Goal: Task Accomplishment & Management: Manage account settings

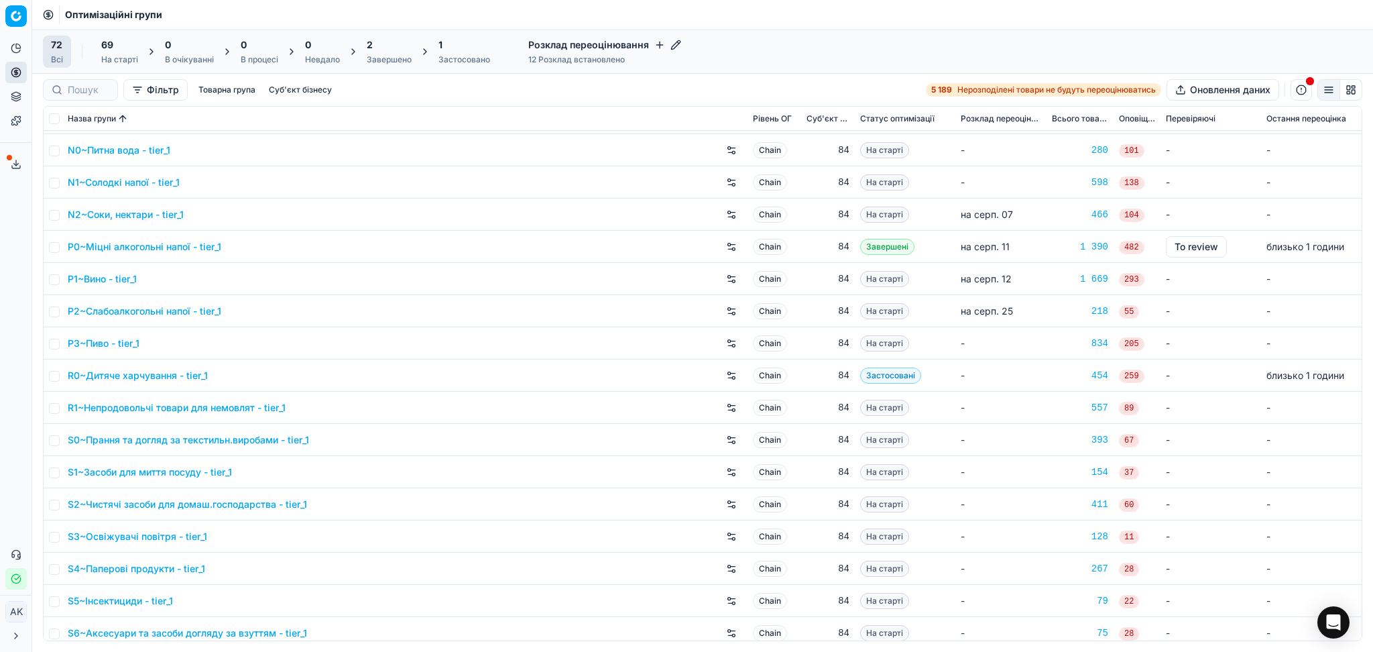
scroll to position [1341, 0]
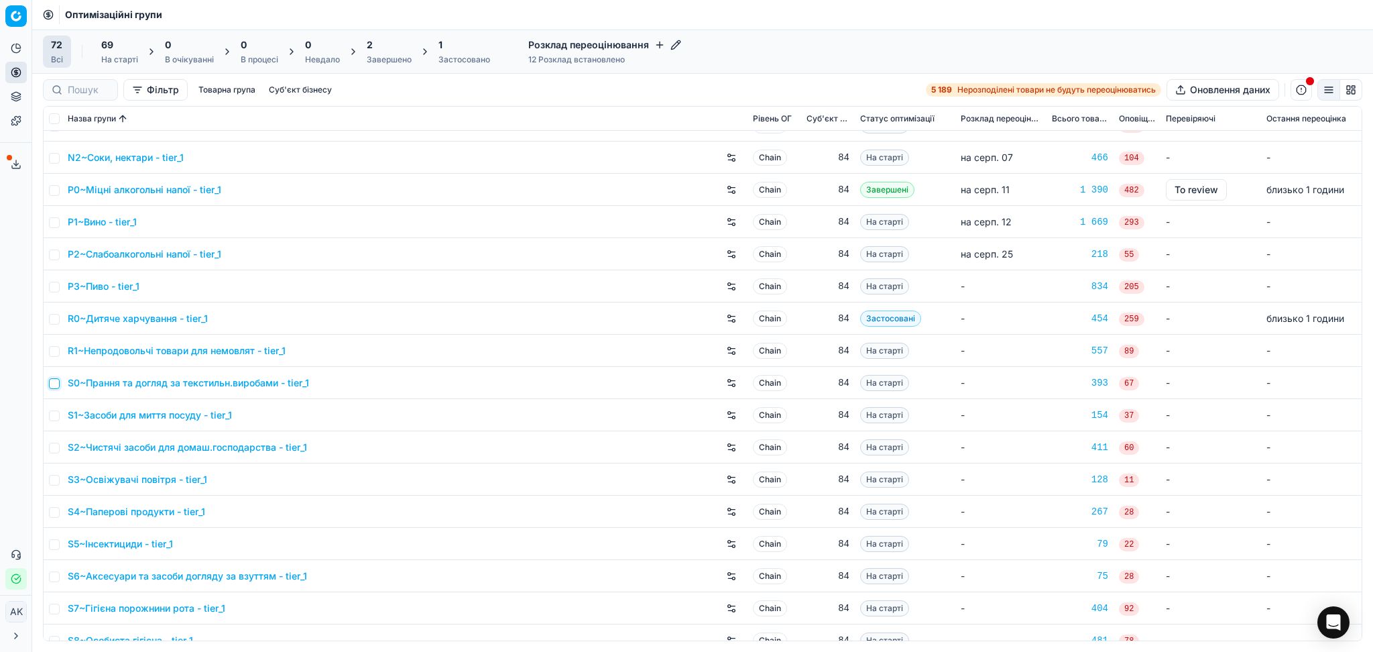
click at [54, 386] on input "checkbox" at bounding box center [54, 383] width 11 height 11
checkbox input "true"
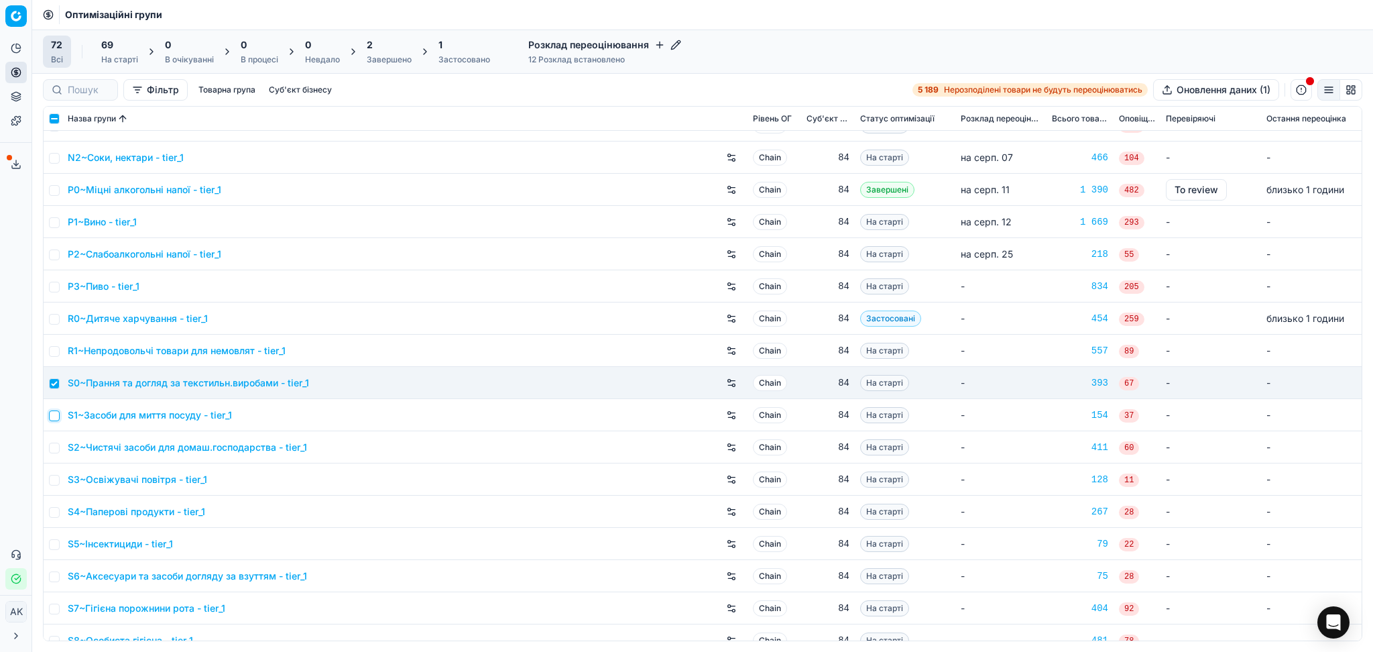
click at [55, 417] on input "checkbox" at bounding box center [54, 415] width 11 height 11
checkbox input "true"
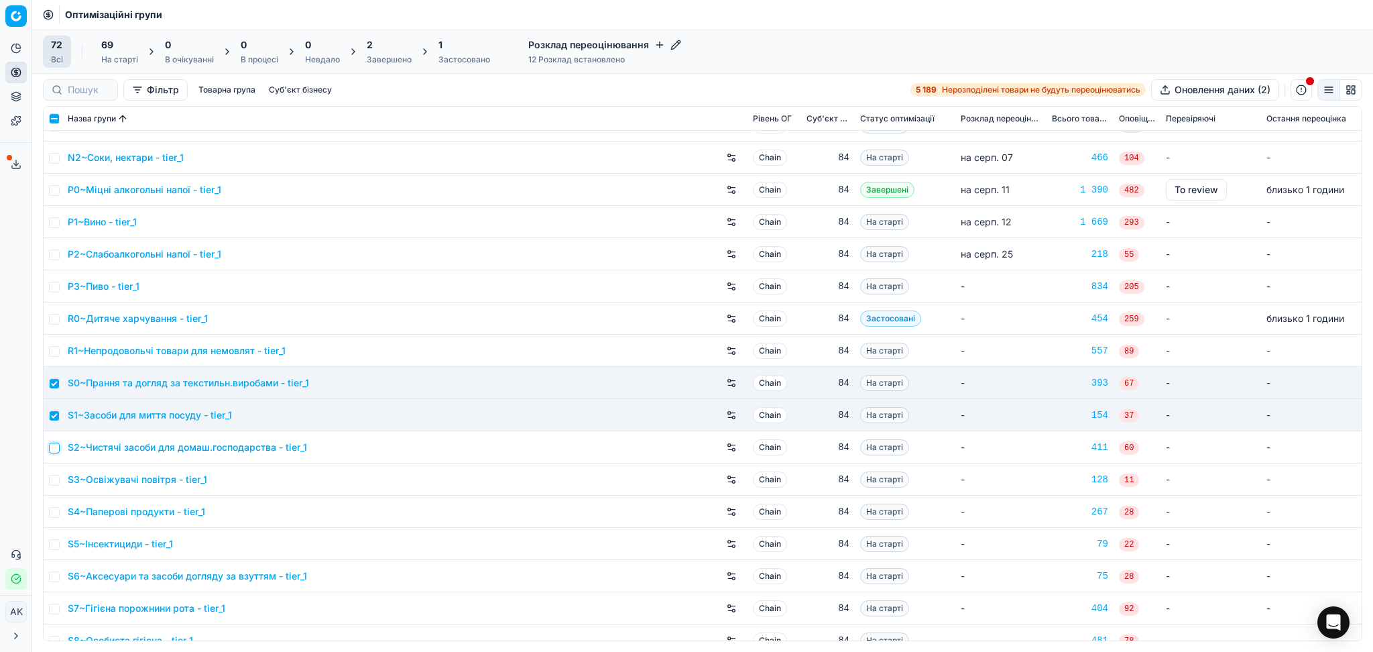
click at [54, 450] on input "checkbox" at bounding box center [54, 447] width 11 height 11
checkbox input "true"
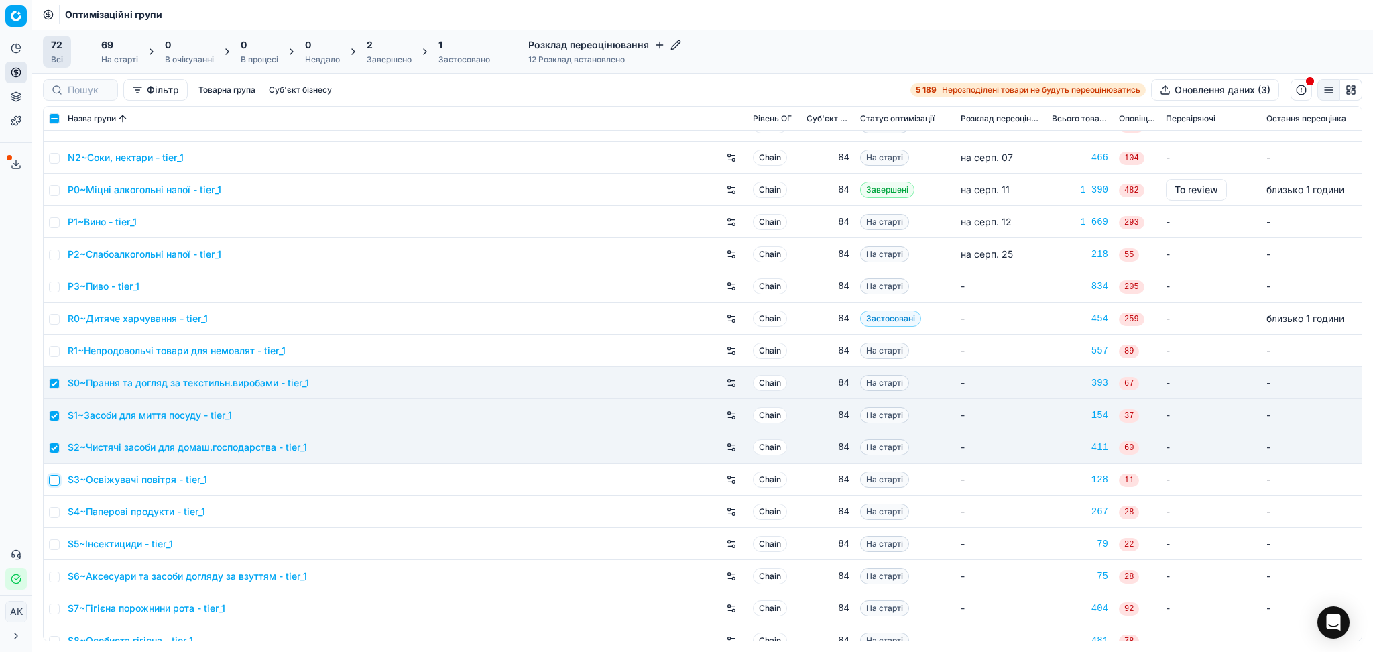
click at [54, 477] on input "checkbox" at bounding box center [54, 480] width 11 height 11
checkbox input "true"
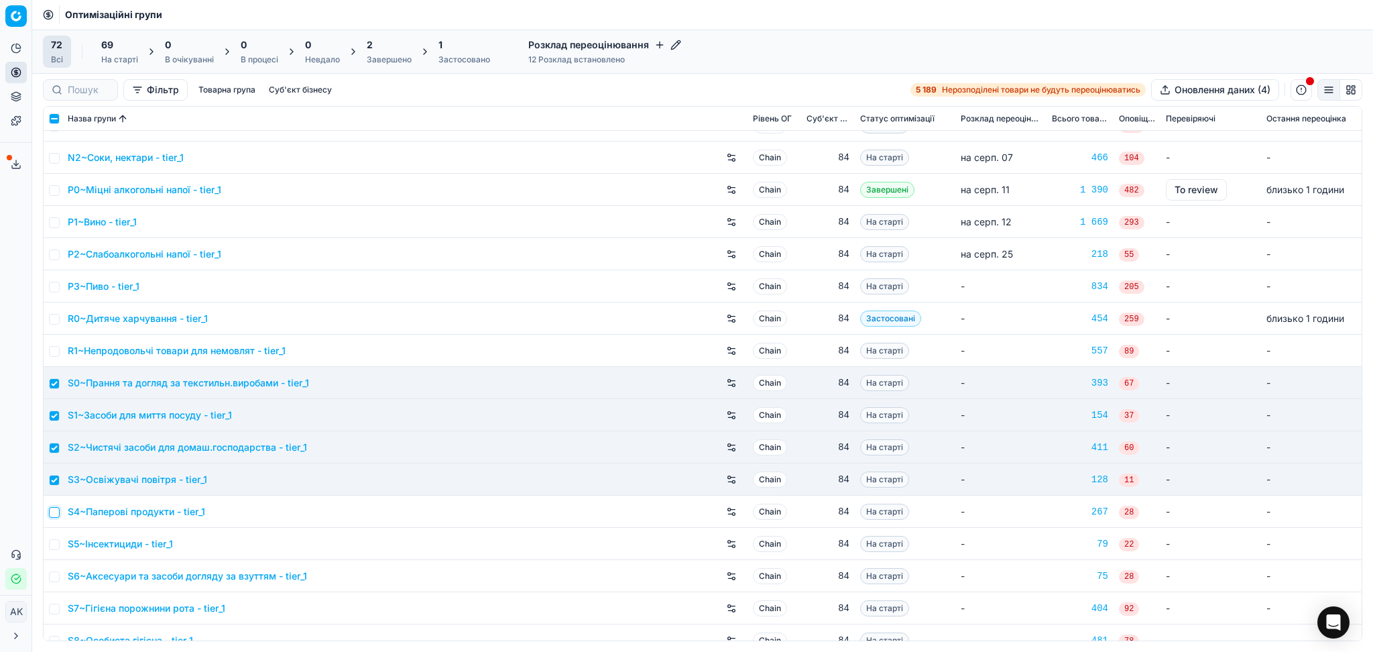
click at [56, 514] on input "checkbox" at bounding box center [54, 512] width 11 height 11
checkbox input "true"
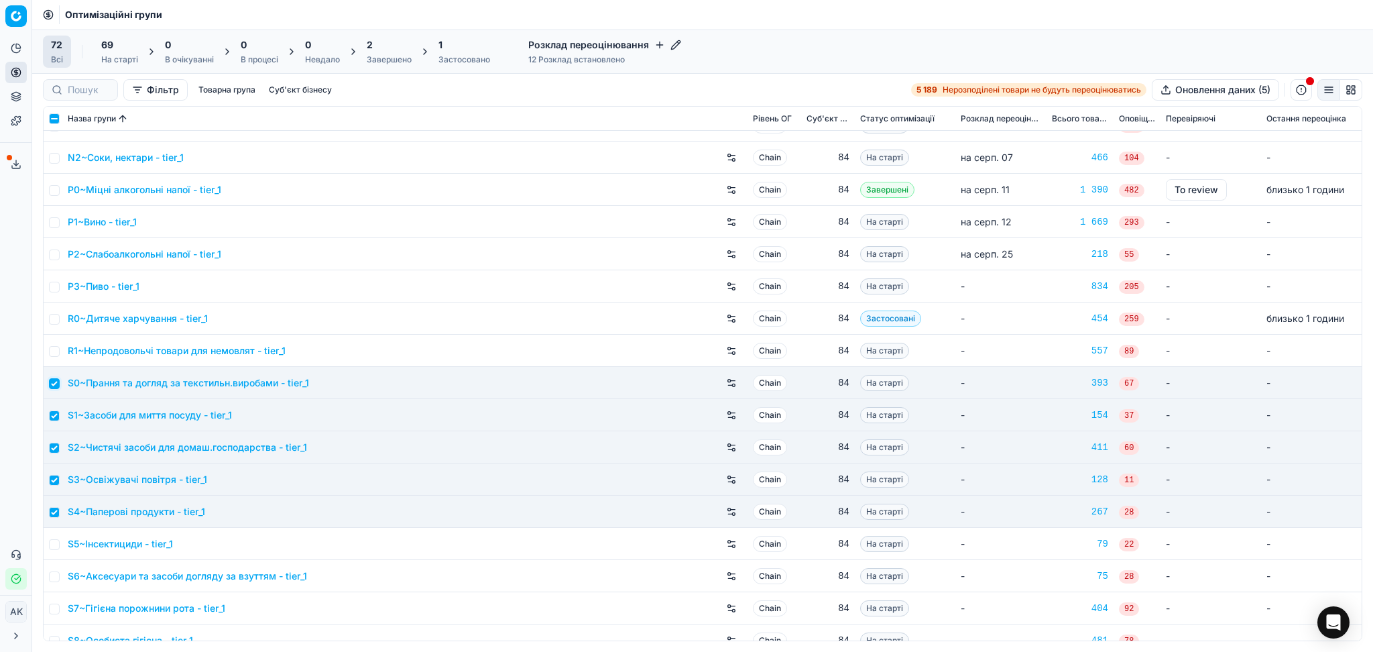
click at [52, 385] on input "checkbox" at bounding box center [54, 383] width 11 height 11
checkbox input "false"
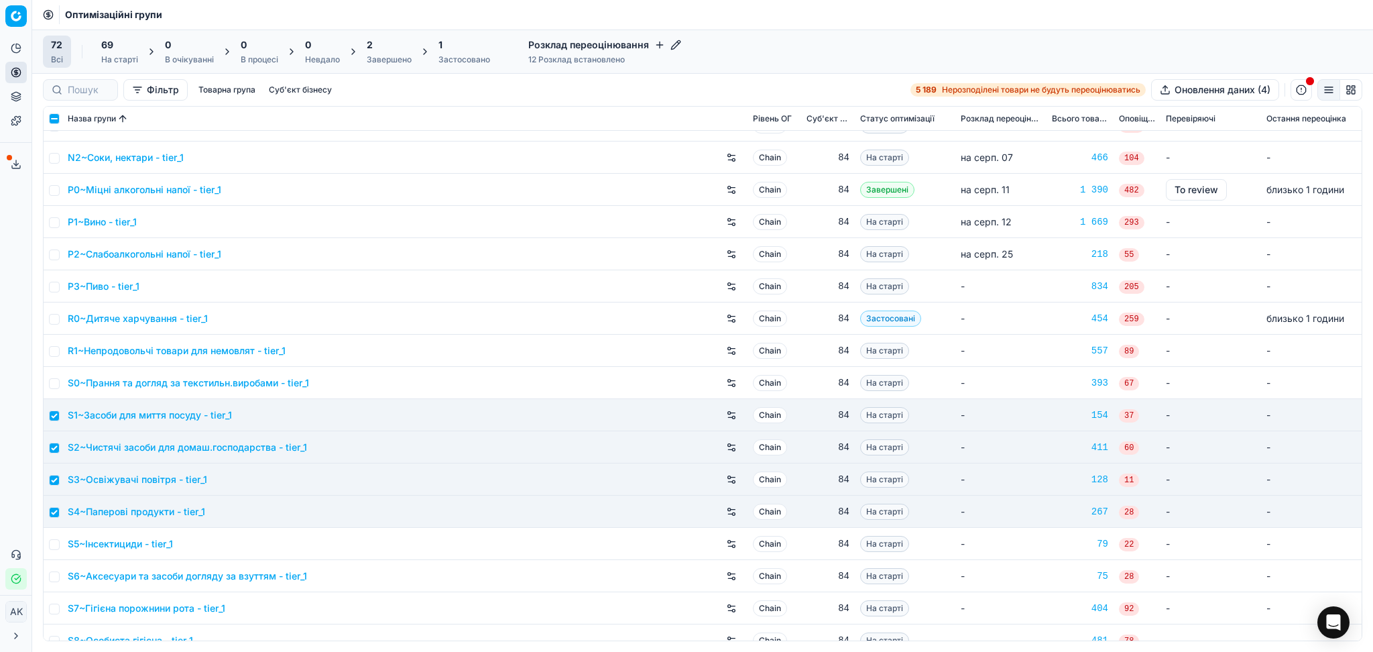
click at [48, 419] on td at bounding box center [53, 415] width 19 height 32
click at [55, 450] on input "checkbox" at bounding box center [54, 447] width 11 height 11
checkbox input "false"
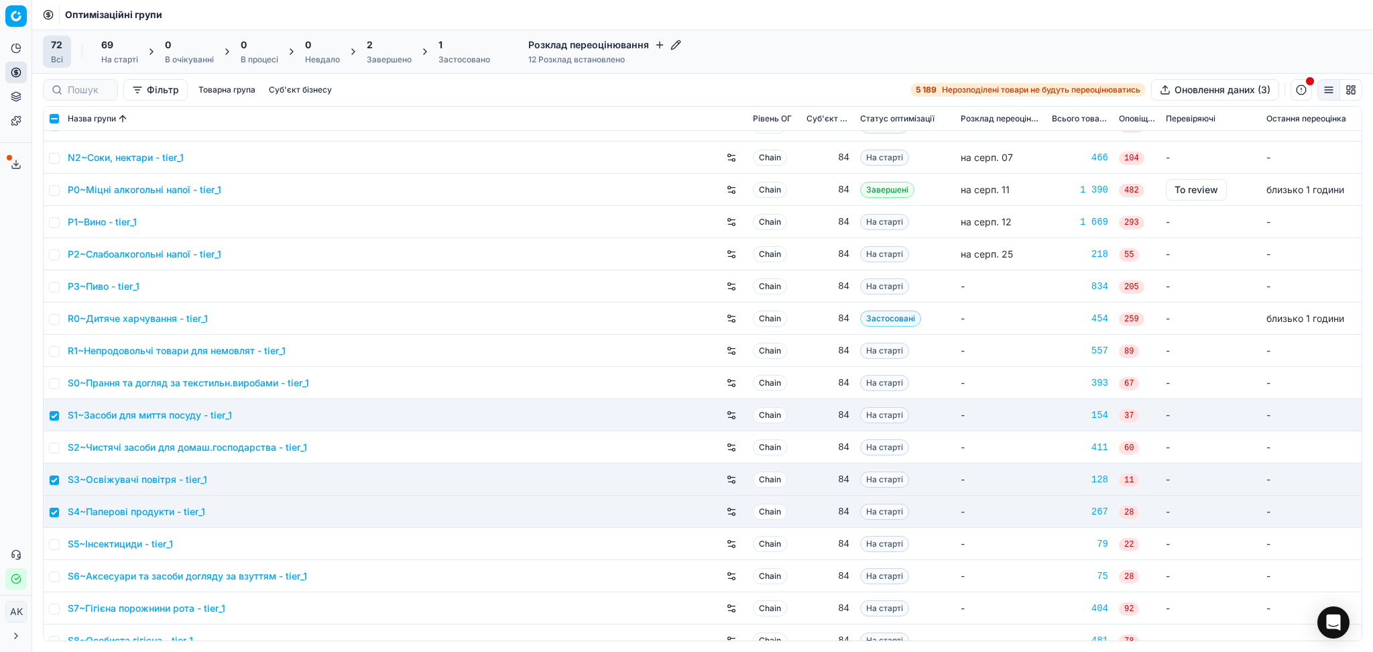
drag, startPoint x: 56, startPoint y: 473, endPoint x: 56, endPoint y: 489, distance: 16.1
click at [56, 475] on td at bounding box center [53, 479] width 19 height 32
drag, startPoint x: 55, startPoint y: 508, endPoint x: 50, endPoint y: 496, distance: 13.2
click at [55, 509] on input "checkbox" at bounding box center [54, 512] width 11 height 11
checkbox input "false"
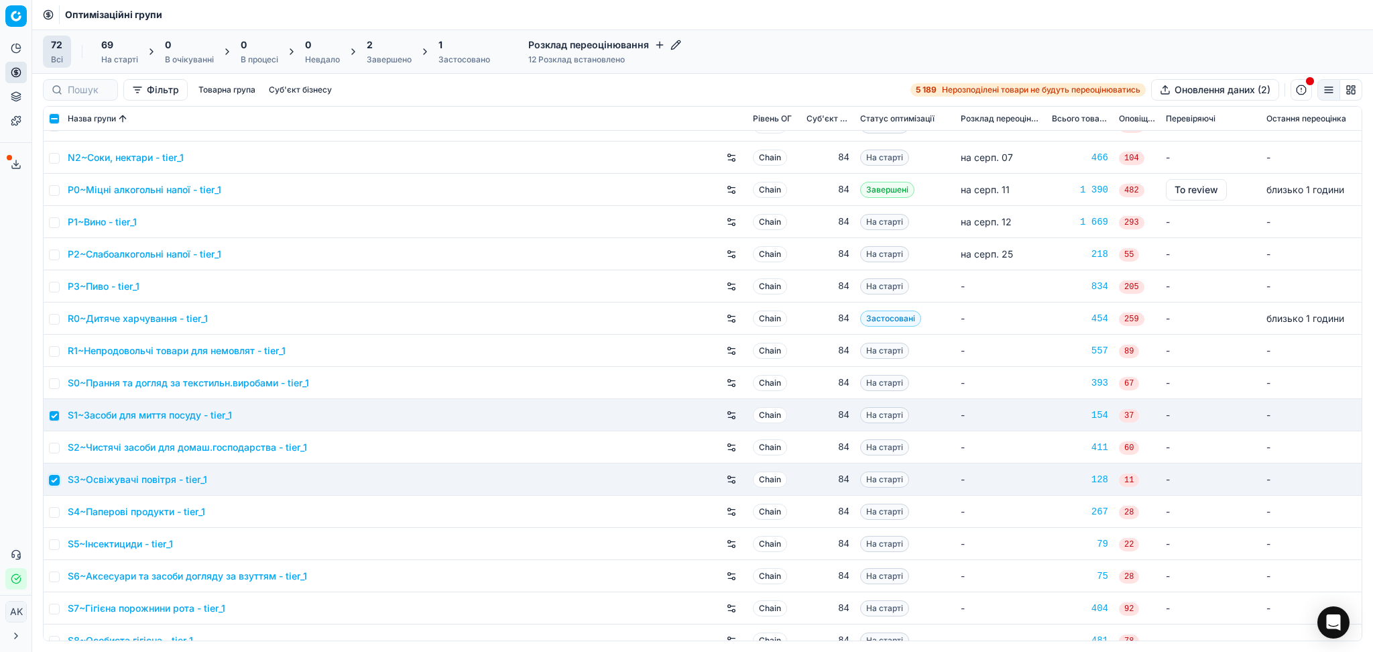
drag, startPoint x: 50, startPoint y: 477, endPoint x: 60, endPoint y: 479, distance: 10.1
click at [51, 477] on input "checkbox" at bounding box center [54, 480] width 11 height 11
checkbox input "false"
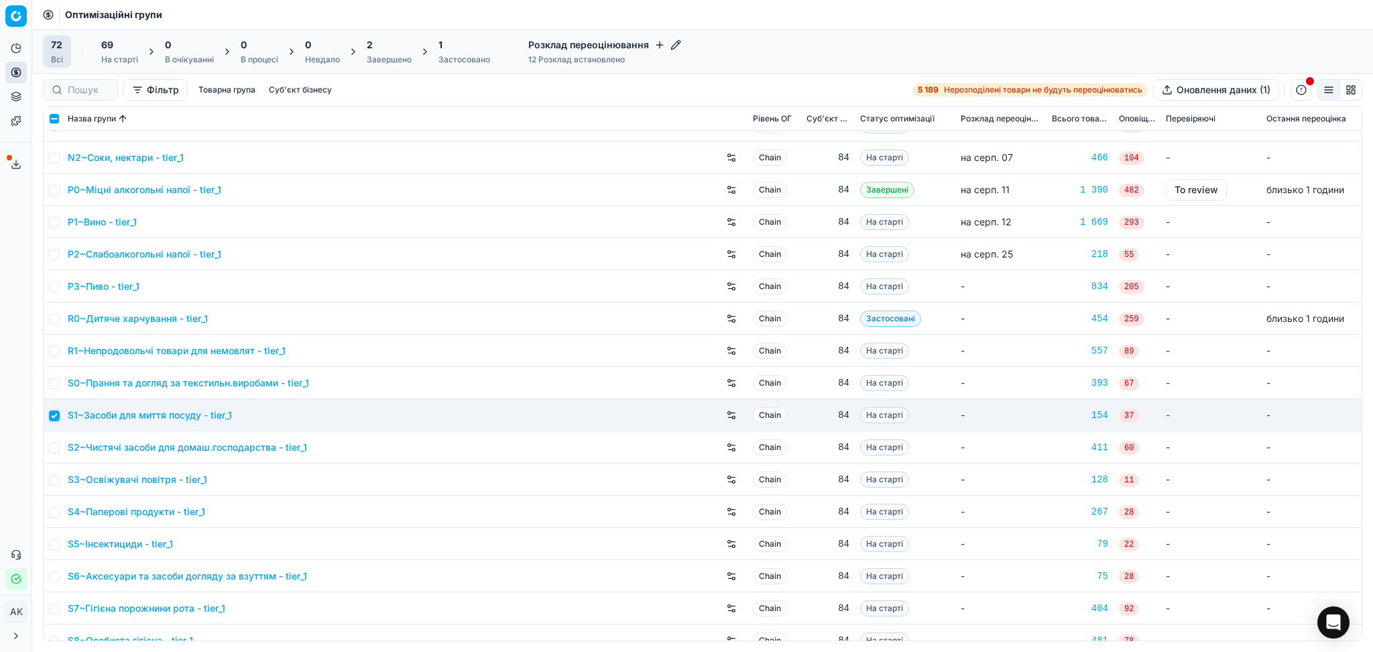
click at [54, 418] on input "checkbox" at bounding box center [54, 415] width 11 height 11
checkbox input "false"
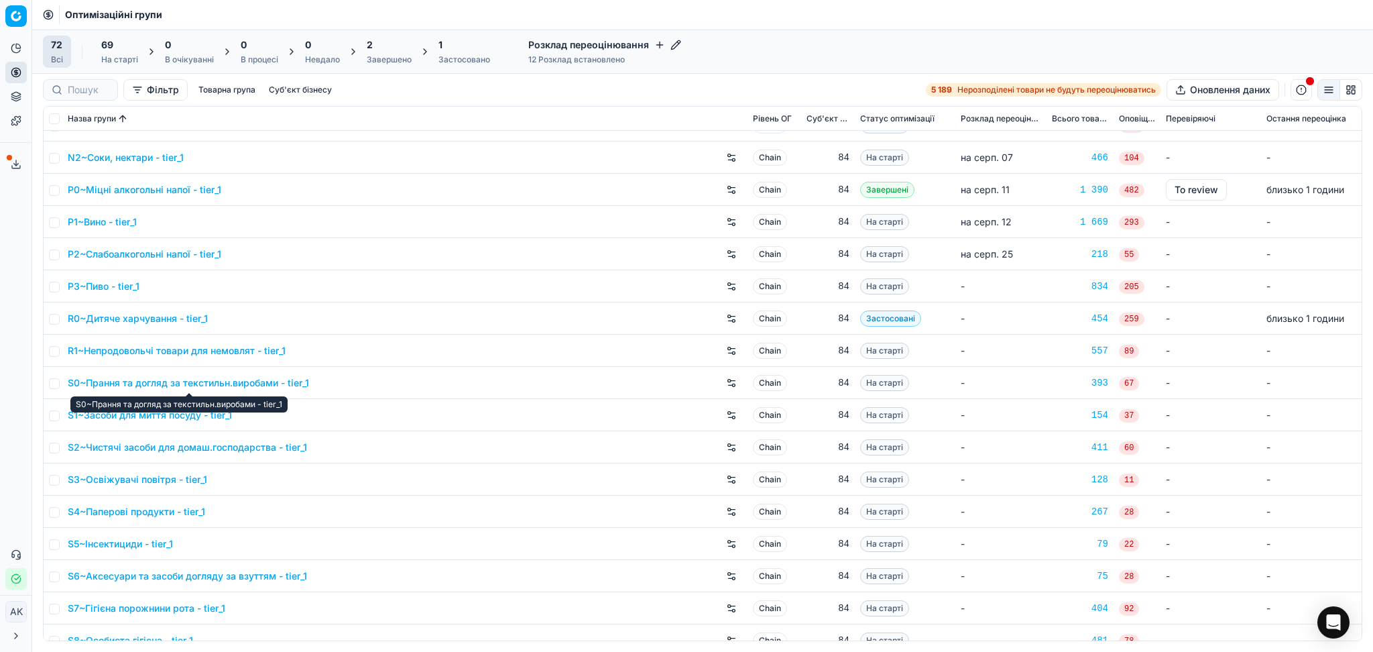
click at [142, 380] on link "S0~Прання та догляд за текстильн.виробами - tier_1" at bounding box center [188, 382] width 241 height 13
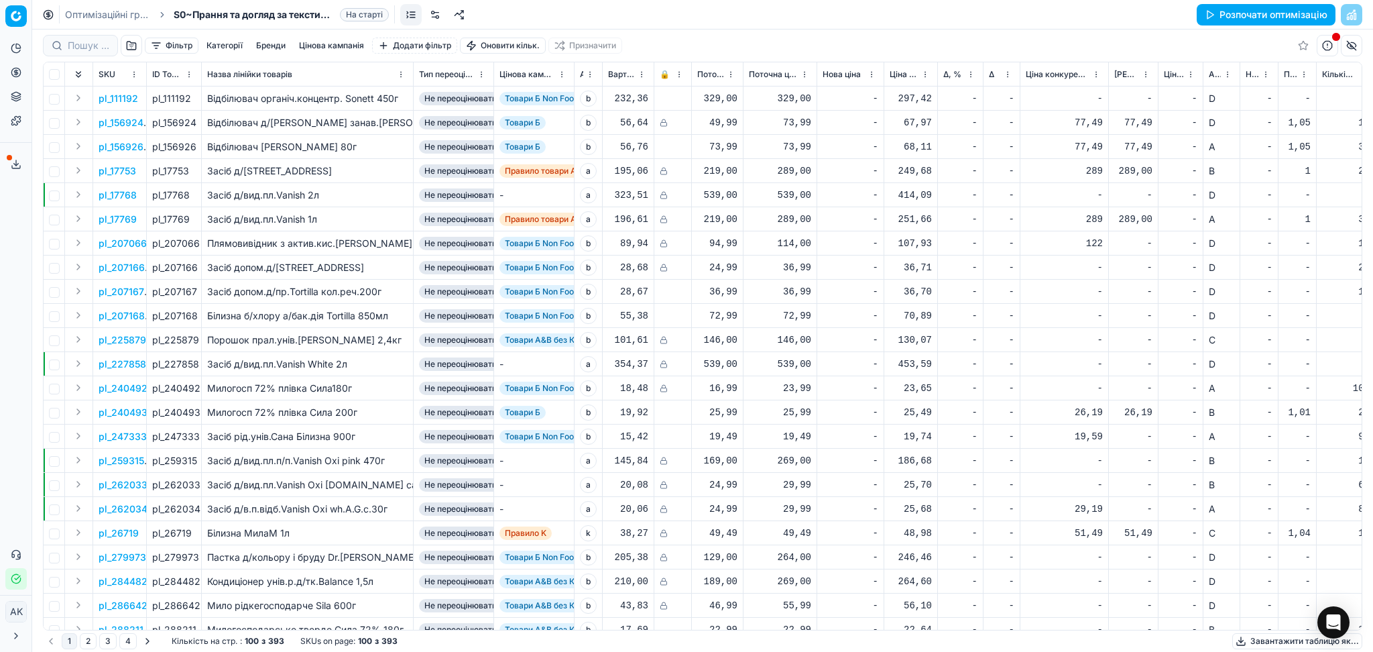
click at [1290, 642] on button "Завантажити таблицю як..." at bounding box center [1297, 641] width 130 height 16
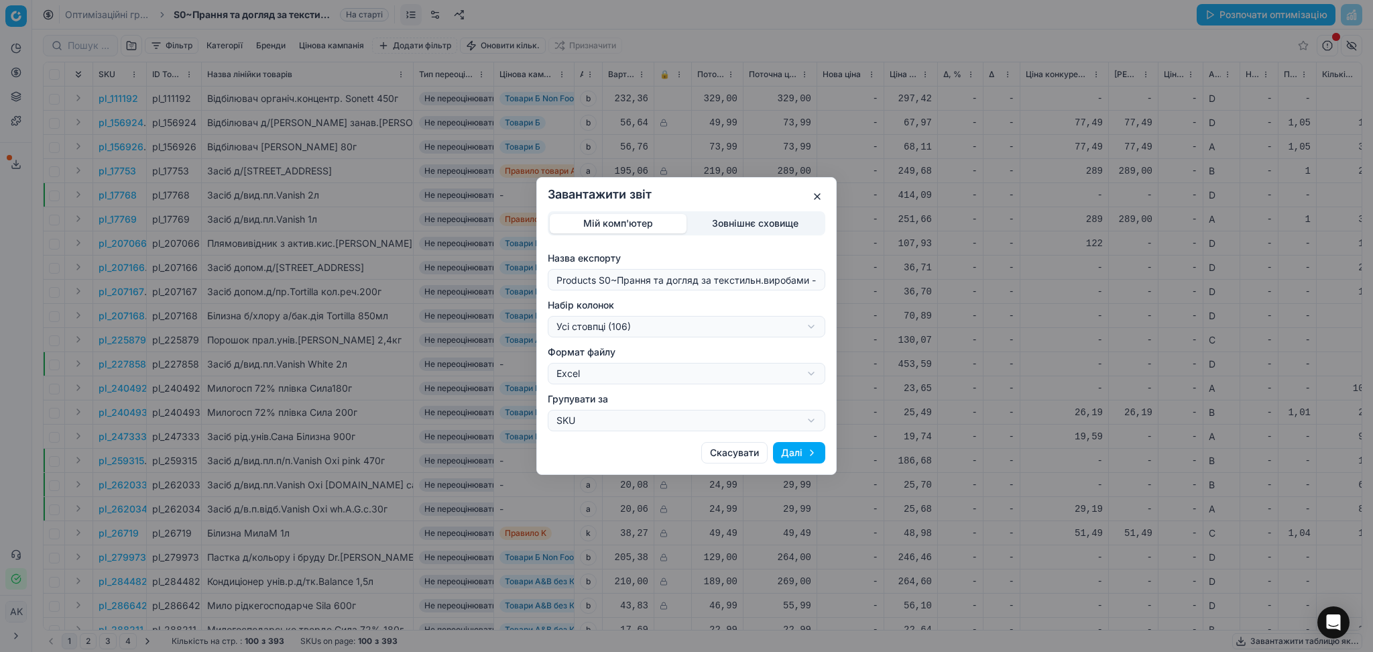
click at [655, 326] on div "Завантажити звіт Мій комп'ютер Зовнішнє сховище Назва експорту Products S0~Пран…" at bounding box center [686, 326] width 1373 height 652
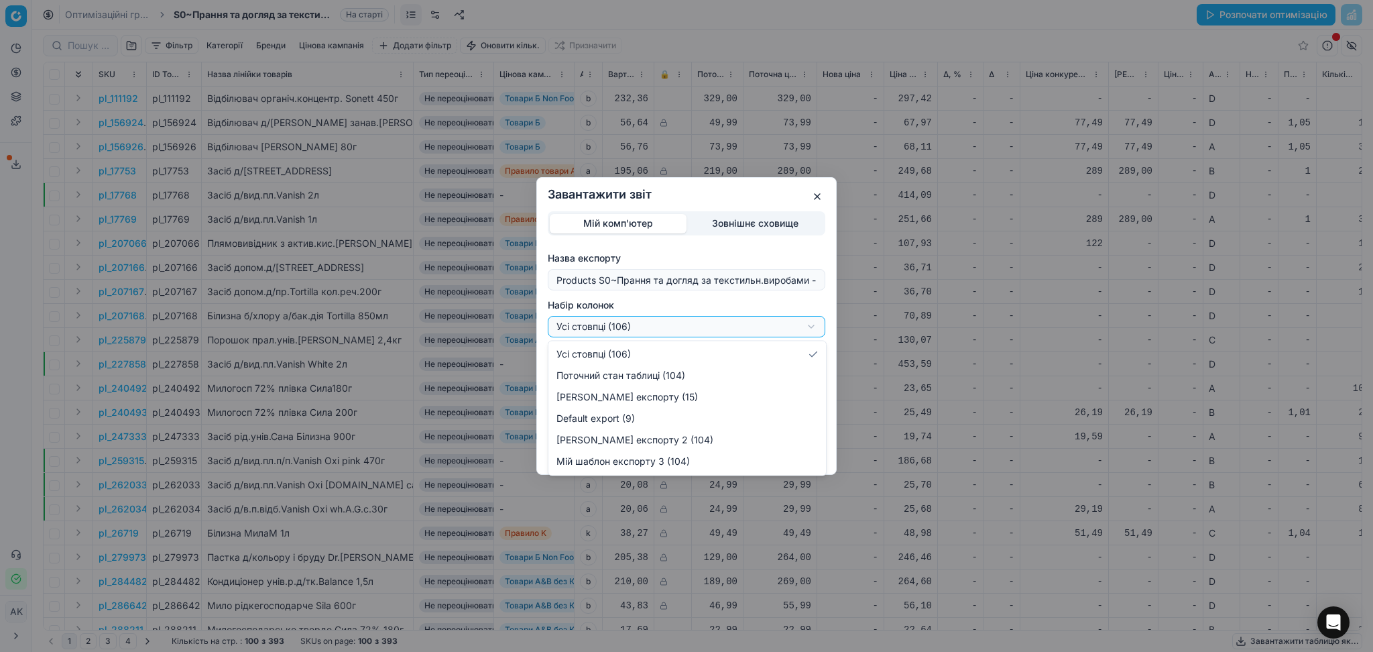
select select "custom"
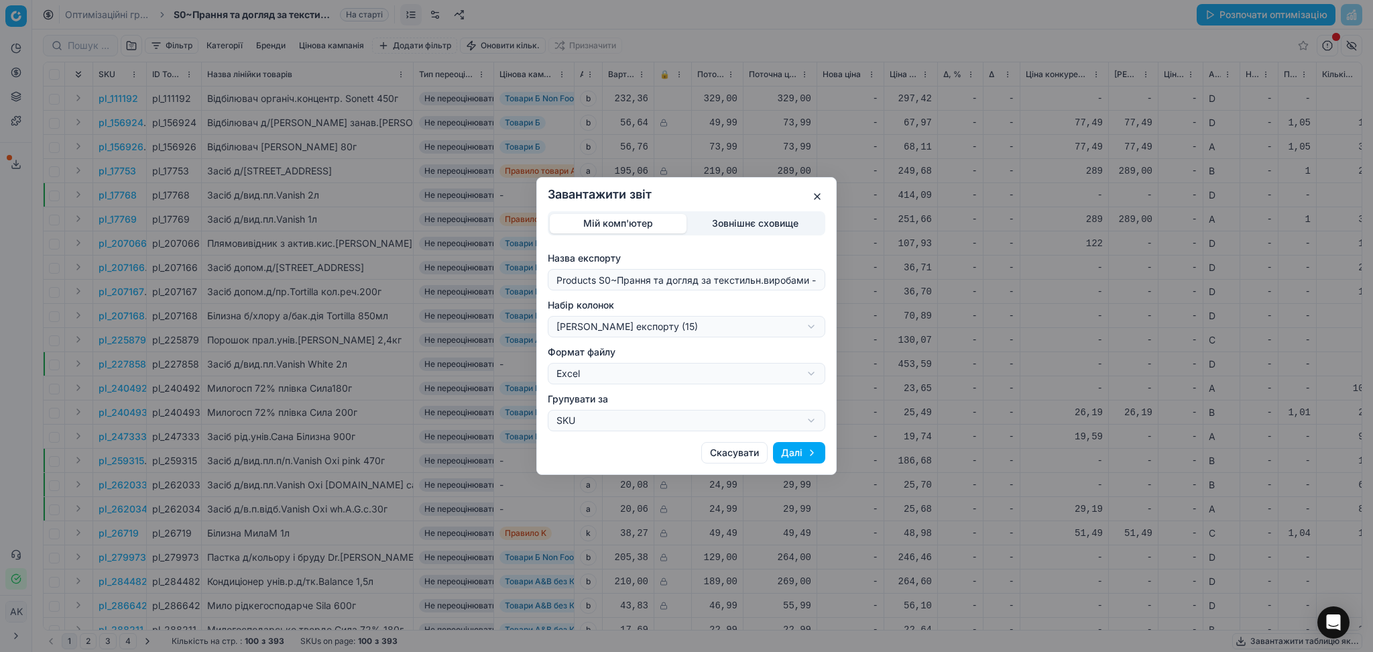
click at [806, 457] on button "Далі" at bounding box center [799, 452] width 52 height 21
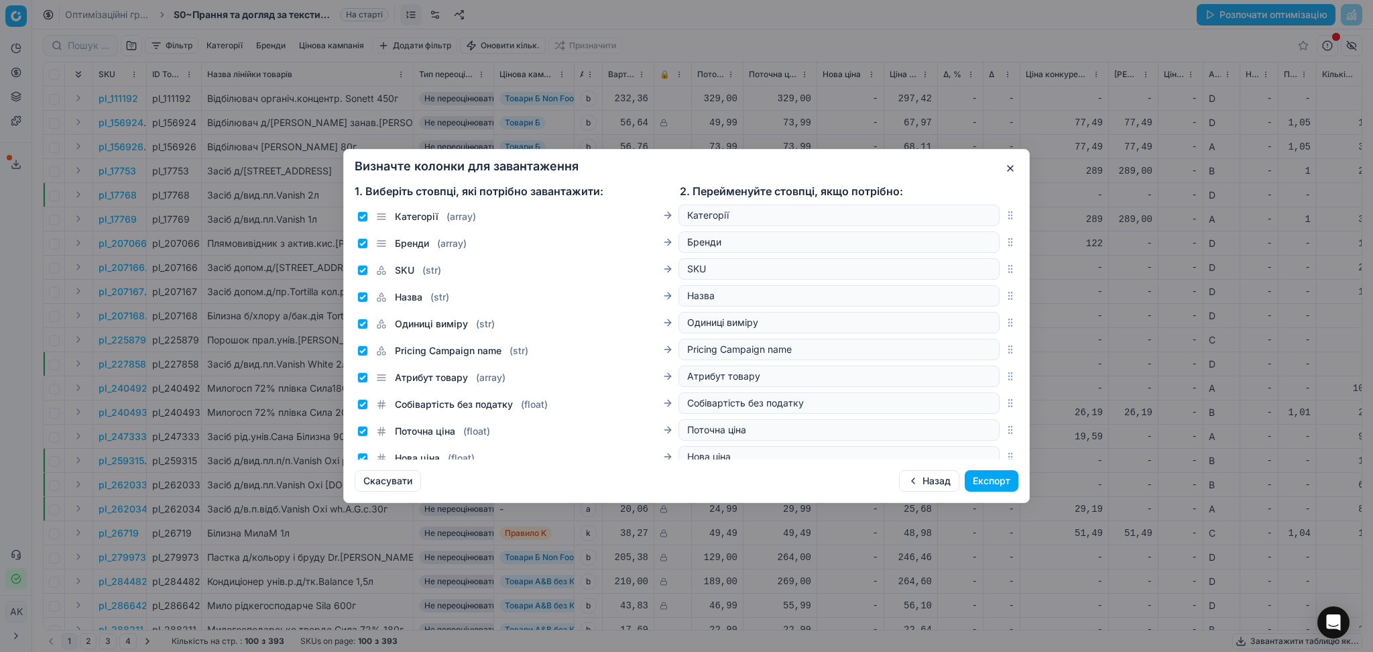
click at [1014, 480] on button "Експорт" at bounding box center [992, 480] width 54 height 21
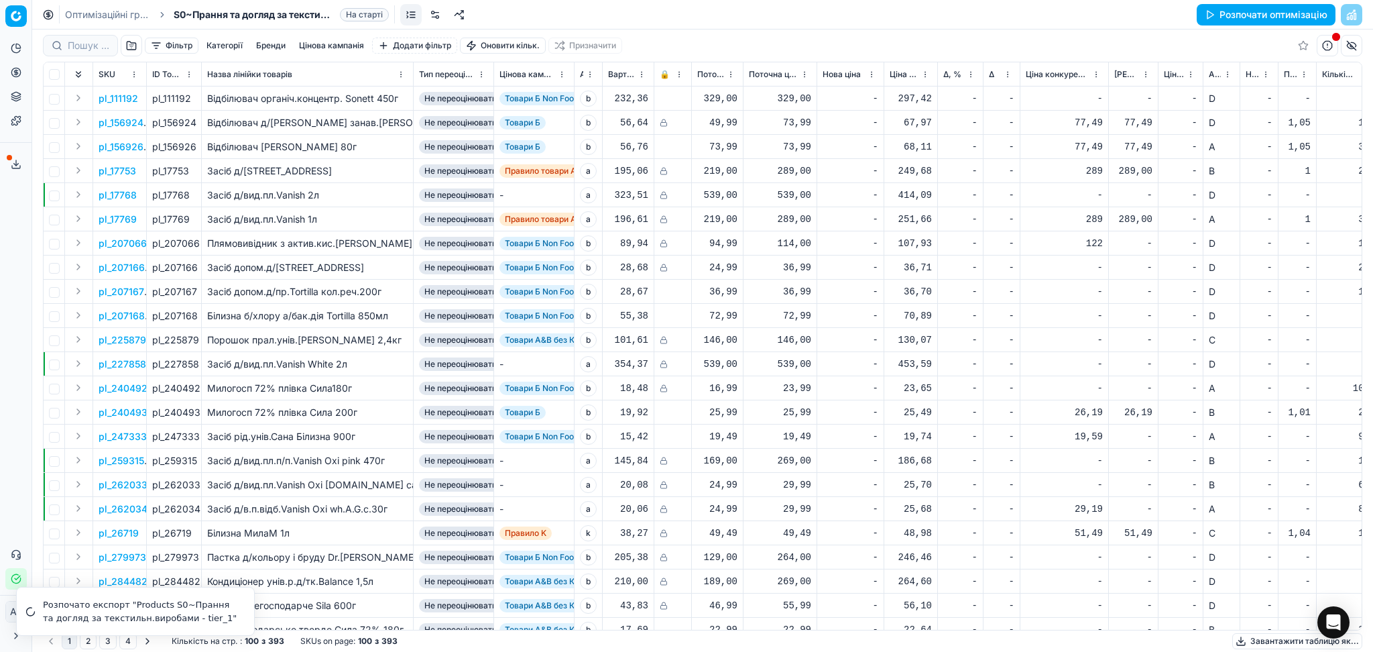
click at [120, 17] on link "Оптимізаційні групи" at bounding box center [108, 14] width 86 height 13
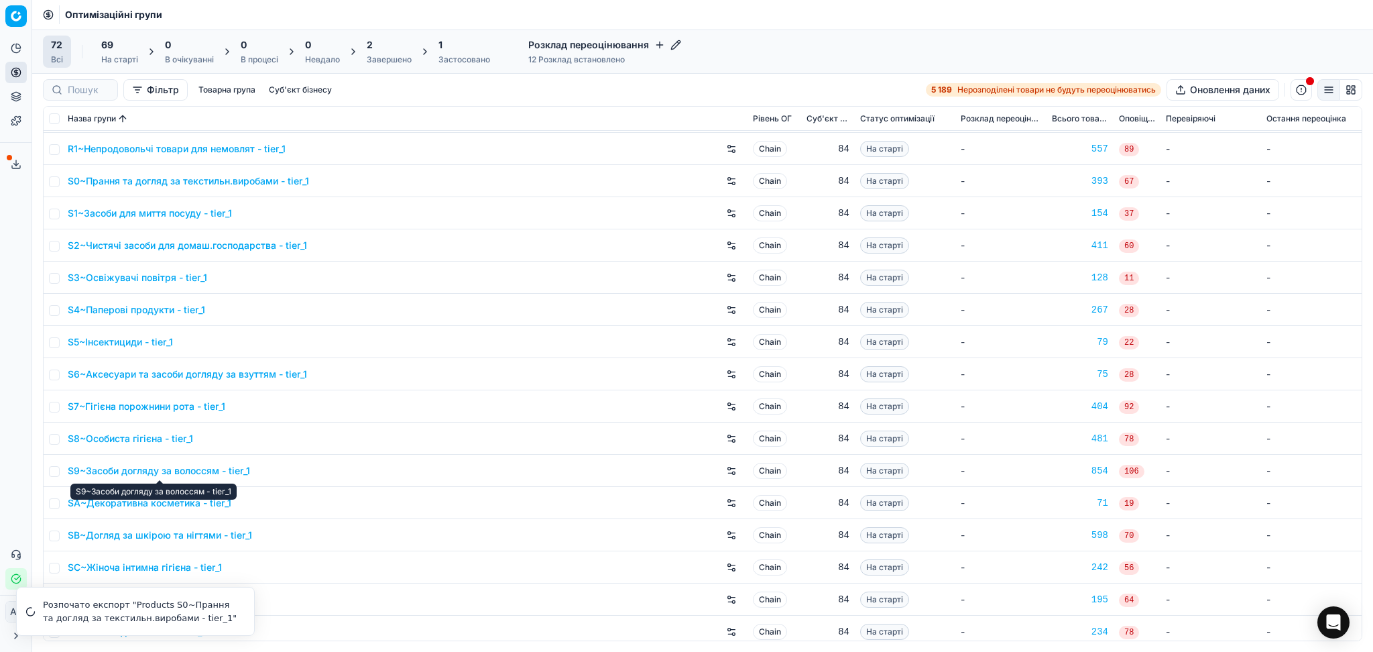
scroll to position [1539, 0]
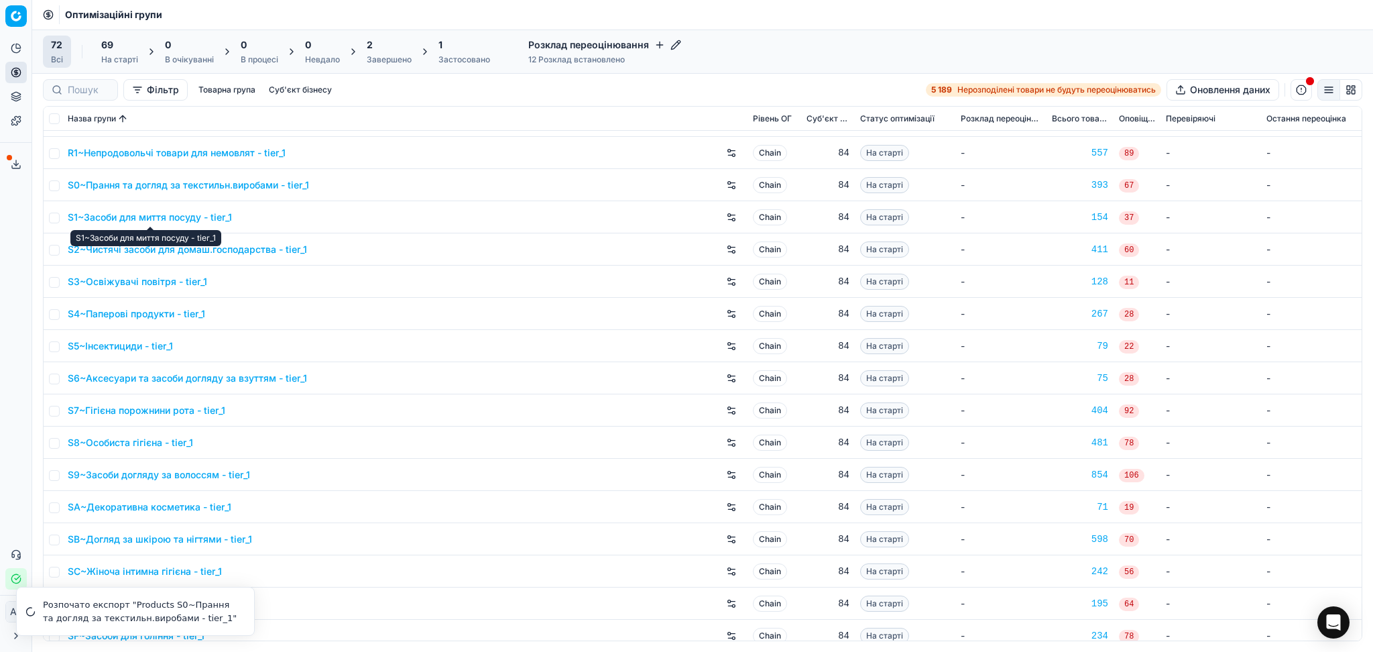
click at [79, 218] on link "S1~Засоби для миття посуду - tier_1" at bounding box center [150, 216] width 164 height 13
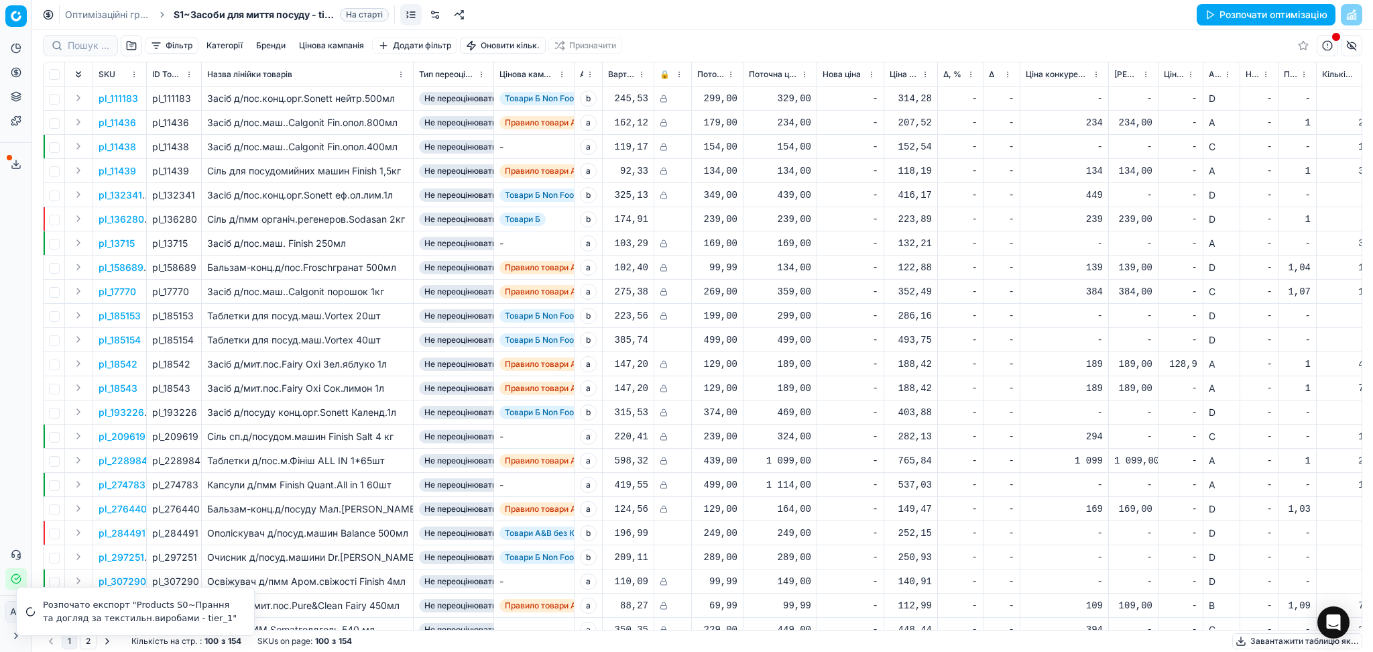
click at [1282, 636] on button "Завантажити таблицю як..." at bounding box center [1297, 641] width 130 height 16
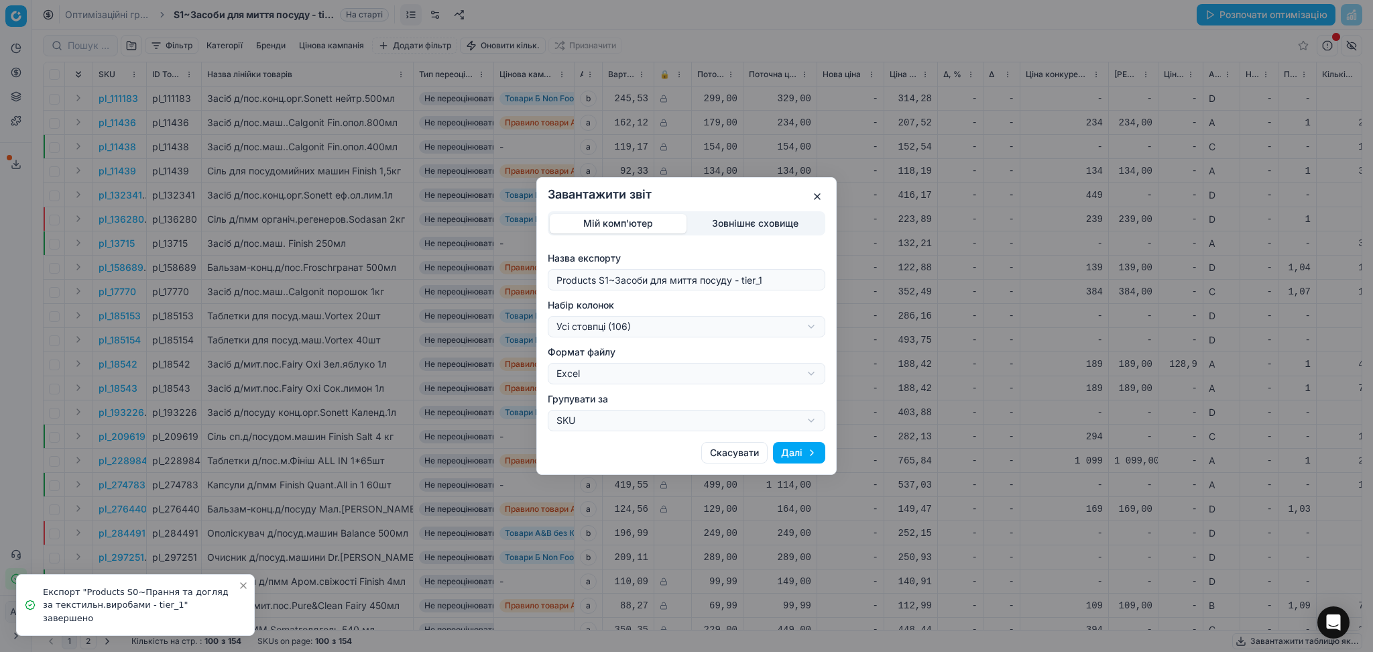
click at [721, 320] on div "Завантажити звіт Мій комп'ютер Зовнішнє сховище Назва експорту Products S1~Засо…" at bounding box center [686, 326] width 1373 height 652
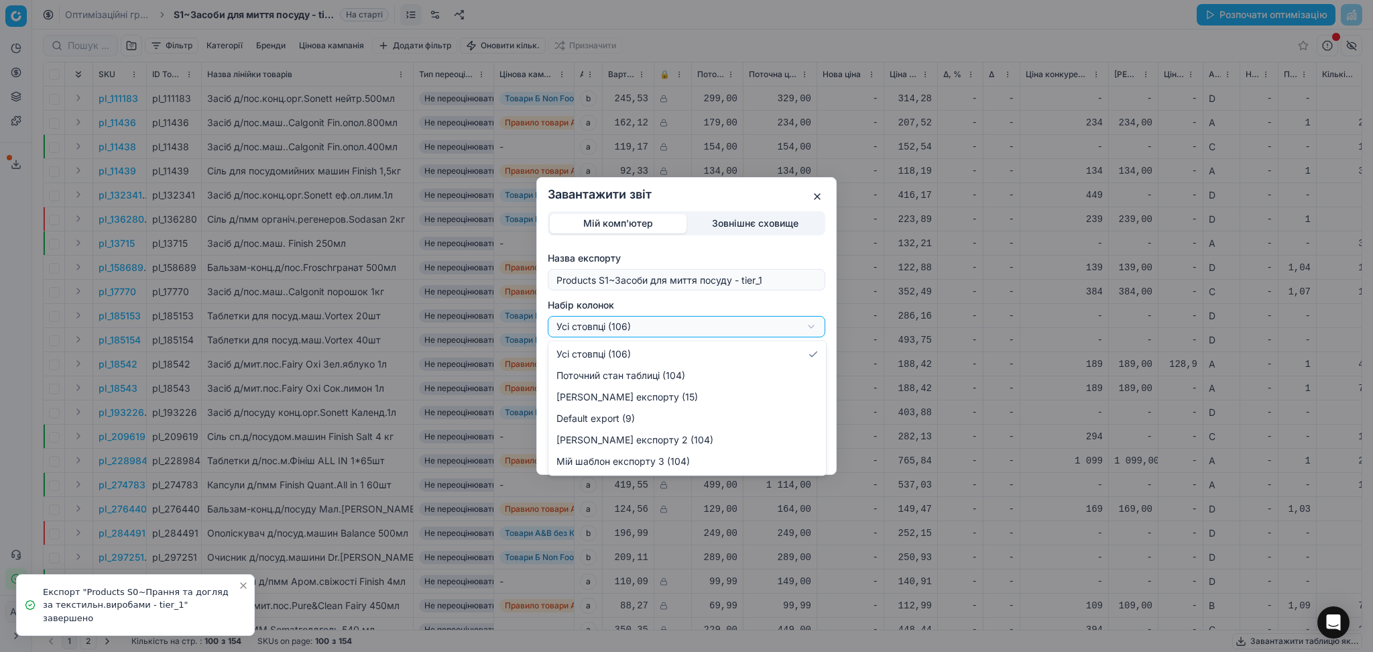
select select "custom"
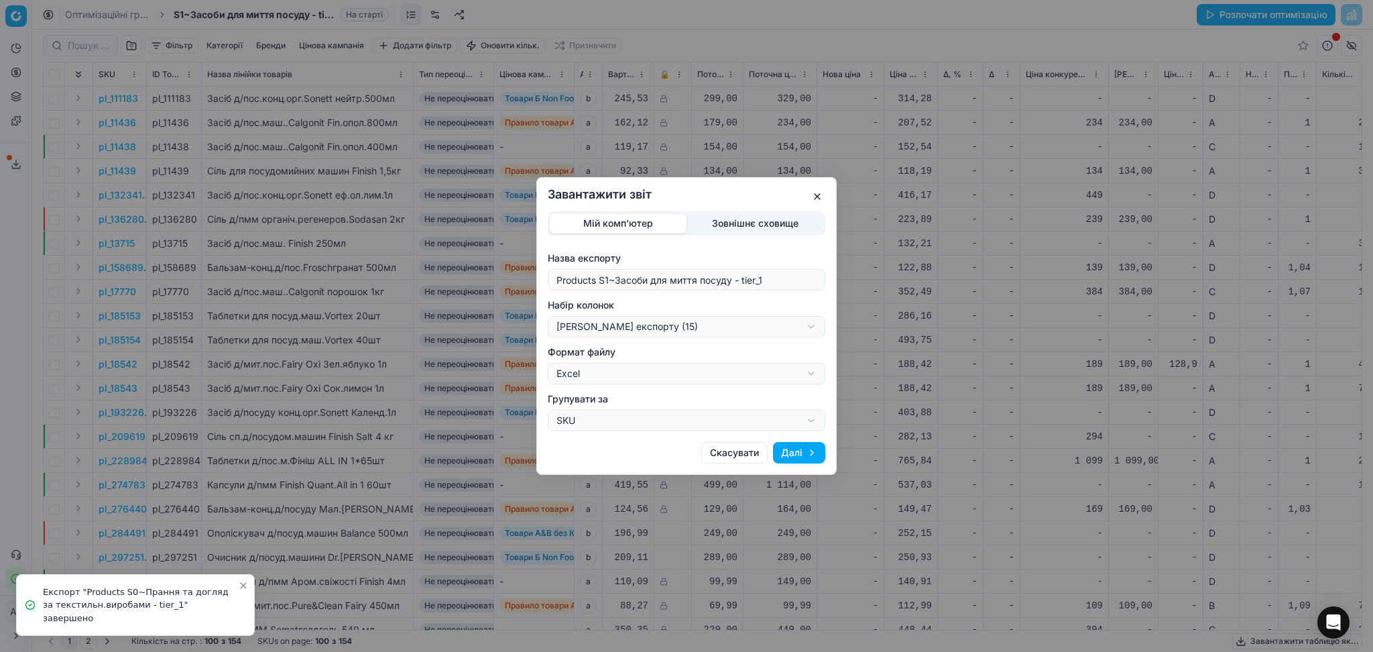
click at [782, 444] on button "Далі" at bounding box center [799, 452] width 52 height 21
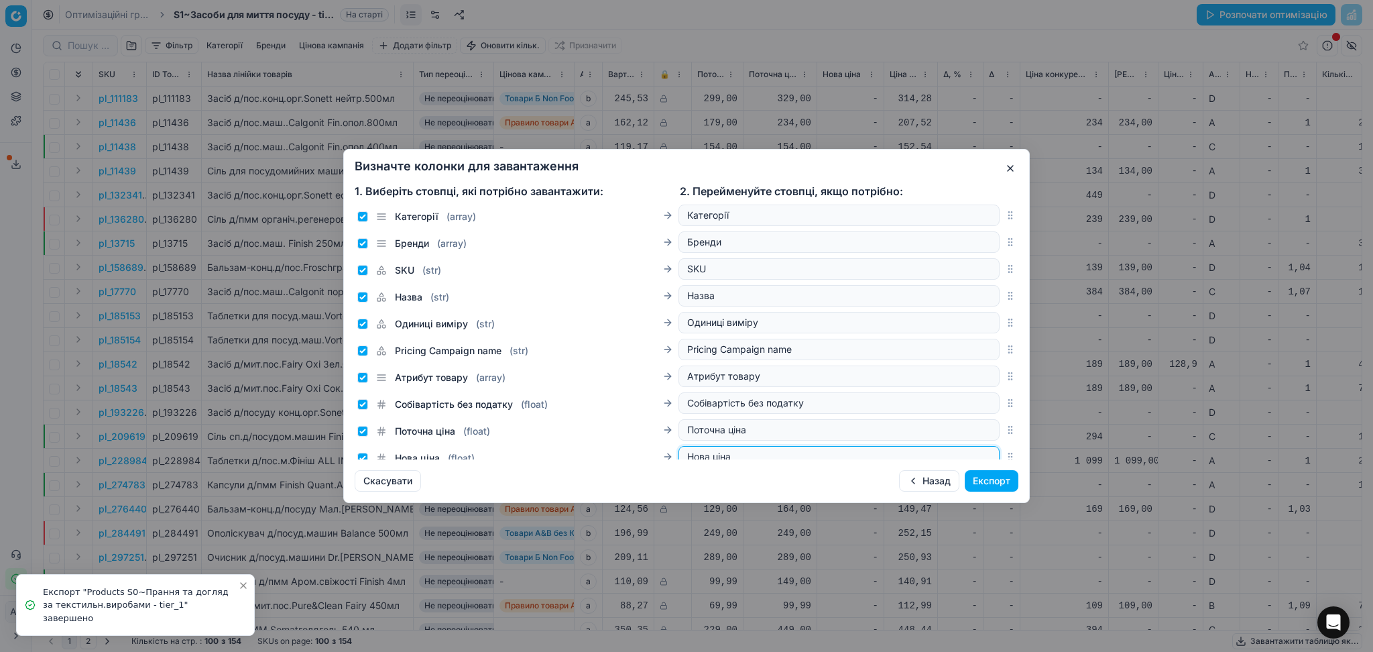
click at [796, 451] on input "Нова ціна" at bounding box center [839, 456] width 304 height 13
click at [971, 486] on button "Експорт" at bounding box center [992, 480] width 54 height 21
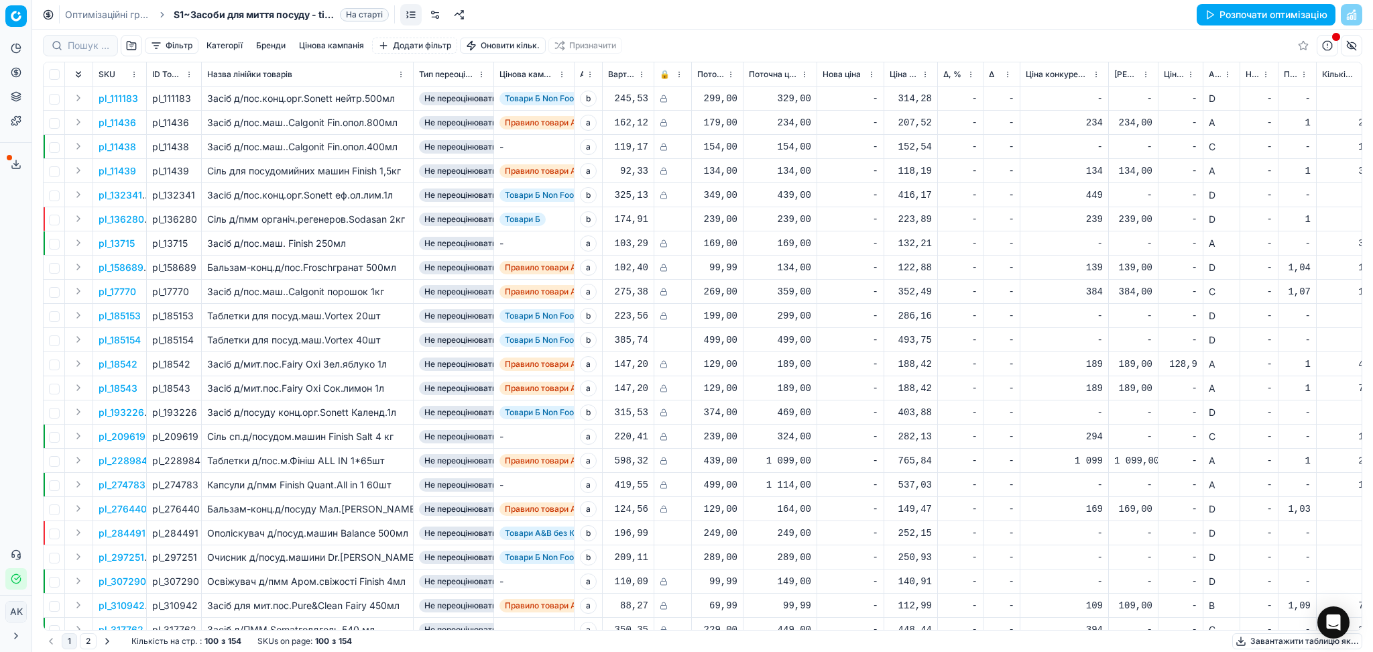
click at [92, 14] on link "Оптимізаційні групи" at bounding box center [108, 14] width 86 height 13
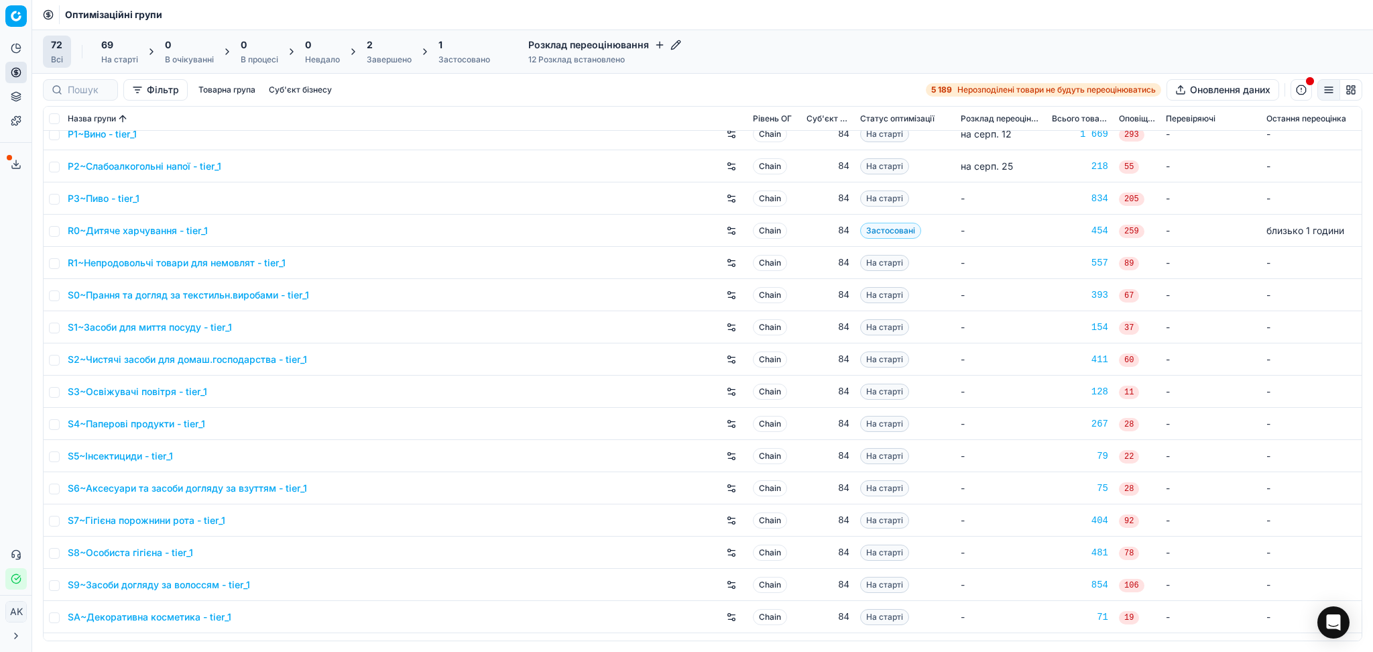
scroll to position [1430, 0]
click at [99, 353] on link "S2~Чистячі засоби для домаш.господарства - tier_1" at bounding box center [187, 357] width 239 height 13
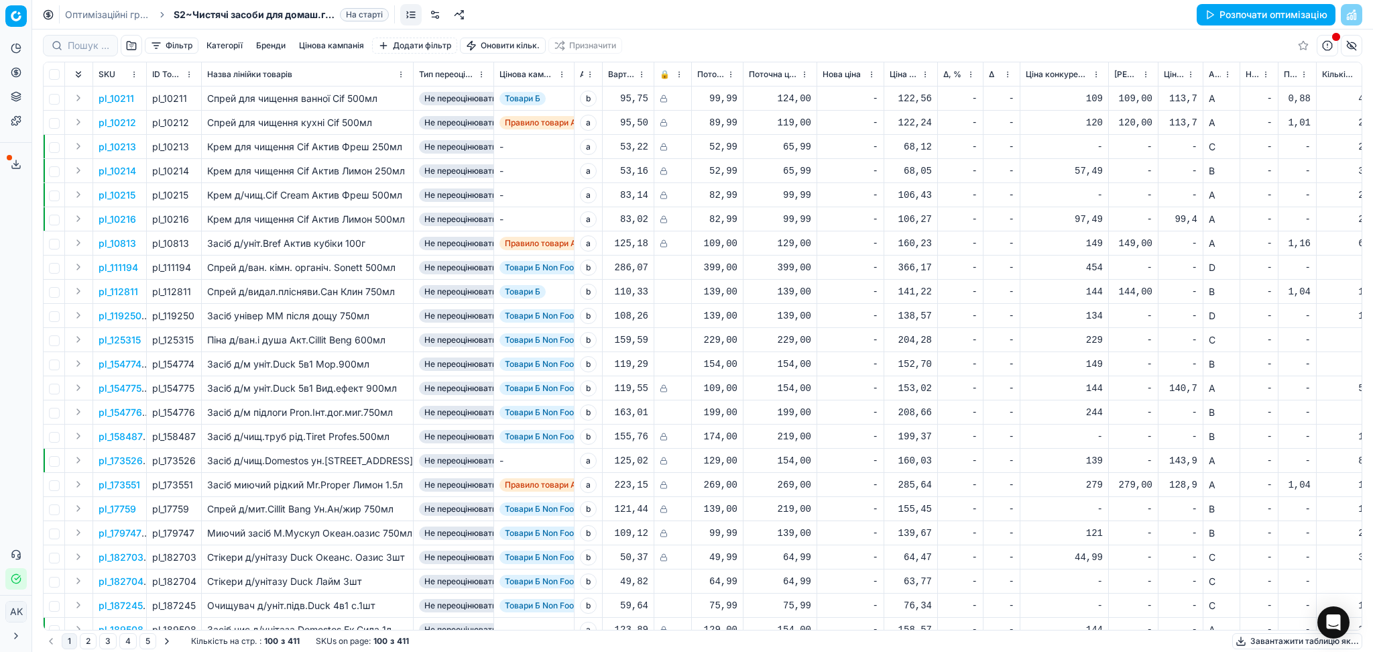
click at [1259, 637] on button "Завантажити таблицю як..." at bounding box center [1297, 641] width 130 height 16
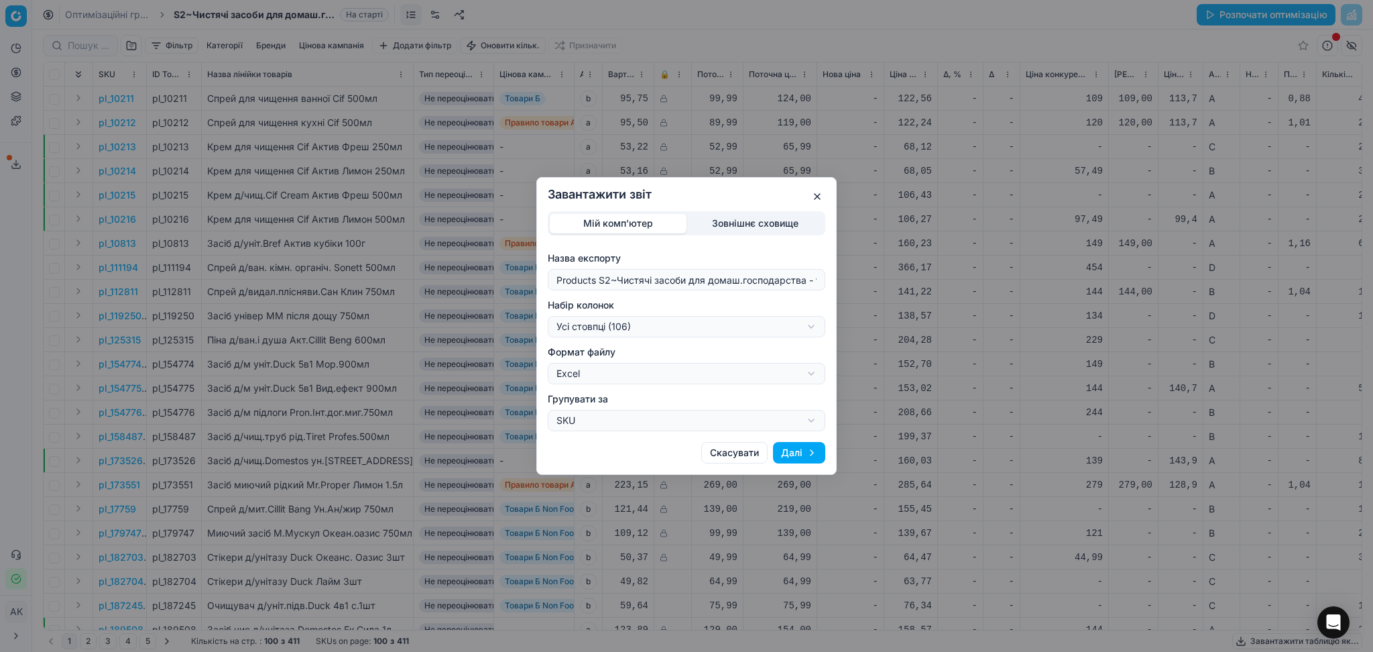
click at [685, 323] on div "Завантажити звіт Мій комп'ютер Зовнішнє сховище Назва експорту Products S2~Чист…" at bounding box center [686, 326] width 1373 height 652
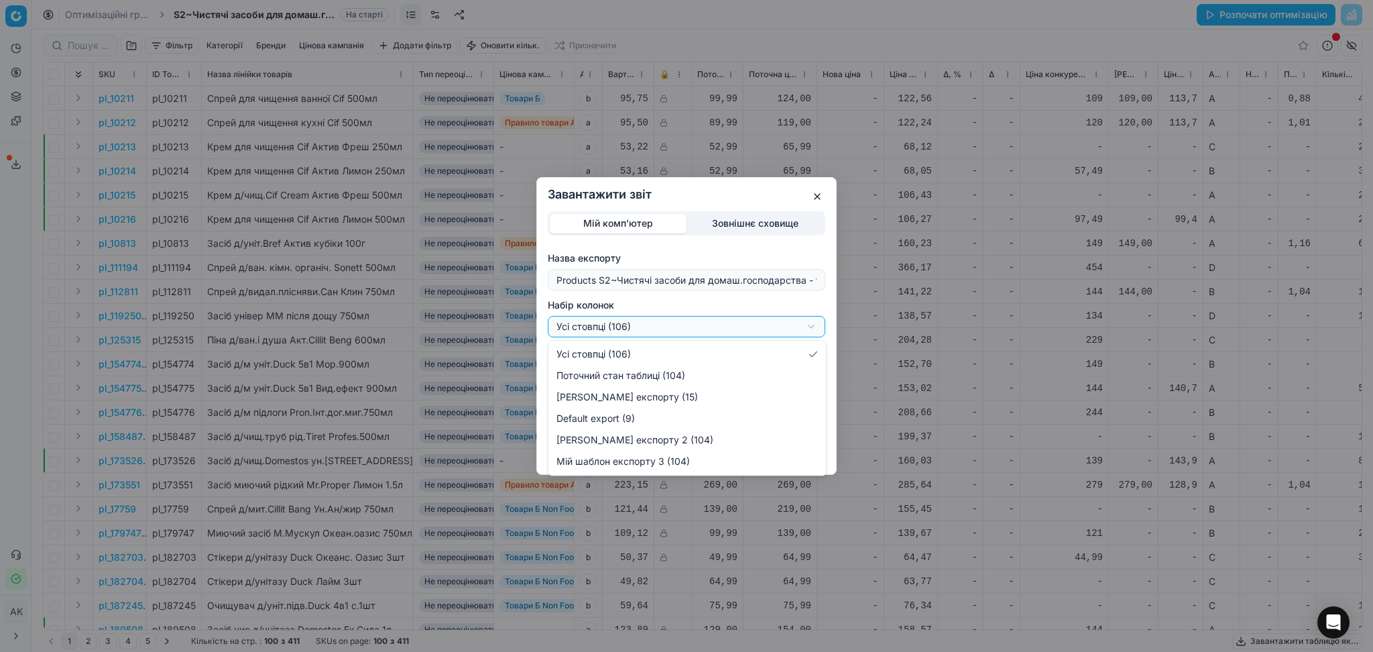
select select "custom"
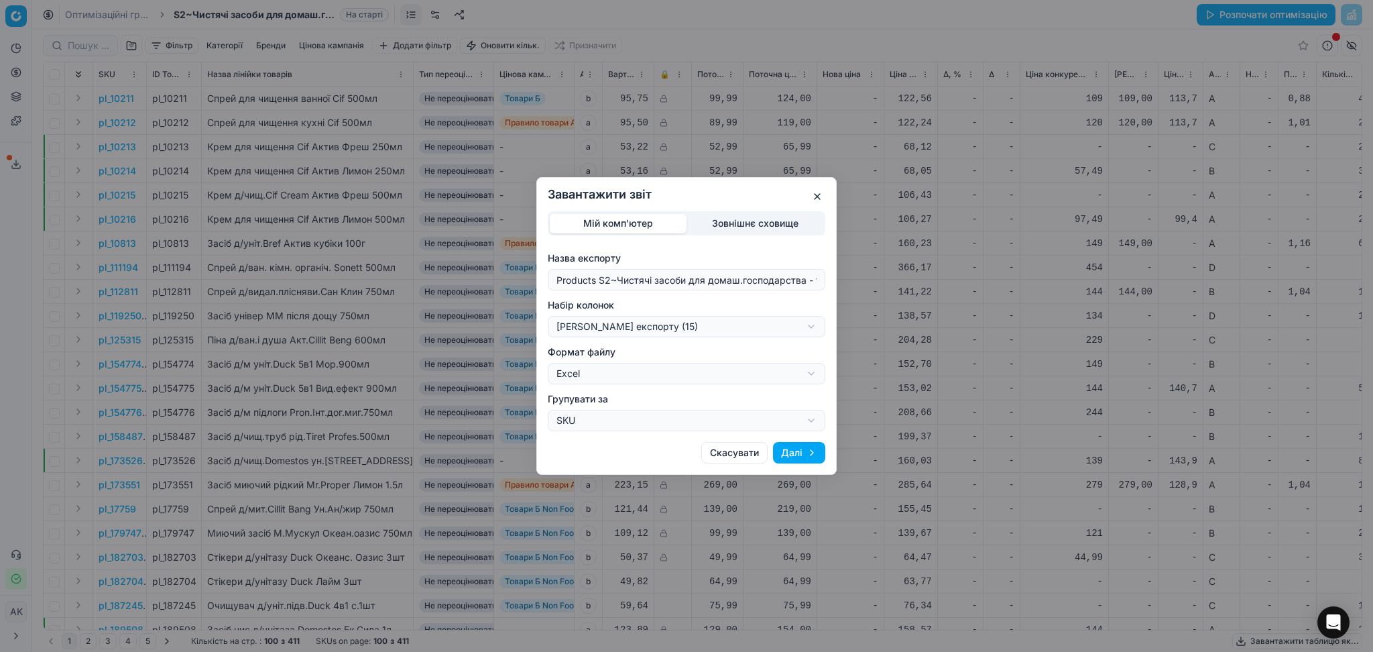
click at [800, 454] on button "Далі" at bounding box center [799, 452] width 52 height 21
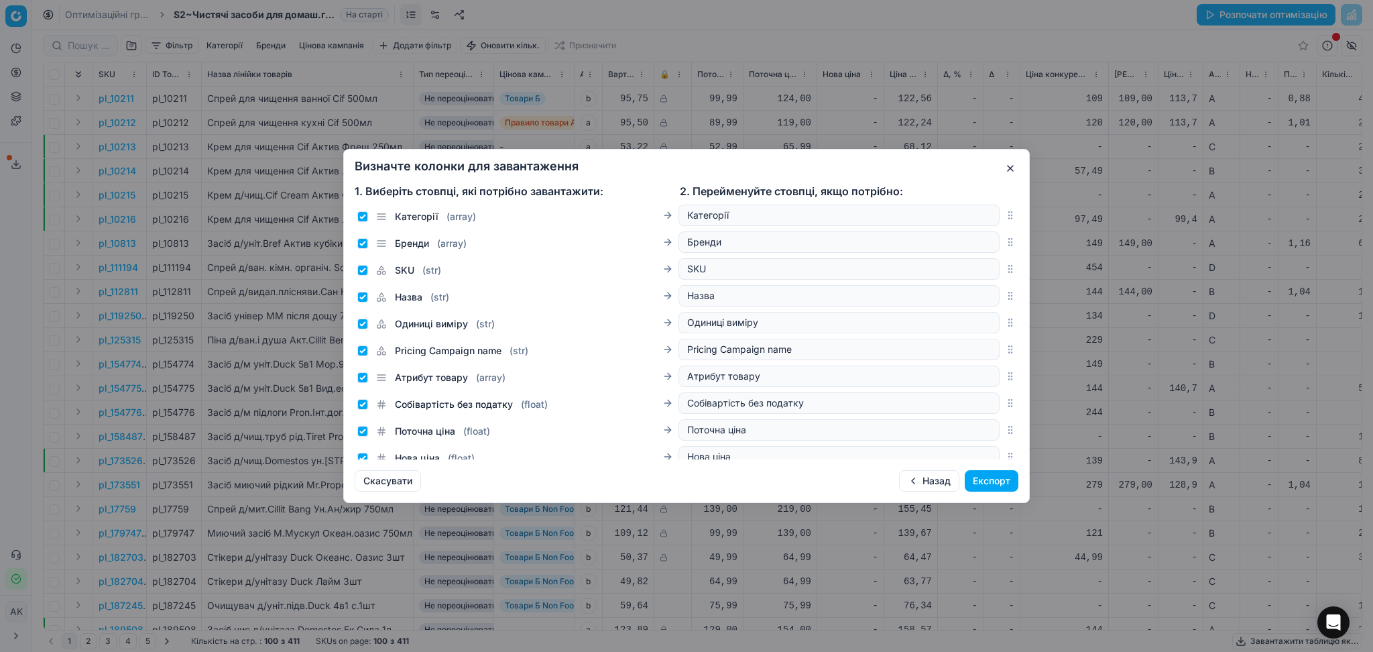
click at [981, 483] on button "Експорт" at bounding box center [992, 480] width 54 height 21
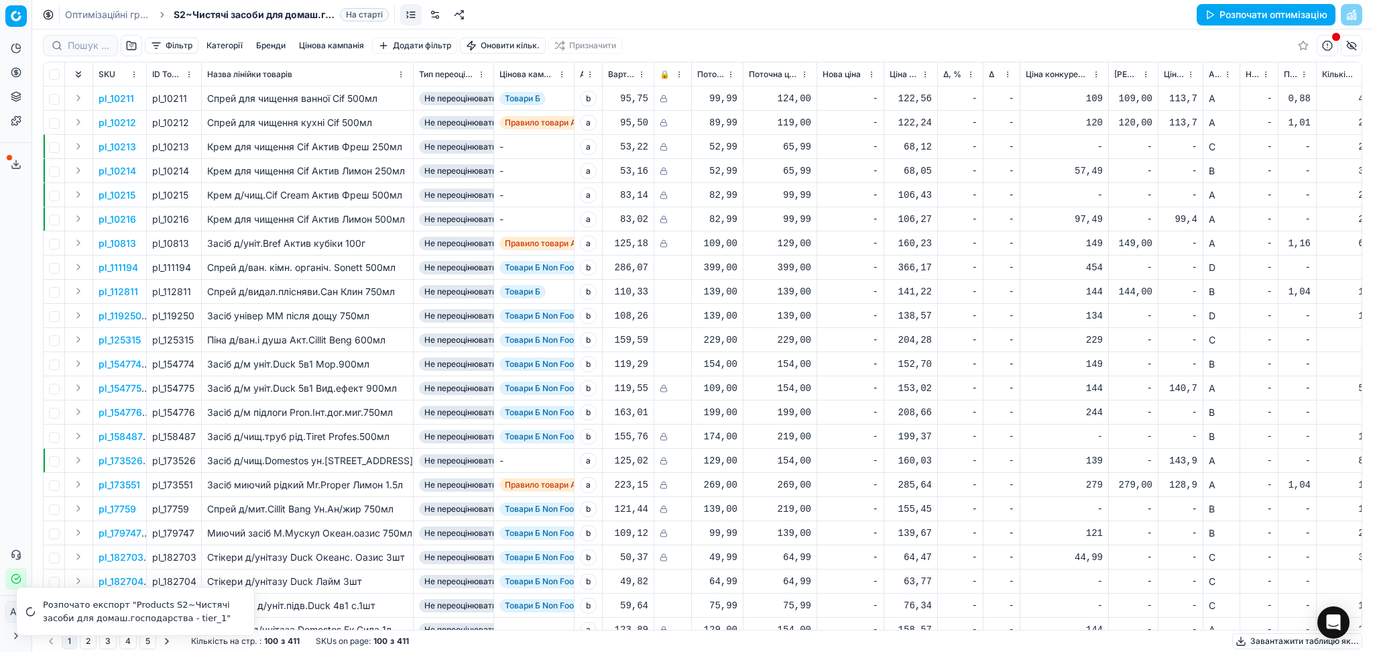
click at [105, 11] on link "Оптимізаційні групи" at bounding box center [108, 14] width 86 height 13
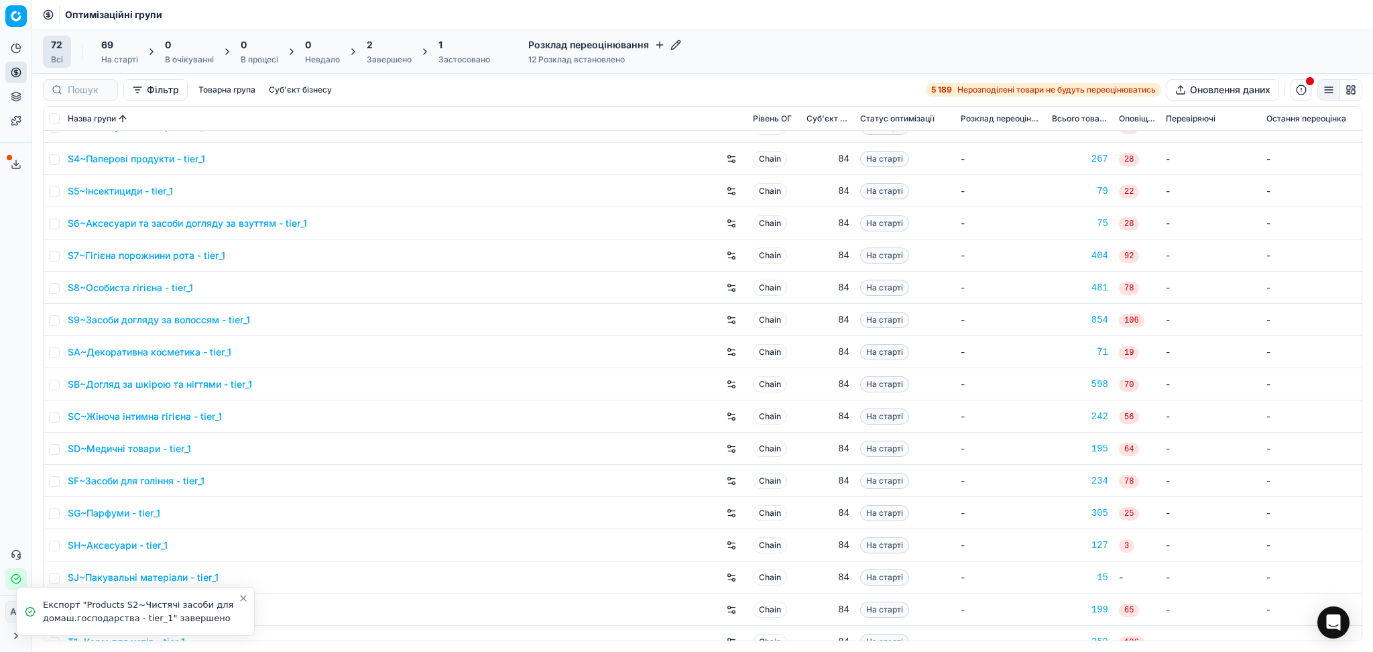
scroll to position [1609, 0]
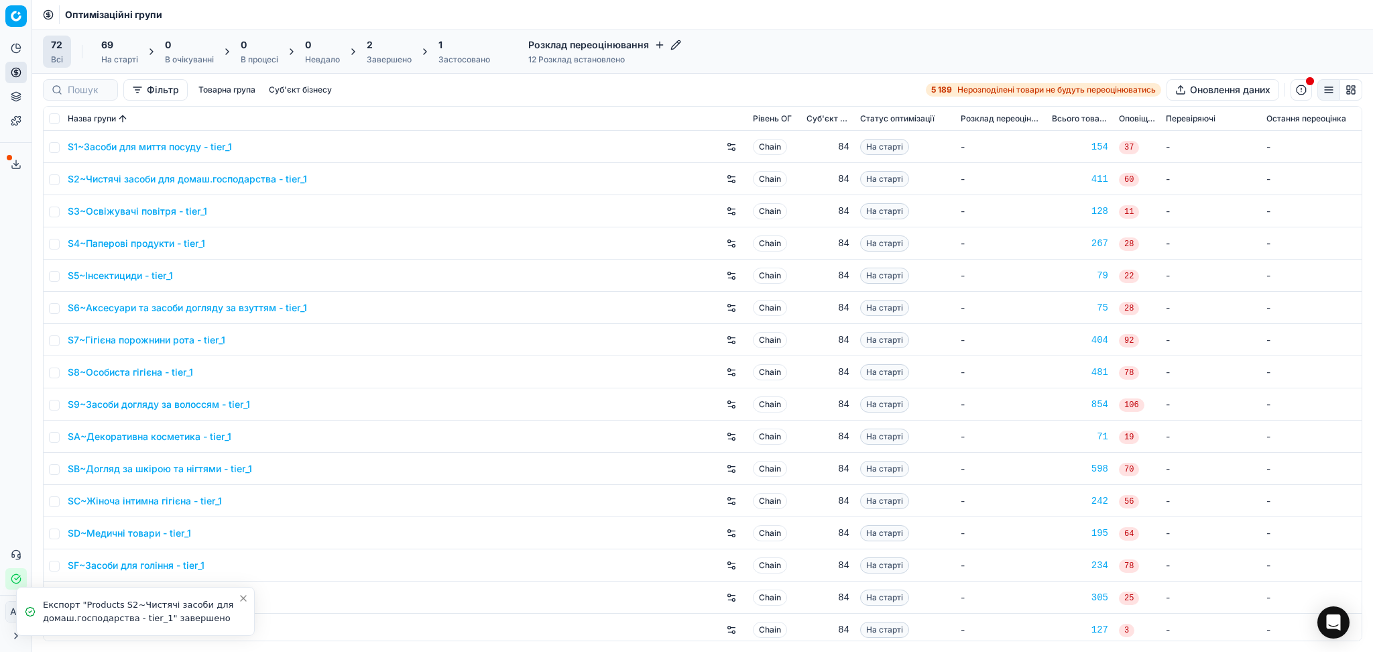
click at [130, 215] on link "S3~Освіжувачі повітря - tier_1" at bounding box center [137, 210] width 139 height 13
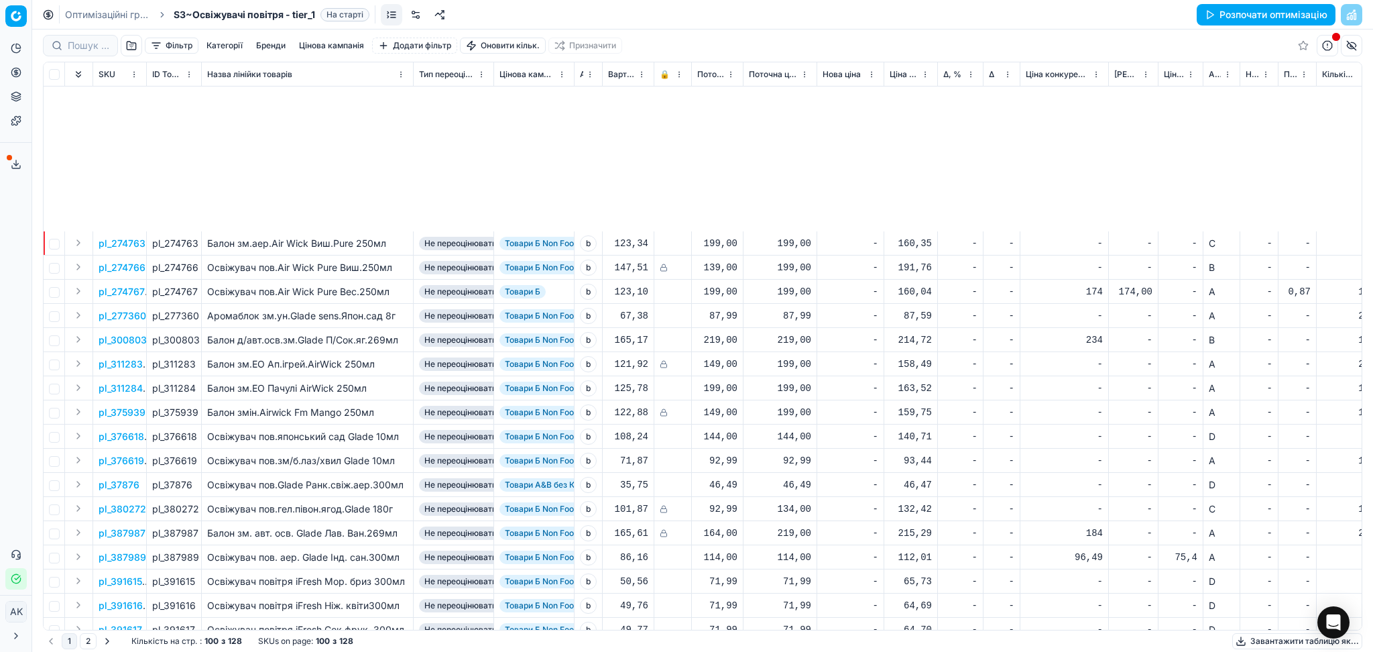
scroll to position [804, 0]
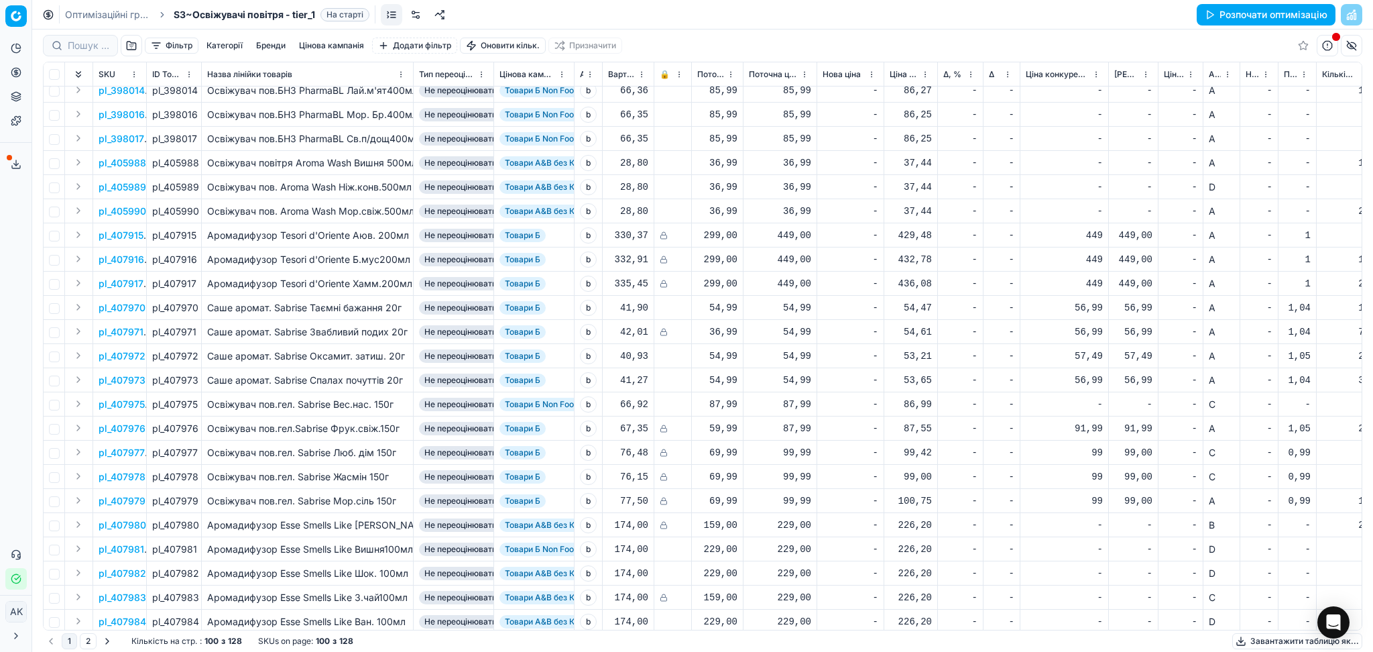
click at [1288, 638] on button "Завантажити таблицю як..." at bounding box center [1297, 641] width 130 height 16
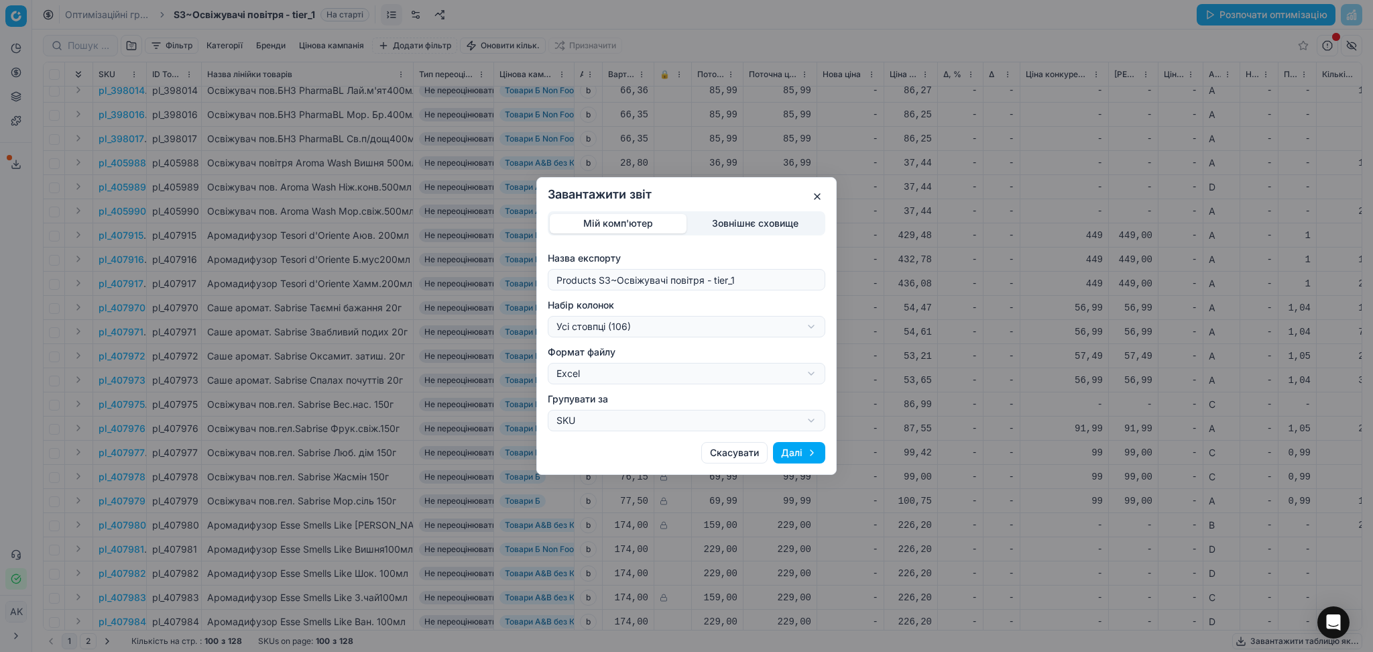
click at [662, 324] on div "Завантажити звіт Мій комп'ютер Зовнішнє сховище Назва експорту Products S3~Осві…" at bounding box center [686, 326] width 1373 height 652
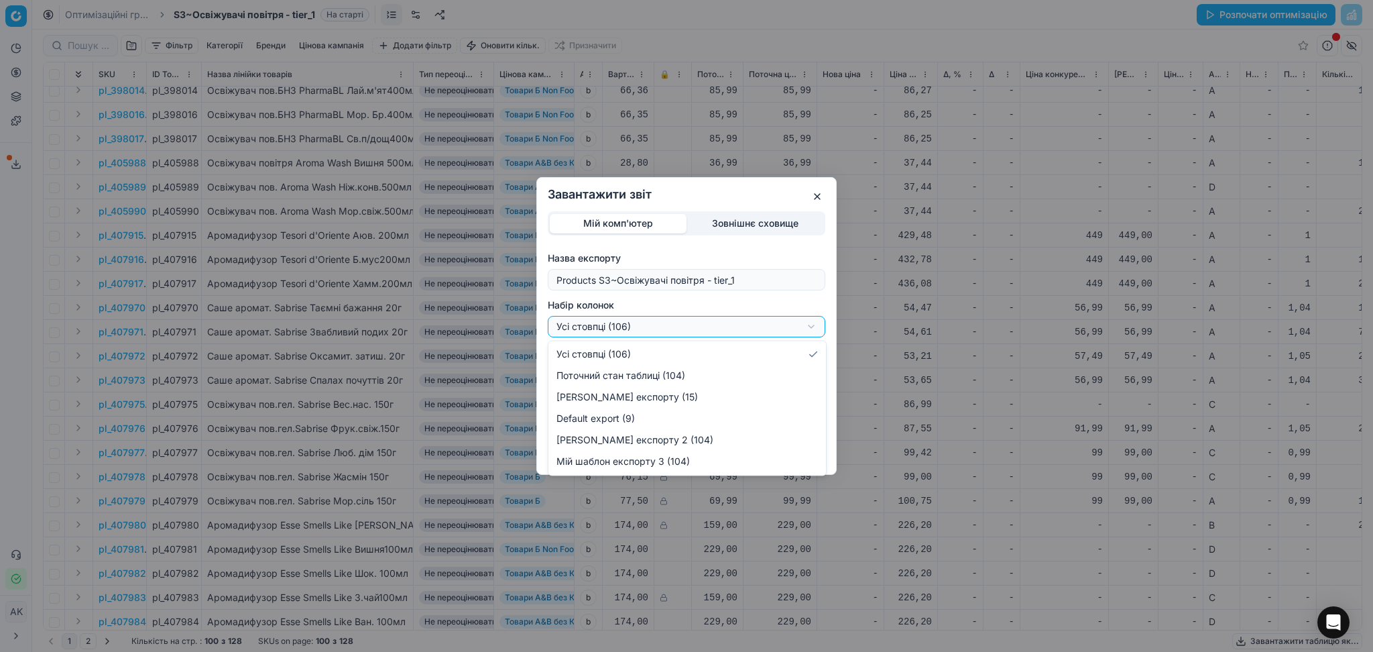
select select "custom"
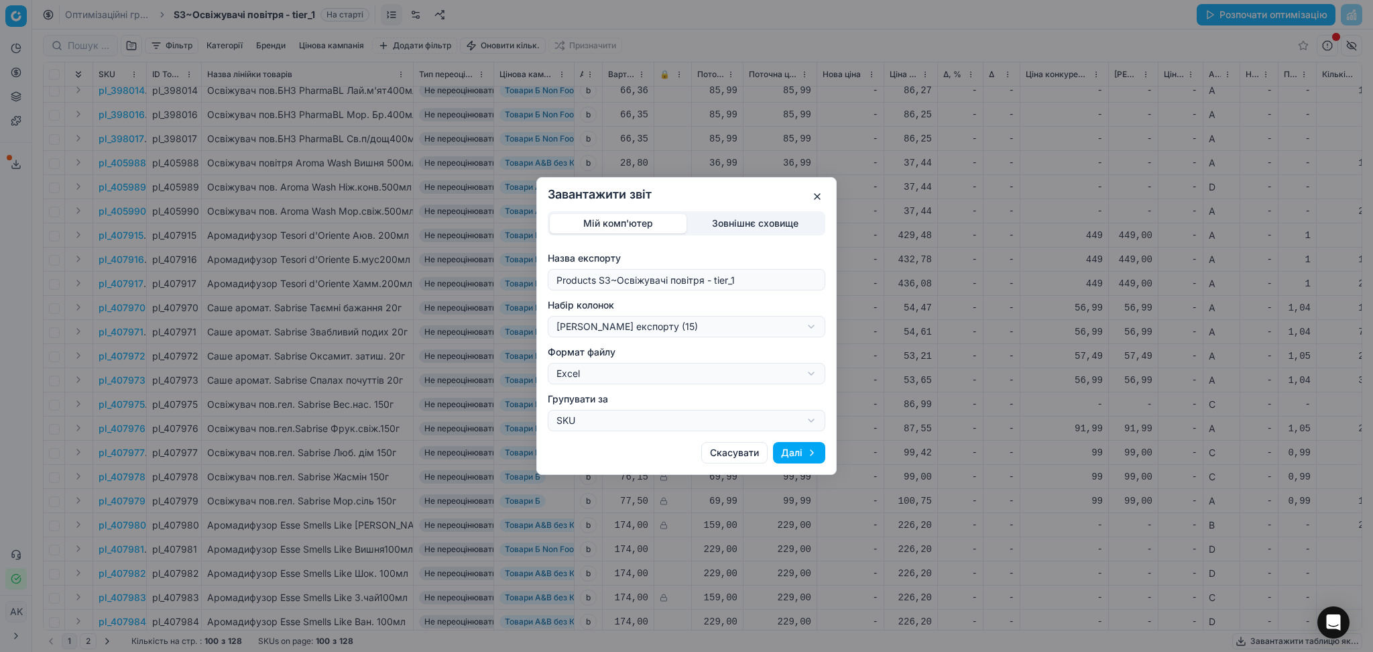
click at [802, 448] on button "Далі" at bounding box center [799, 452] width 52 height 21
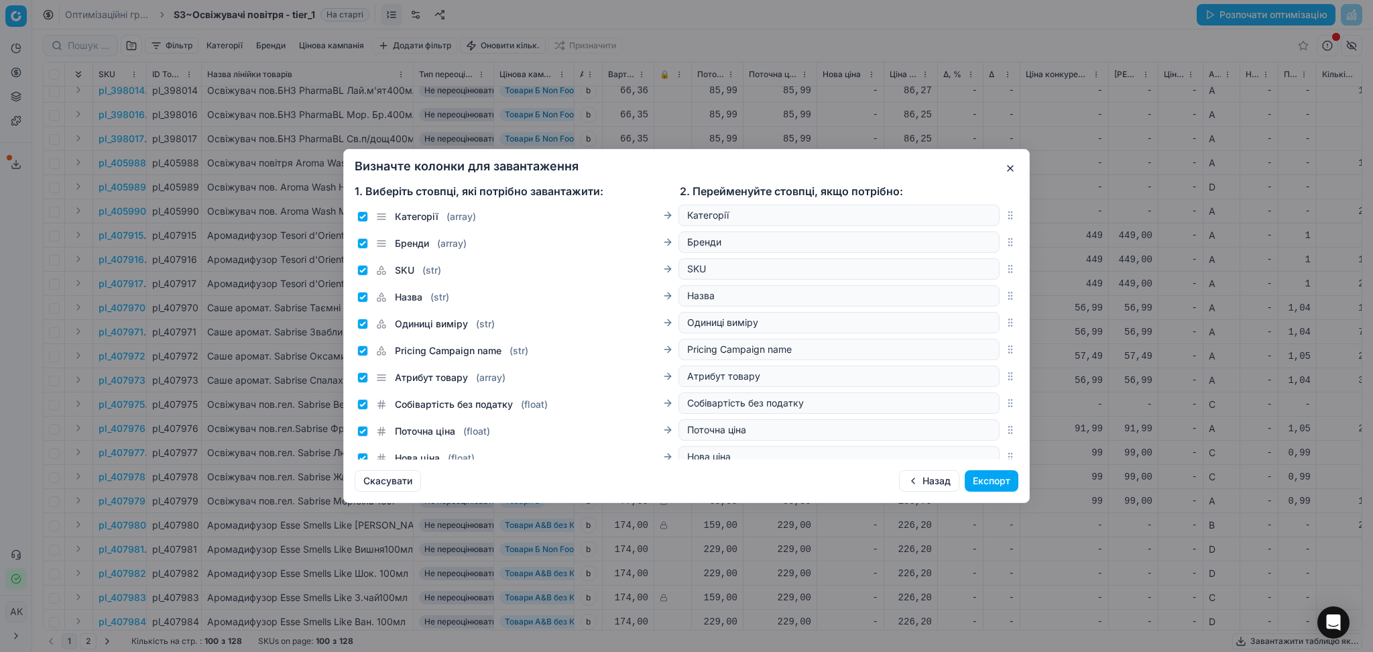
click at [982, 481] on button "Експорт" at bounding box center [992, 480] width 54 height 21
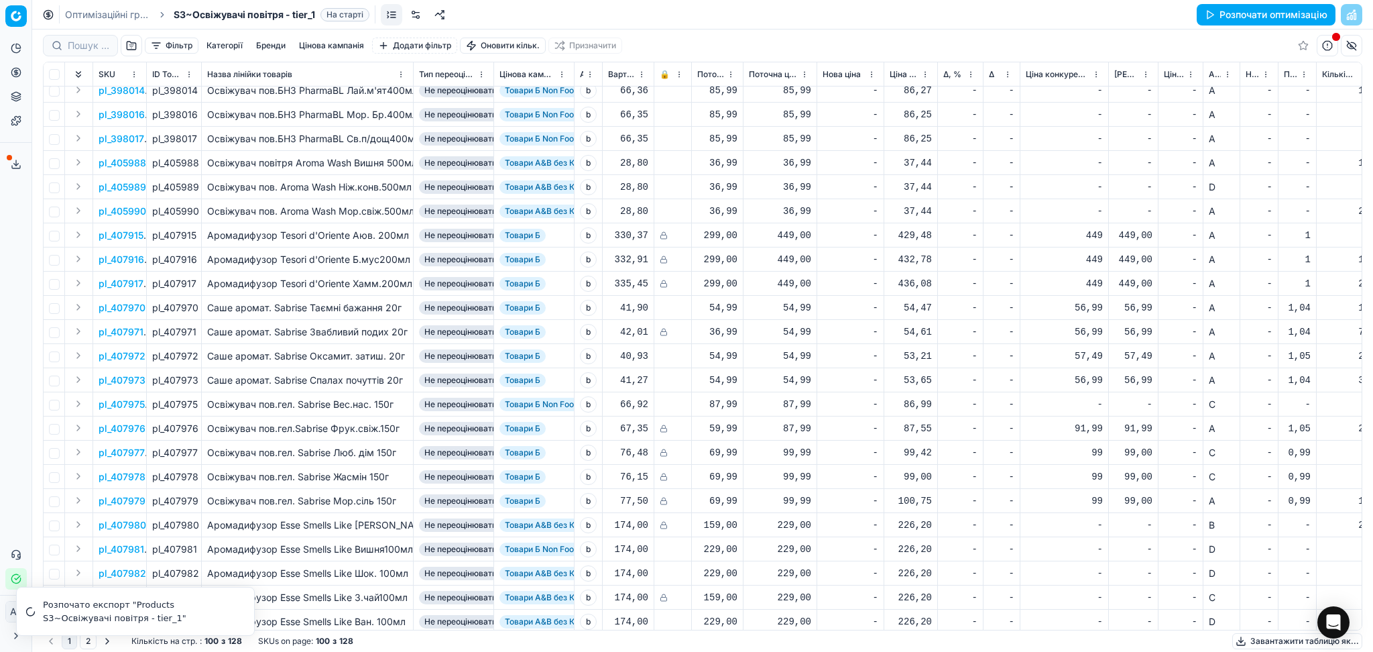
click at [119, 9] on link "Оптимізаційні групи" at bounding box center [108, 14] width 86 height 13
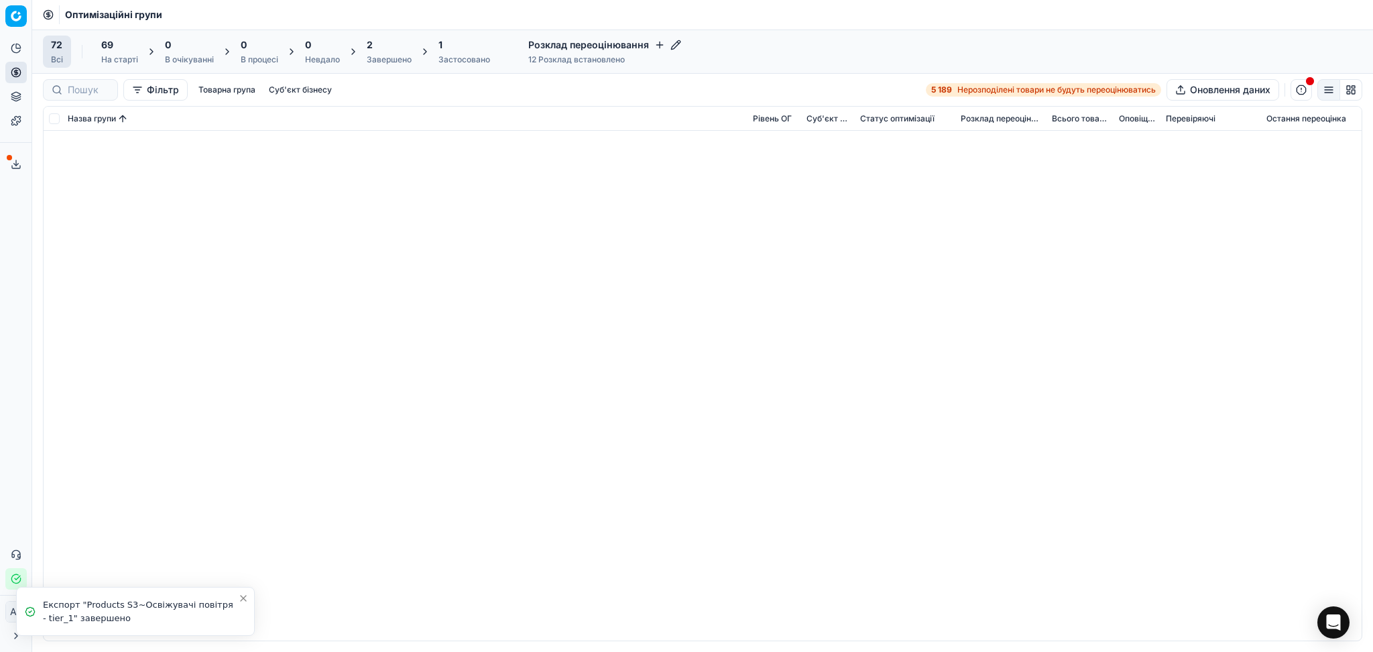
scroll to position [1341, 0]
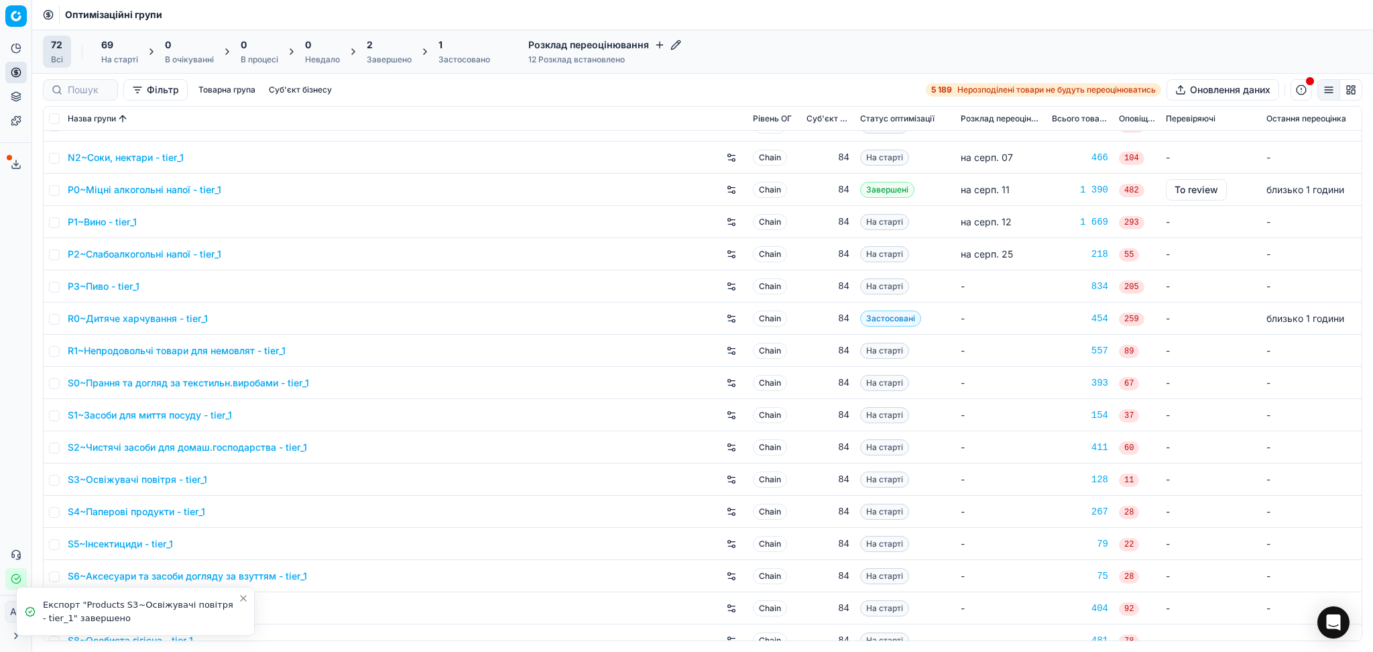
click at [109, 505] on link "S4~Паперові продукти - tier_1" at bounding box center [136, 511] width 137 height 13
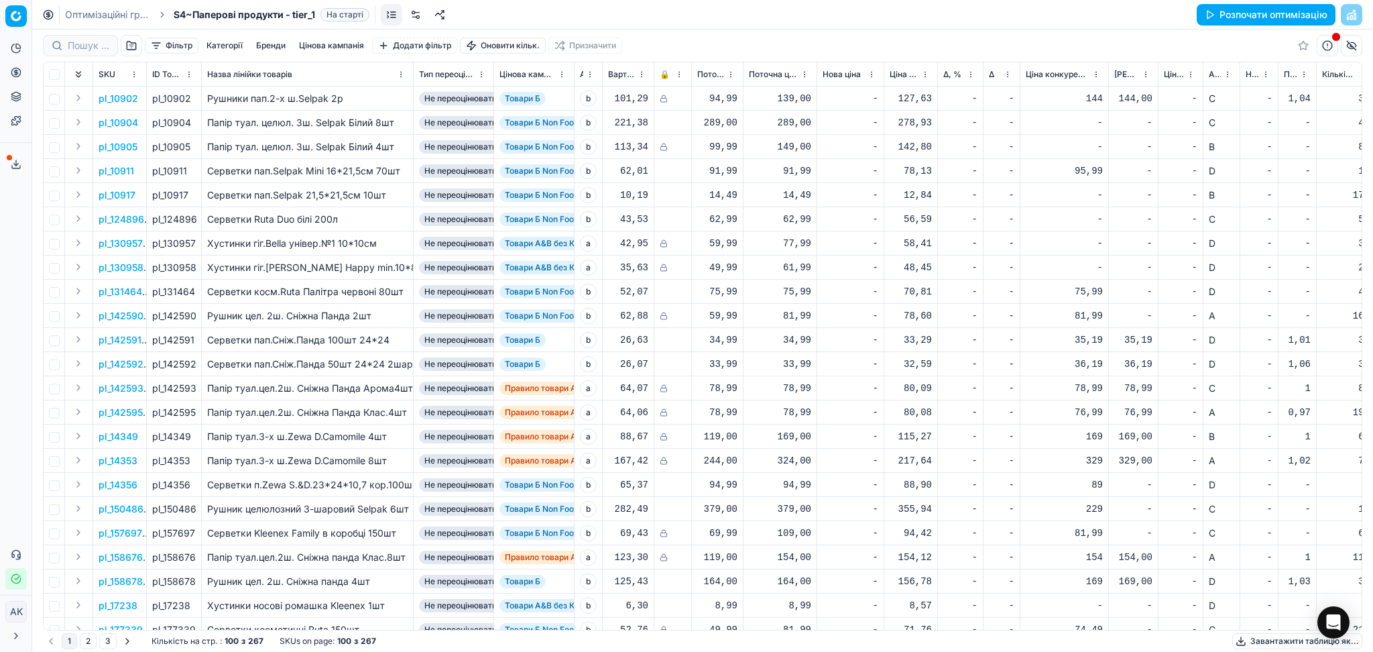
click at [1305, 636] on button "Завантажити таблицю як..." at bounding box center [1297, 641] width 130 height 16
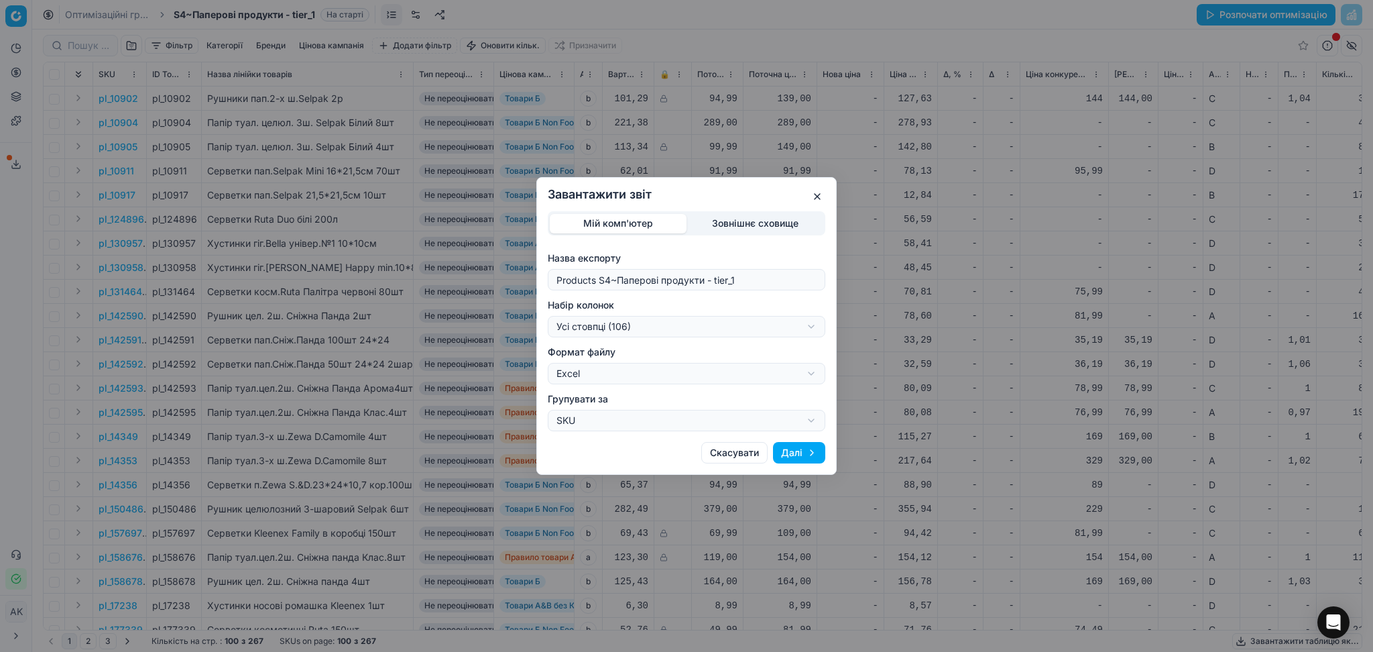
click at [689, 328] on div "Завантажити звіт Мій комп'ютер Зовнішнє сховище Назва експорту Products S4~Папе…" at bounding box center [686, 326] width 1373 height 652
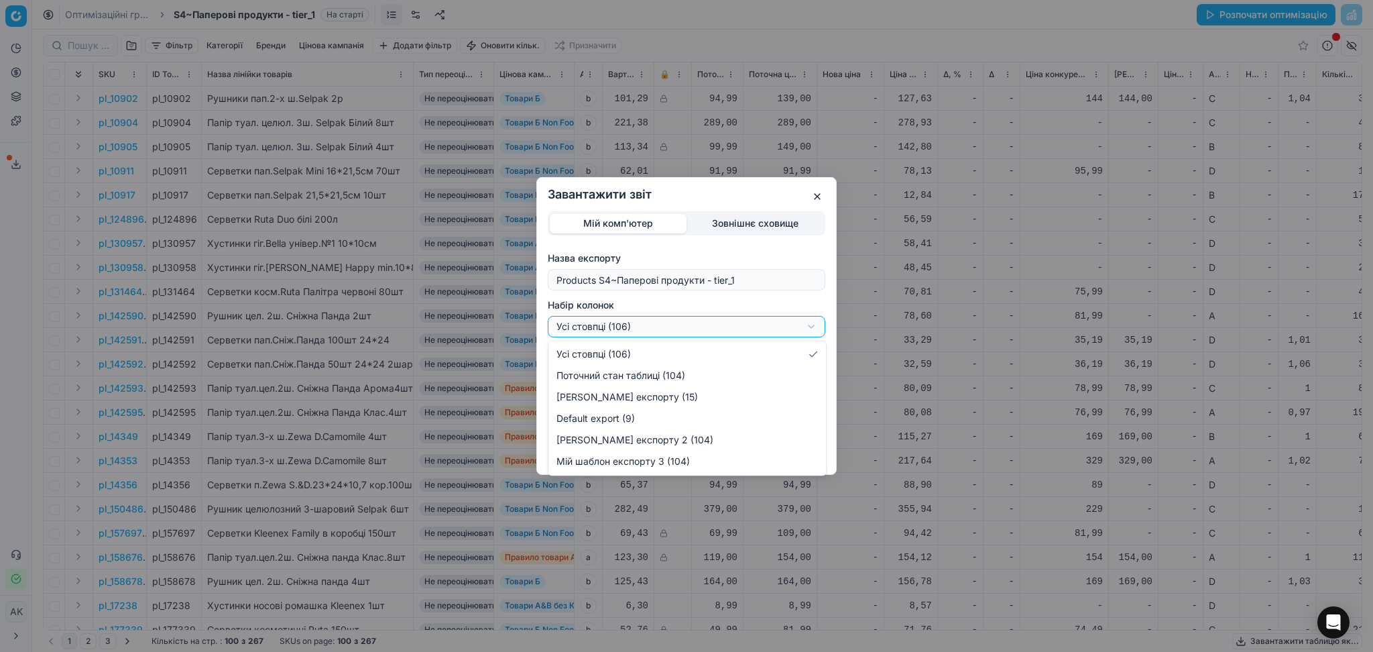
select select "custom"
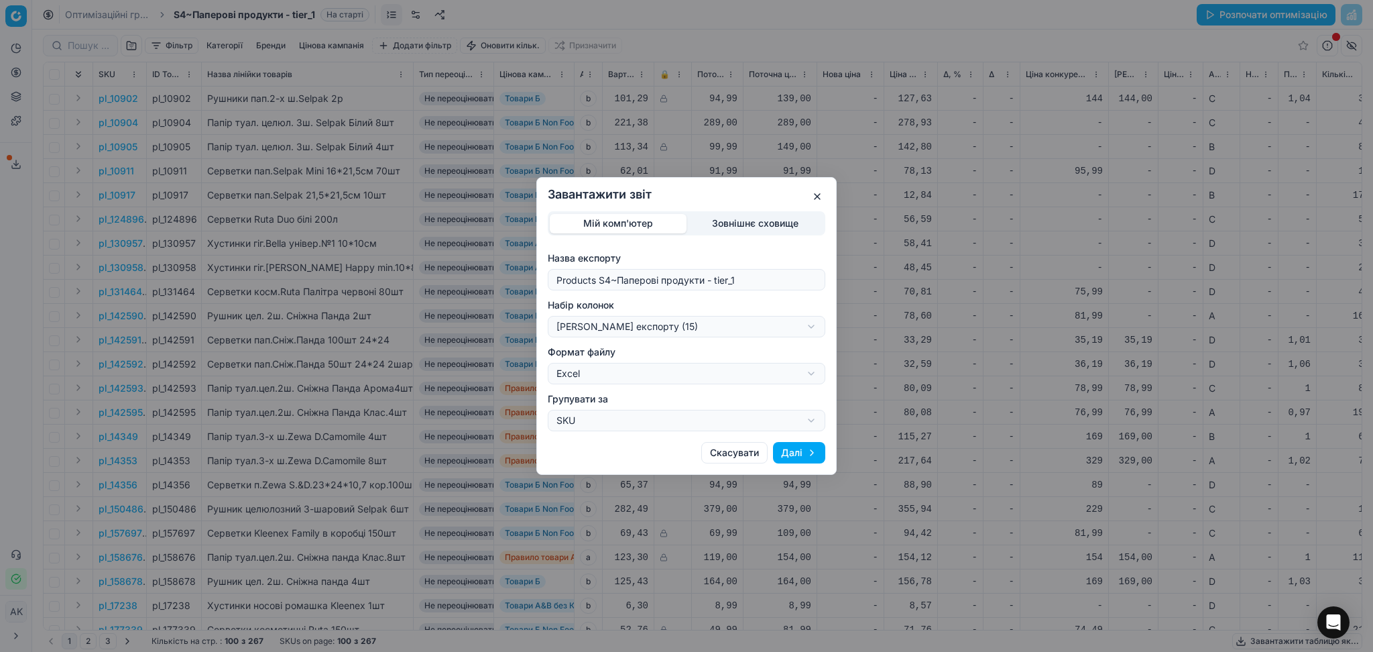
click at [805, 455] on button "Далі" at bounding box center [799, 452] width 52 height 21
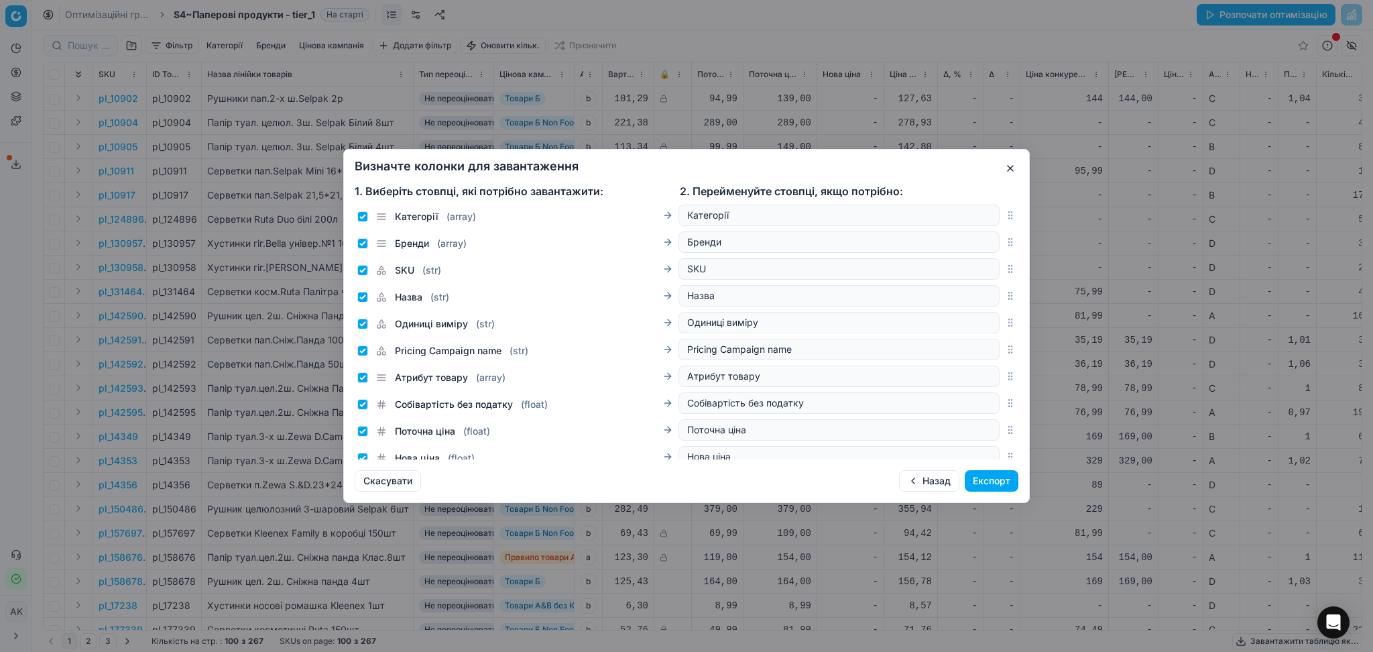
click at [989, 482] on button "Експорт" at bounding box center [992, 480] width 54 height 21
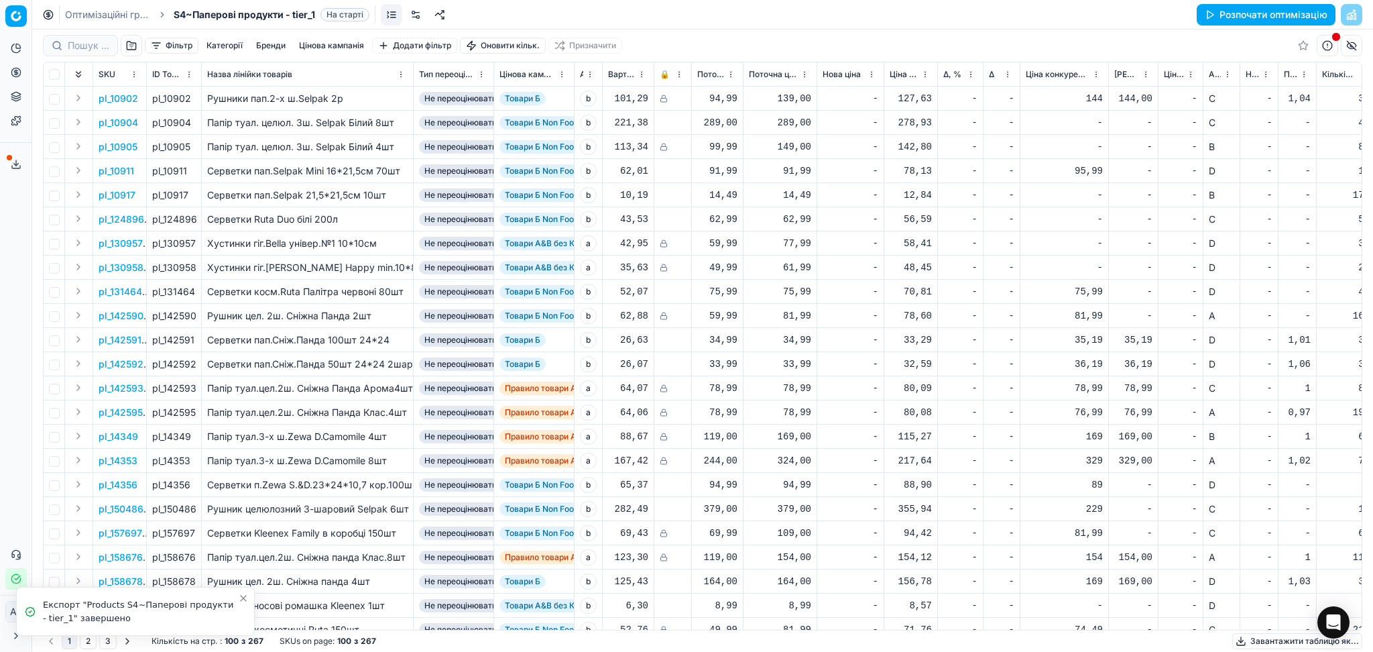
click at [121, 11] on link "Оптимізаційні групи" at bounding box center [108, 14] width 86 height 13
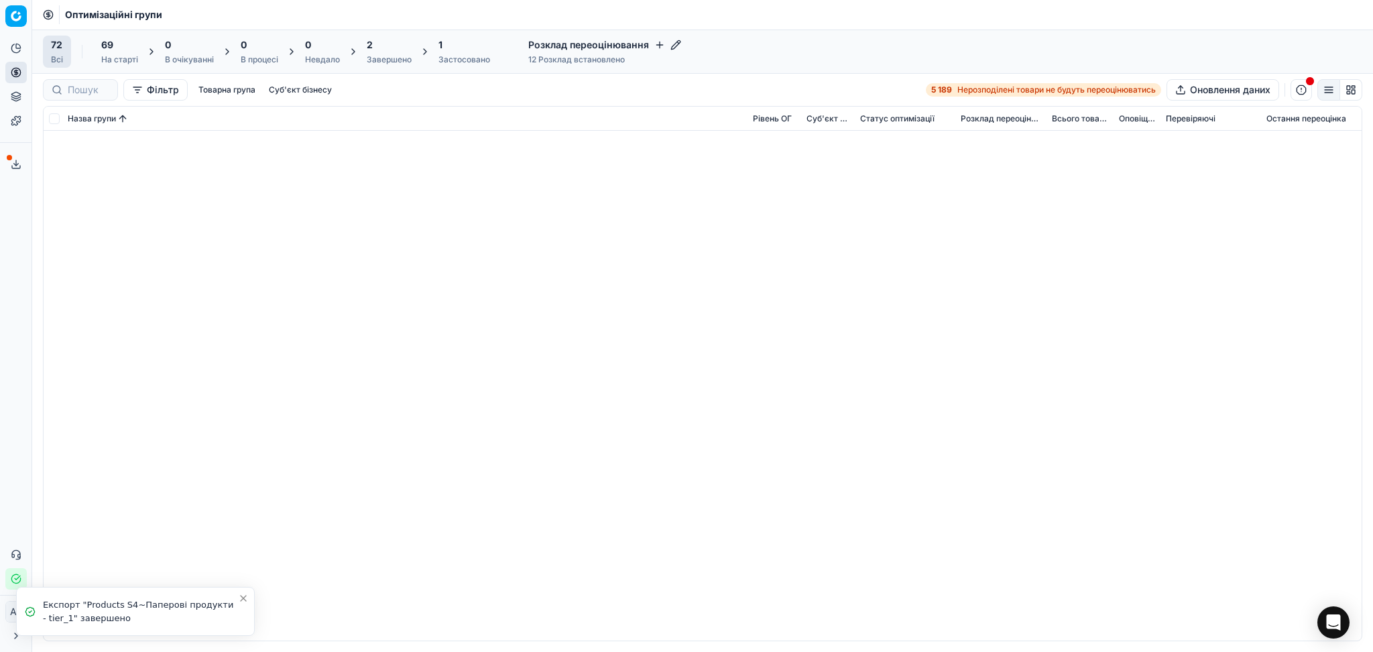
scroll to position [1519, 0]
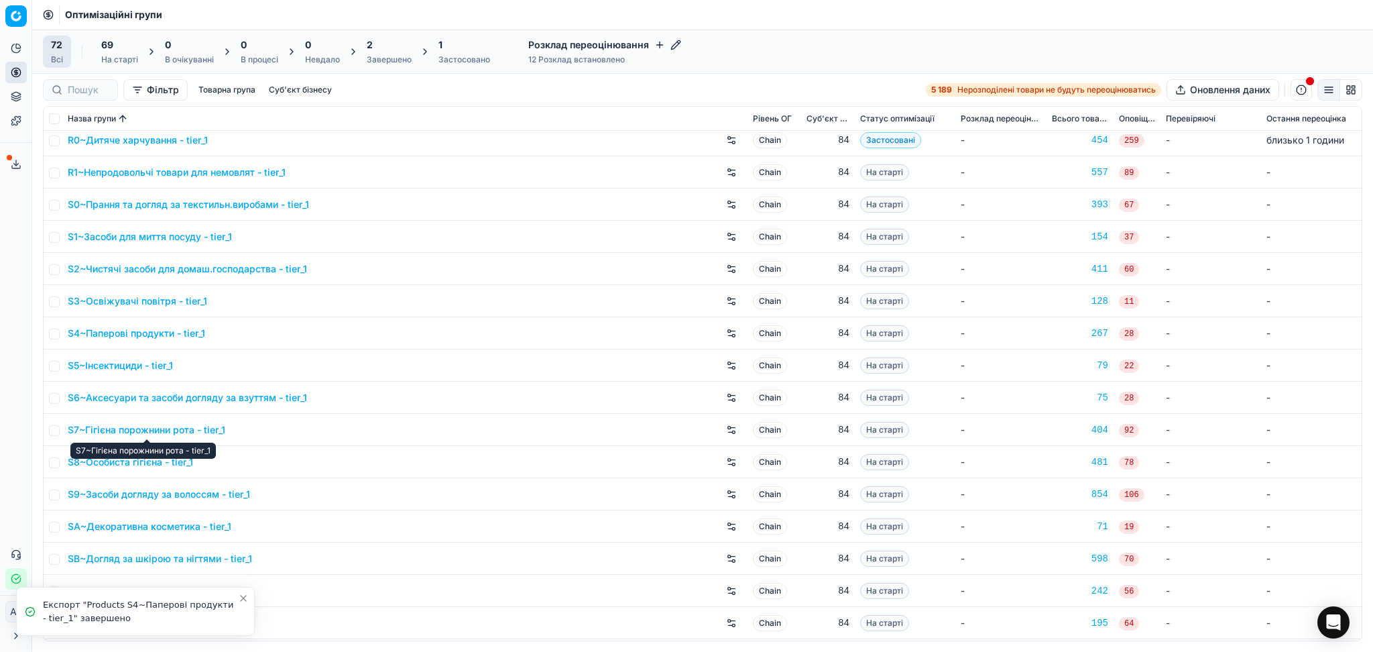
click at [131, 367] on link "S5~Інсектициди - tier_1" at bounding box center [120, 365] width 105 height 13
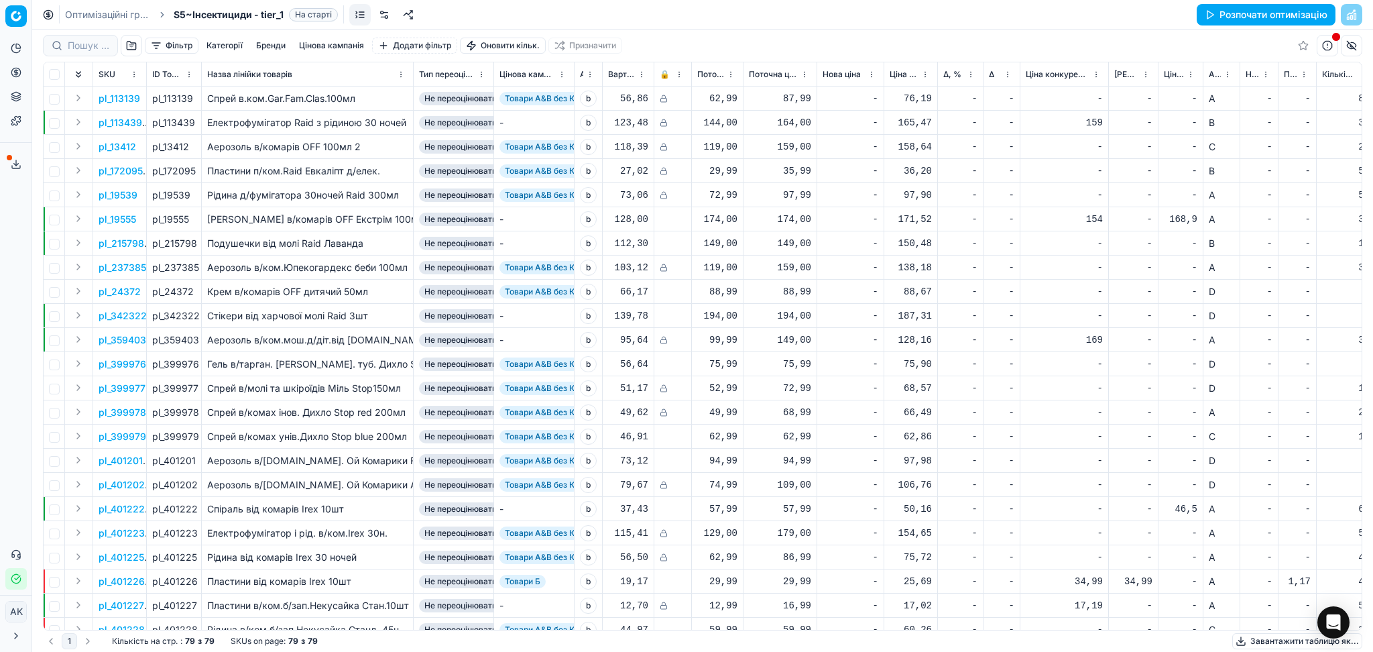
click at [1288, 637] on button "Завантажити таблицю як..." at bounding box center [1297, 641] width 130 height 16
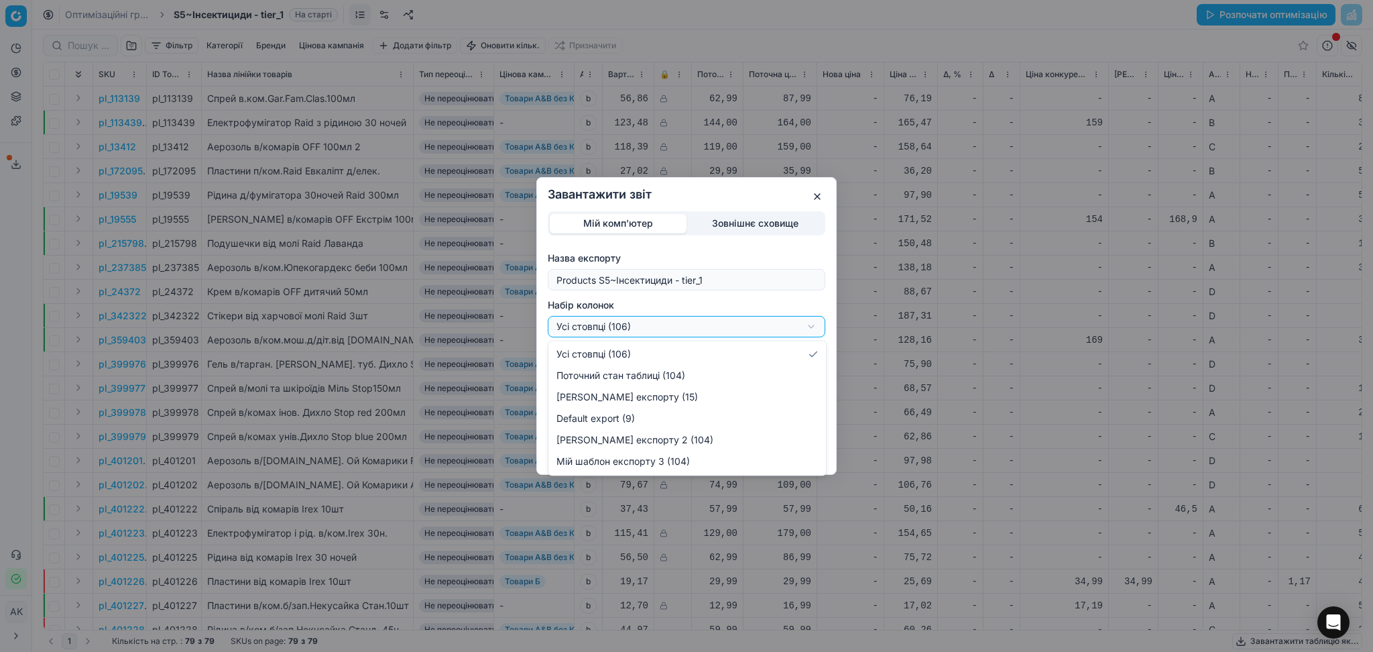
click at [661, 320] on div "Завантажити звіт Мій комп'ютер Зовнішнє сховище Назва експорту Products S5~Інсе…" at bounding box center [686, 326] width 1373 height 652
select select "custom"
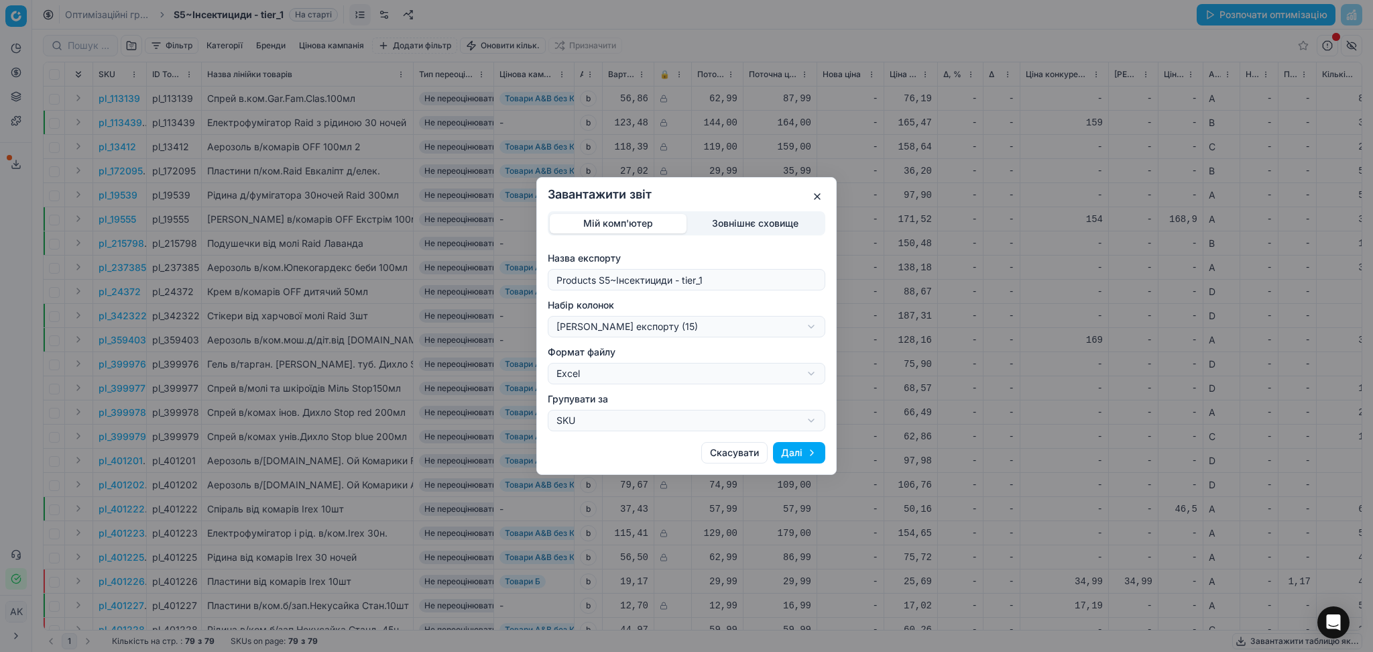
click at [808, 453] on button "Далі" at bounding box center [799, 452] width 52 height 21
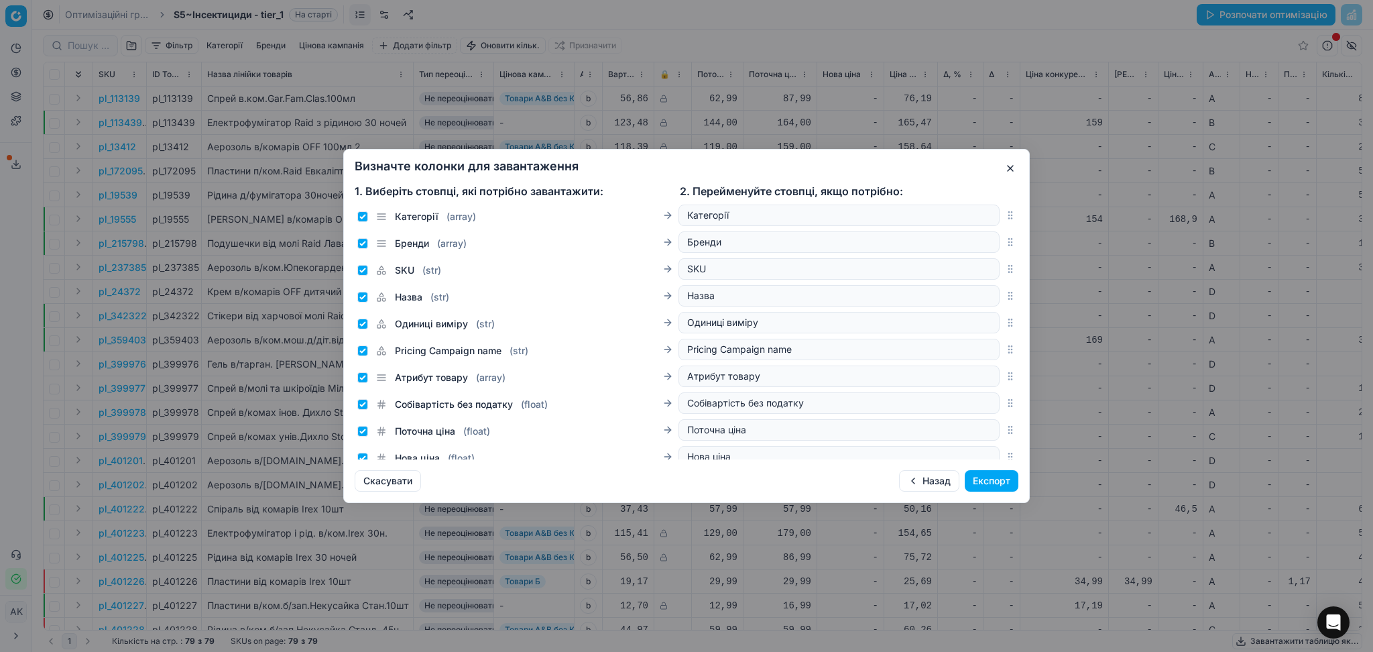
click at [985, 480] on button "Експорт" at bounding box center [992, 480] width 54 height 21
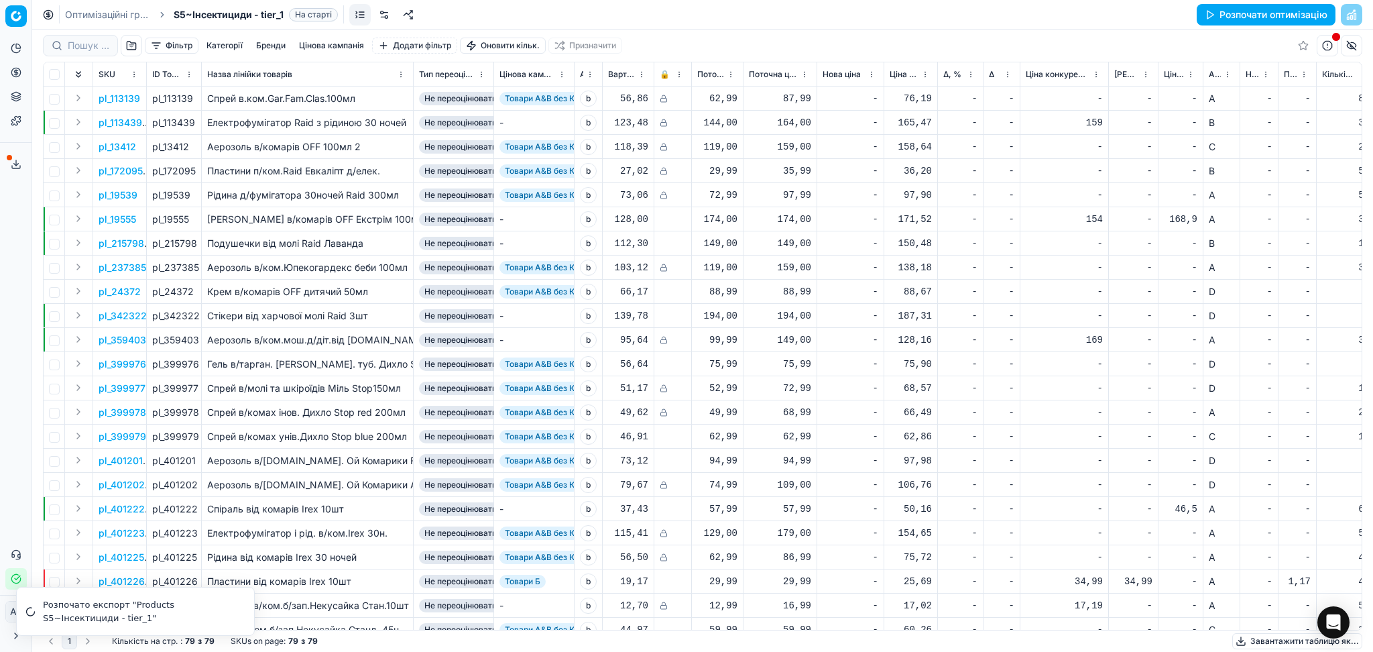
click at [122, 8] on link "Оптимізаційні групи" at bounding box center [108, 14] width 86 height 13
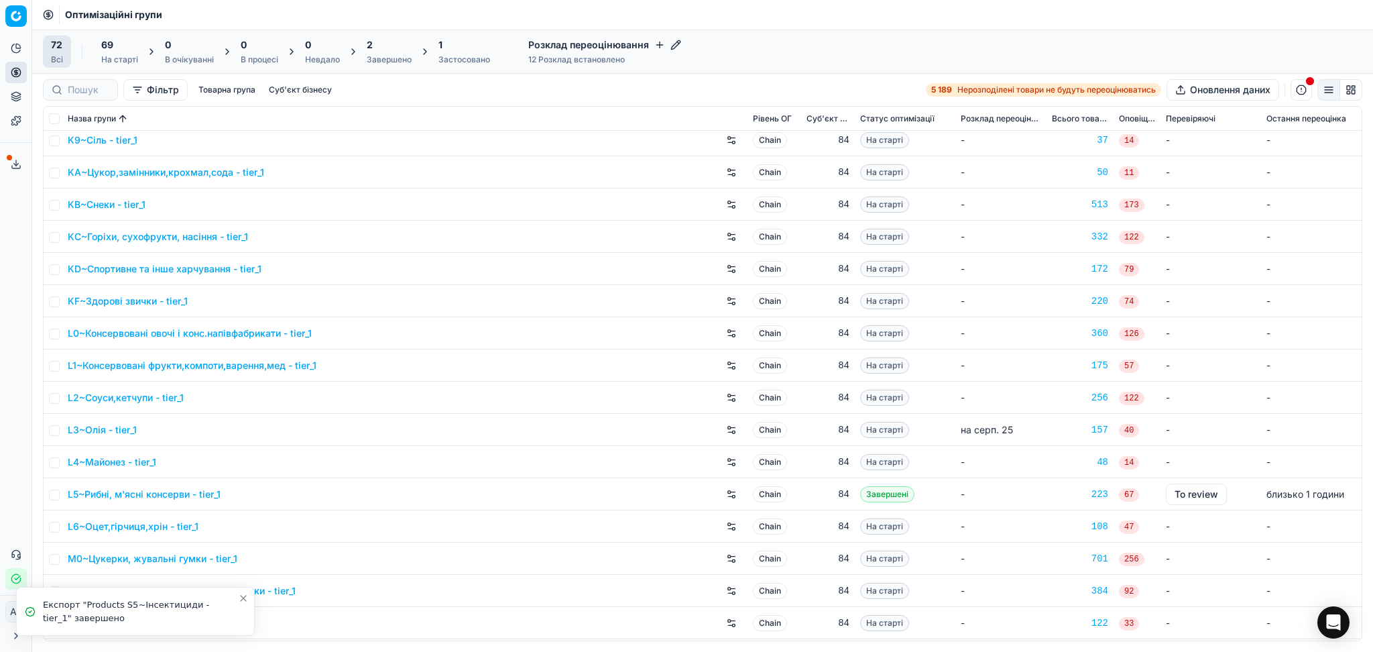
scroll to position [1609, 0]
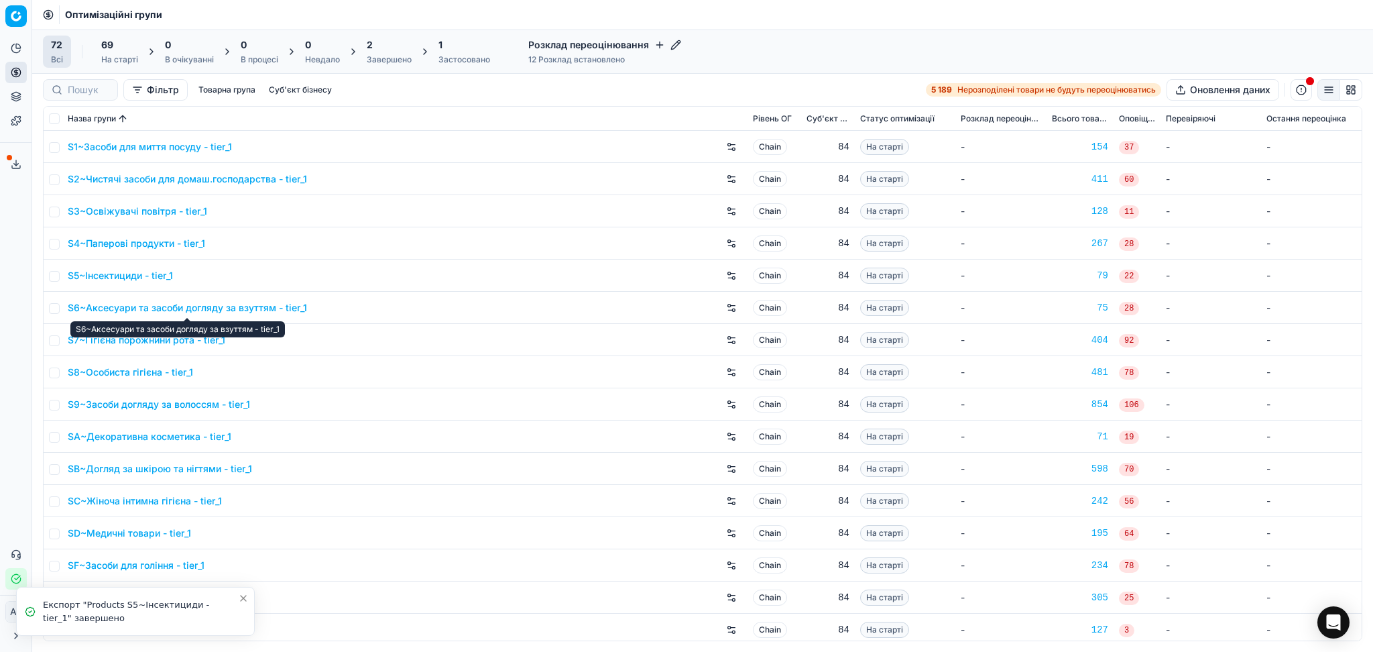
click at [169, 311] on link "S6~Аксесуари та засоби догляду за взуттям - tier_1" at bounding box center [187, 307] width 239 height 13
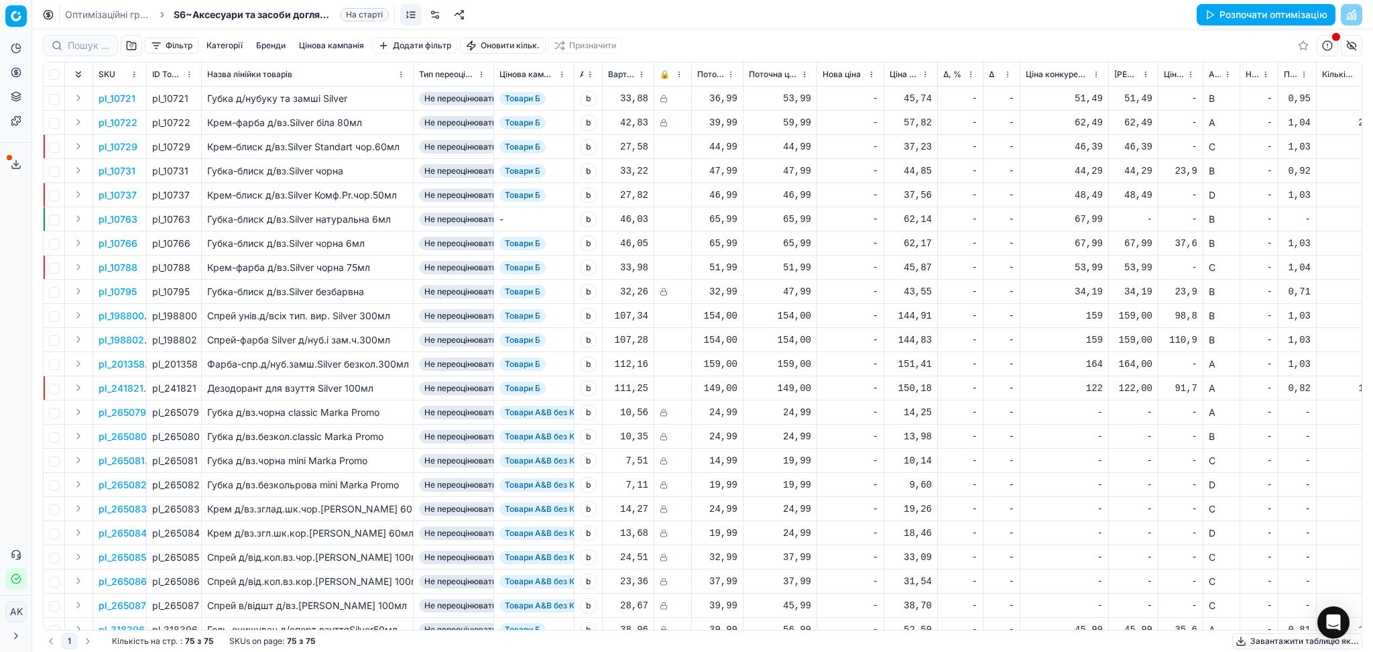
click at [1248, 638] on button "Завантажити таблицю як..." at bounding box center [1297, 641] width 130 height 16
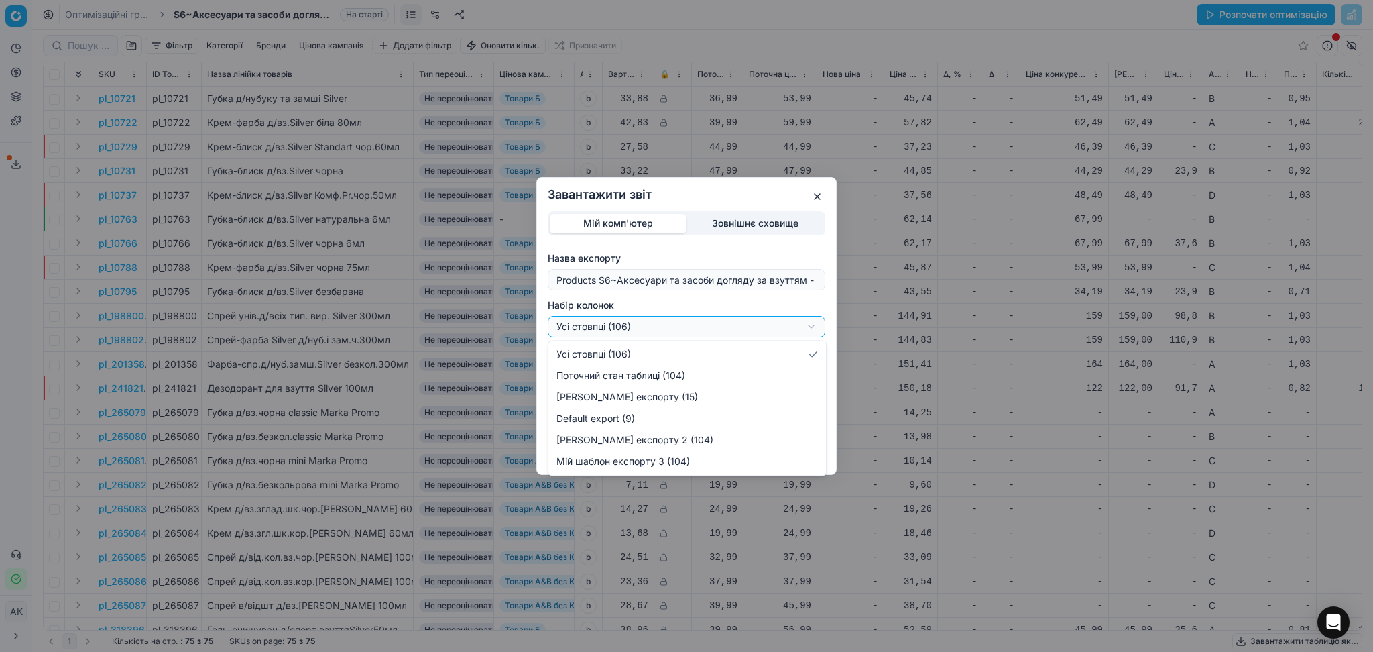
click at [668, 328] on div "Завантажити звіт Мій комп'ютер Зовнішнє сховище Назва експорту Products S6~Аксе…" at bounding box center [686, 326] width 1373 height 652
select select "custom"
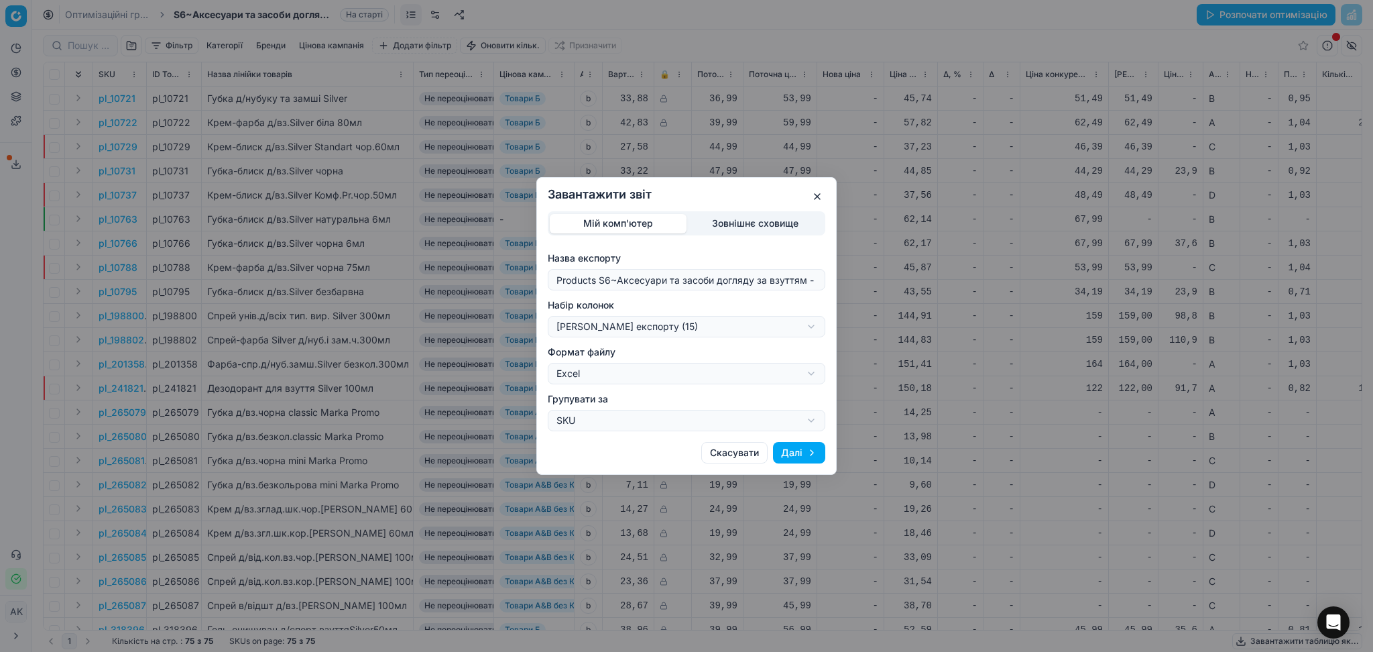
click at [809, 456] on button "Далі" at bounding box center [799, 452] width 52 height 21
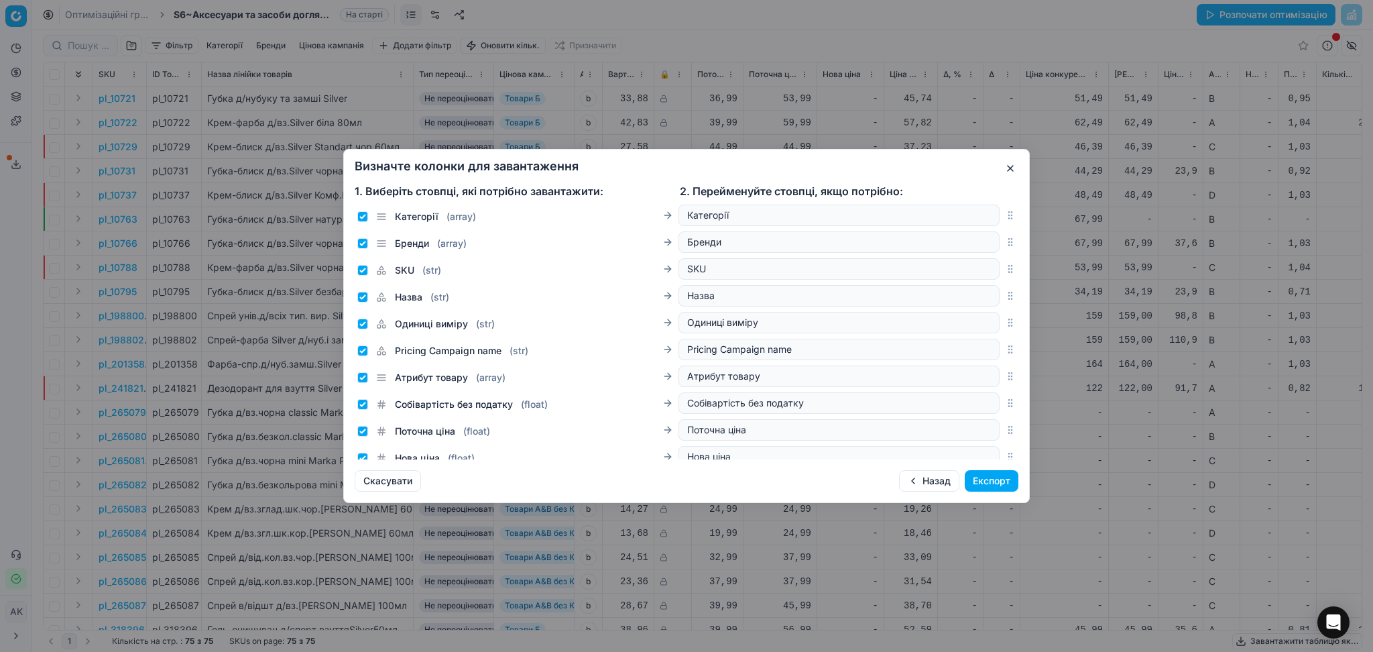
click at [983, 484] on button "Експорт" at bounding box center [992, 480] width 54 height 21
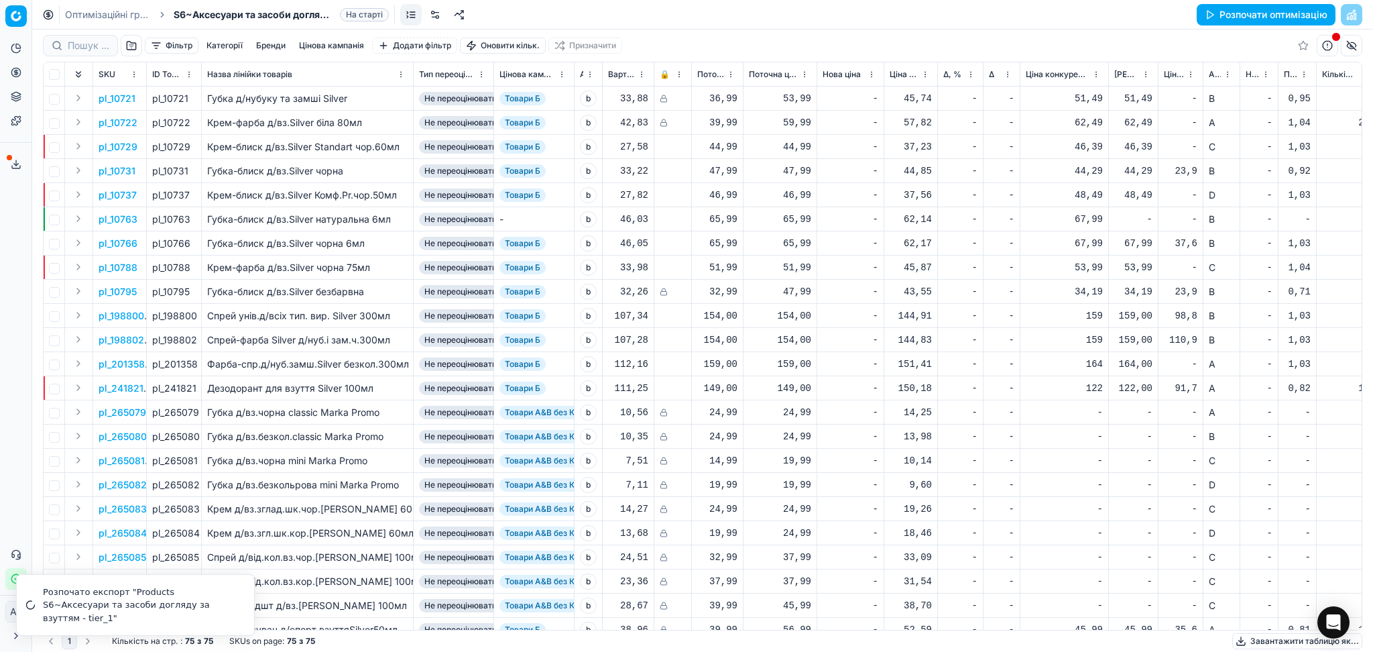
click at [124, 16] on link "Оптимізаційні групи" at bounding box center [108, 14] width 86 height 13
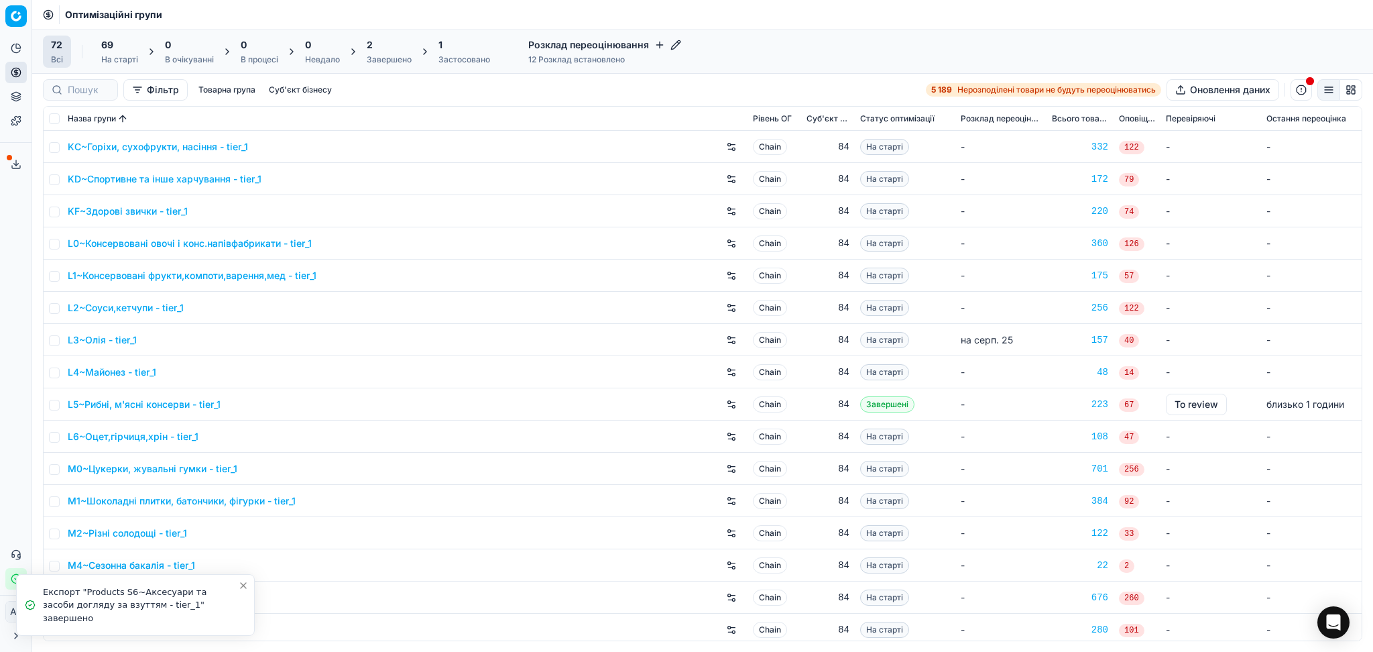
scroll to position [1609, 0]
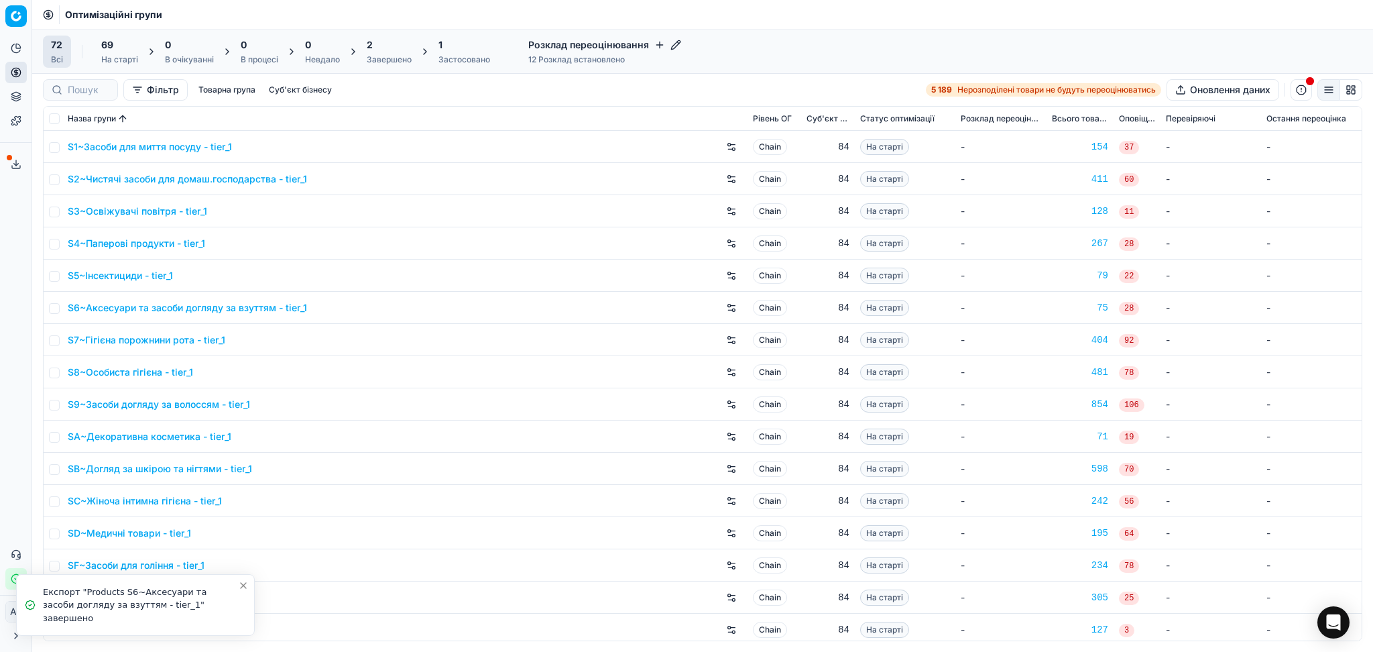
click at [130, 335] on link "S7~Гігієна порожнини рота - tier_1" at bounding box center [147, 339] width 158 height 13
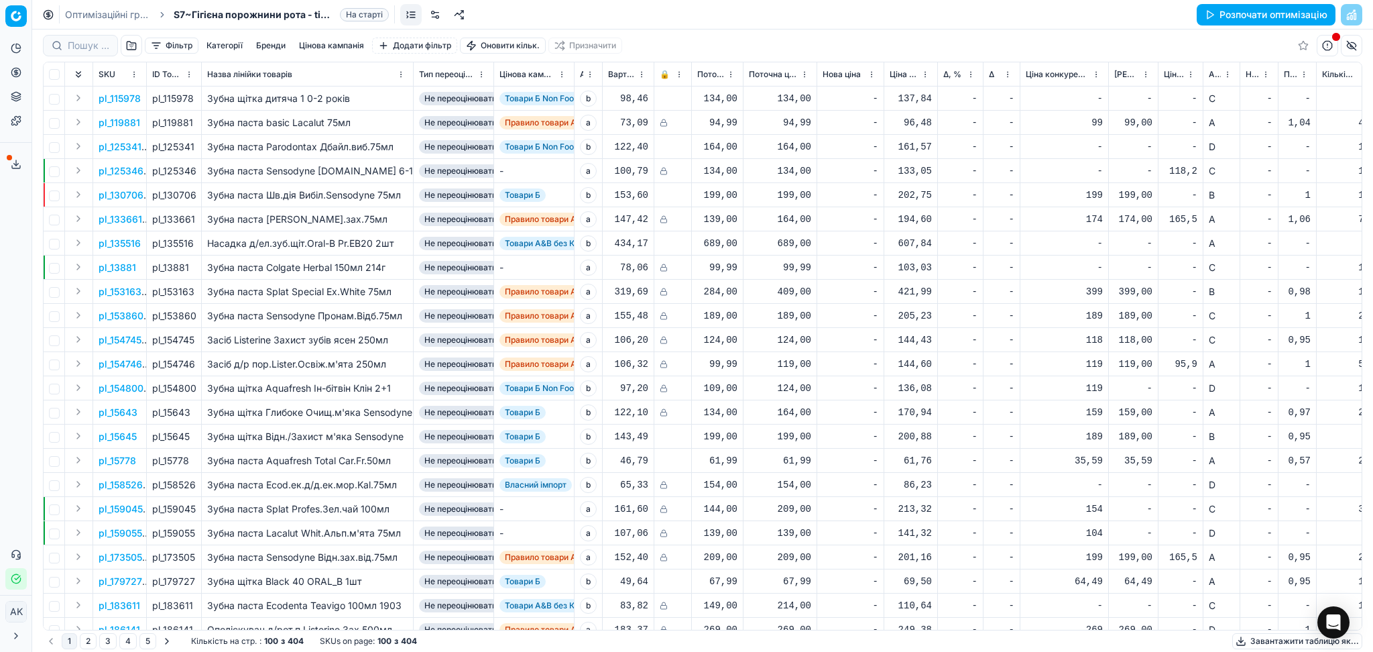
click at [1296, 640] on button "Завантажити таблицю як..." at bounding box center [1297, 641] width 130 height 16
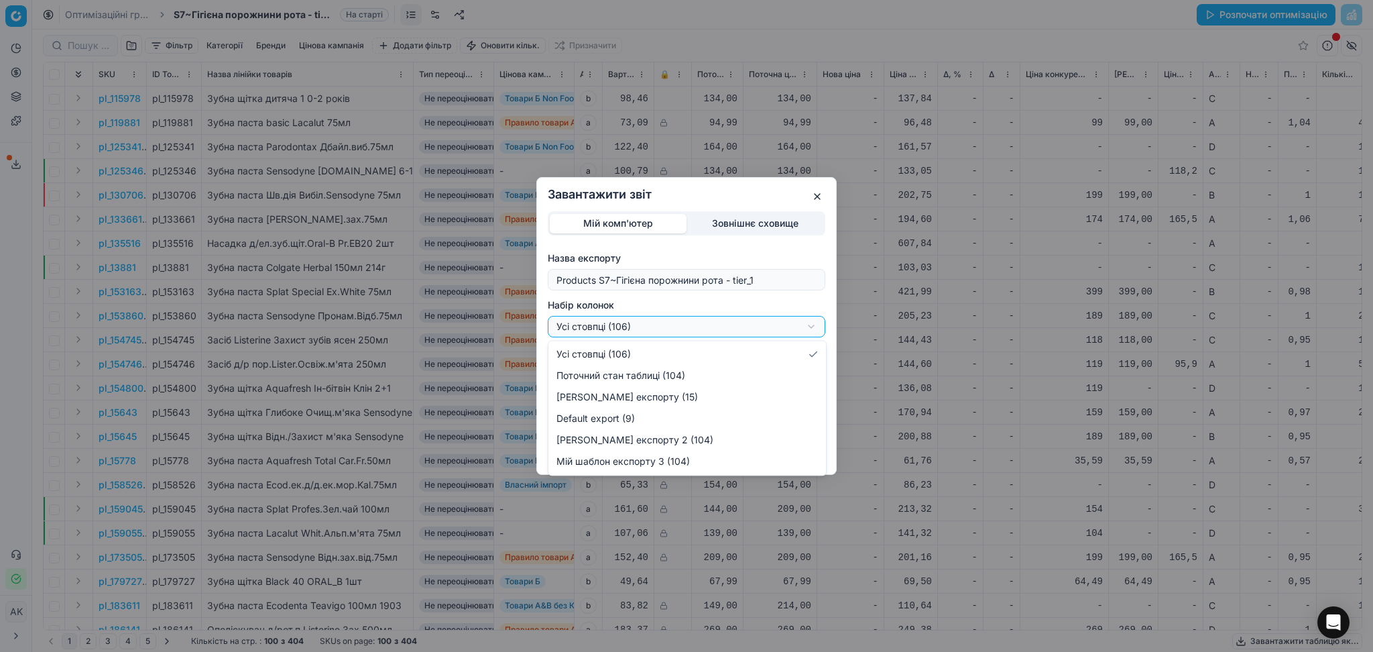
click at [669, 328] on div "Завантажити звіт Мій комп'ютер Зовнішнє сховище Назва експорту Products S7~Гігі…" at bounding box center [686, 326] width 1373 height 652
select select "custom"
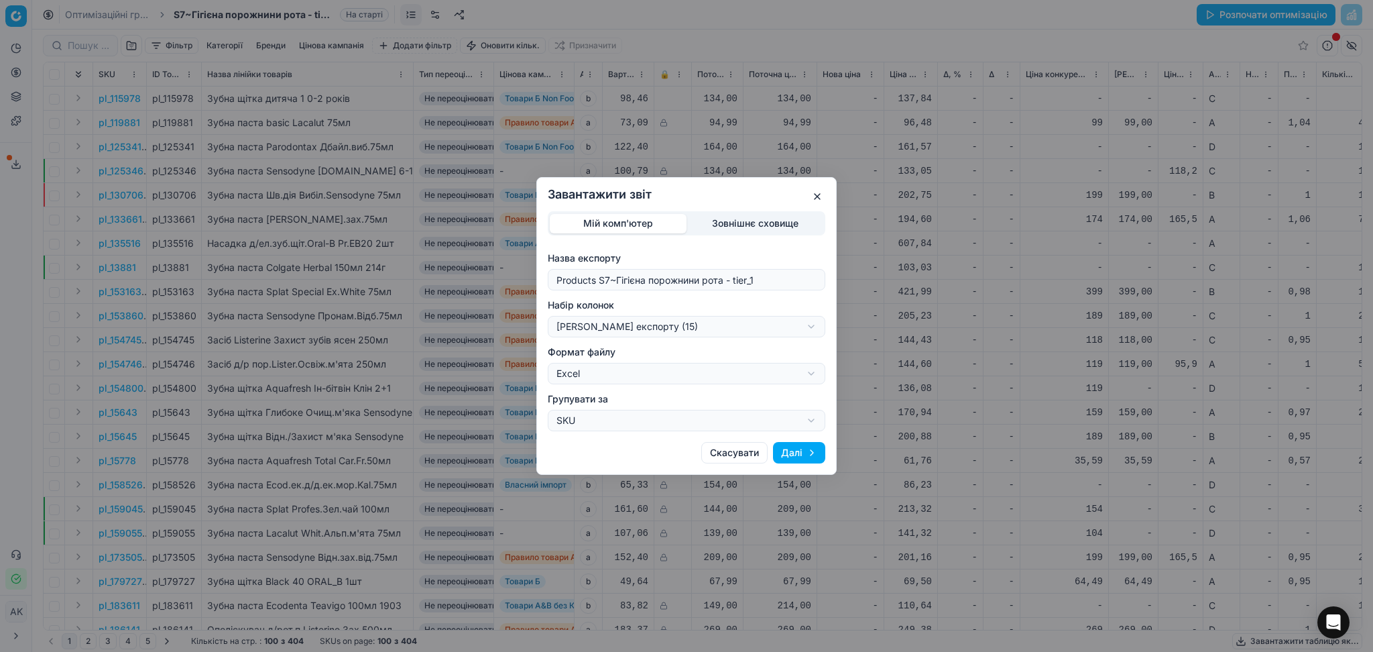
click at [801, 444] on button "Далі" at bounding box center [799, 452] width 52 height 21
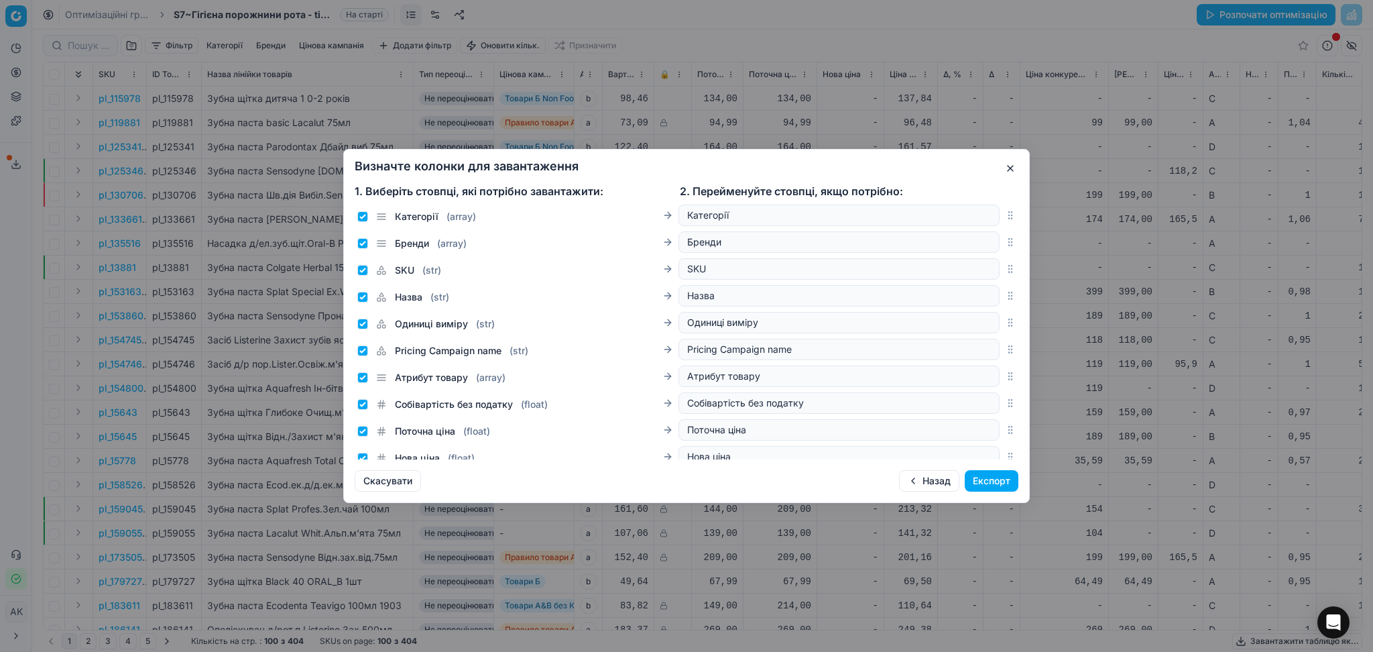
click at [996, 476] on button "Експорт" at bounding box center [992, 480] width 54 height 21
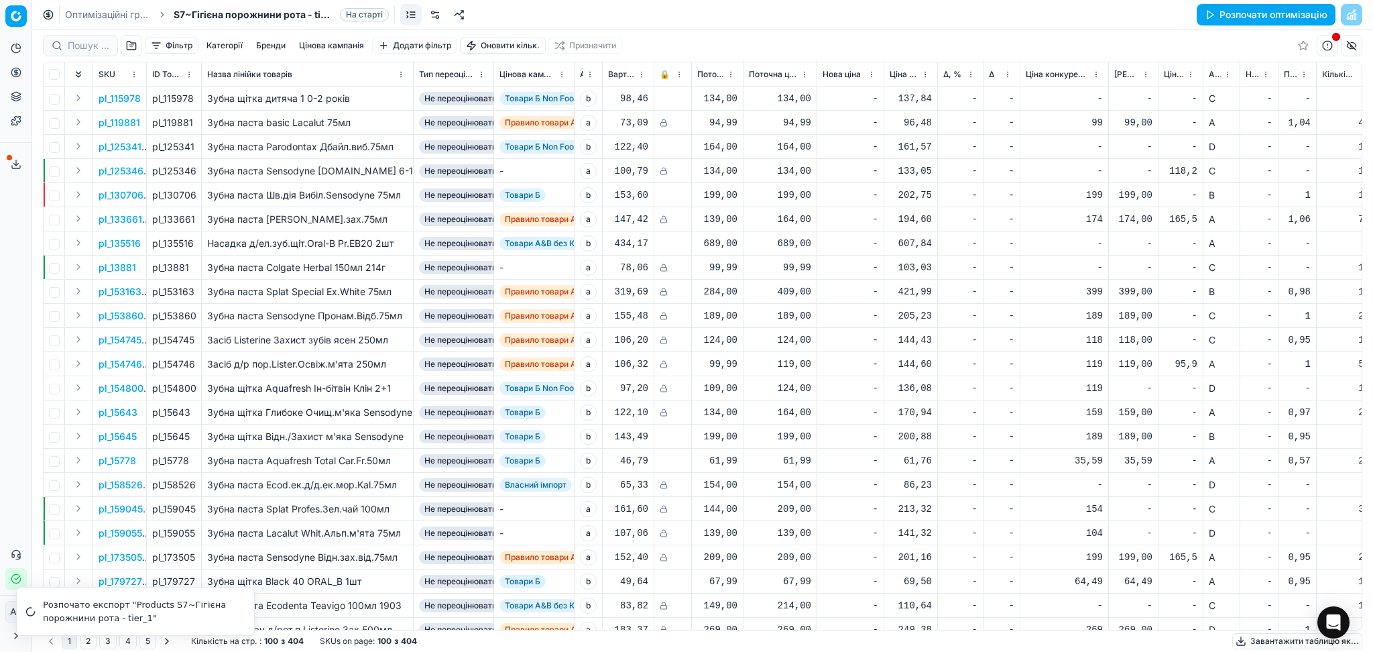
click at [120, 9] on link "Оптимізаційні групи" at bounding box center [108, 14] width 86 height 13
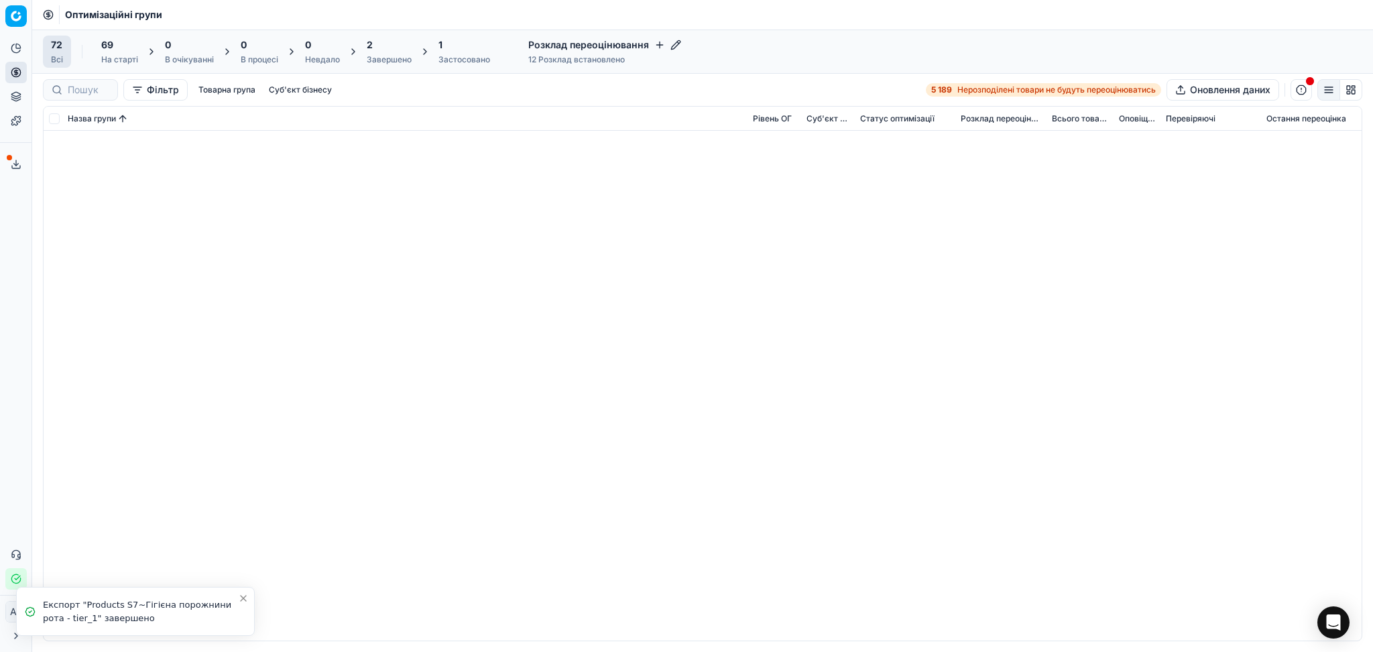
scroll to position [1519, 0]
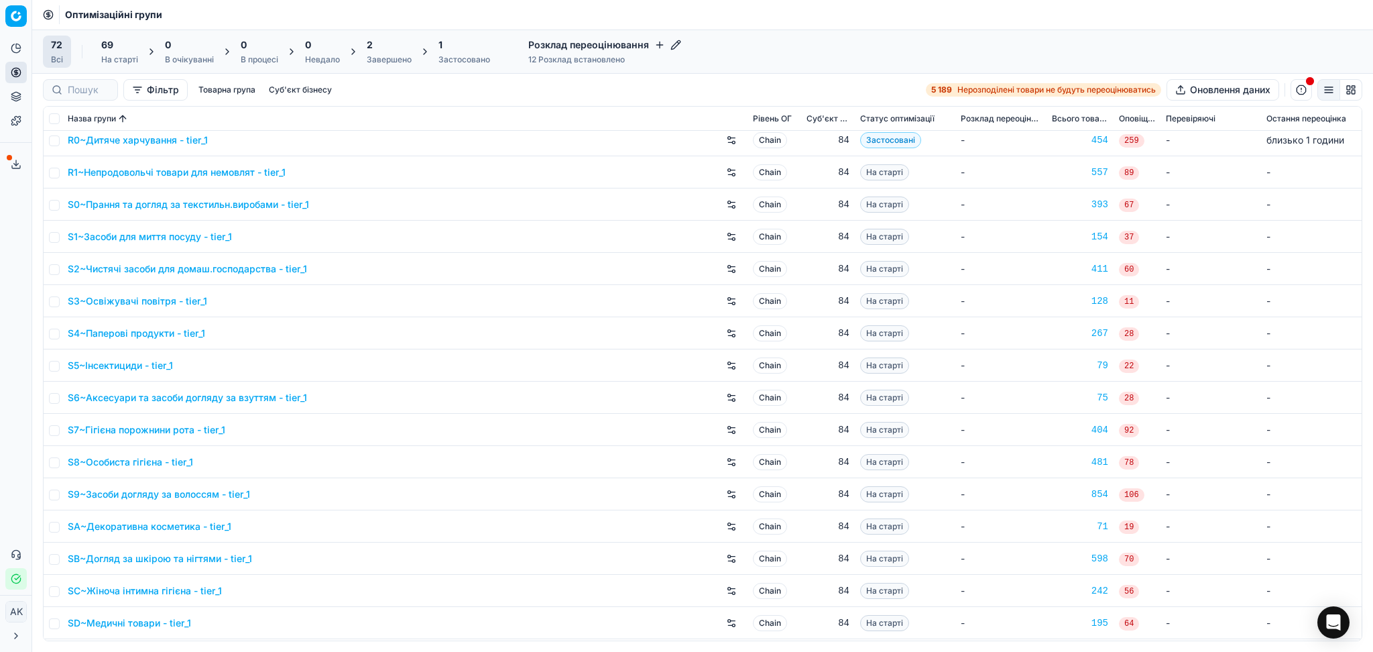
click at [108, 461] on link "S8~Особиста гігієна - tier_1" at bounding box center [130, 461] width 125 height 13
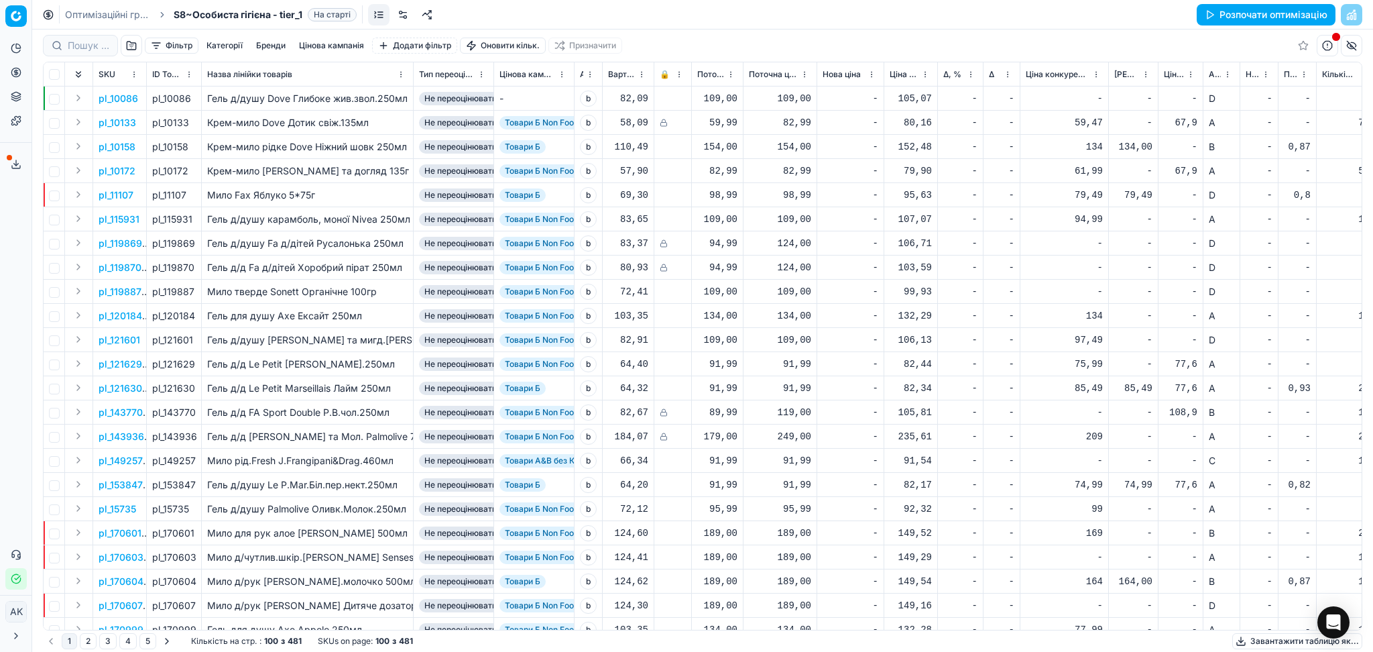
click at [1260, 635] on button "Завантажити таблицю як..." at bounding box center [1297, 641] width 130 height 16
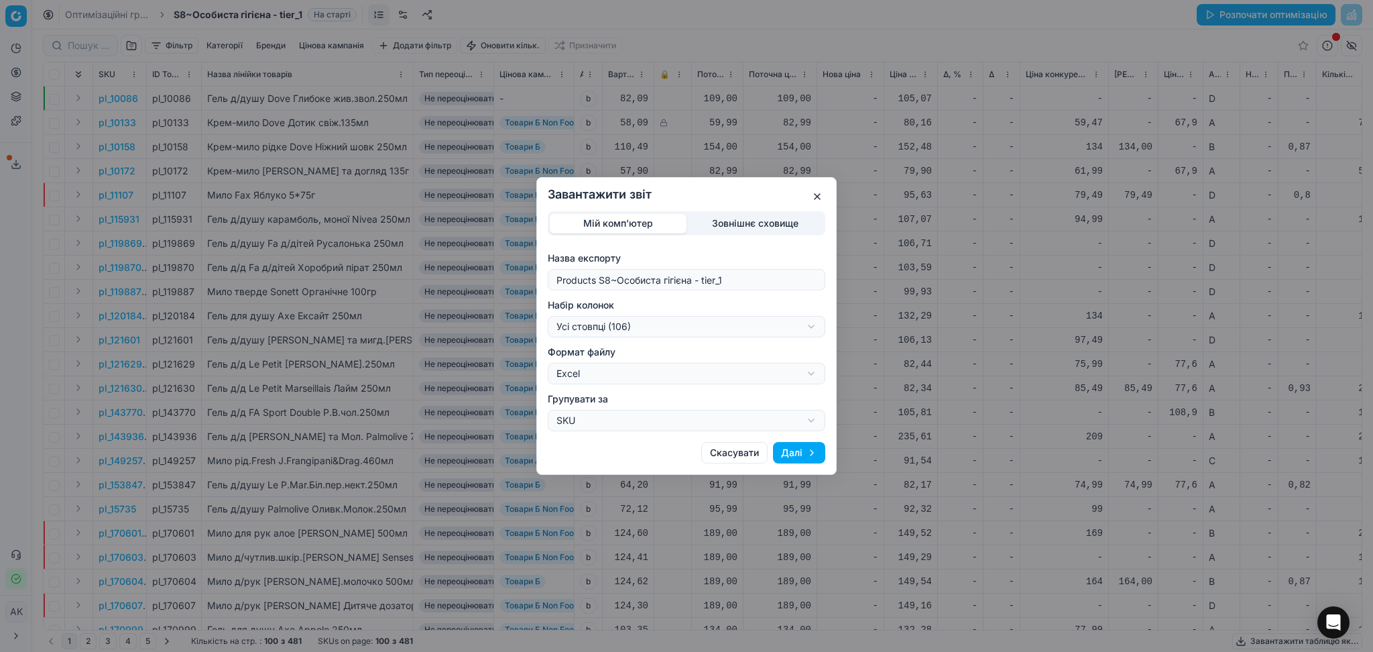
click at [802, 455] on button "Далі" at bounding box center [799, 452] width 52 height 21
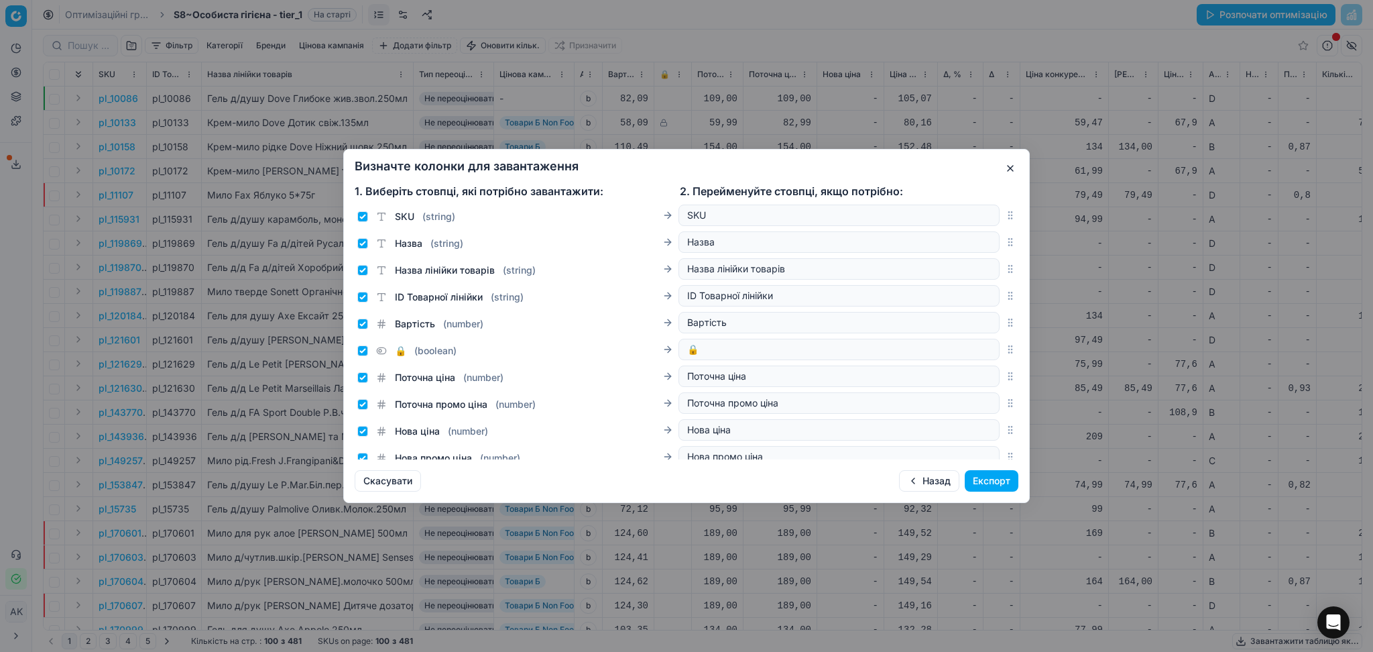
click at [983, 480] on button "Експорт" at bounding box center [992, 480] width 54 height 21
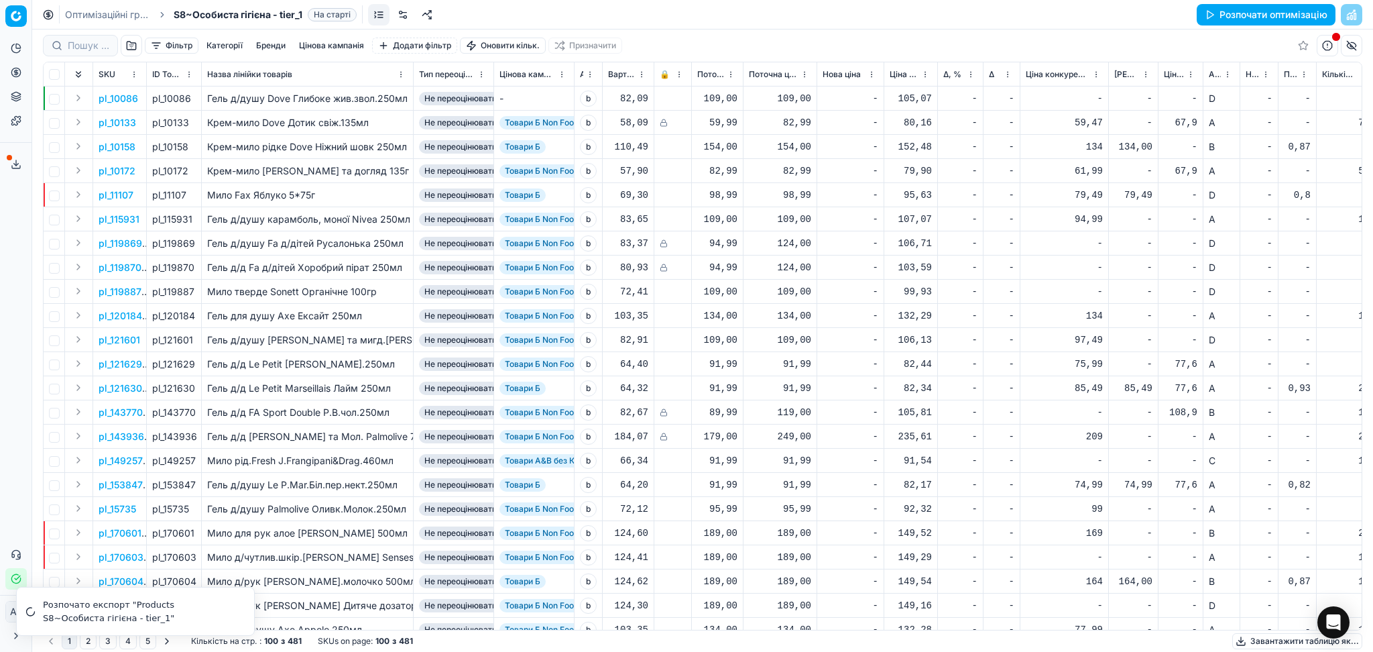
click at [119, 13] on link "Оптимізаційні групи" at bounding box center [108, 14] width 86 height 13
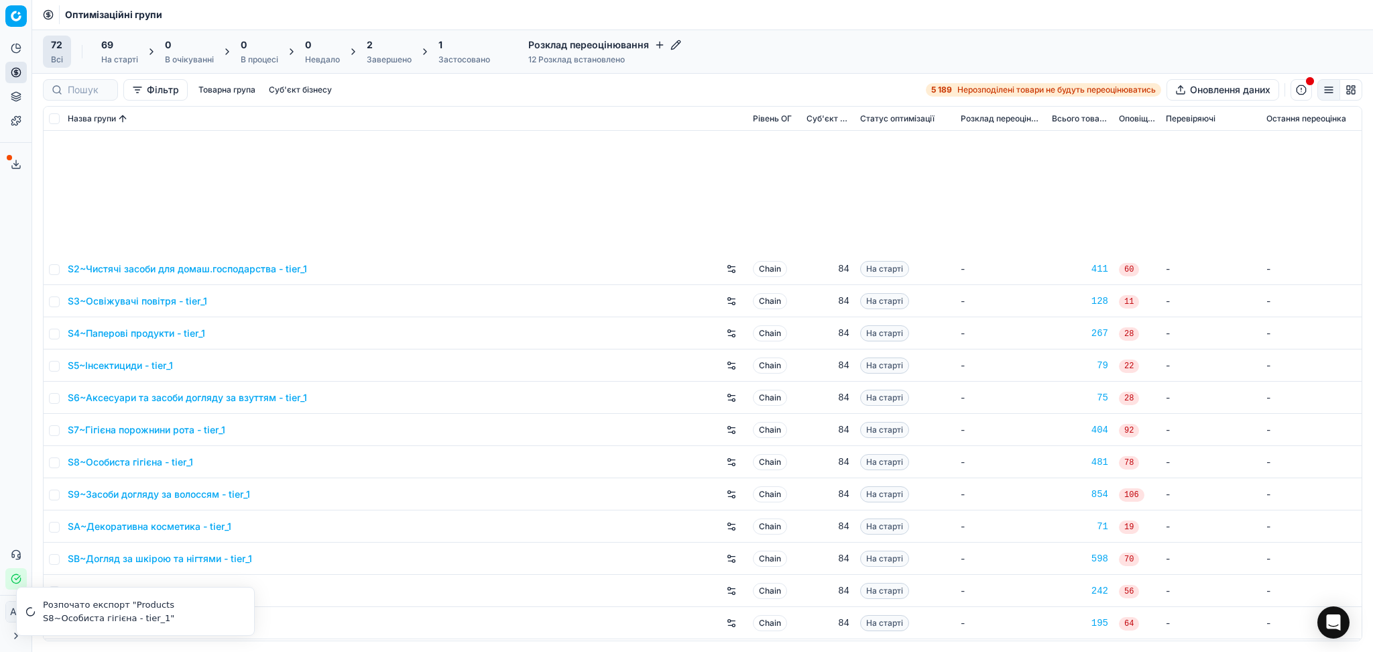
scroll to position [1807, 0]
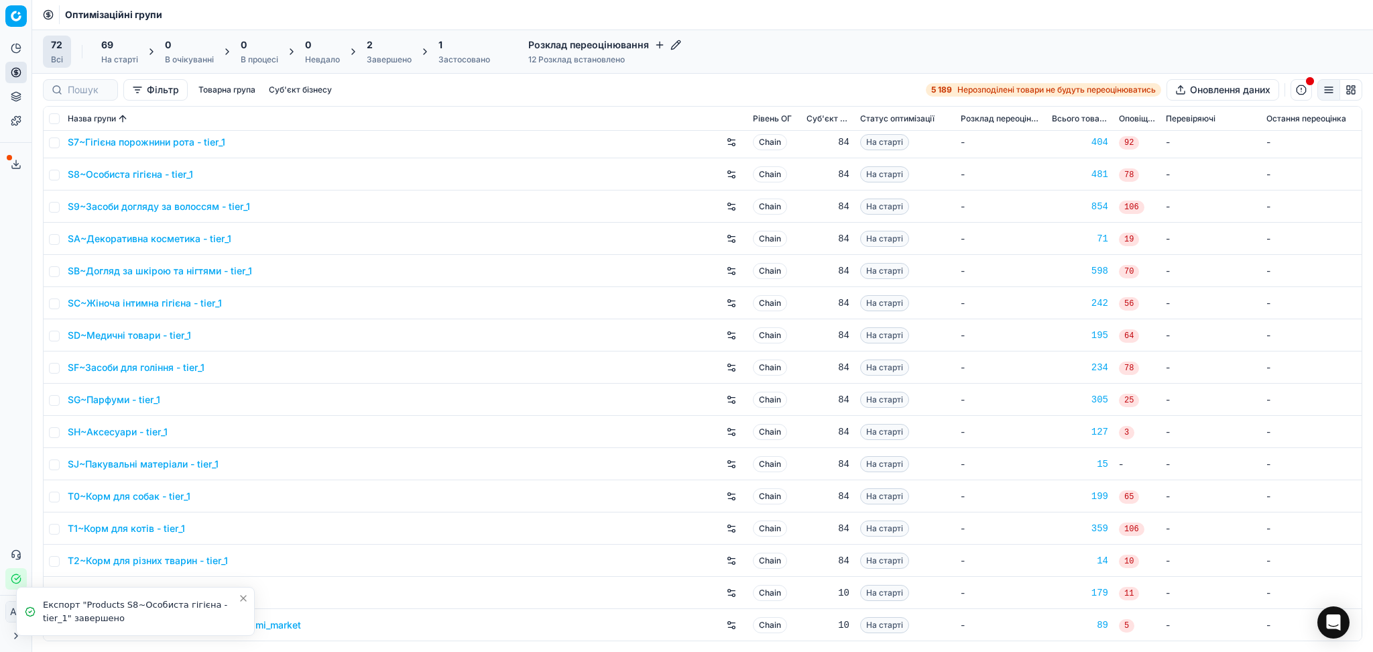
click at [103, 206] on link "S9~Засоби догляду за волоссям - tier_1" at bounding box center [159, 206] width 182 height 13
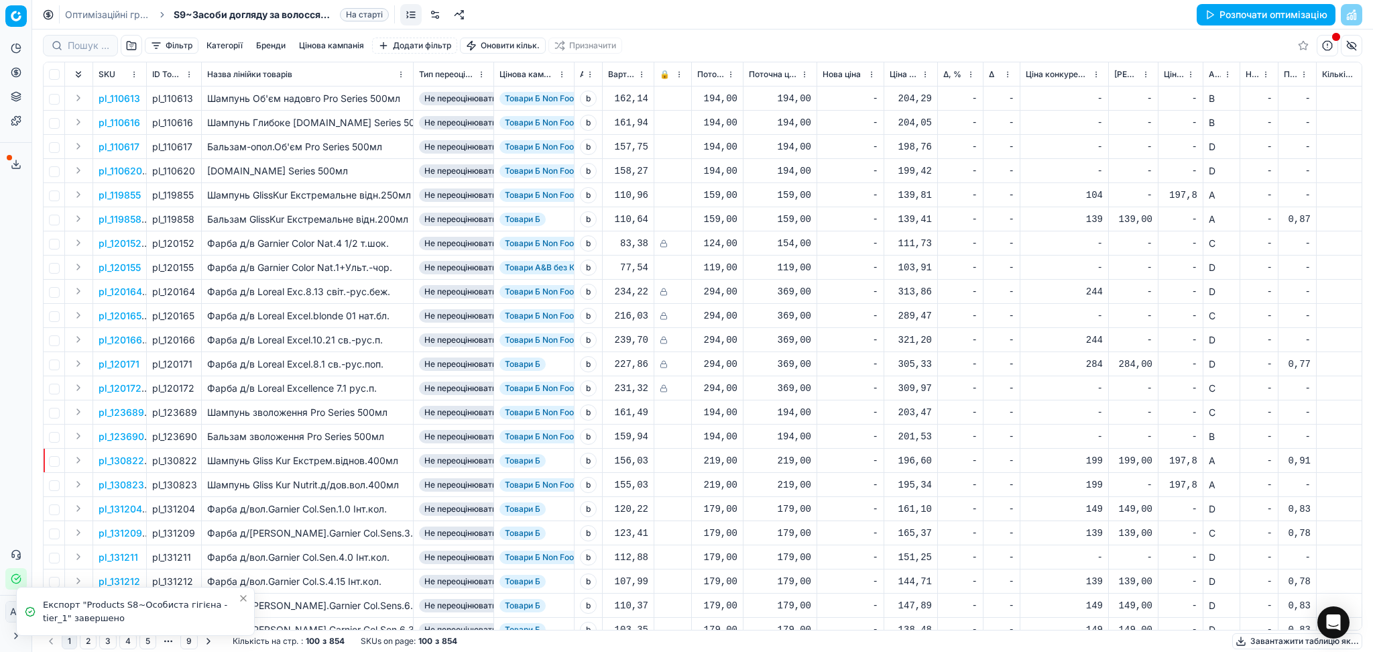
click at [1264, 639] on button "Завантажити таблицю як..." at bounding box center [1297, 641] width 130 height 16
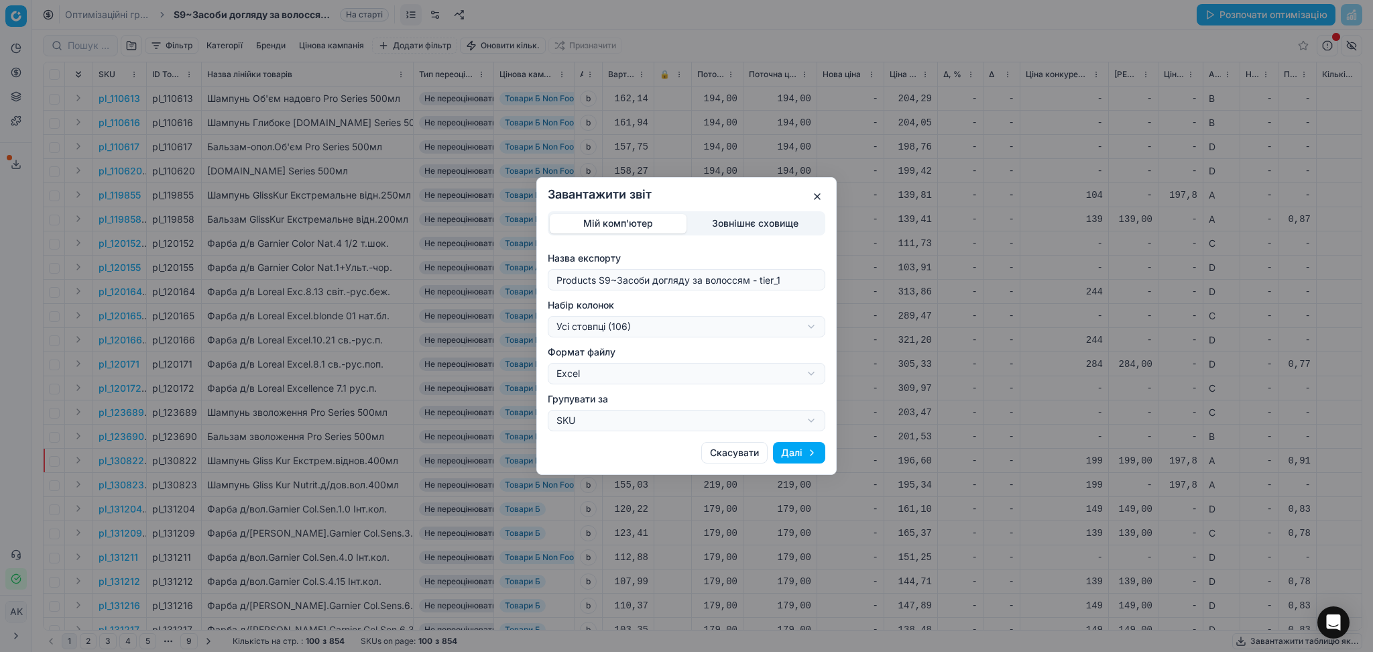
click at [799, 453] on button "Далі" at bounding box center [799, 452] width 52 height 21
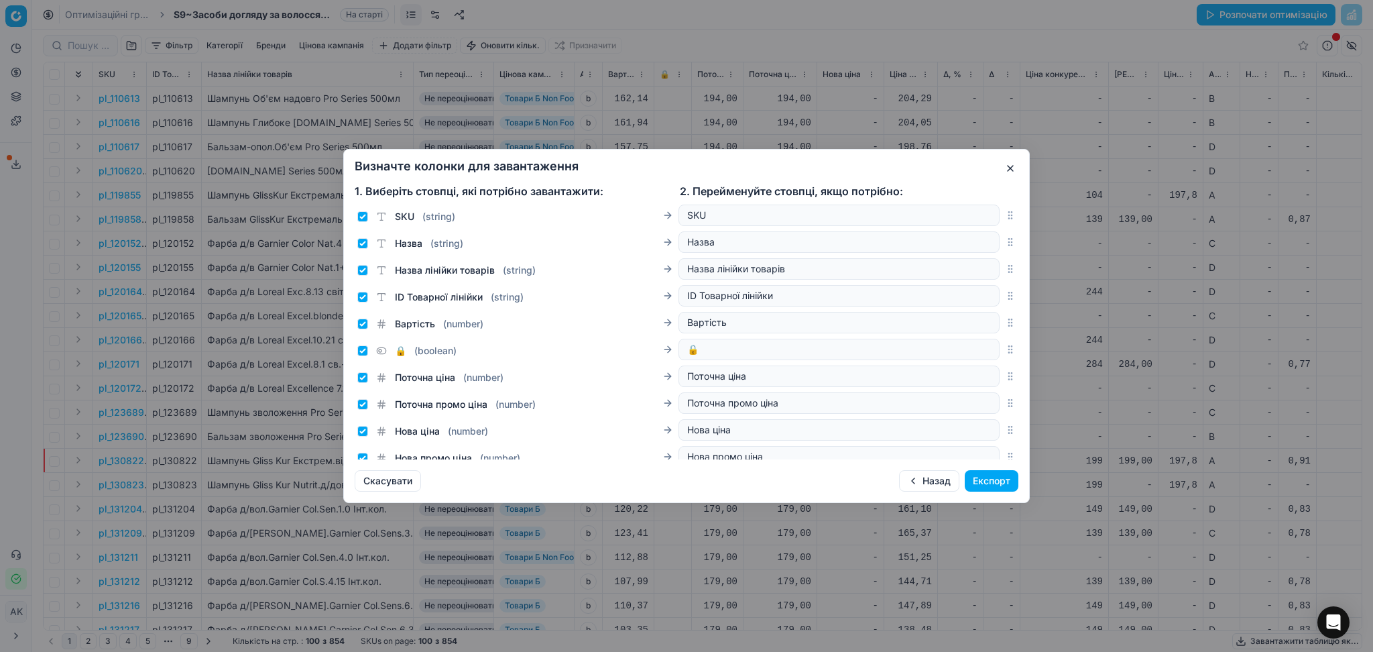
click at [937, 486] on button "Назад" at bounding box center [929, 480] width 60 height 21
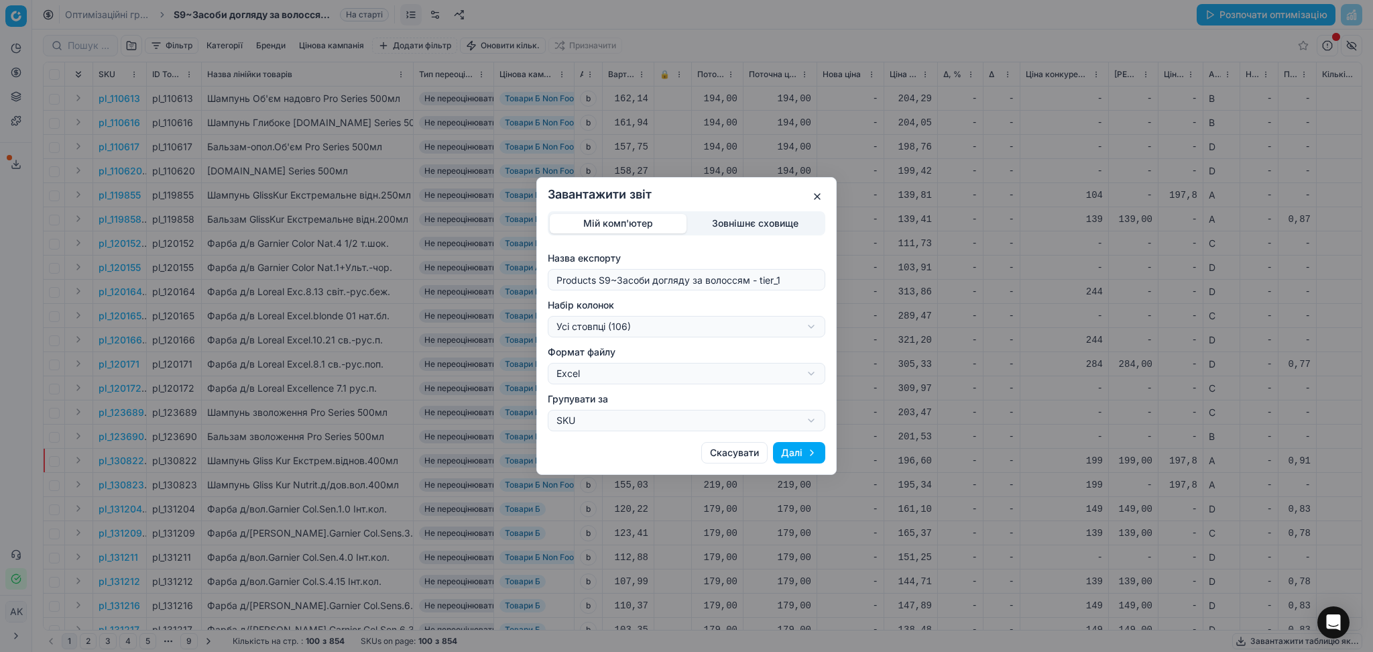
click at [607, 326] on div "Завантажити звіт Мій комп'ютер Зовнішнє сховище Назва експорту Products S9~Засо…" at bounding box center [686, 326] width 1373 height 652
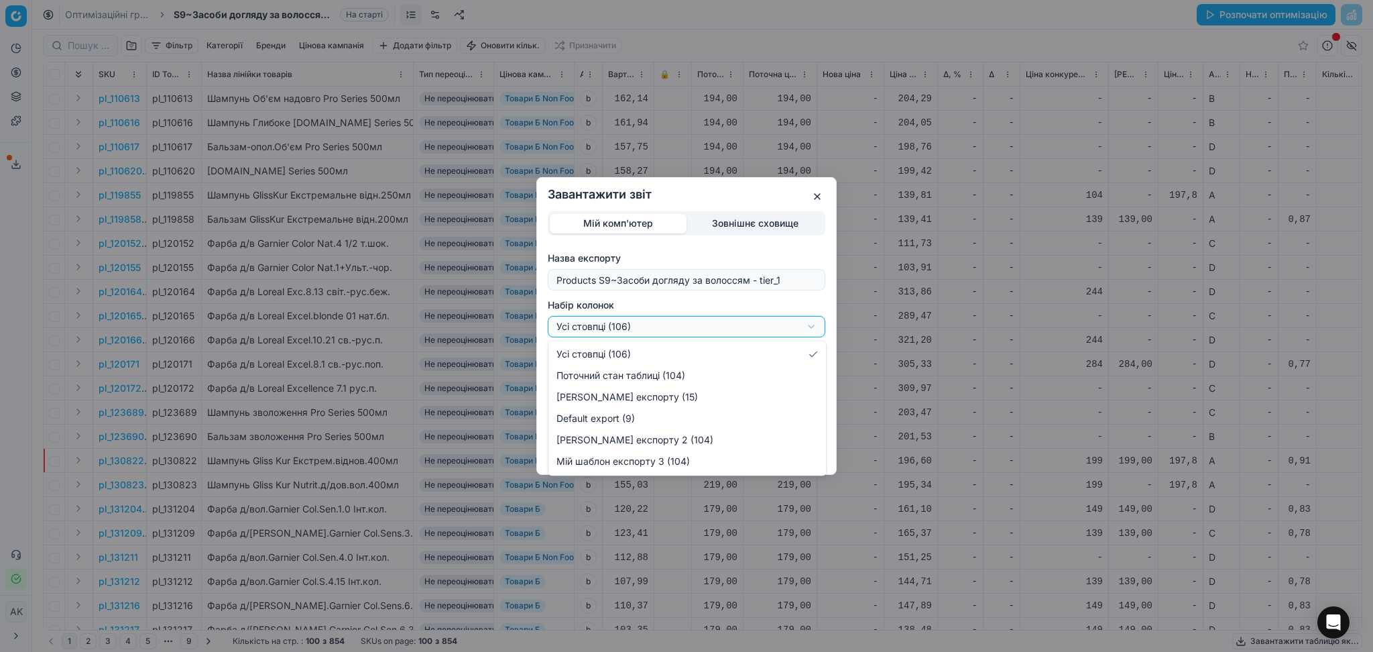
select select "custom"
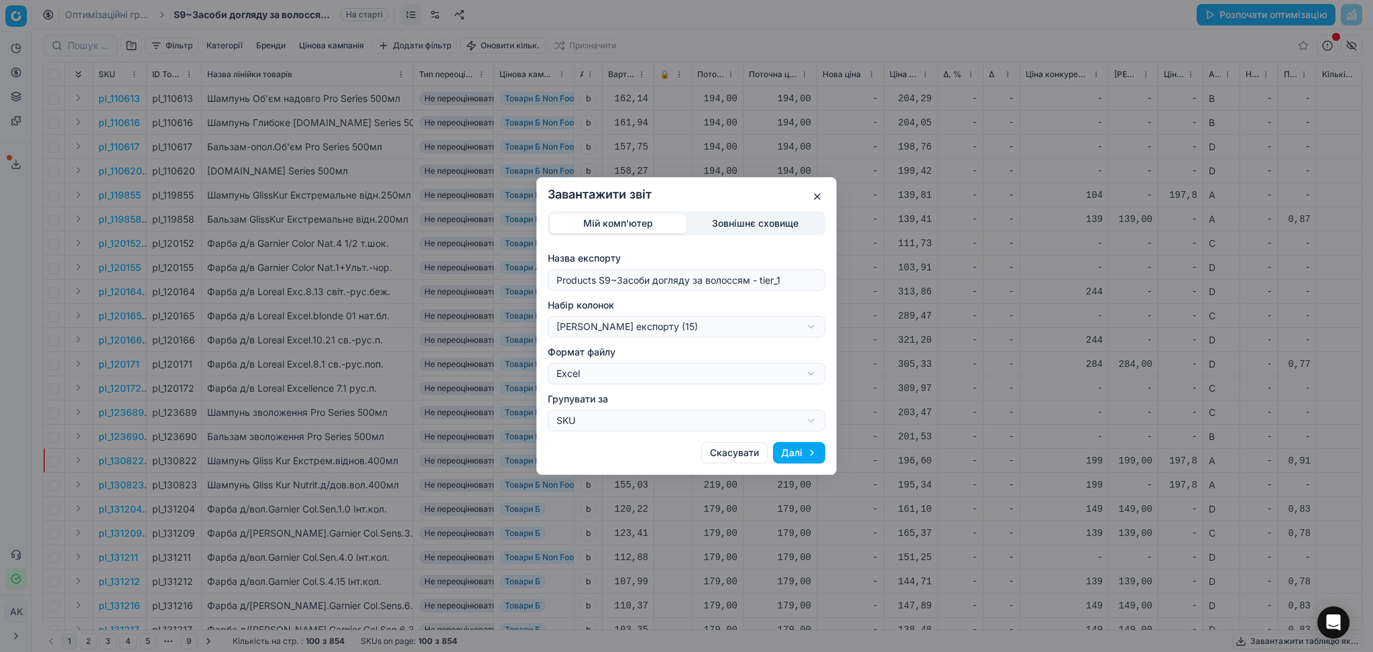
click at [798, 451] on button "Далі" at bounding box center [799, 452] width 52 height 21
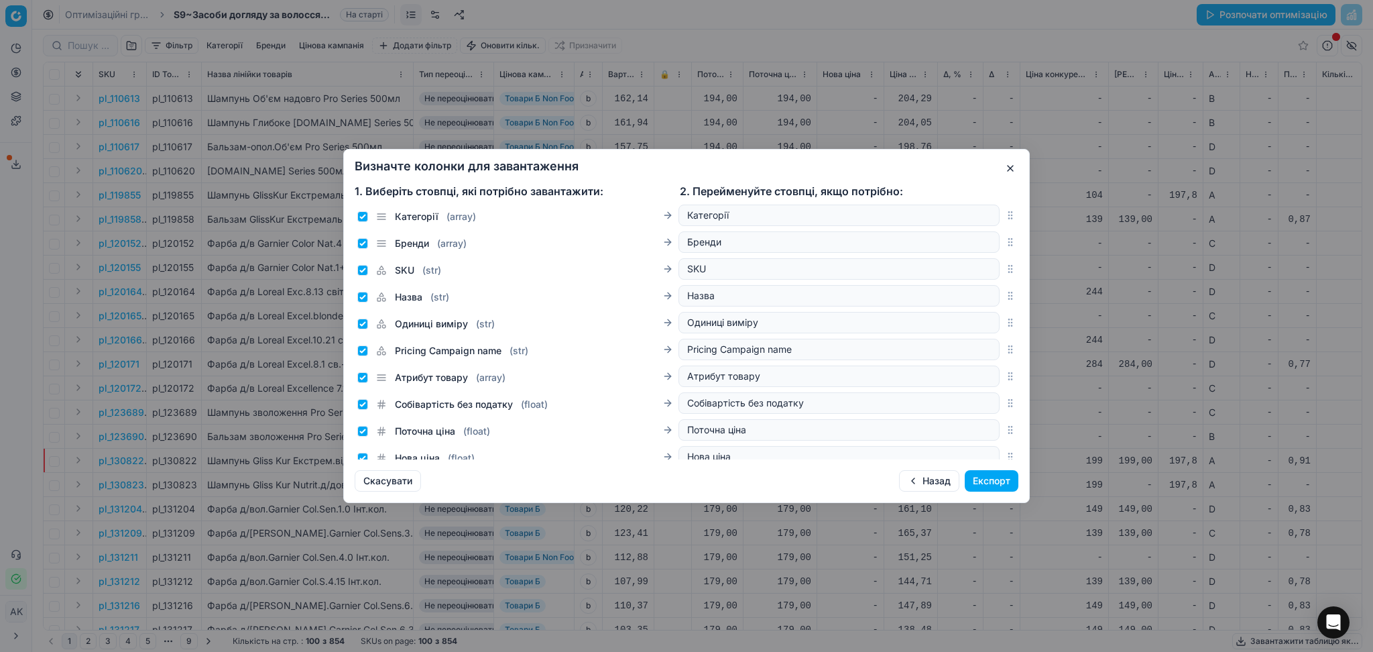
click at [1001, 479] on button "Експорт" at bounding box center [992, 480] width 54 height 21
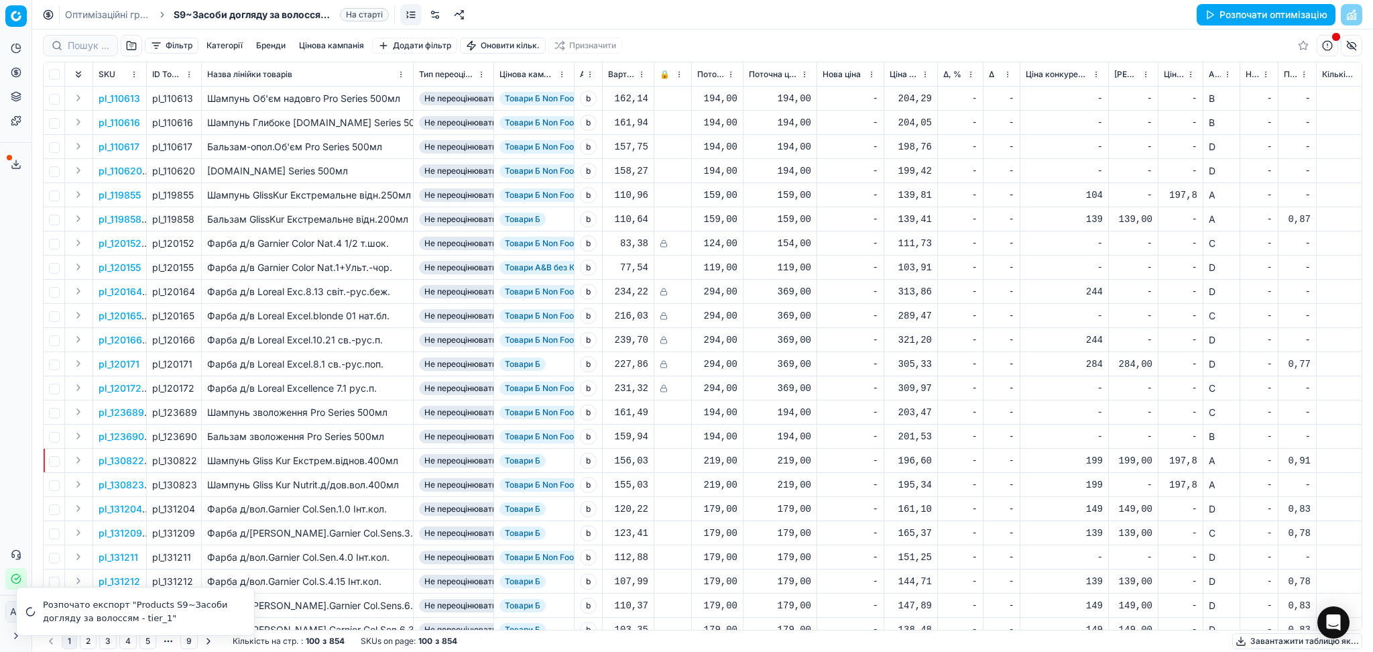
click at [114, 10] on link "Оптимізаційні групи" at bounding box center [108, 14] width 86 height 13
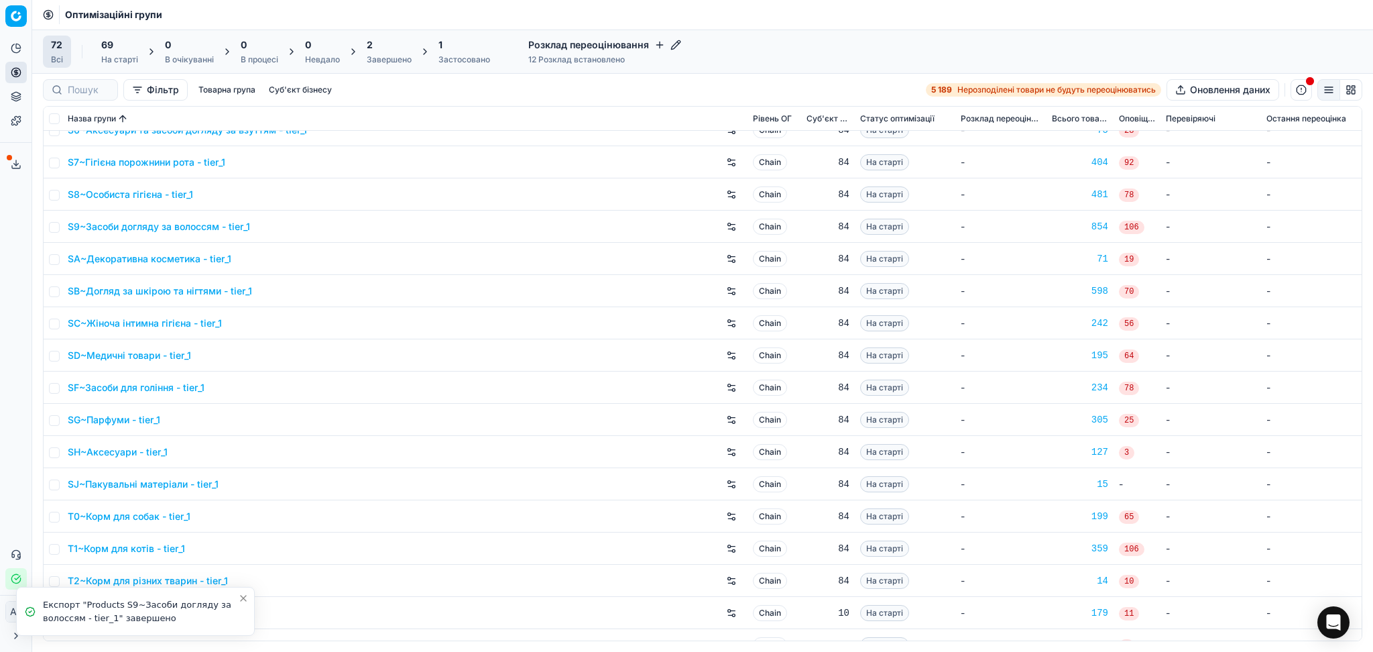
scroll to position [1807, 0]
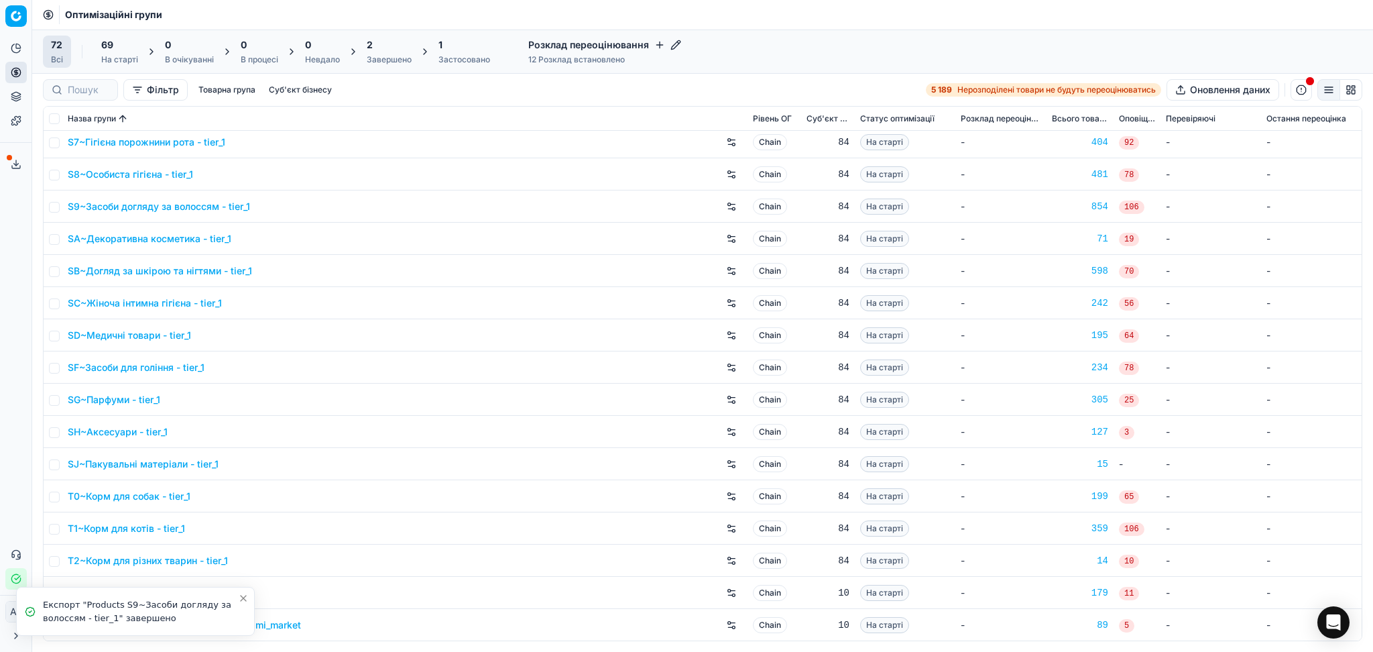
click at [109, 237] on link "SA~Декоративна косметика - tier_1" at bounding box center [150, 238] width 164 height 13
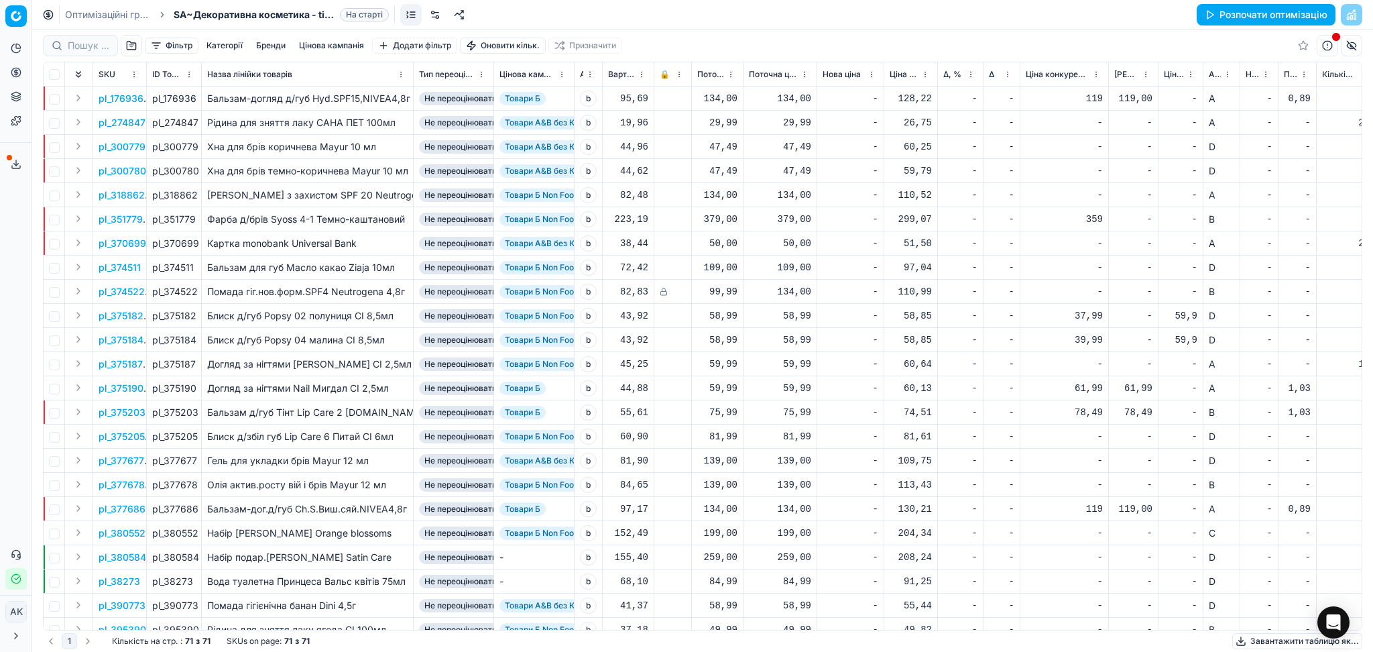
click at [1264, 644] on button "Завантажити таблицю як..." at bounding box center [1297, 641] width 130 height 16
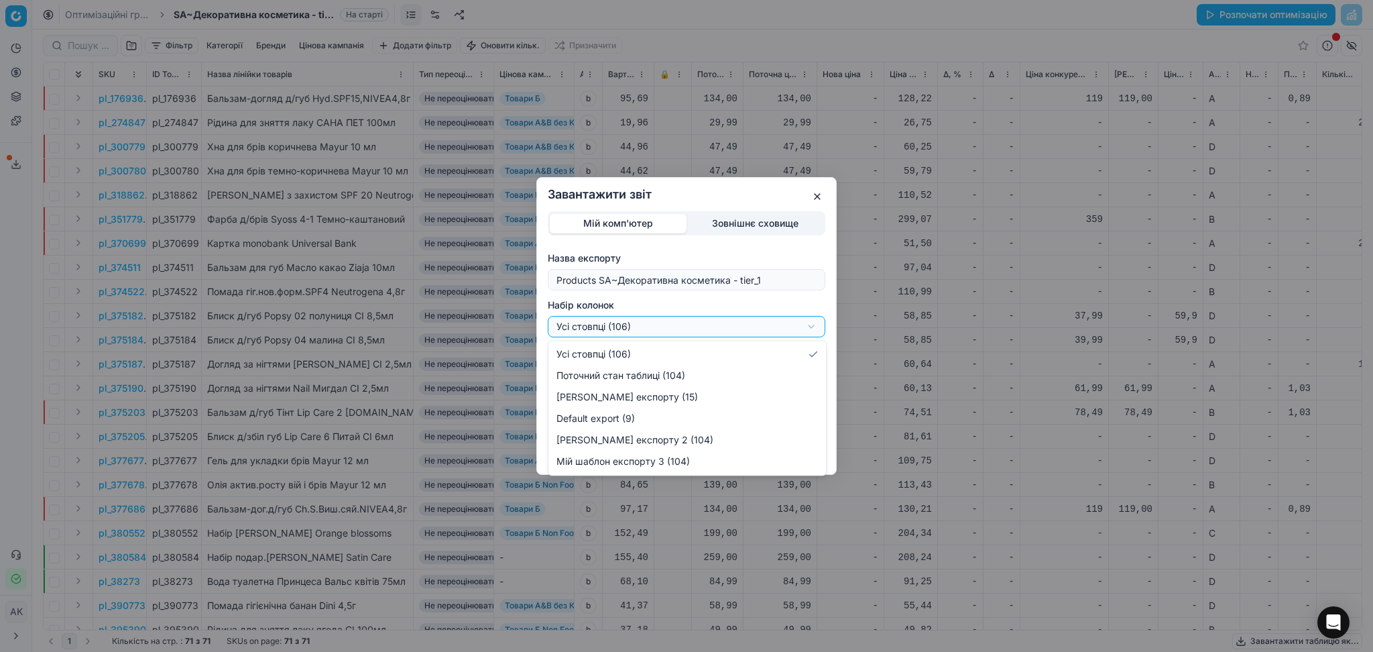
click at [692, 328] on div "Завантажити звіт Мій комп'ютер Зовнішнє сховище Назва експорту Products SA~Деко…" at bounding box center [686, 326] width 1373 height 652
select select "custom"
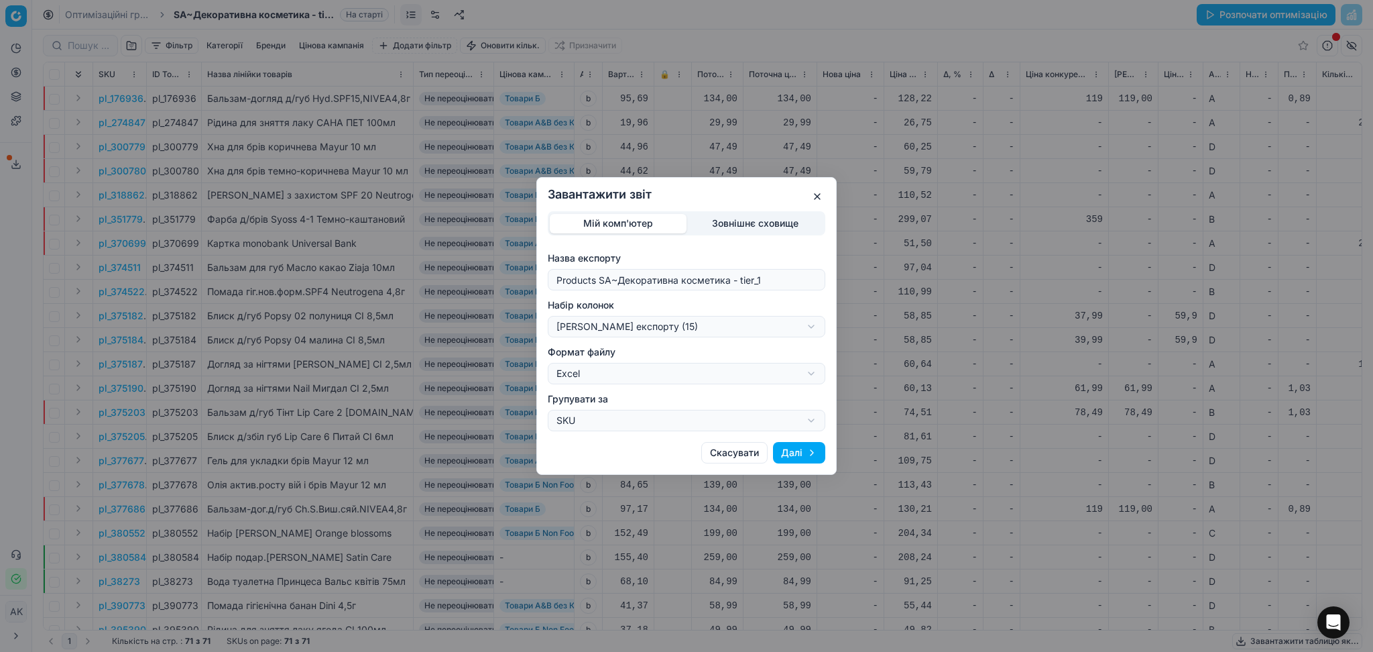
click at [798, 450] on button "Далі" at bounding box center [799, 452] width 52 height 21
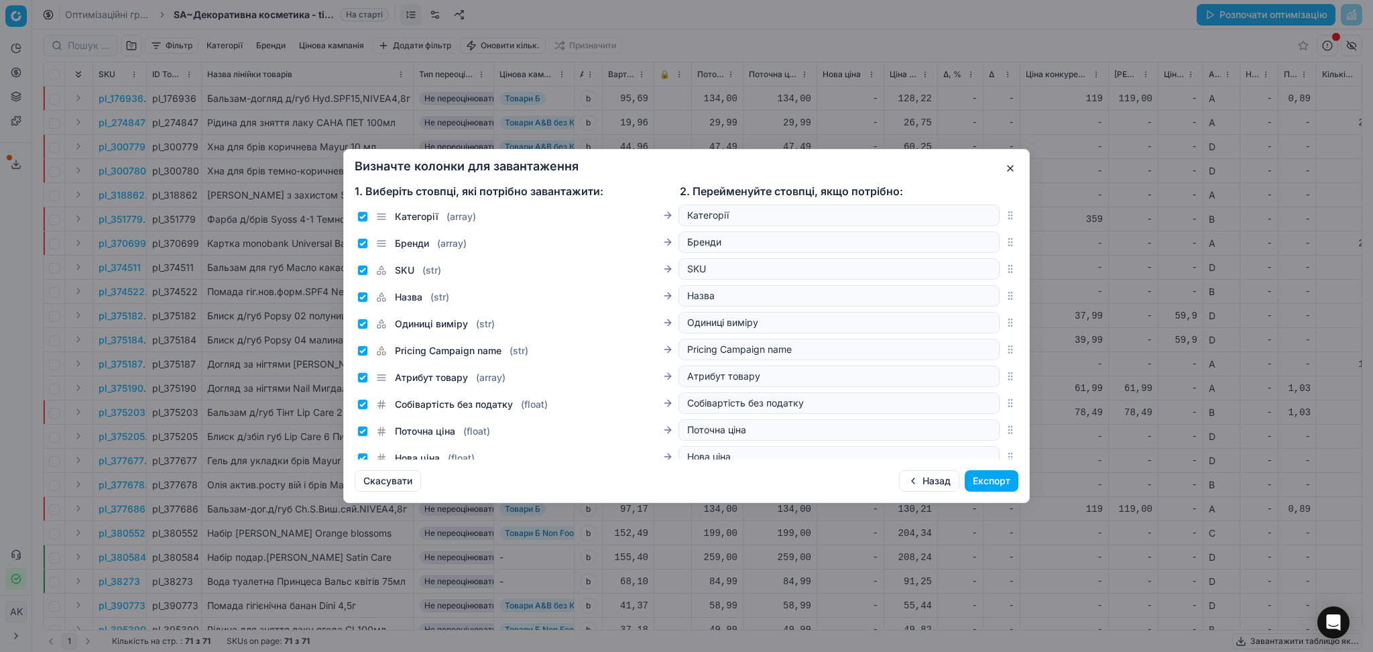
click at [972, 481] on button "Експорт" at bounding box center [992, 480] width 54 height 21
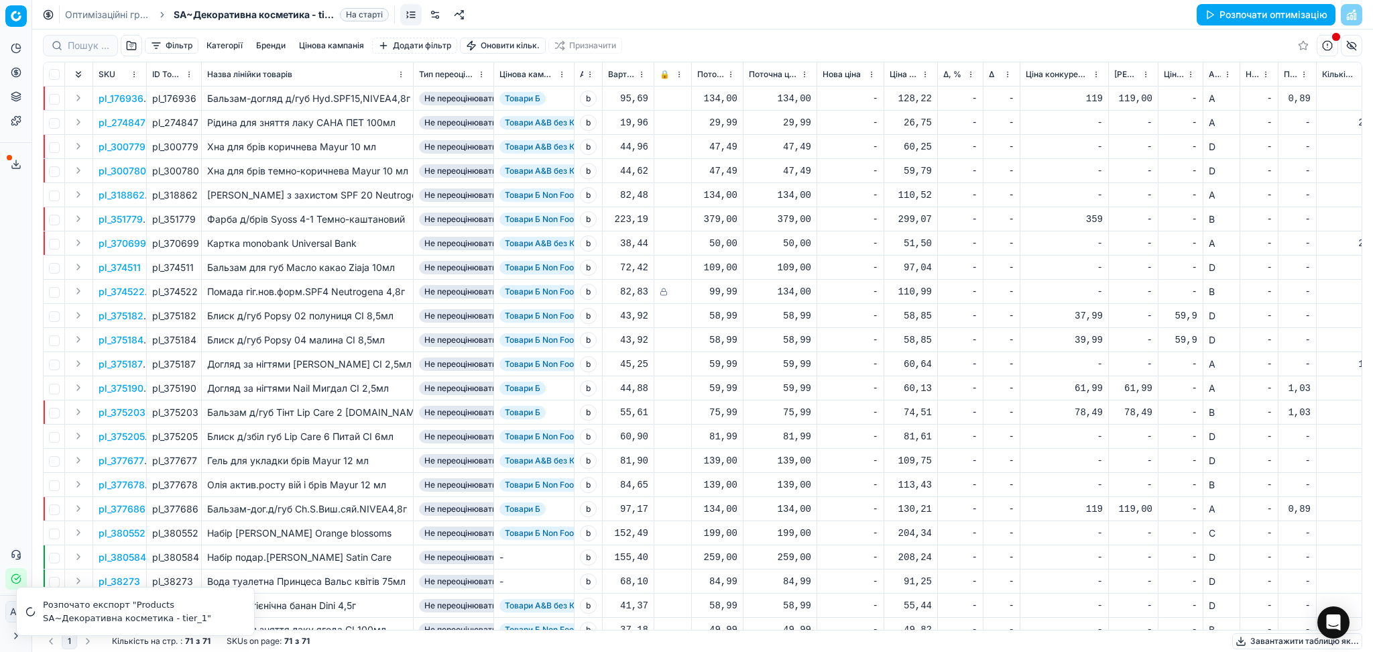
click at [109, 13] on link "Оптимізаційні групи" at bounding box center [108, 14] width 86 height 13
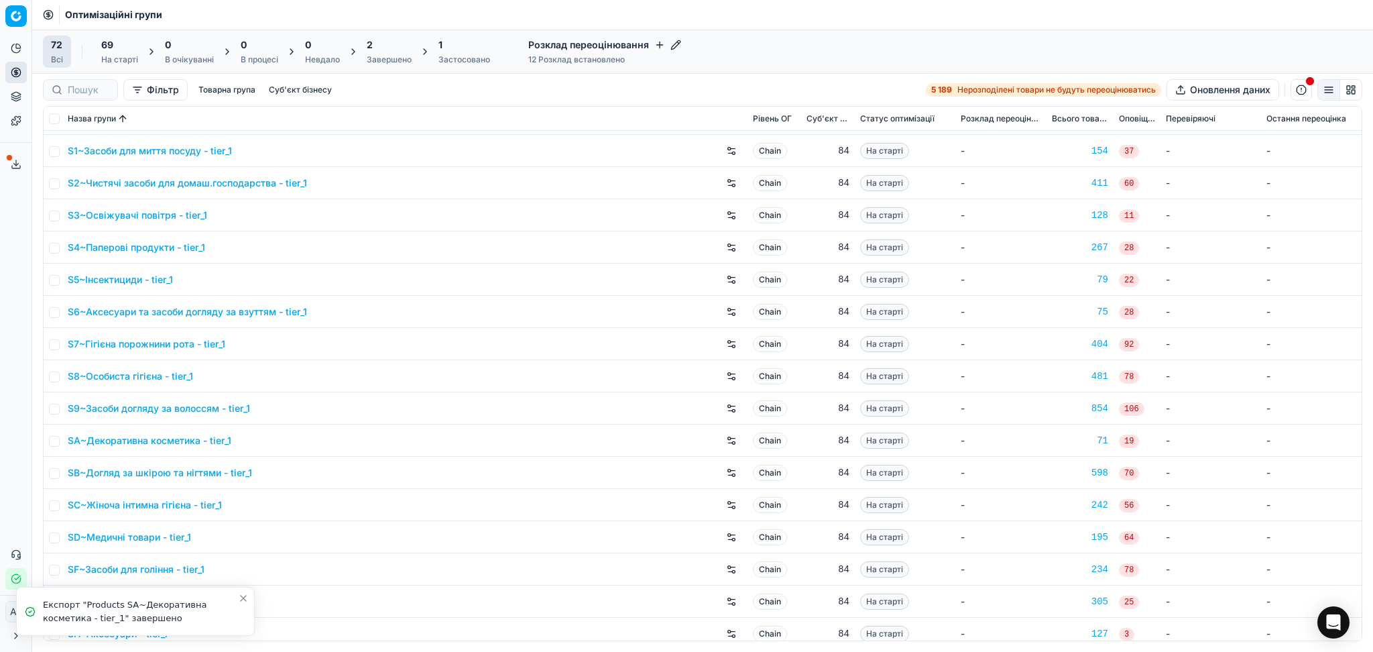
scroll to position [1609, 0]
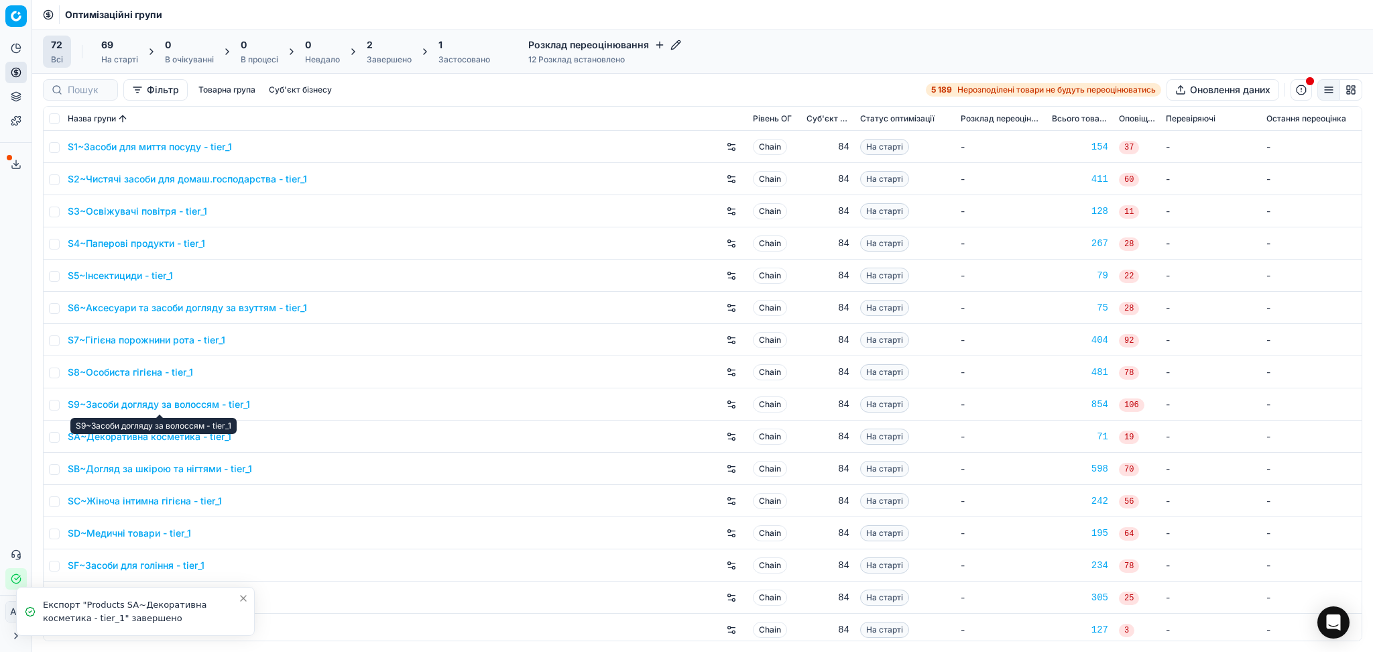
click at [130, 471] on link "SB~Догляд за шкірою та нігтями - tier_1" at bounding box center [160, 468] width 184 height 13
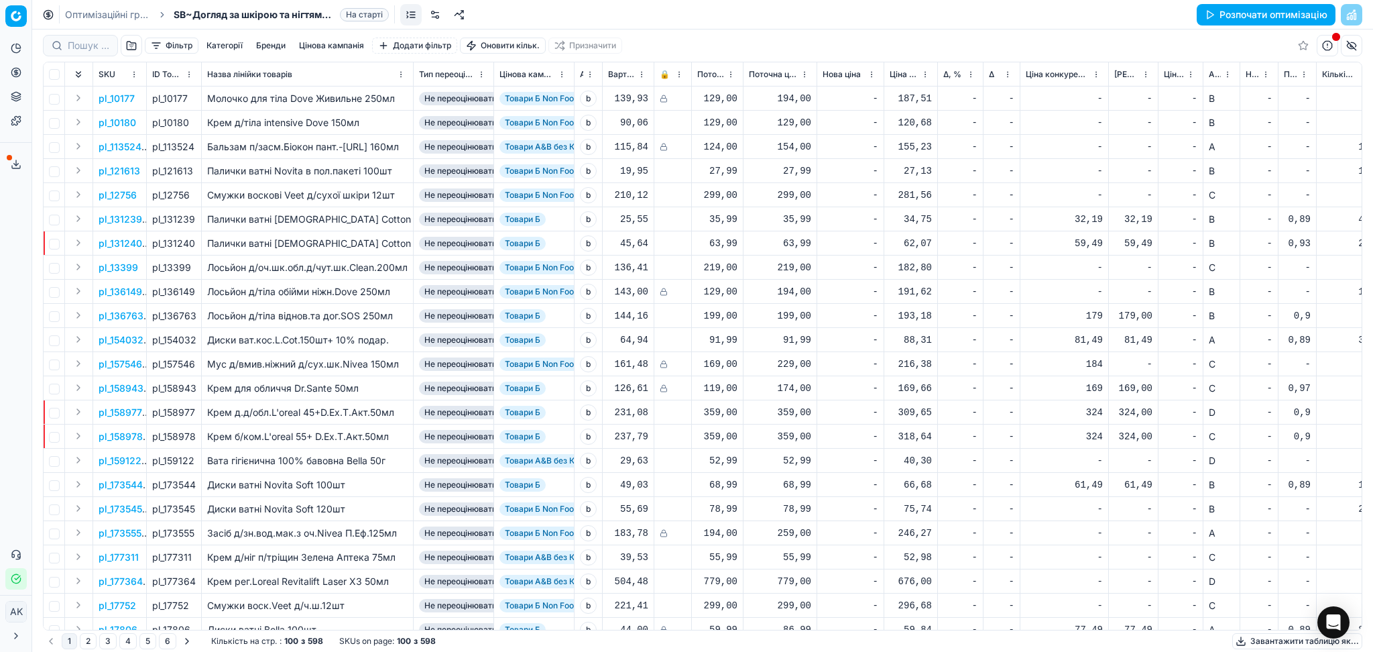
click at [1299, 638] on button "Завантажити таблицю як..." at bounding box center [1297, 641] width 130 height 16
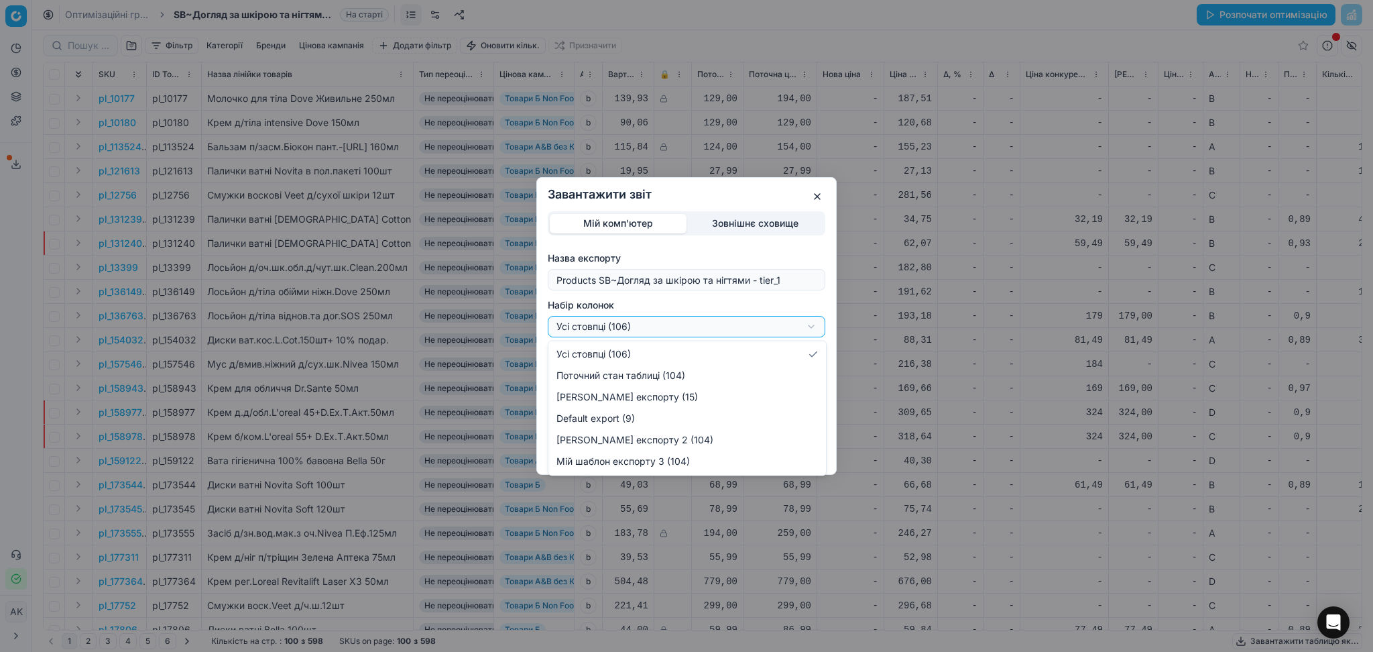
click at [634, 323] on div "Завантажити звіт Мій комп'ютер Зовнішнє сховище Назва експорту Products SB~Догл…" at bounding box center [686, 326] width 1373 height 652
select select "custom"
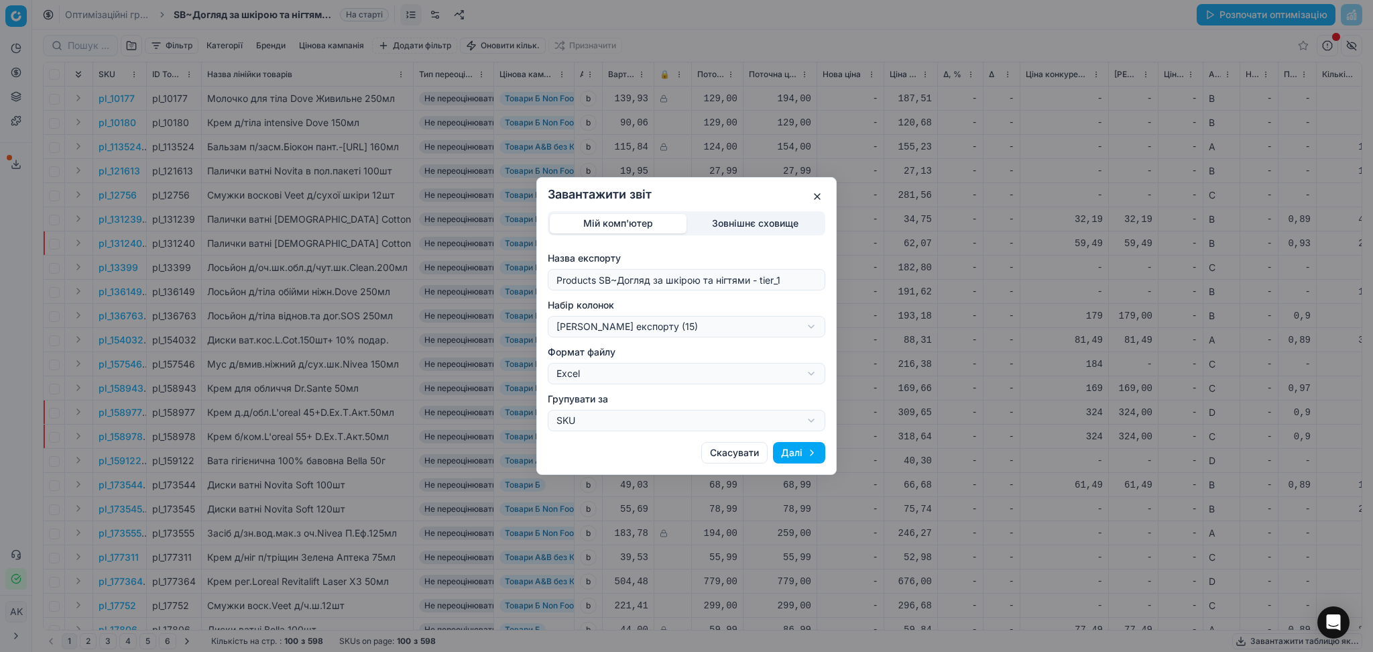
click at [791, 457] on button "Далі" at bounding box center [799, 452] width 52 height 21
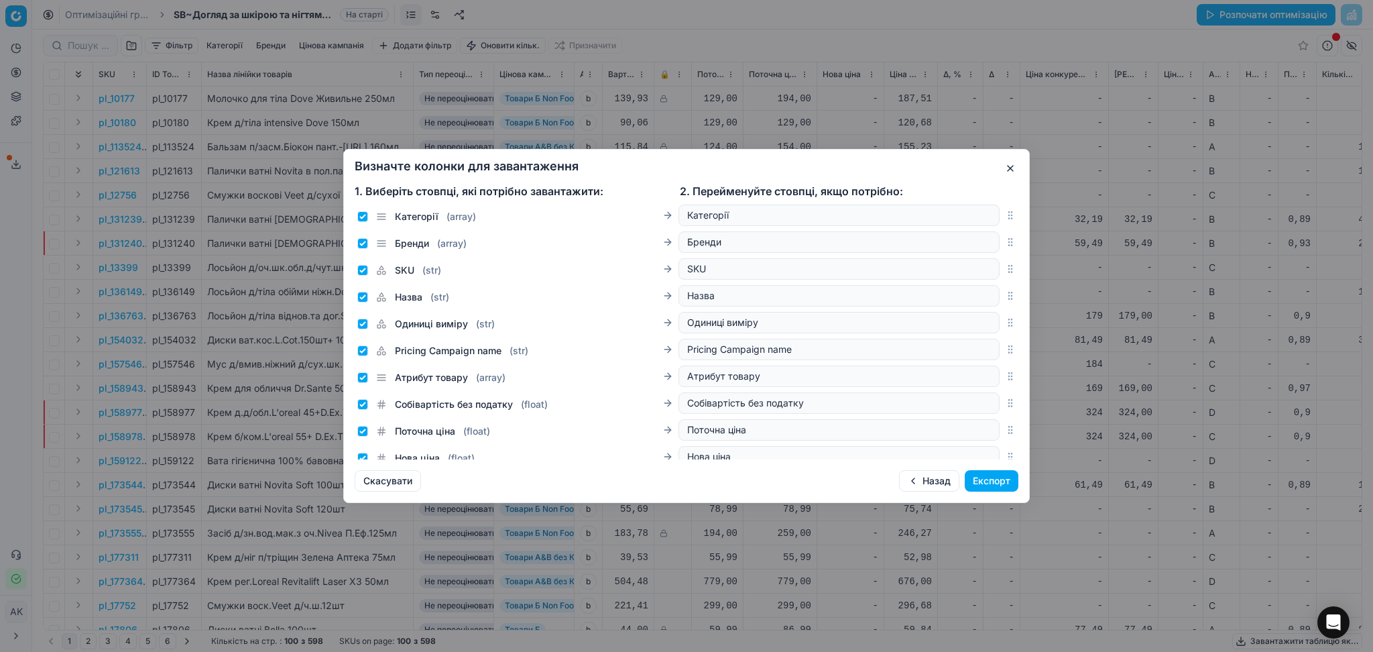
drag, startPoint x: 983, startPoint y: 482, endPoint x: 484, endPoint y: 284, distance: 537.4
click at [981, 481] on button "Експорт" at bounding box center [992, 480] width 54 height 21
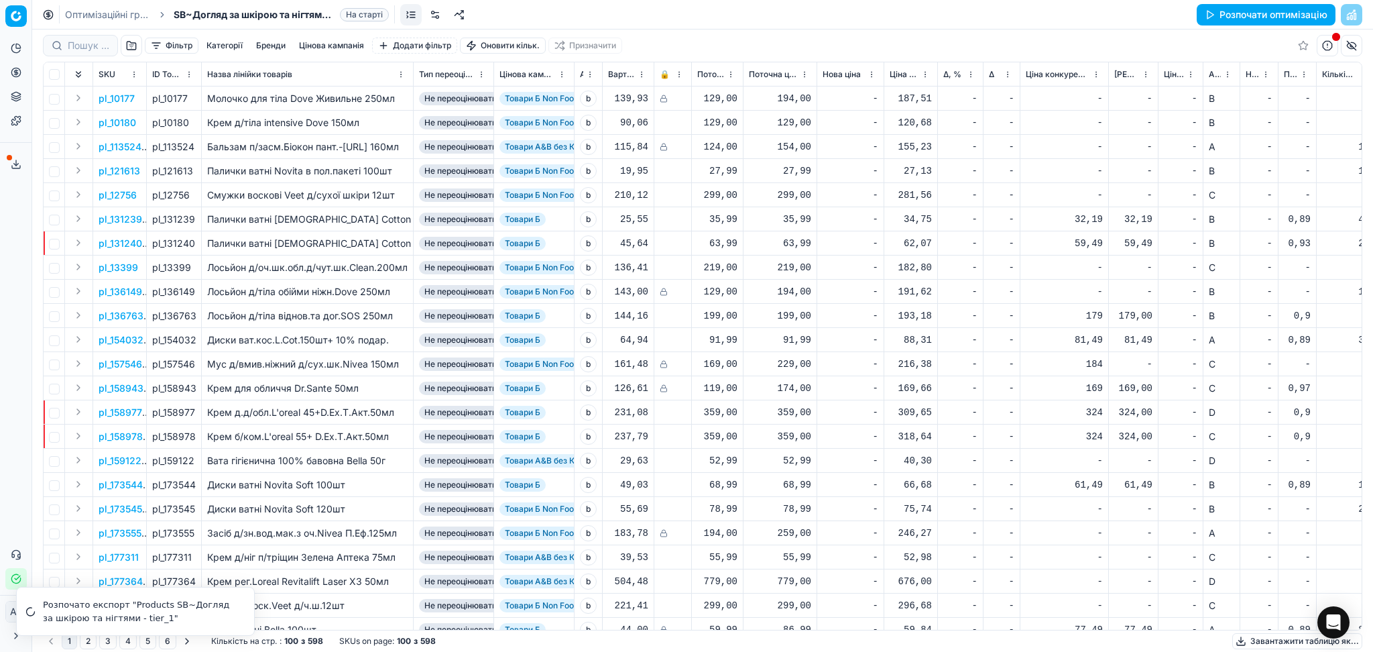
click at [123, 9] on link "Оптимізаційні групи" at bounding box center [108, 14] width 86 height 13
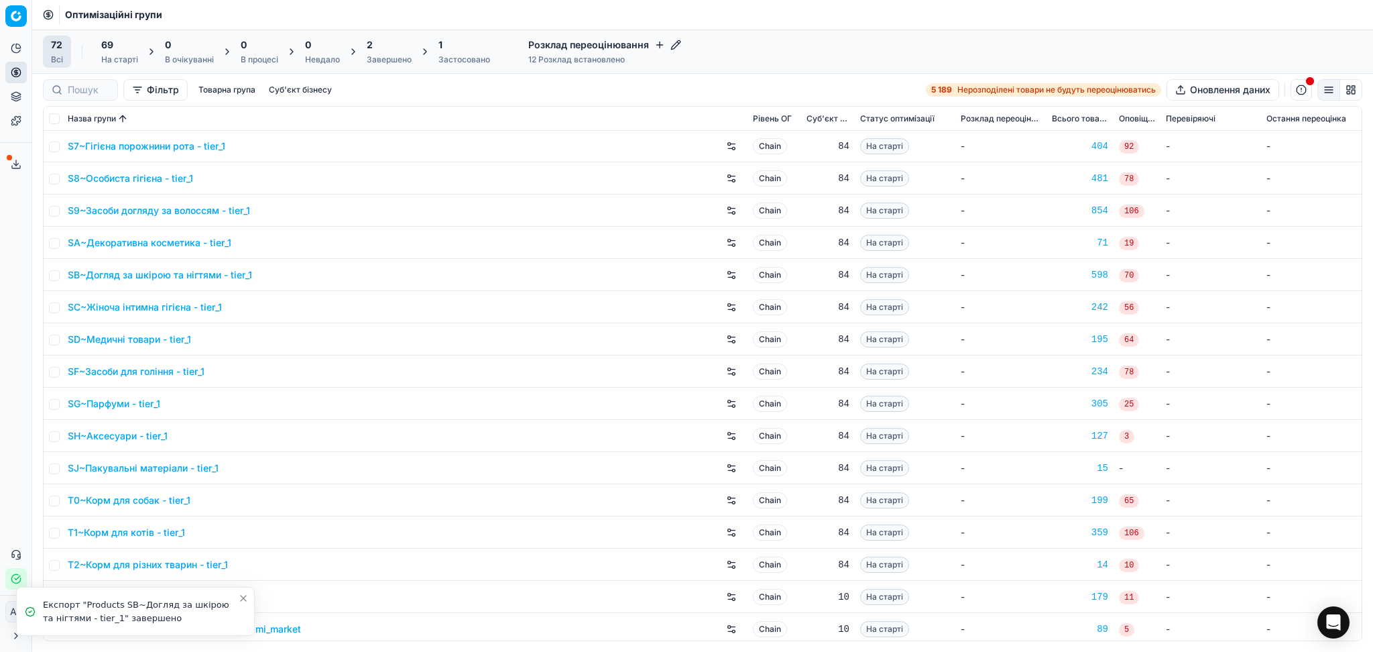
scroll to position [1807, 0]
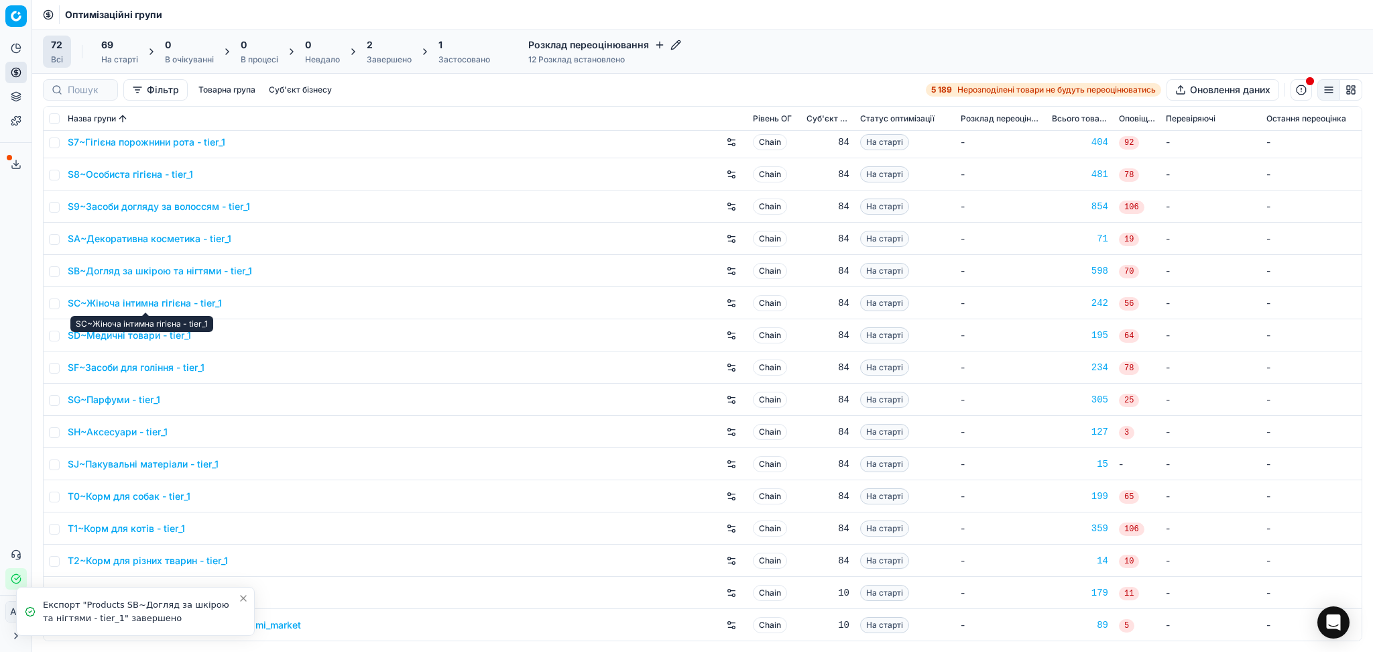
click at [115, 301] on link "SC~Жіноча інтимна гігієна - tier_1" at bounding box center [145, 302] width 154 height 13
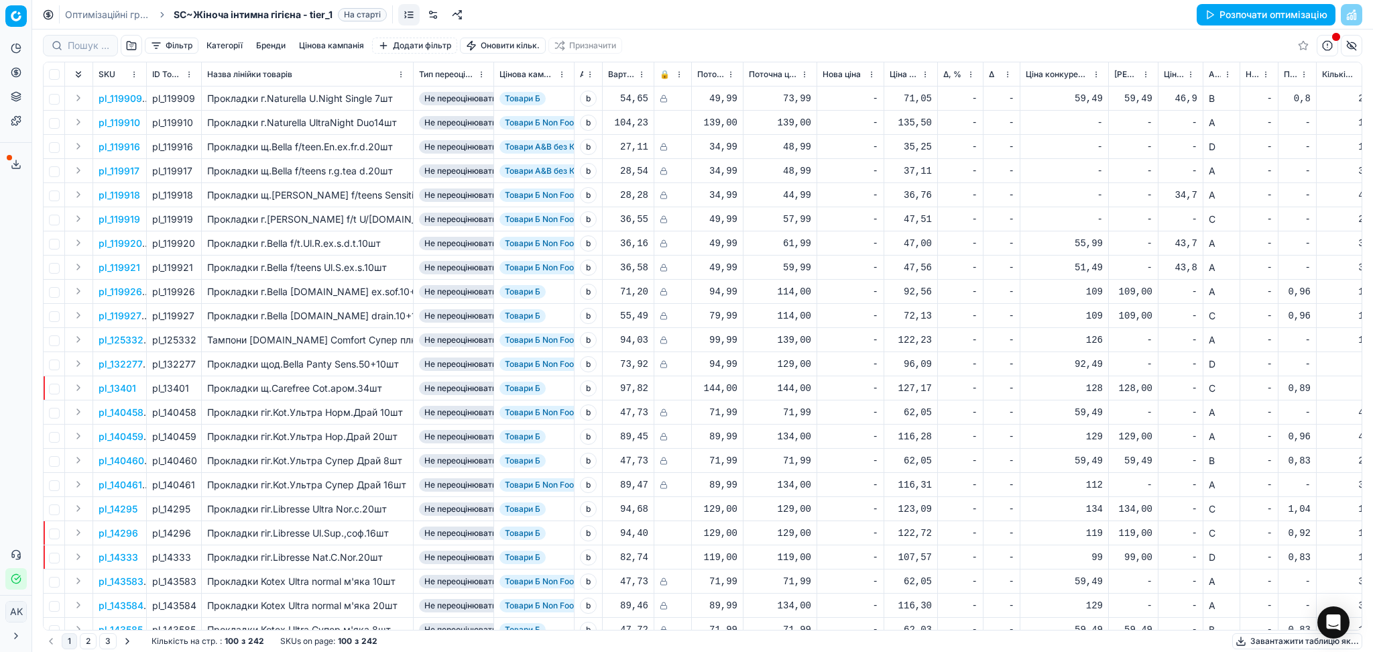
click at [1292, 642] on button "Завантажити таблицю як..." at bounding box center [1297, 641] width 130 height 16
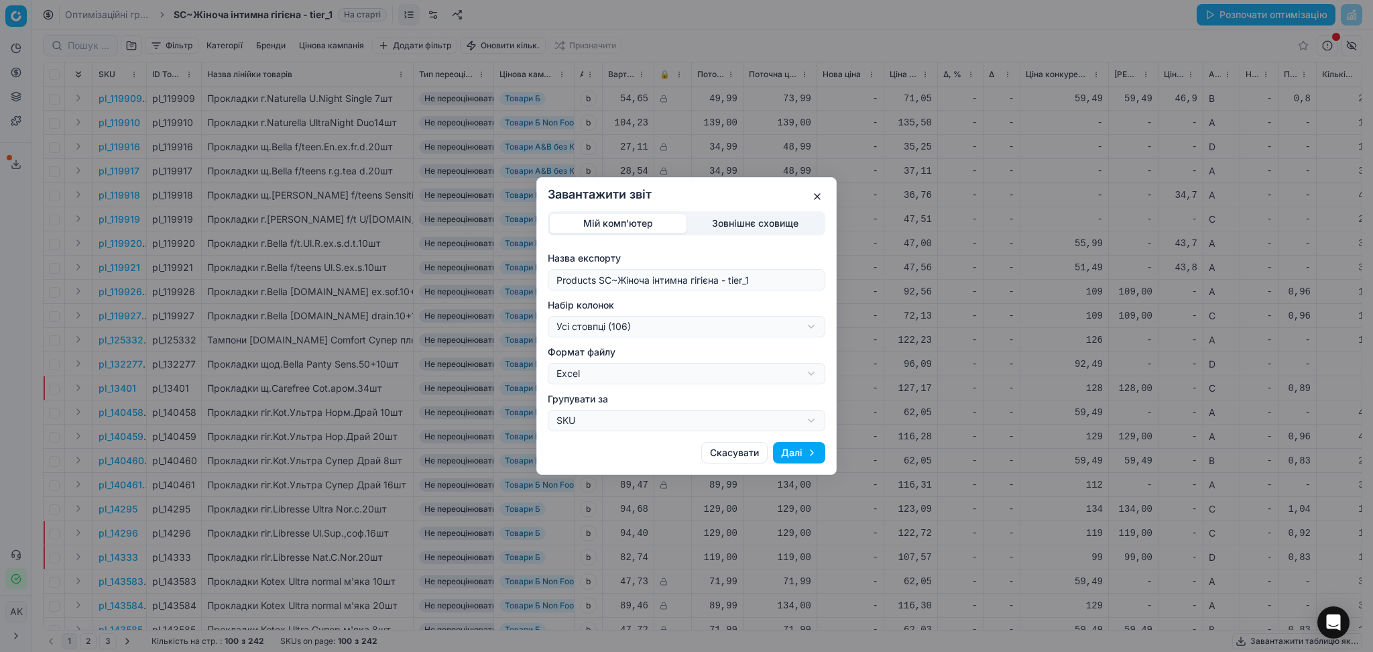
click at [720, 330] on div "Завантажити звіт Мій комп'ютер Зовнішнє сховище Назва експорту Products SC~Жіно…" at bounding box center [686, 326] width 1373 height 652
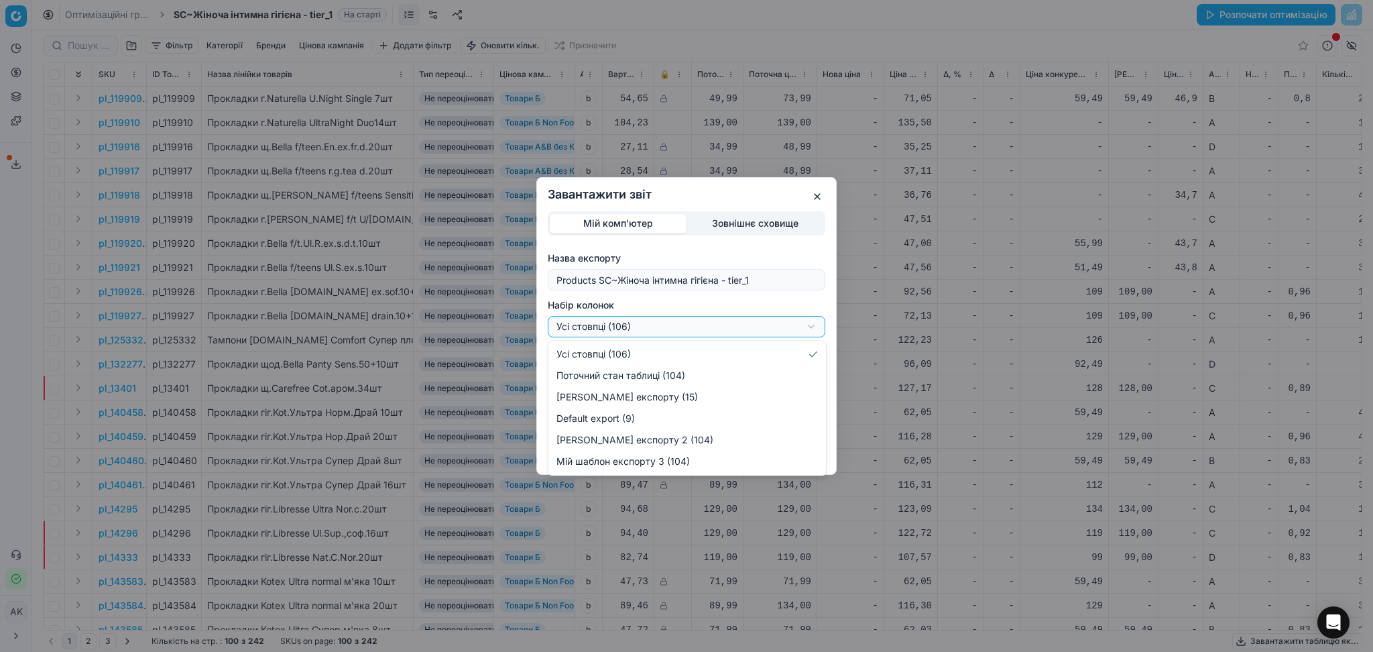
select select "custom"
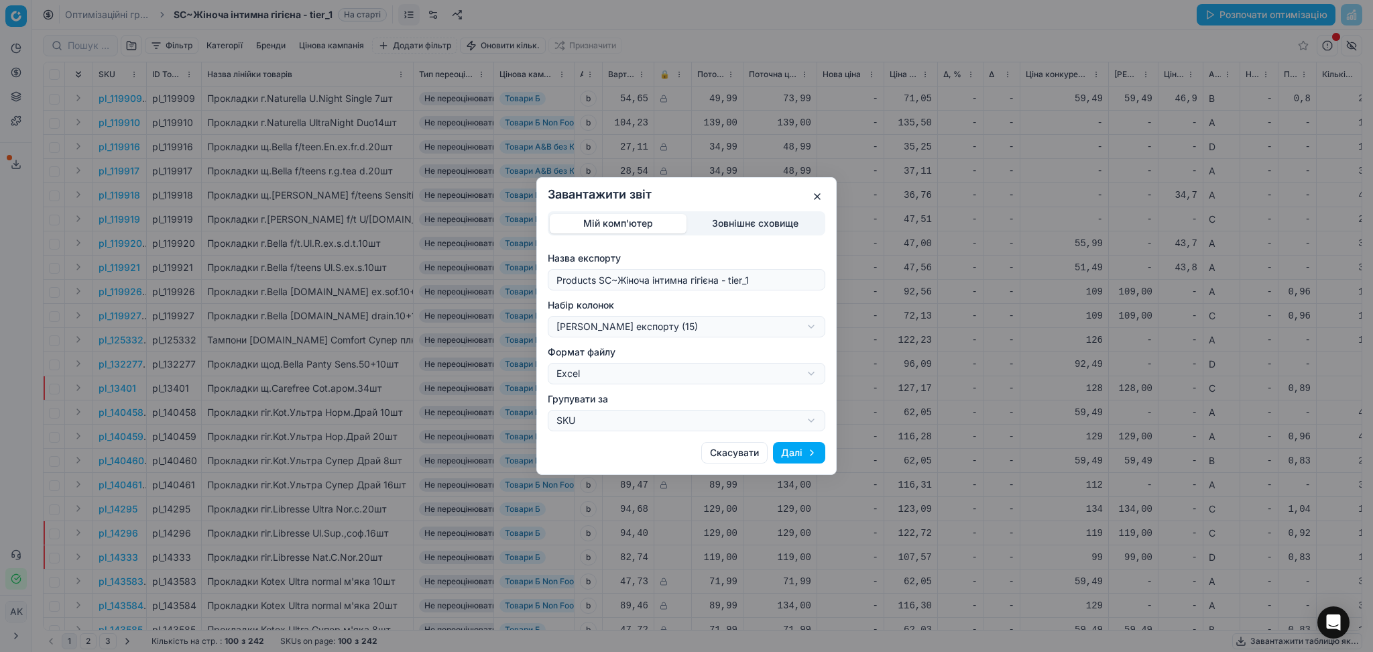
click at [797, 455] on button "Далі" at bounding box center [799, 452] width 52 height 21
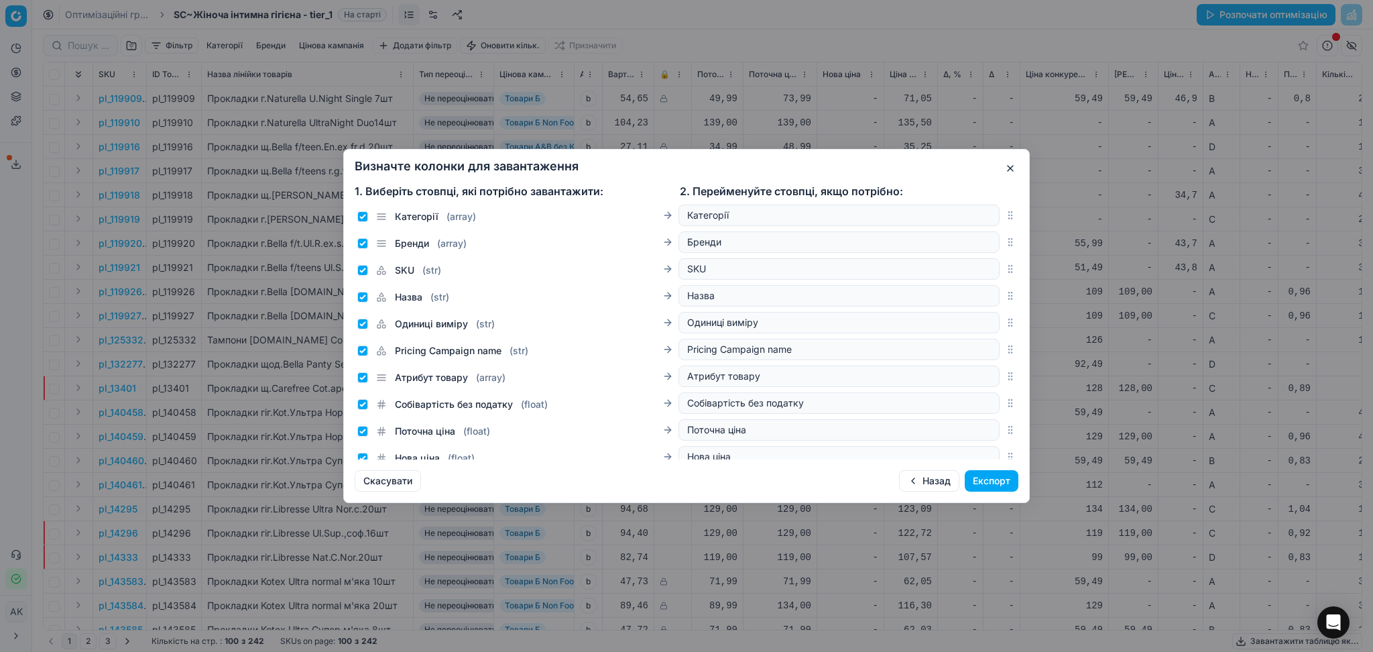
drag, startPoint x: 994, startPoint y: 478, endPoint x: 609, endPoint y: 183, distance: 484.8
click at [994, 477] on button "Експорт" at bounding box center [992, 480] width 54 height 21
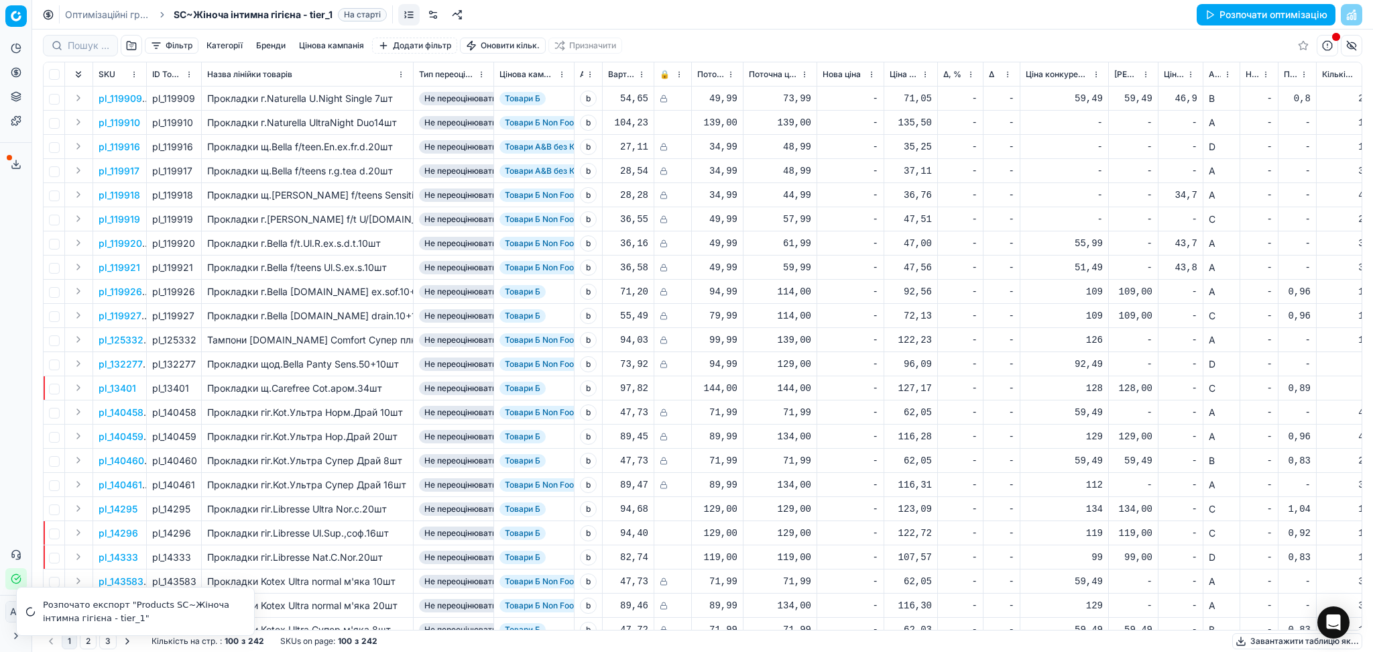
click at [82, 10] on link "Оптимізаційні групи" at bounding box center [108, 14] width 86 height 13
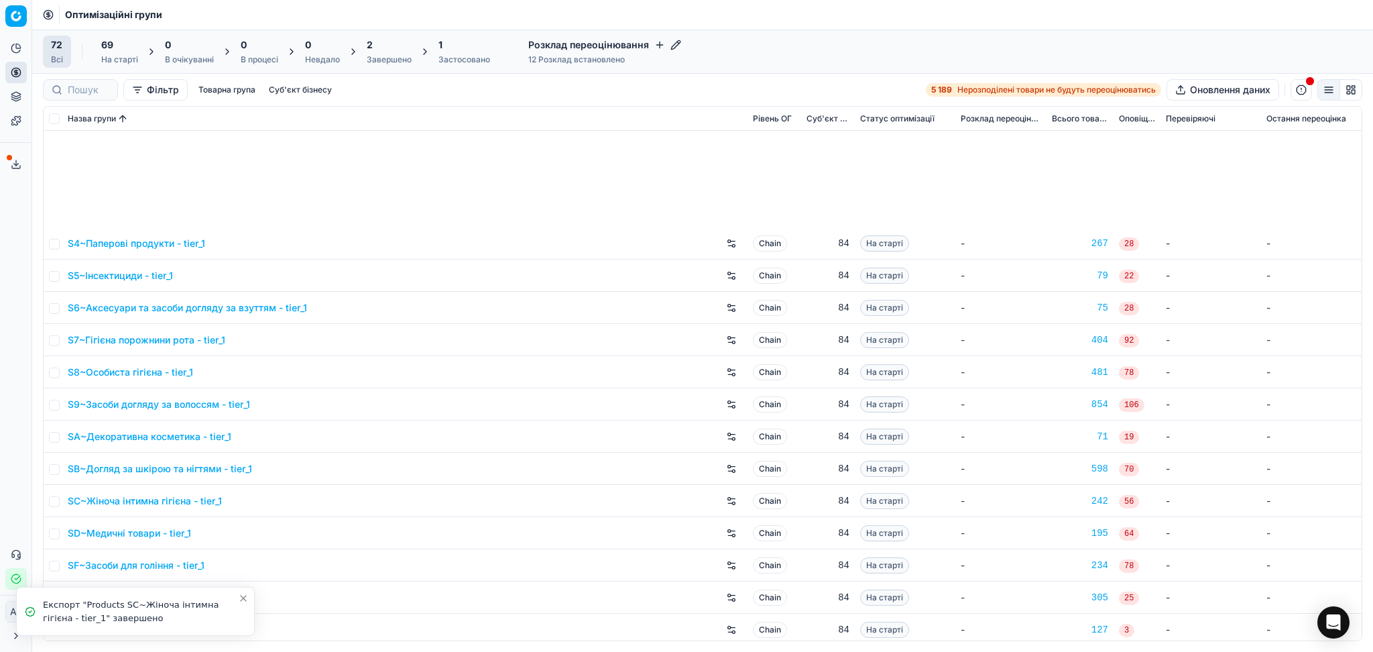
scroll to position [1807, 0]
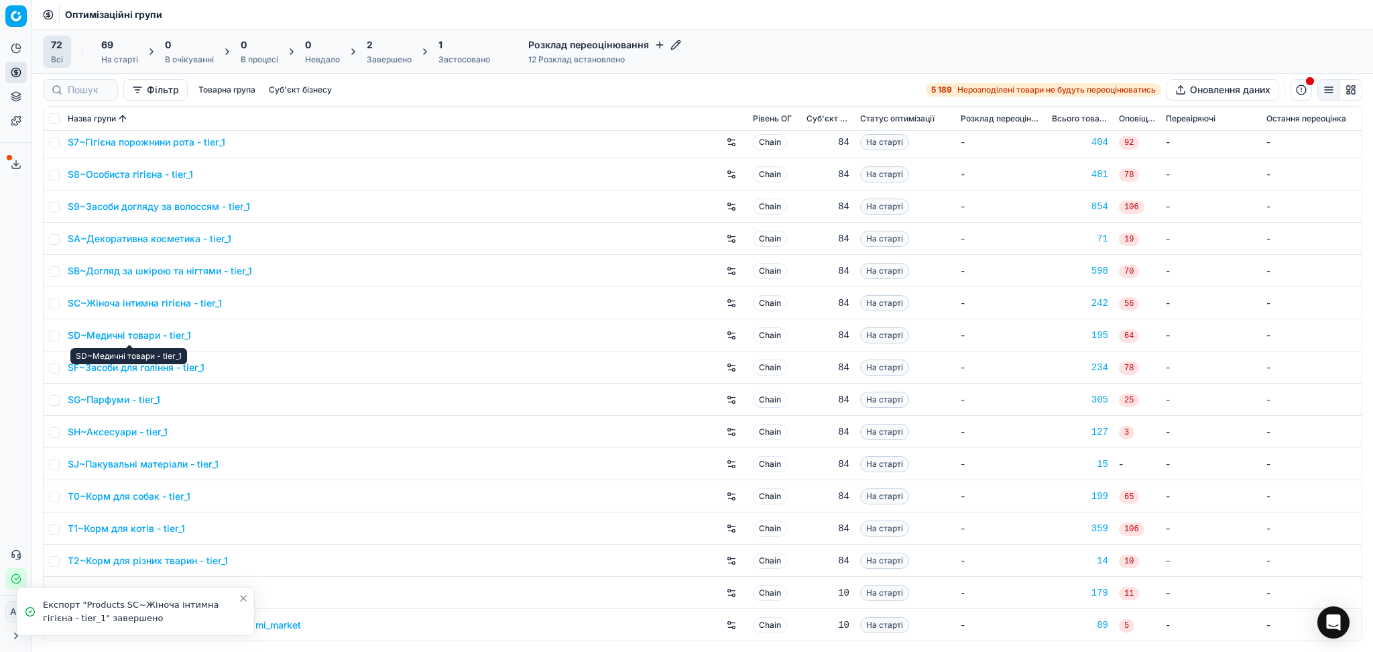
click at [113, 330] on link "SD~Медичні товари - tier_1" at bounding box center [129, 334] width 123 height 13
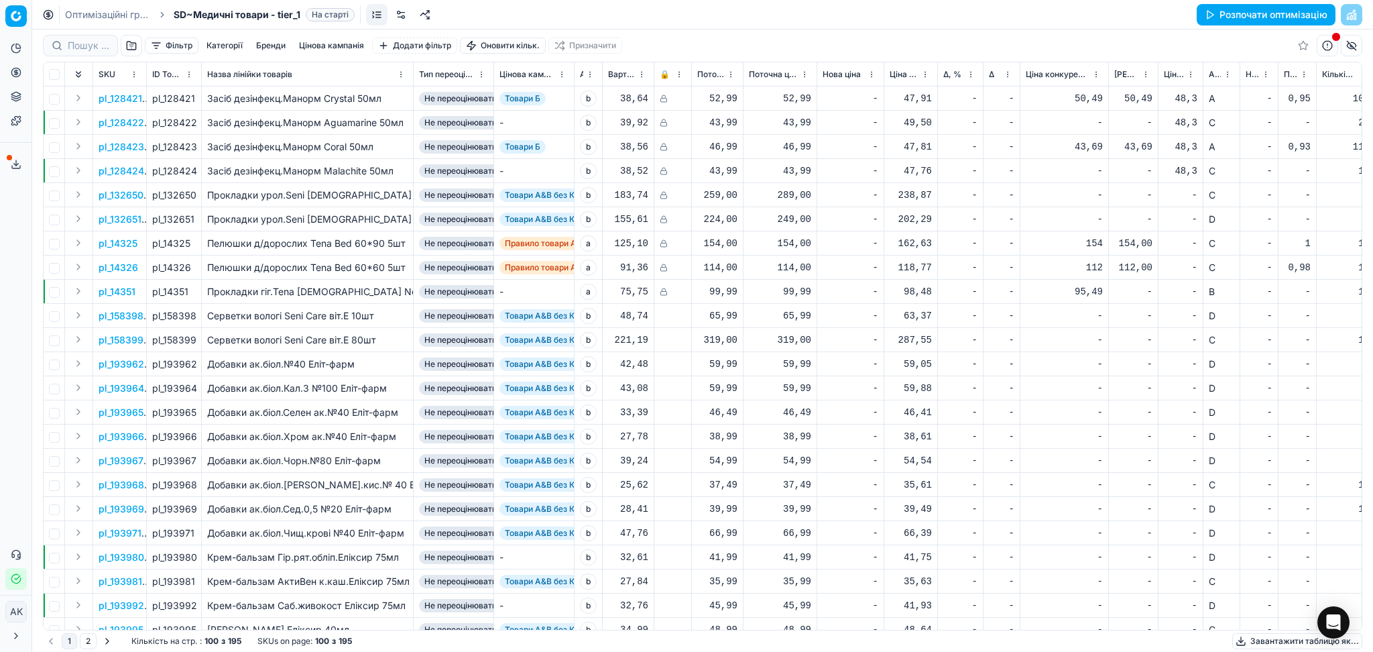
click at [1284, 638] on button "Завантажити таблицю як..." at bounding box center [1297, 641] width 130 height 16
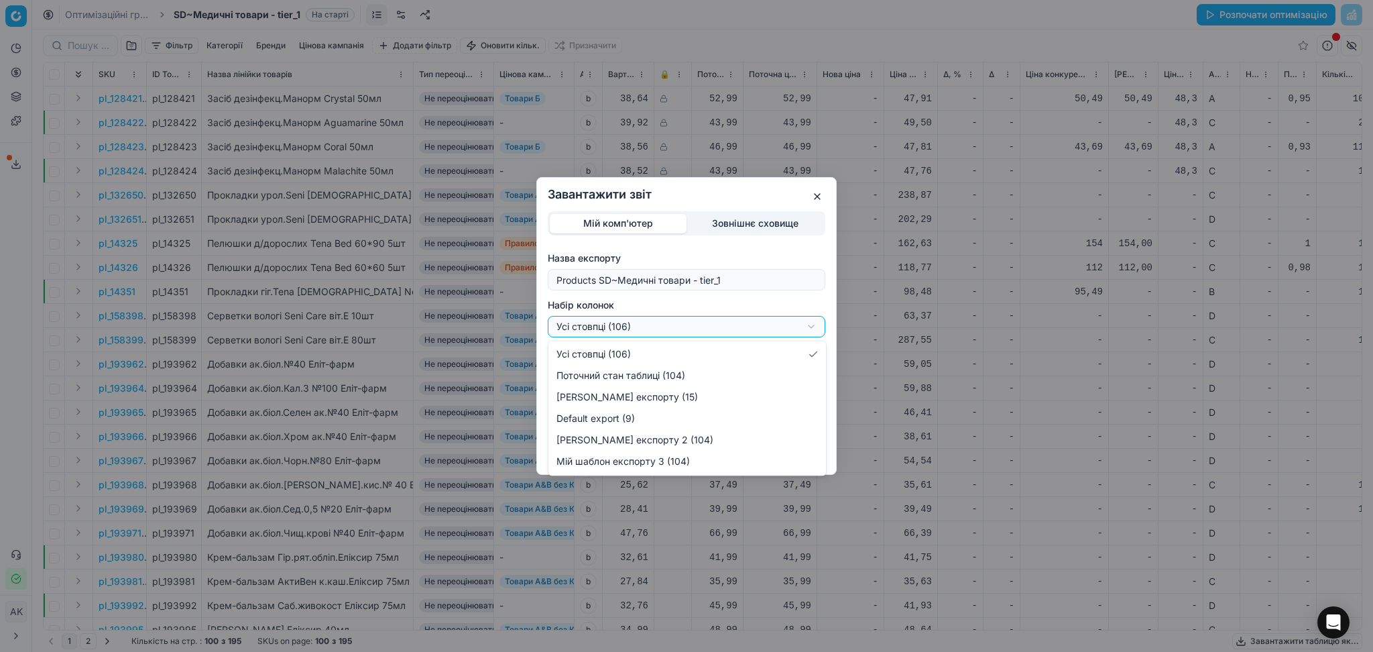
click at [725, 324] on div "Завантажити звіт Мій комп'ютер Зовнішнє сховище Назва експорту Products SD~Меди…" at bounding box center [686, 326] width 1373 height 652
select select "custom"
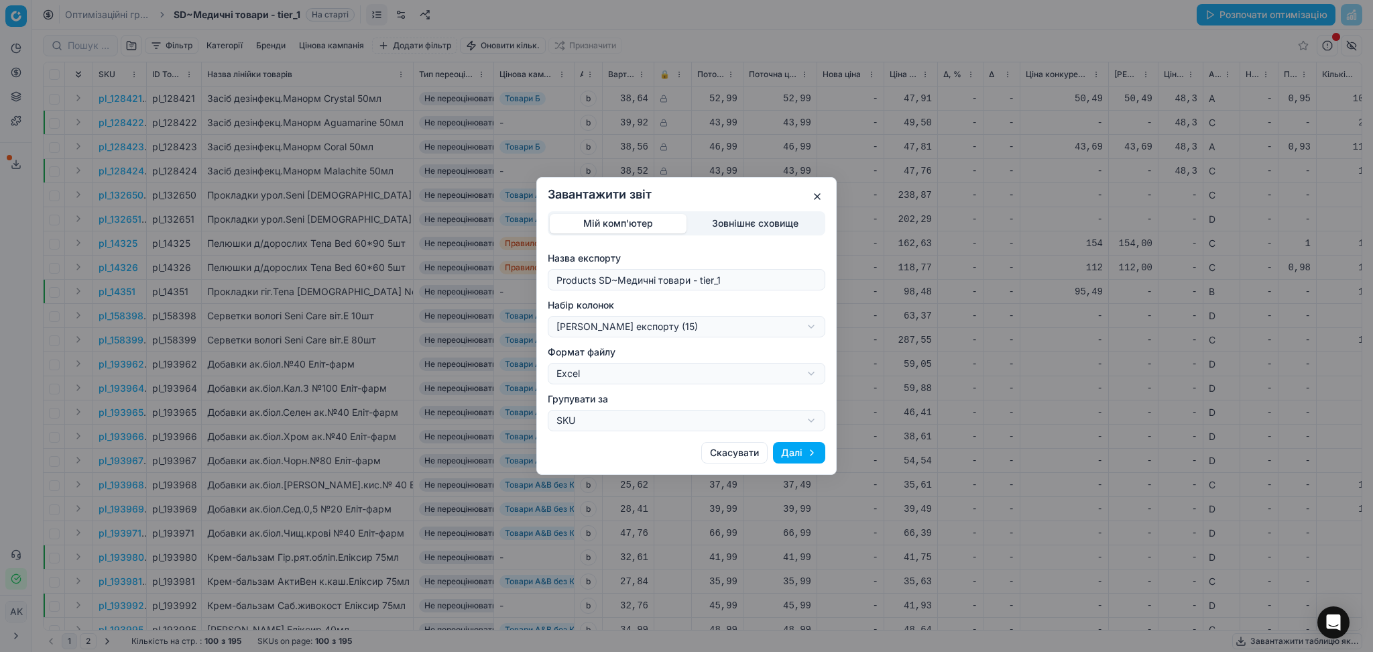
click at [794, 451] on button "Далі" at bounding box center [799, 452] width 52 height 21
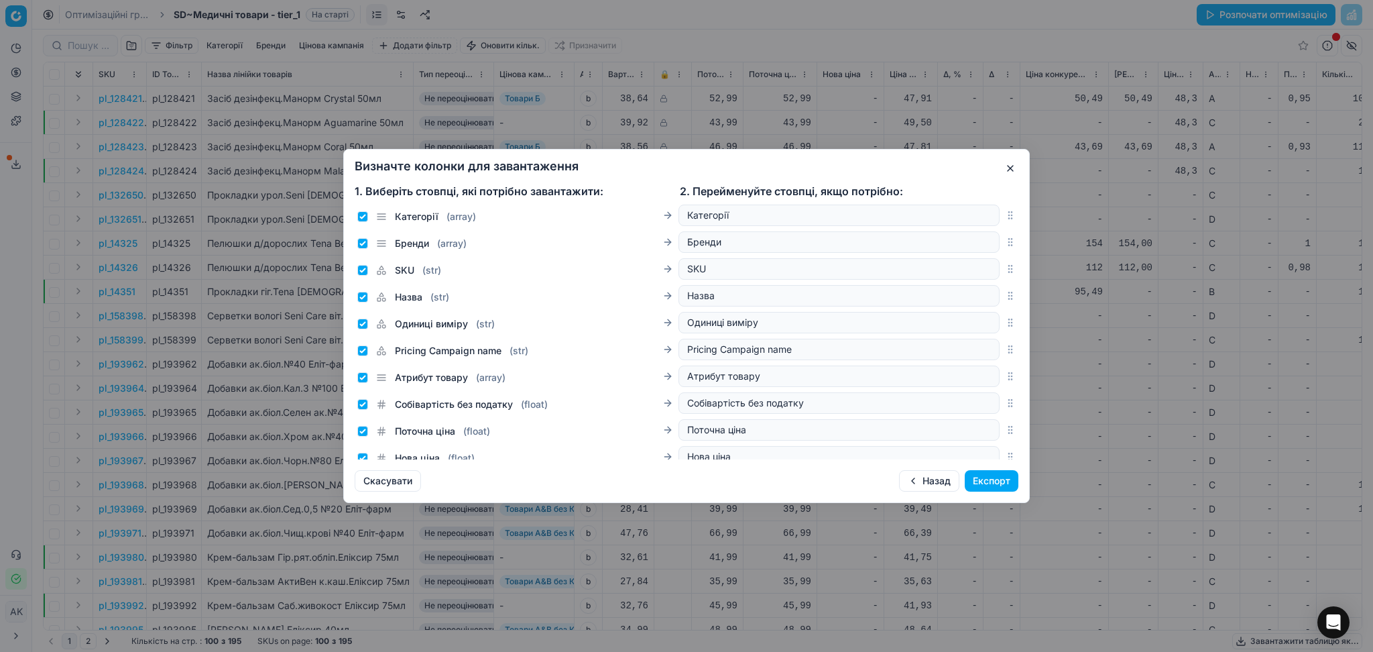
click at [996, 483] on button "Експорт" at bounding box center [992, 480] width 54 height 21
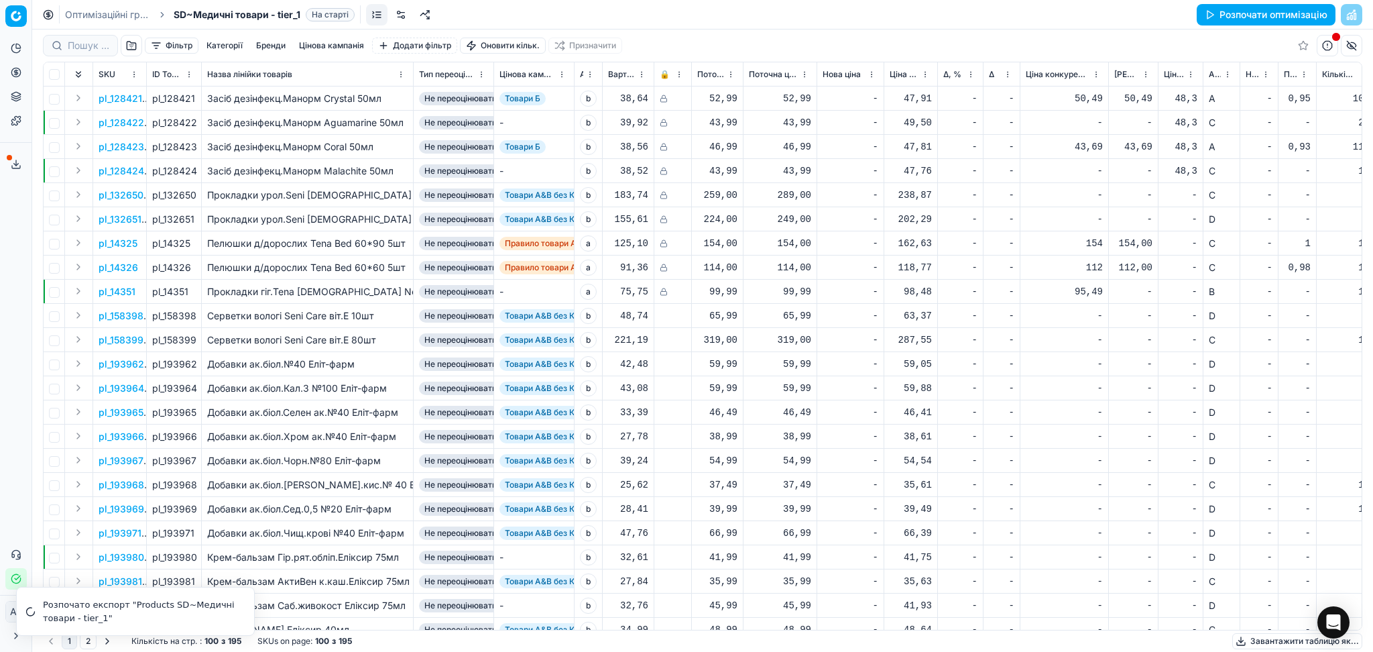
click at [123, 10] on link "Оптимізаційні групи" at bounding box center [108, 14] width 86 height 13
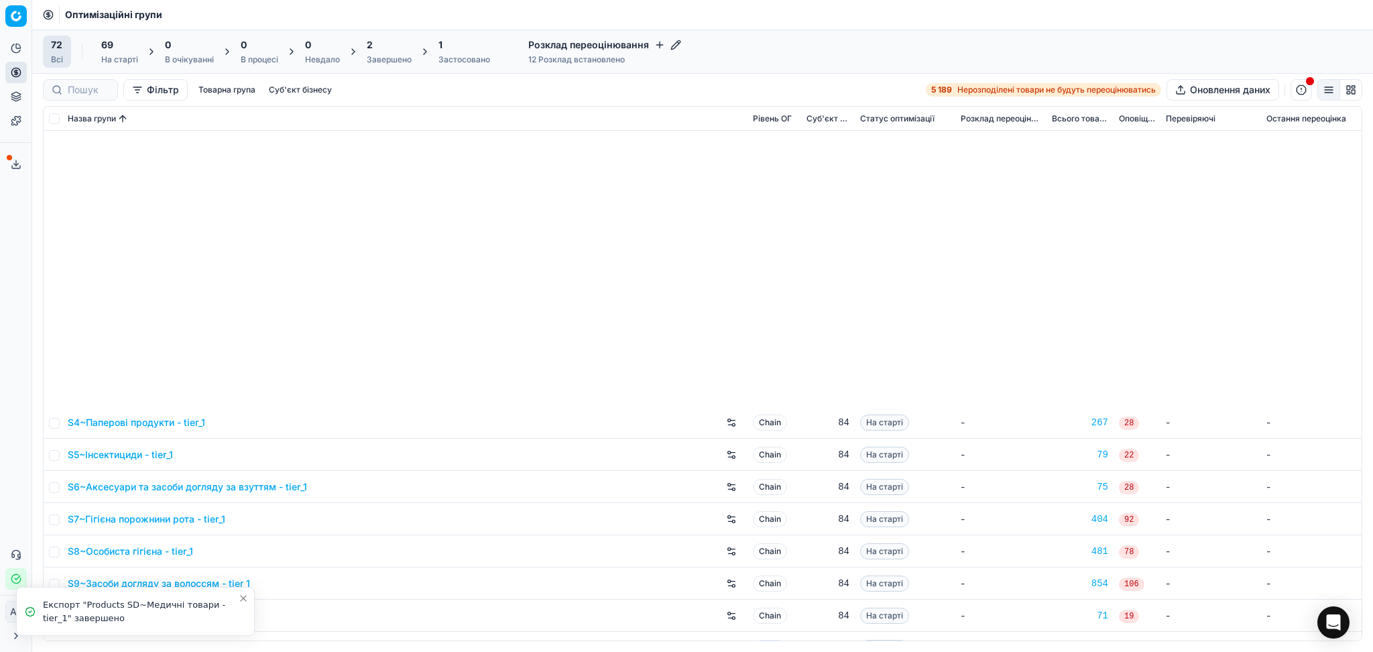
scroll to position [1807, 0]
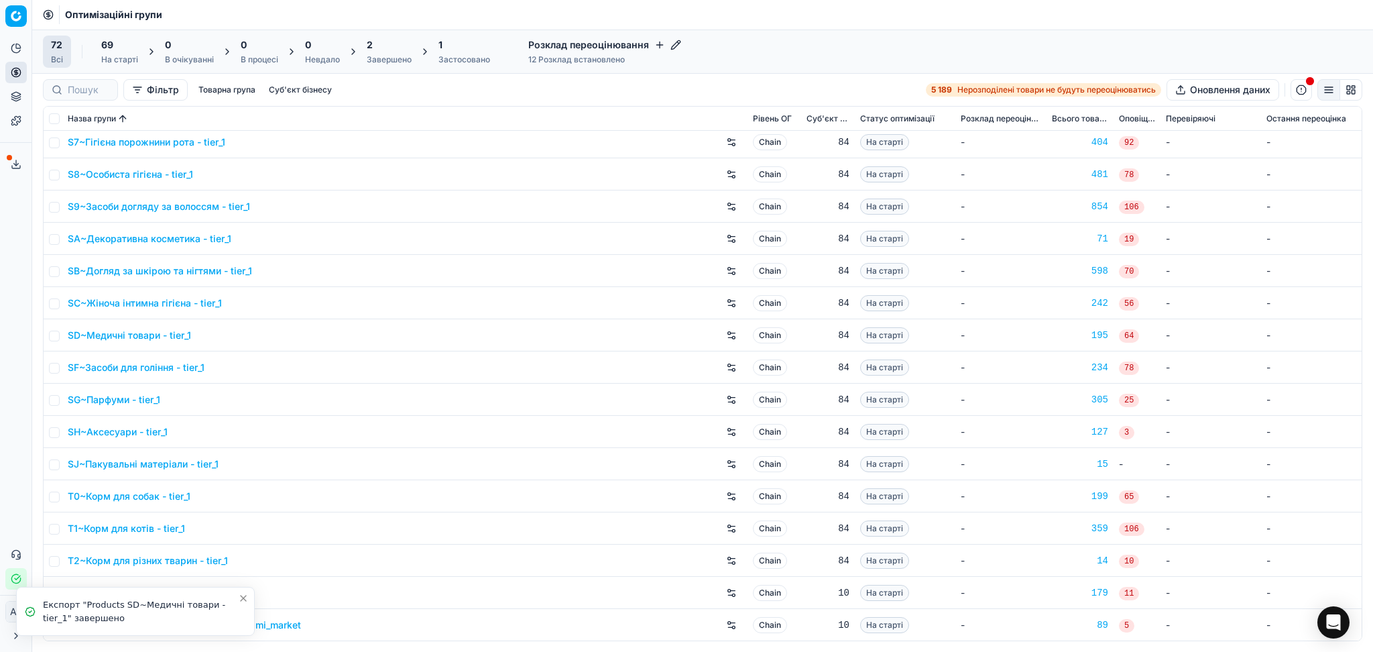
click at [120, 371] on link "SF~Засоби для гоління - tier_1" at bounding box center [136, 367] width 137 height 13
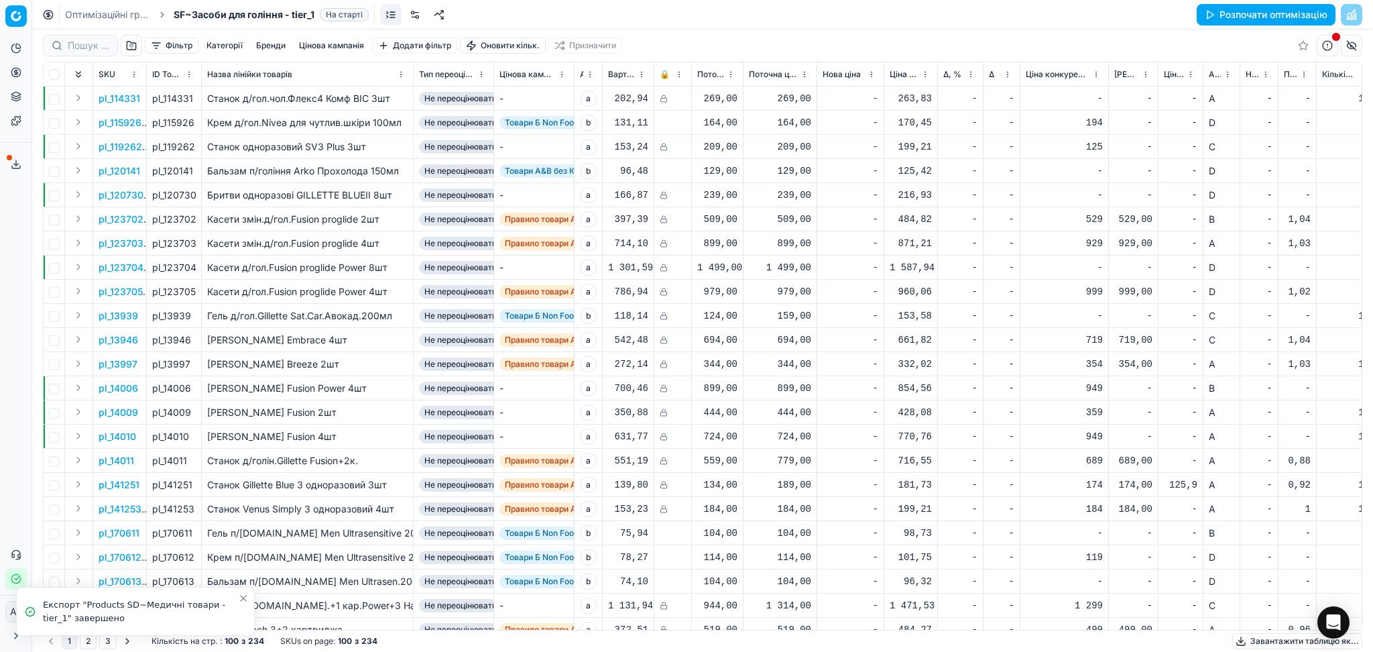
click at [1282, 641] on button "Завантажити таблицю як..." at bounding box center [1297, 641] width 130 height 16
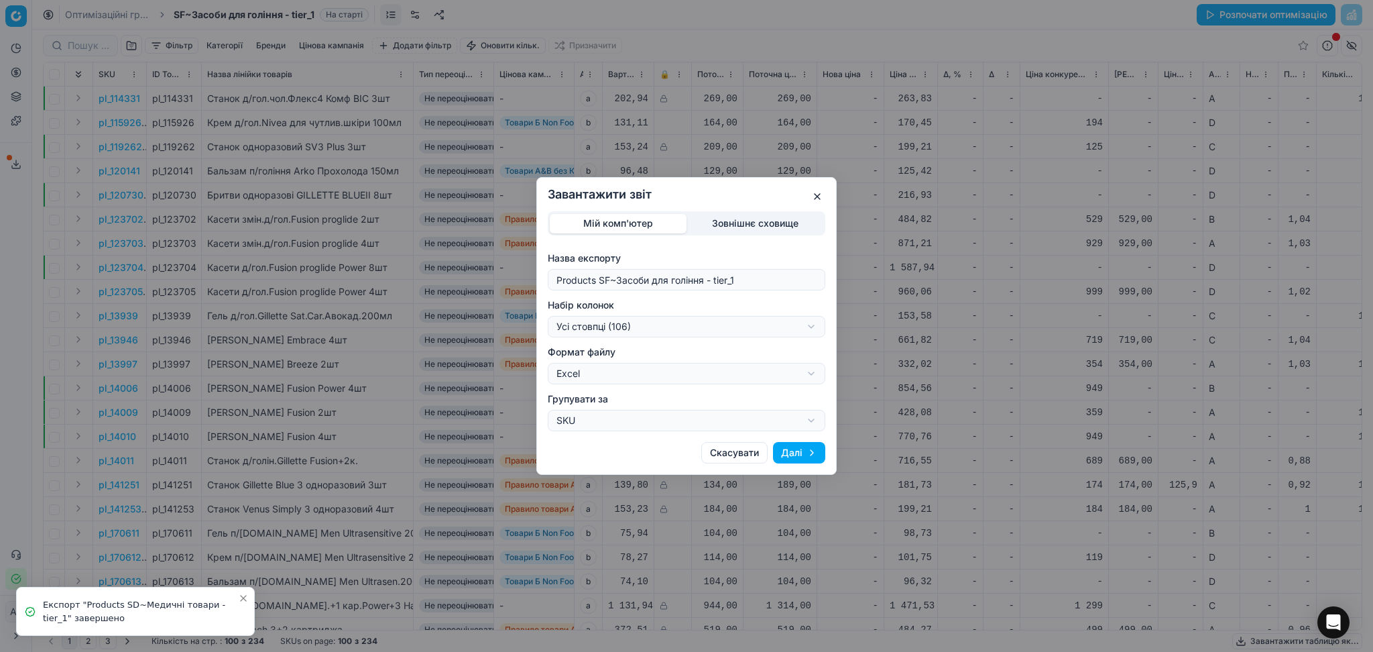
click at [640, 315] on div "Завантажити звіт Мій комп'ютер Зовнішнє сховище Назва експорту Products SF~Засо…" at bounding box center [686, 326] width 1373 height 652
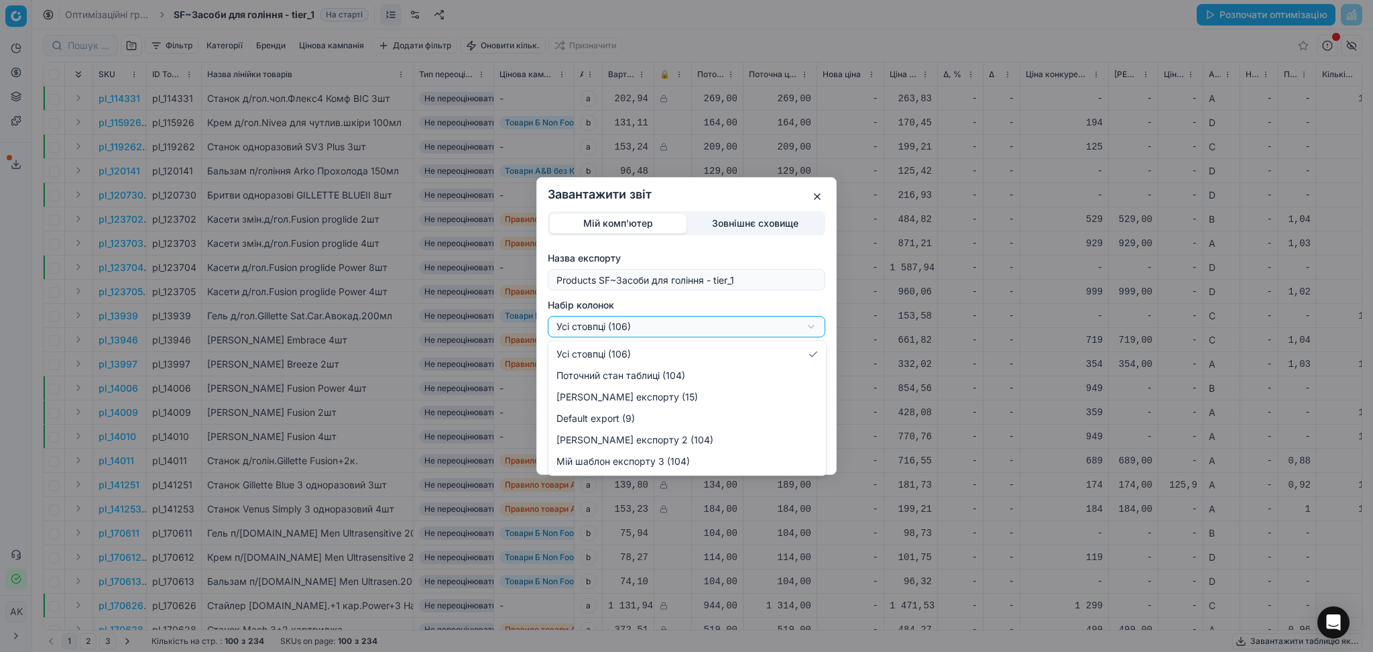
select select "custom"
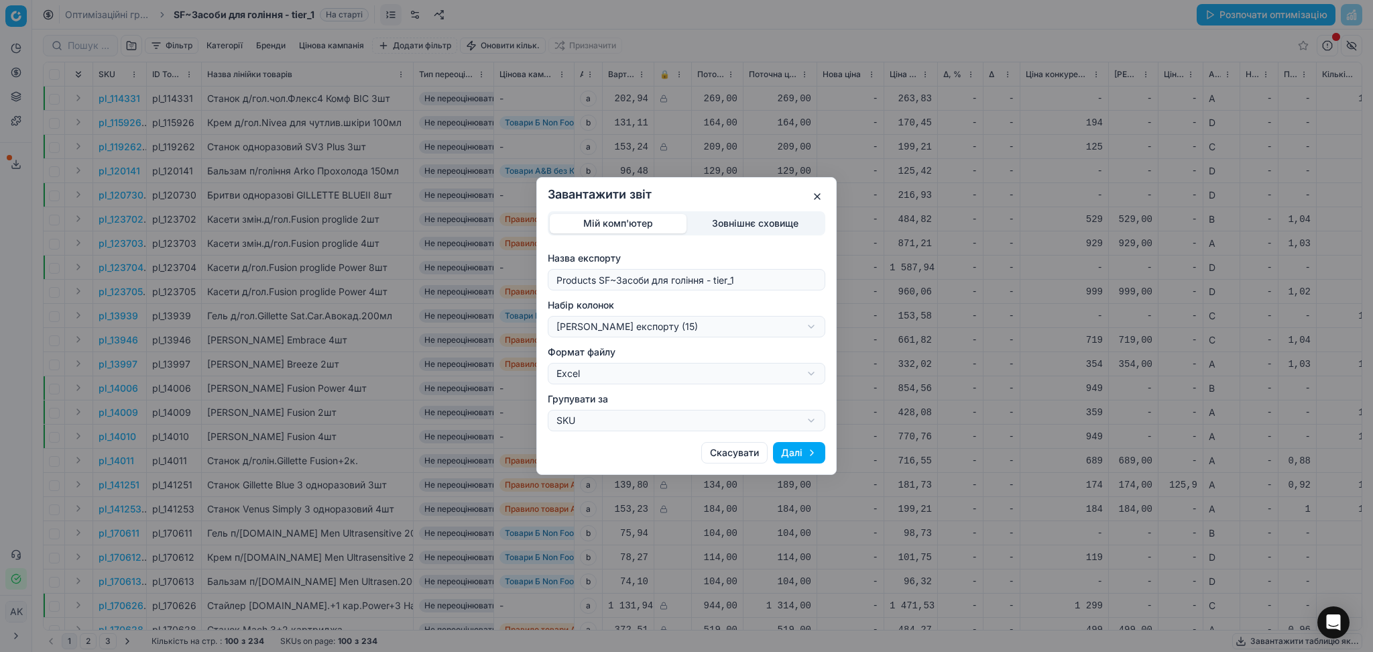
click at [800, 453] on button "Далі" at bounding box center [799, 452] width 52 height 21
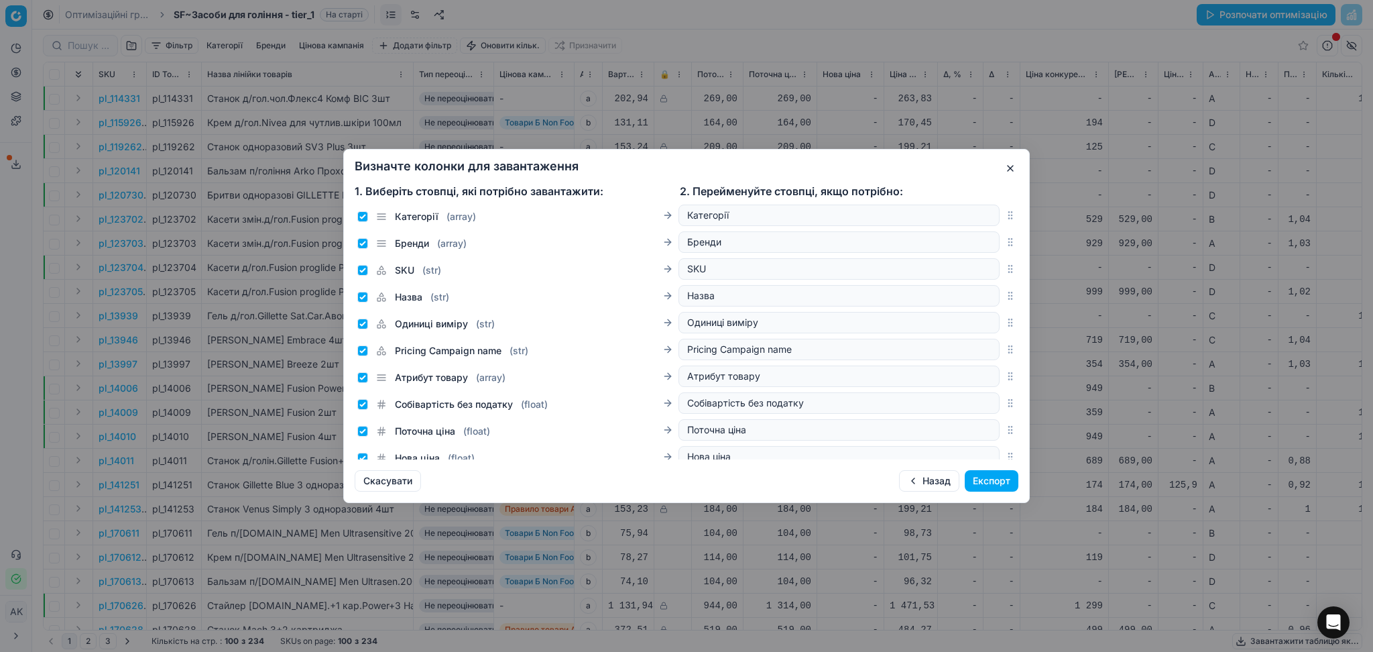
click at [988, 481] on button "Експорт" at bounding box center [992, 480] width 54 height 21
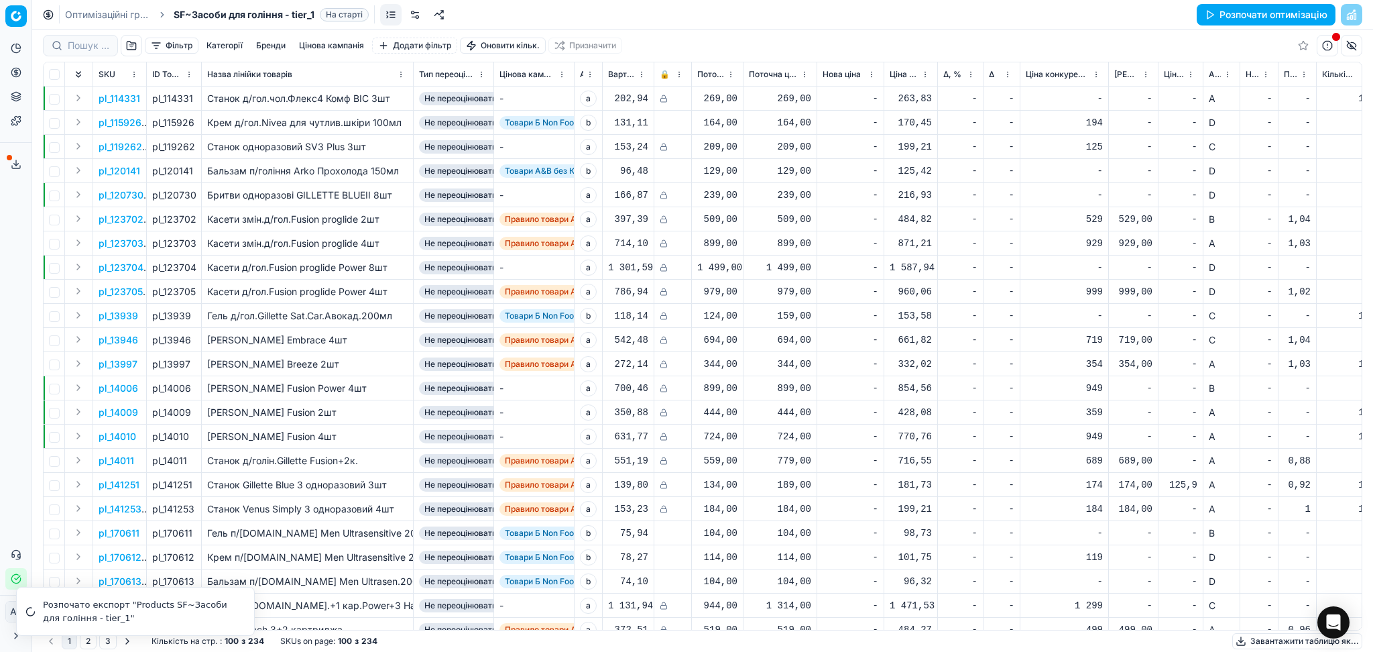
click at [114, 5] on div "Оптимізаційні групи SF~Засоби для гоління - tier_1 На старті Розпочати оптиміза…" at bounding box center [702, 14] width 1341 height 29
click at [97, 14] on link "Оптимізаційні групи" at bounding box center [108, 14] width 86 height 13
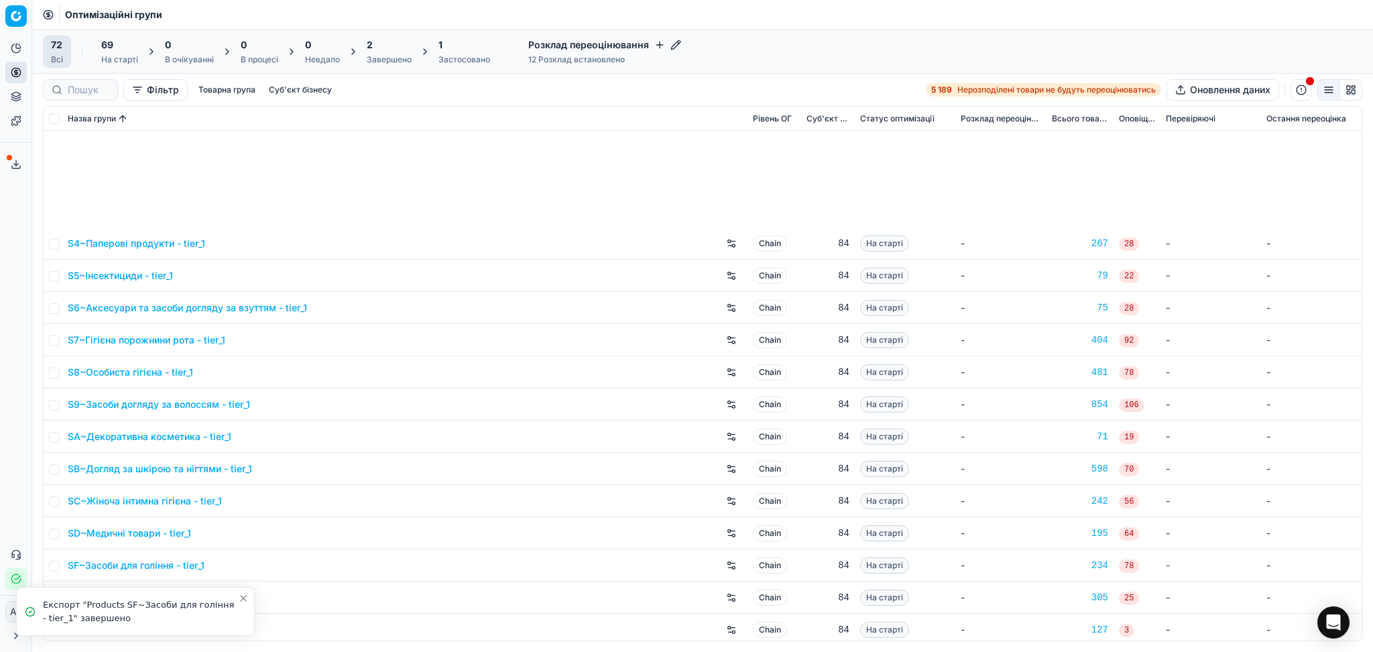
scroll to position [1807, 0]
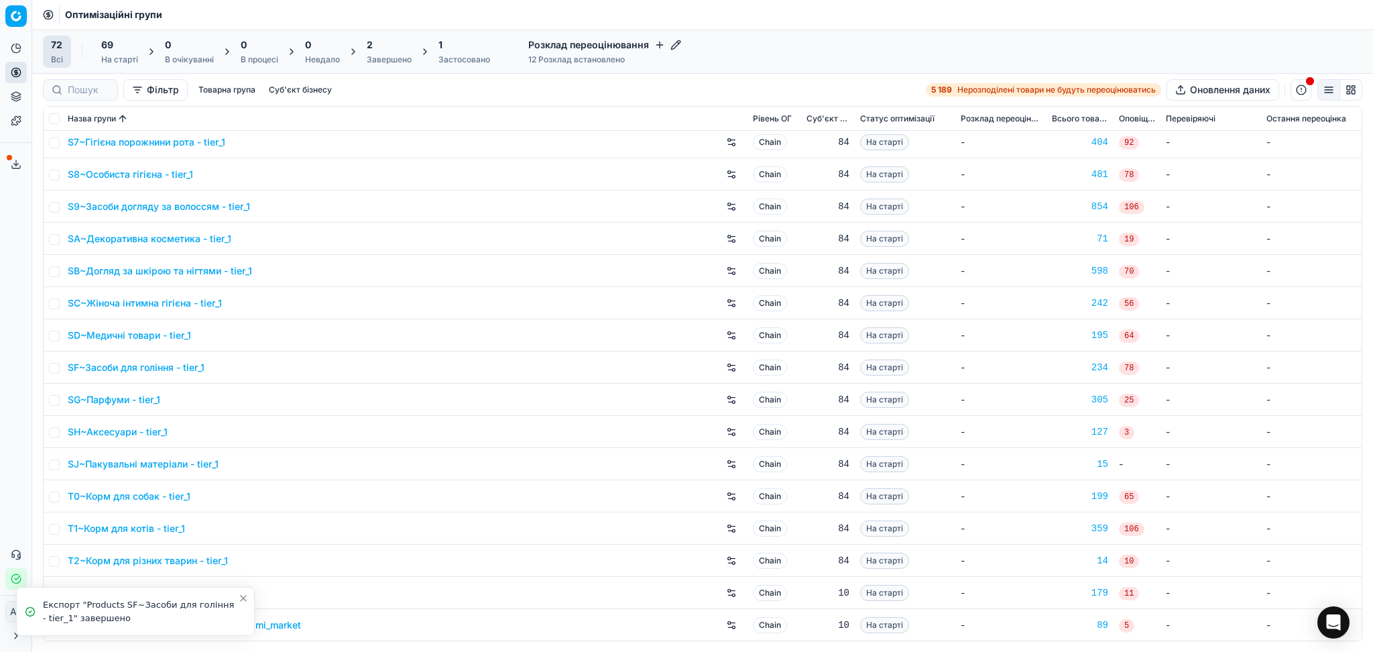
click at [113, 397] on link "SG~Парфуми - tier_1" at bounding box center [114, 399] width 93 height 13
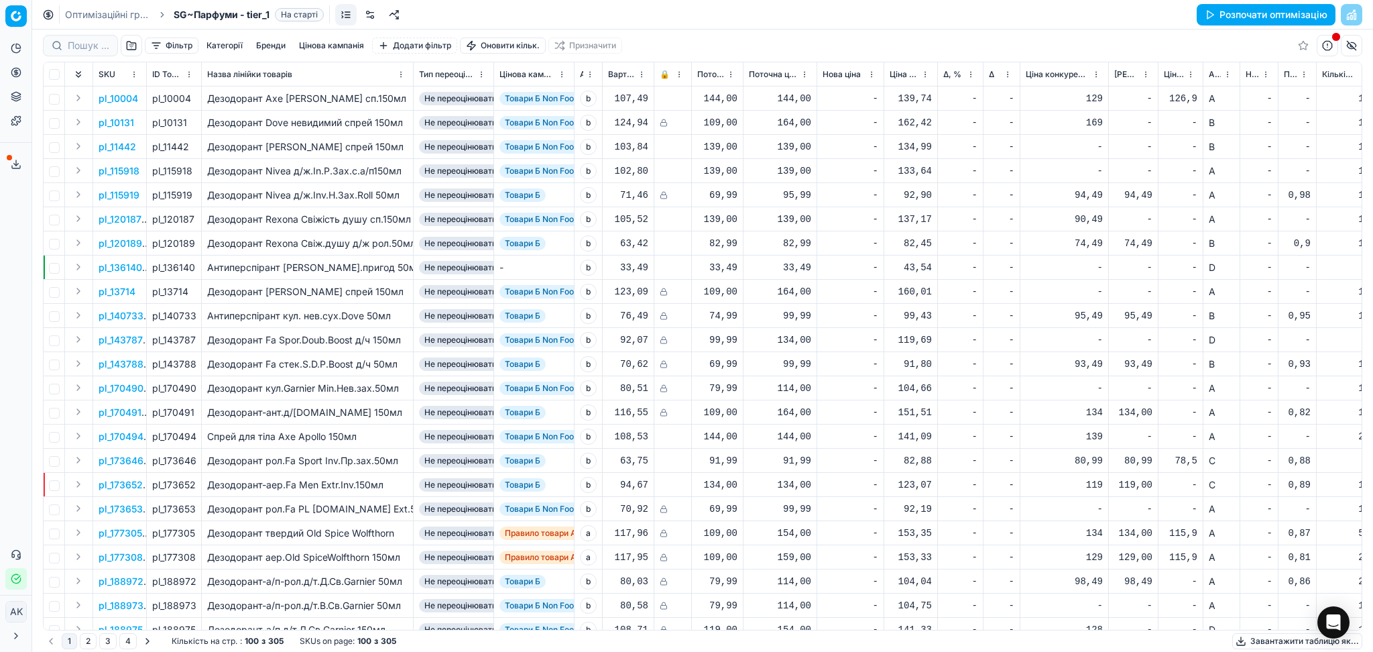
click at [1249, 643] on button "Завантажити таблицю як..." at bounding box center [1297, 641] width 130 height 16
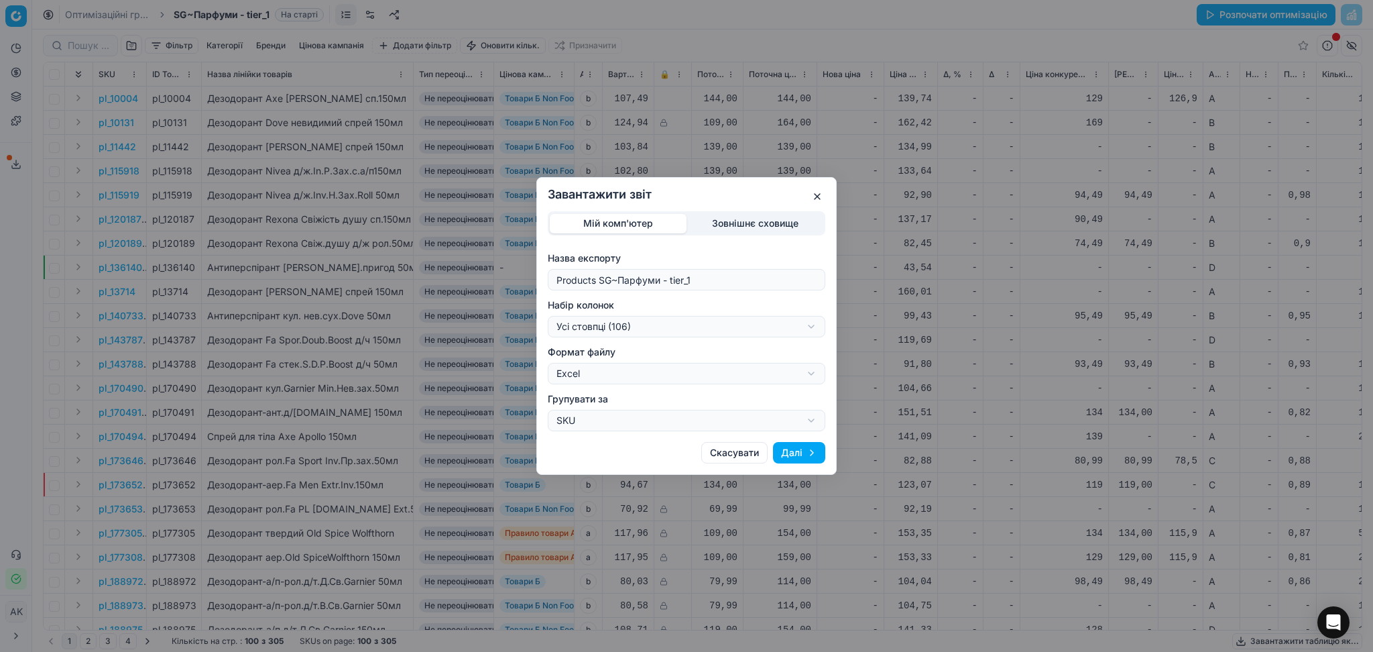
click at [666, 330] on div "Завантажити звіт Мій комп'ютер Зовнішнє сховище Назва експорту Products SG~Парф…" at bounding box center [686, 326] width 1373 height 652
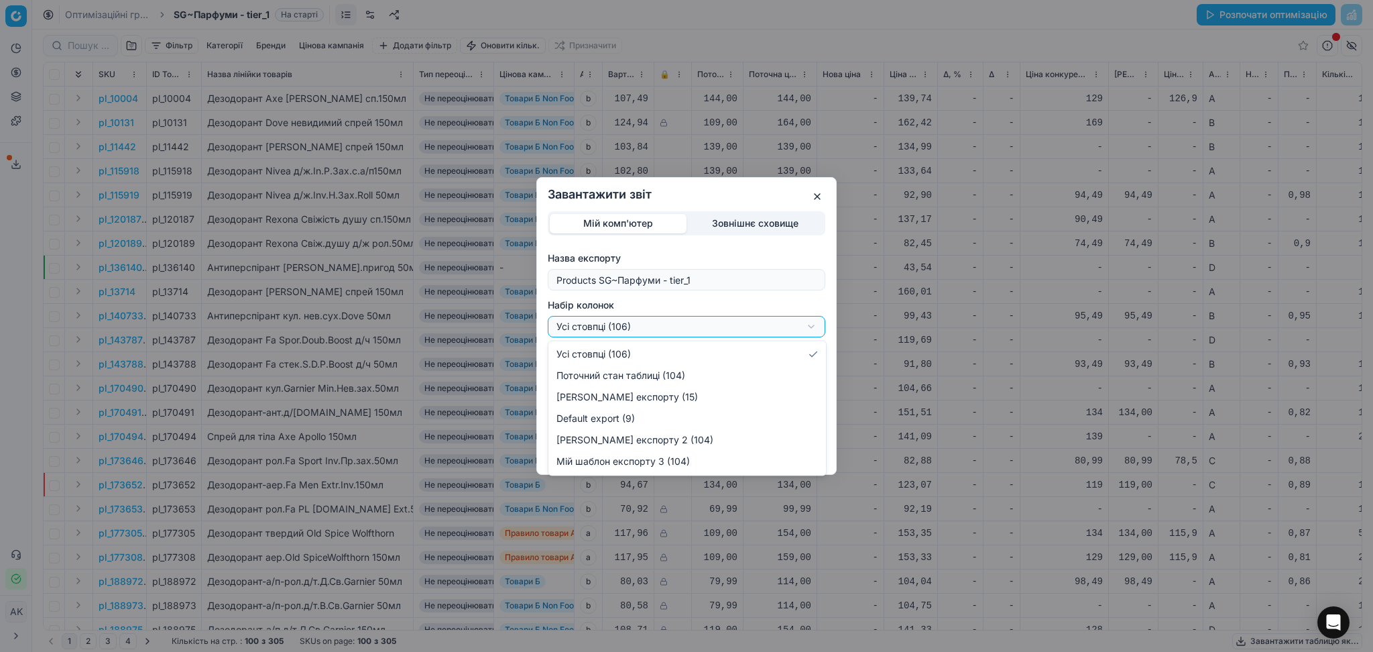
select select "custom"
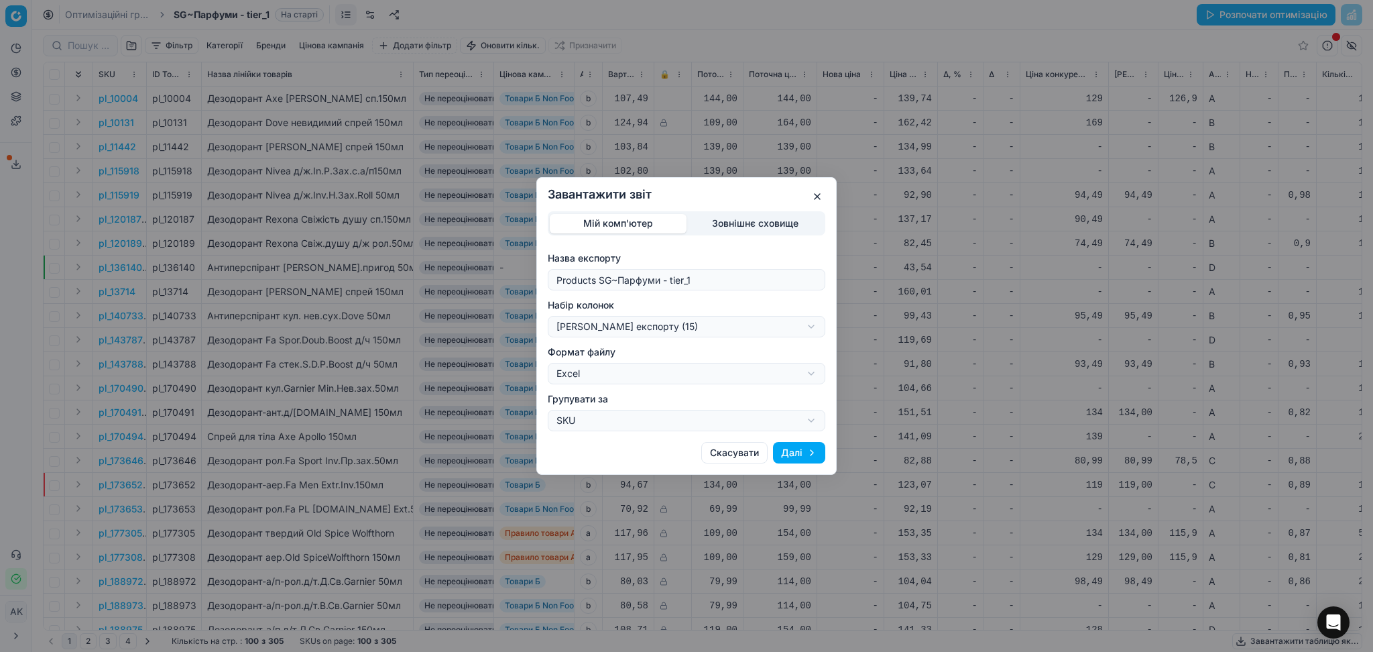
click at [808, 455] on button "Далі" at bounding box center [799, 452] width 52 height 21
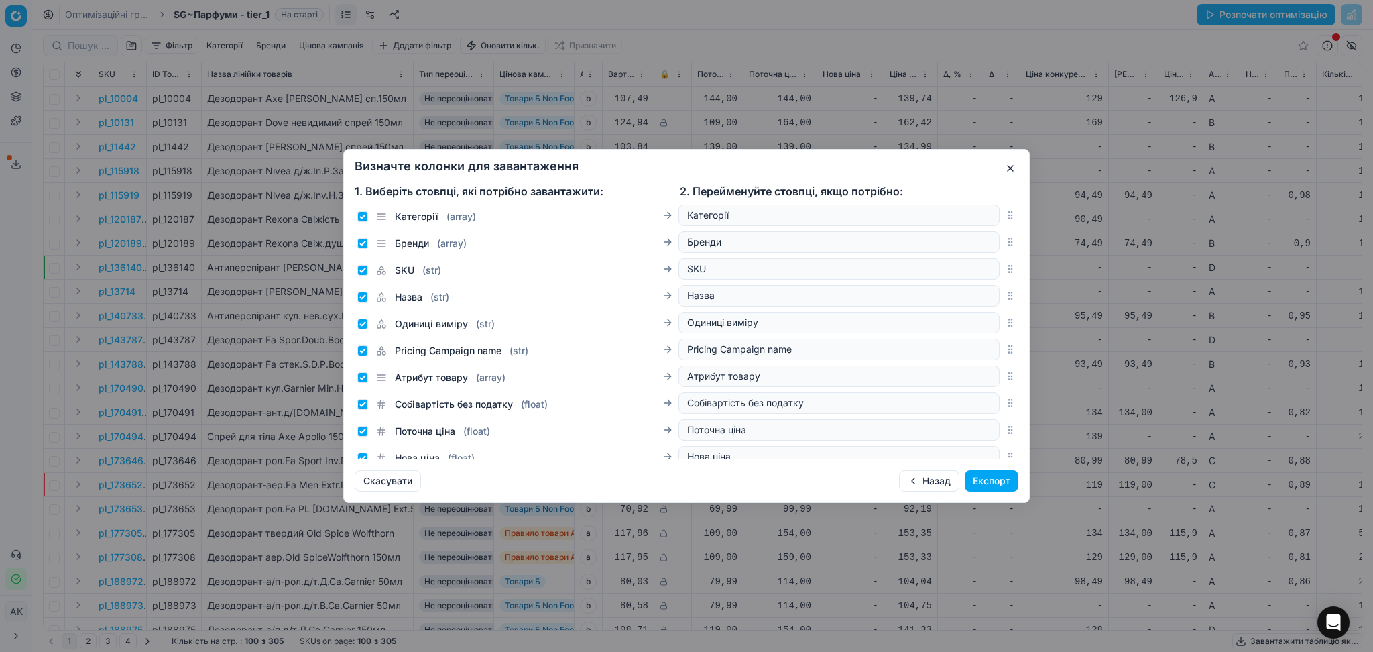
click at [977, 485] on button "Експорт" at bounding box center [992, 480] width 54 height 21
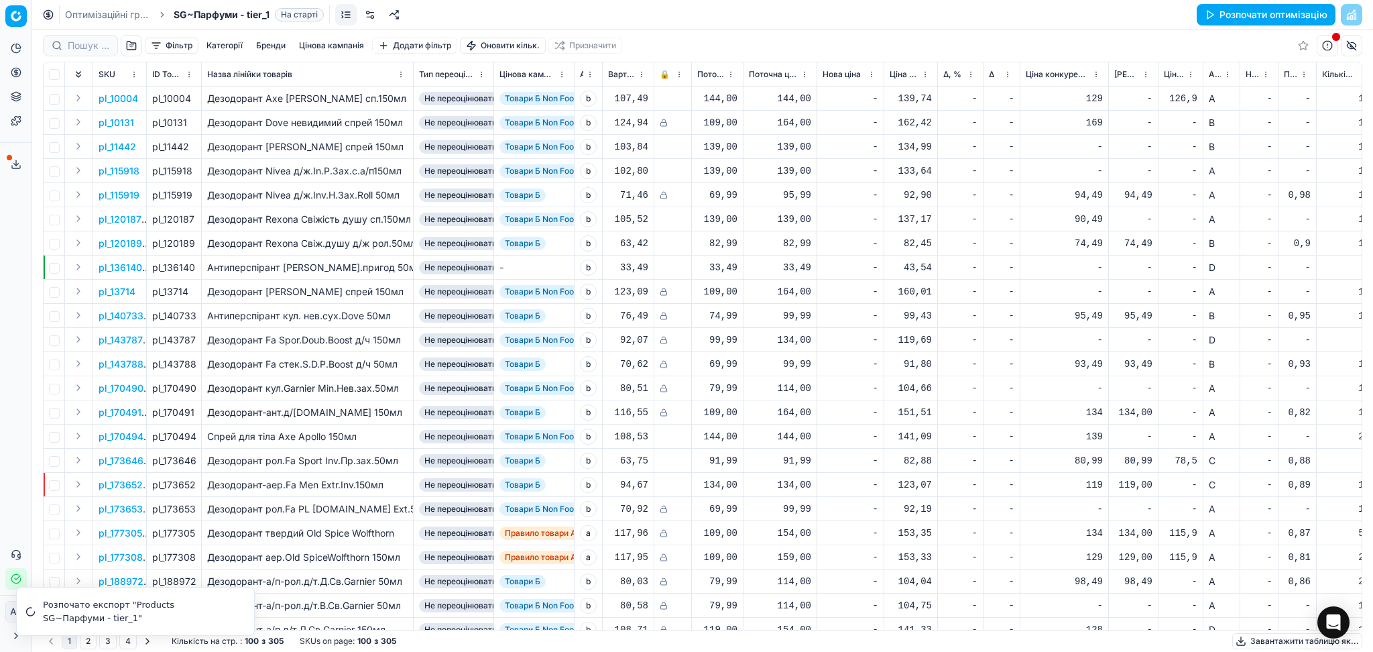
click at [120, 11] on link "Оптимізаційні групи" at bounding box center [108, 14] width 86 height 13
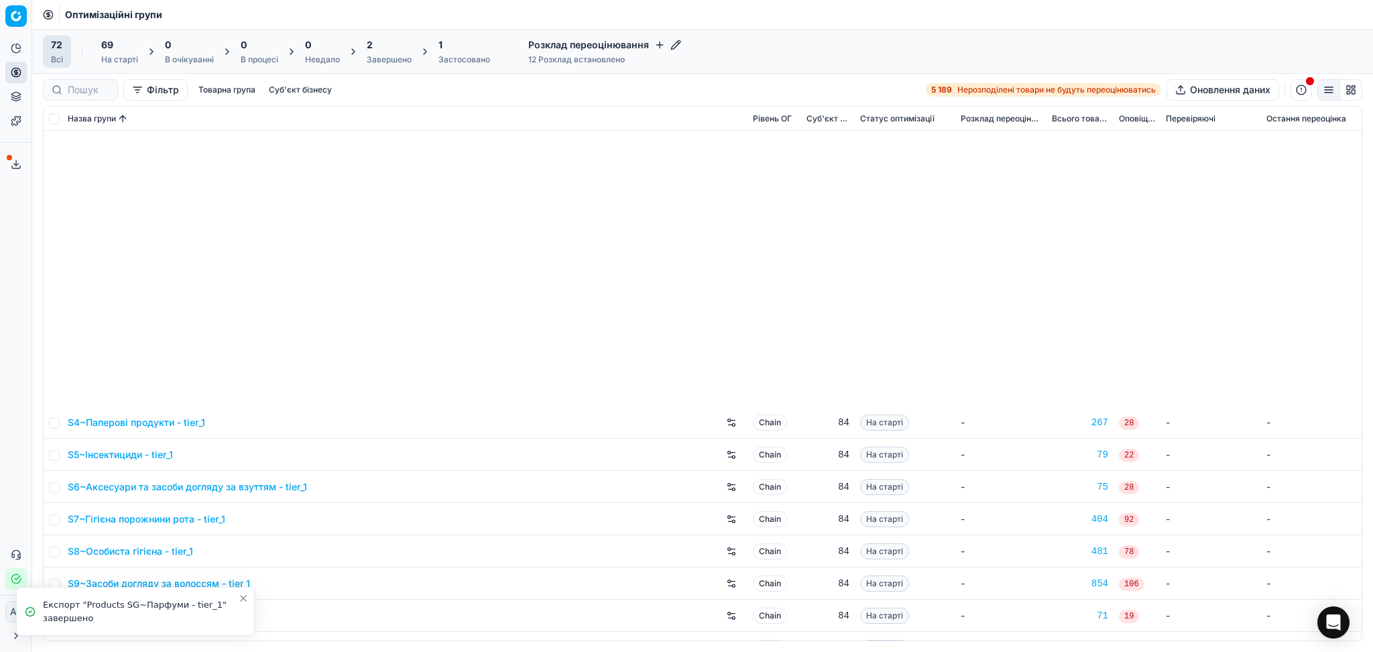
scroll to position [1807, 0]
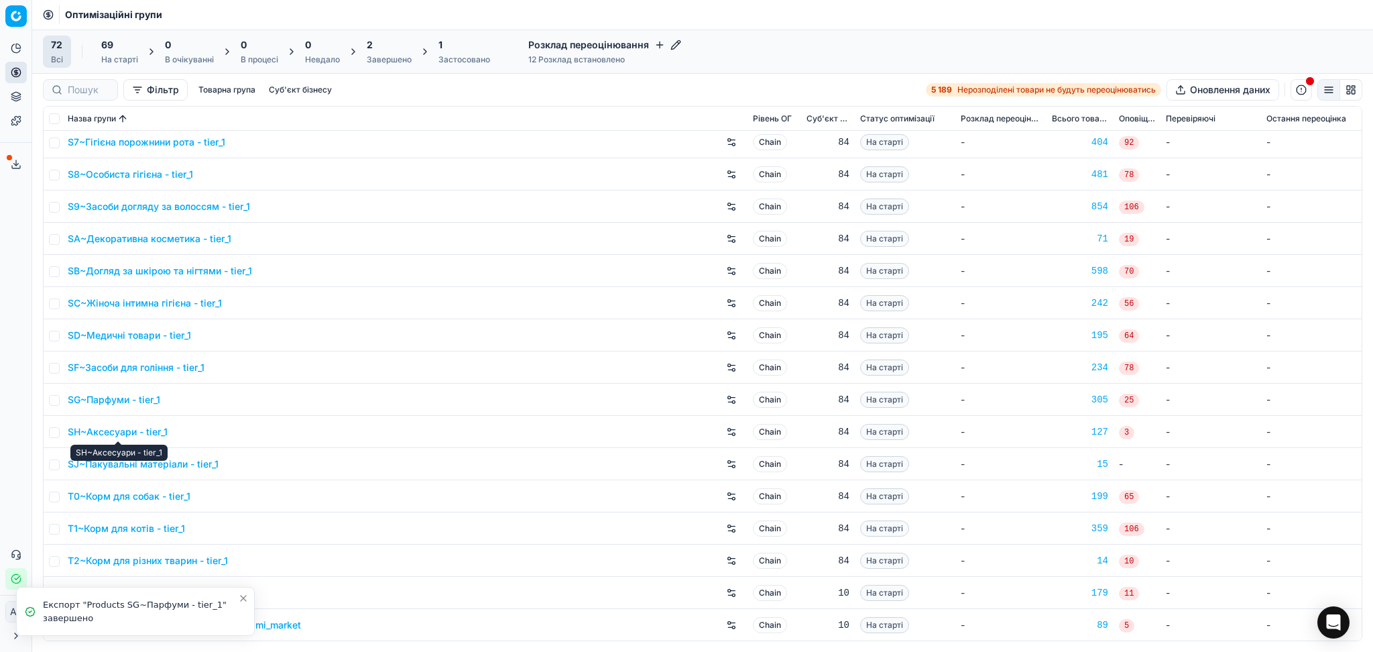
click at [136, 428] on link "SH~Аксесуари - tier_1" at bounding box center [118, 431] width 100 height 13
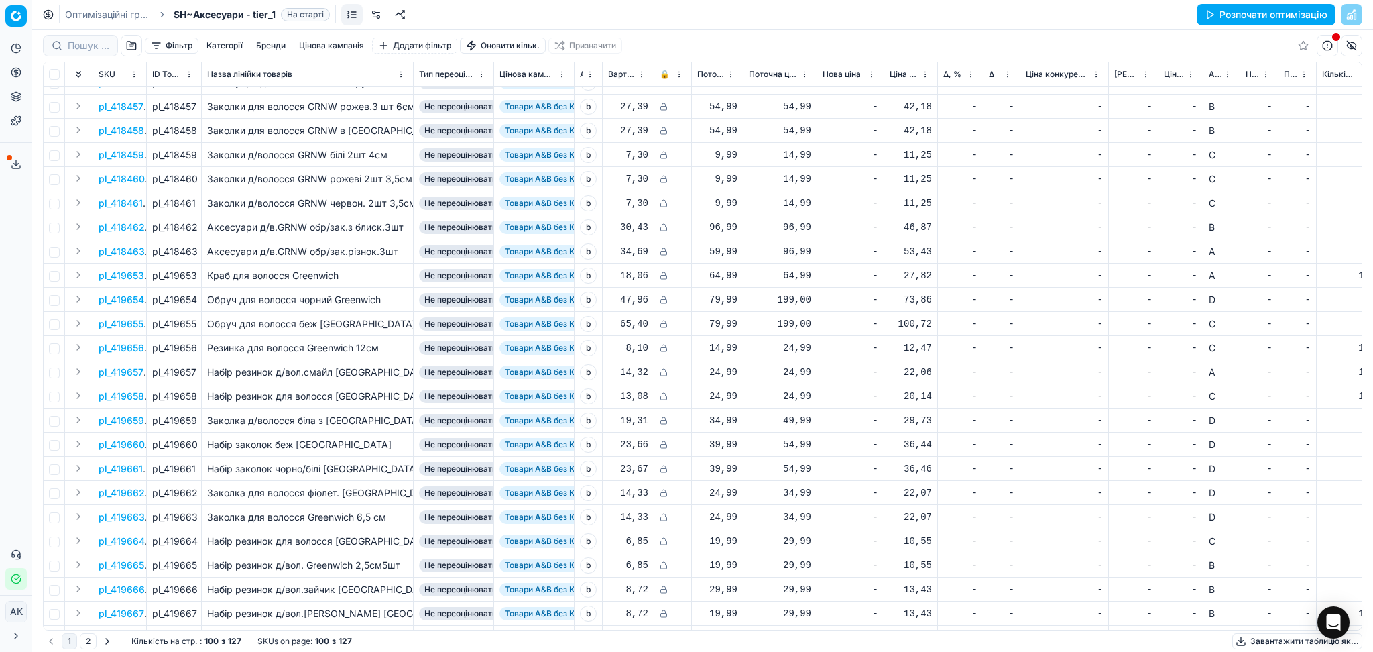
scroll to position [1883, 0]
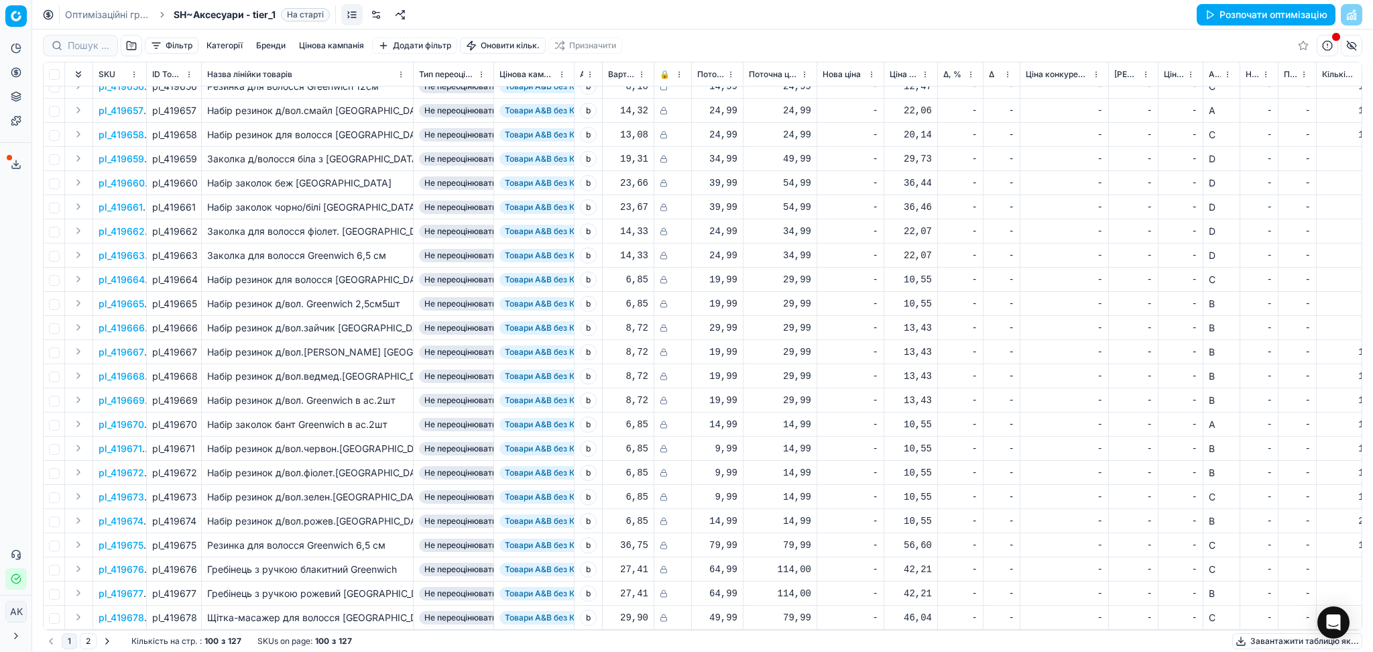
click at [88, 641] on button "2" at bounding box center [88, 641] width 17 height 16
click at [106, 19] on link "Оптимізаційні групи" at bounding box center [108, 14] width 86 height 13
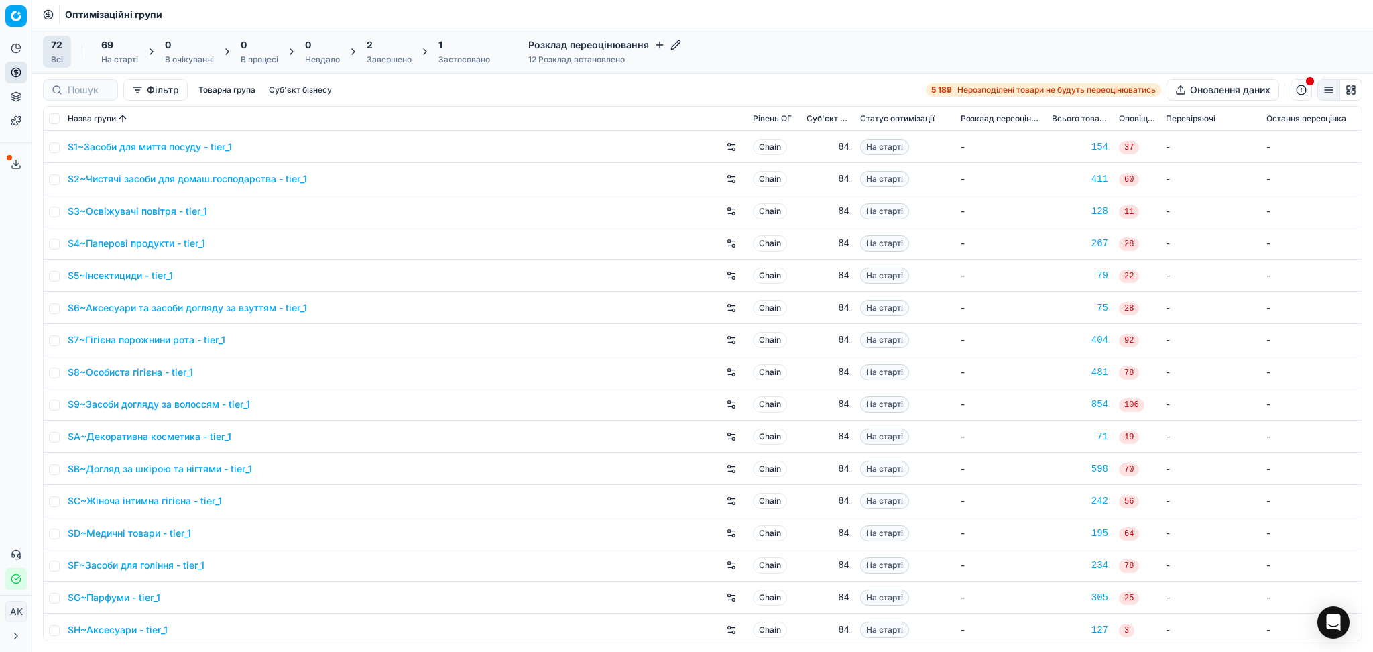
scroll to position [1807, 0]
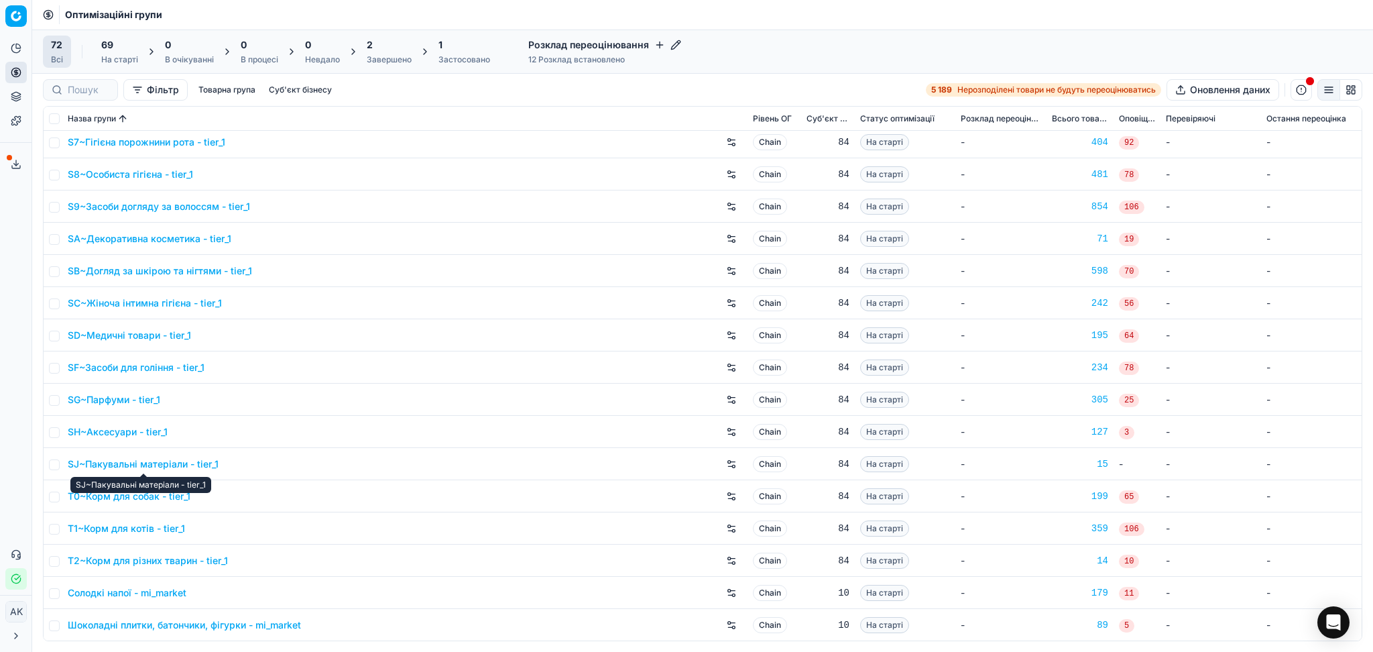
click at [129, 468] on link "SJ~Пакувальні матеріали - tier_1" at bounding box center [143, 463] width 151 height 13
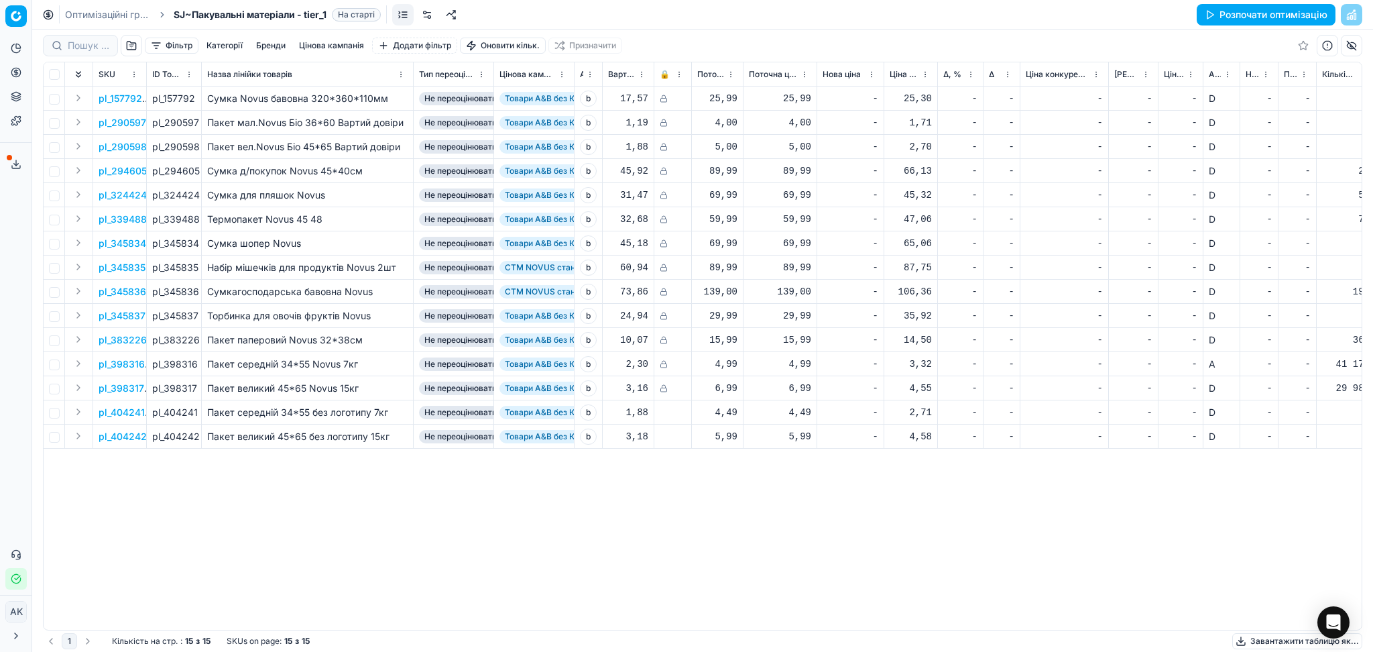
click at [114, 11] on link "Оптимізаційні групи" at bounding box center [108, 14] width 86 height 13
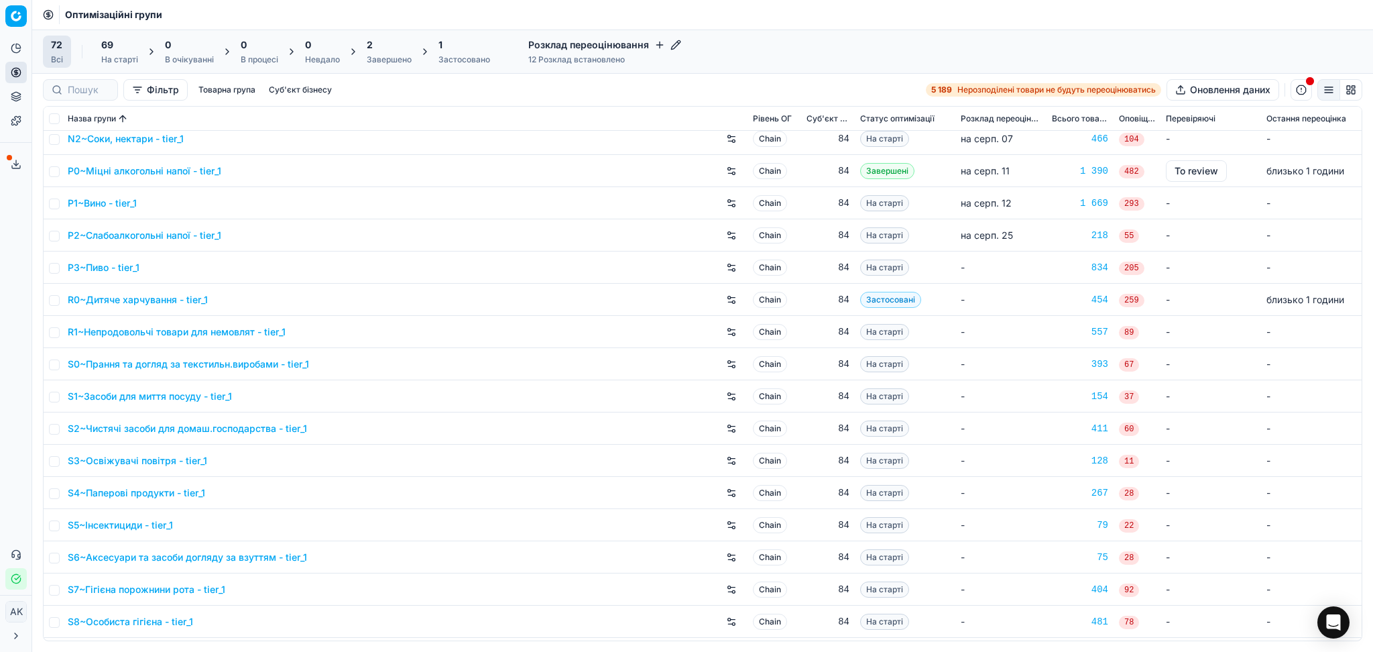
scroll to position [645, 0]
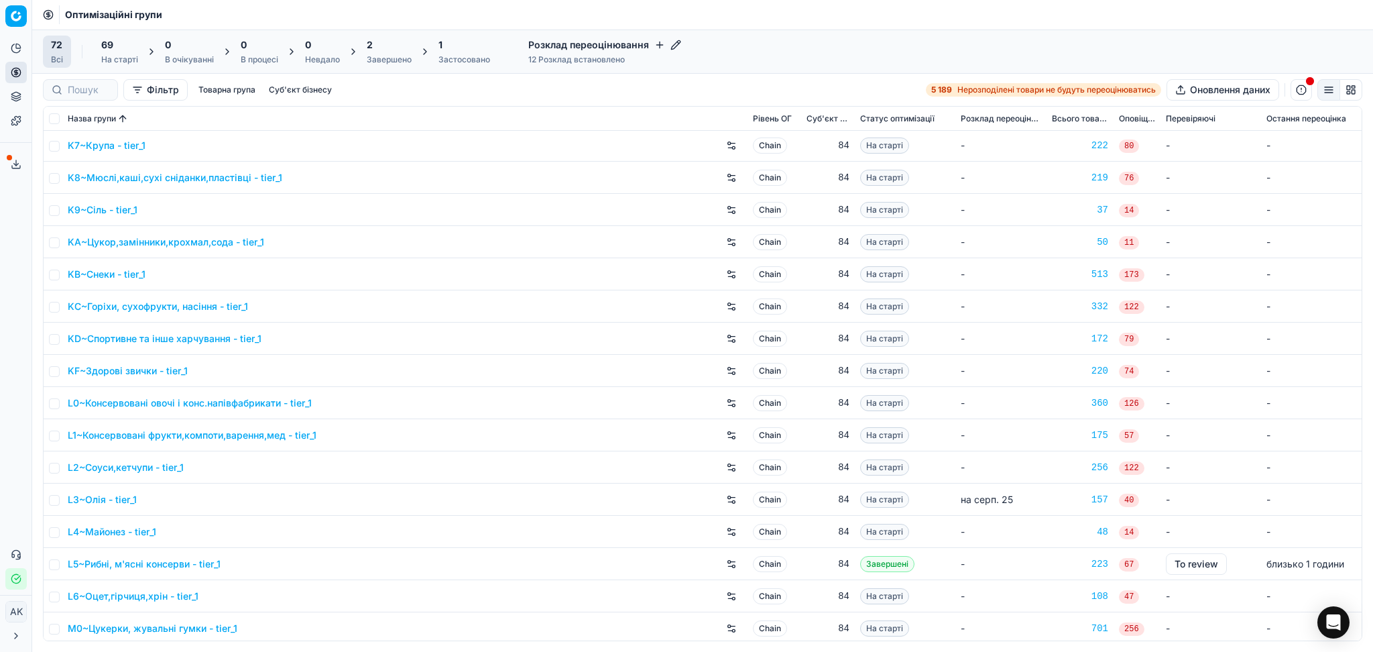
click at [451, 38] on div "1" at bounding box center [464, 44] width 52 height 13
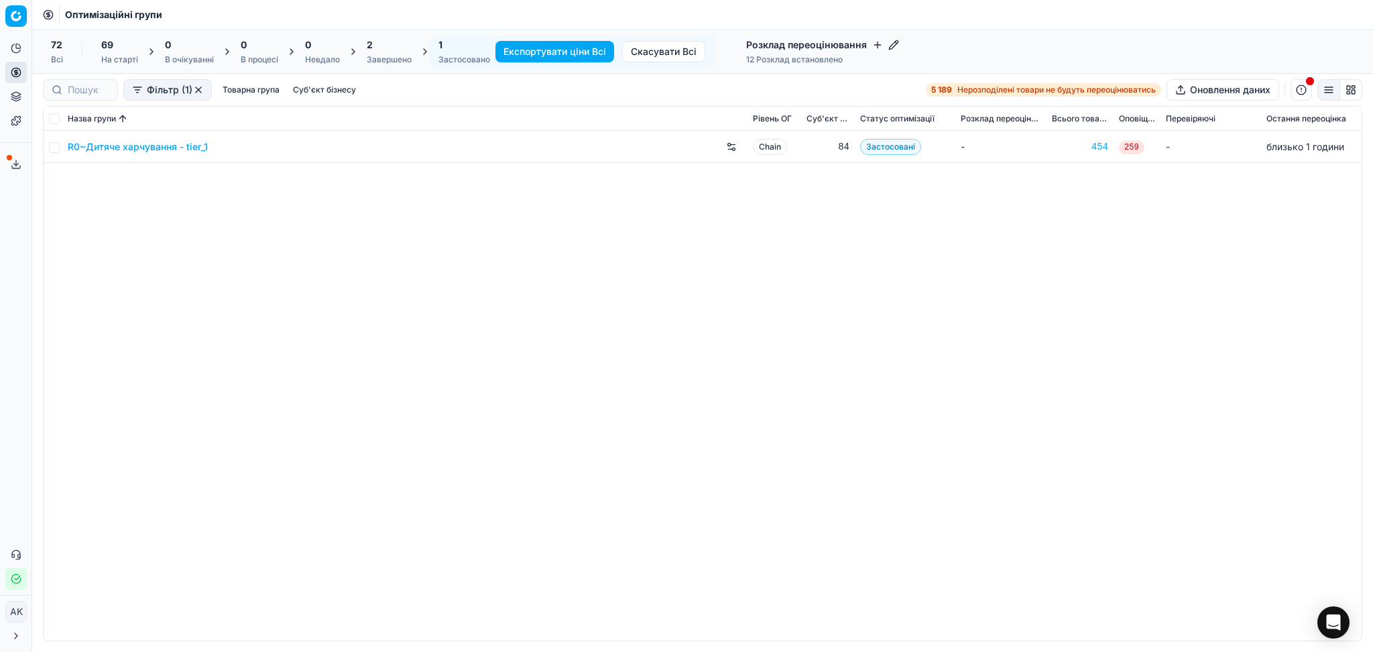
click at [466, 54] on div "Застосовано" at bounding box center [464, 59] width 52 height 11
click at [373, 47] on div "2" at bounding box center [389, 44] width 45 height 13
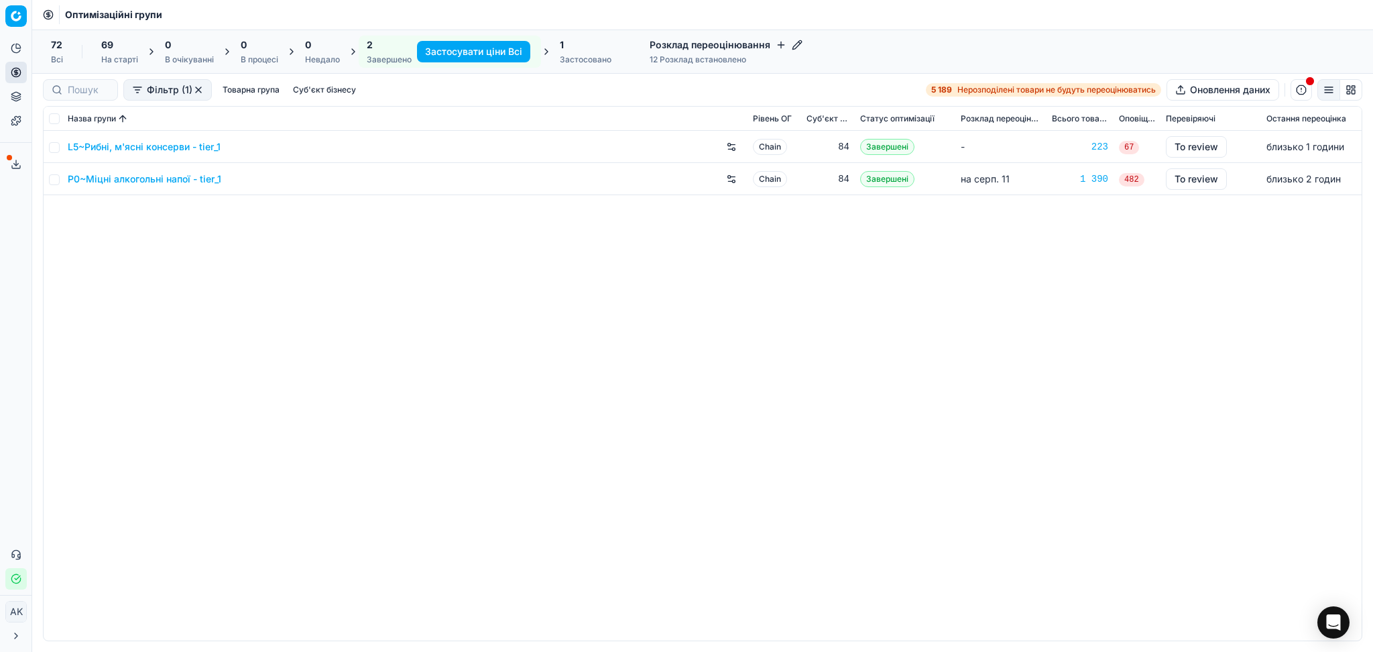
click at [143, 180] on link "P0~Міцні алкогольні напої - tier_1" at bounding box center [145, 178] width 154 height 13
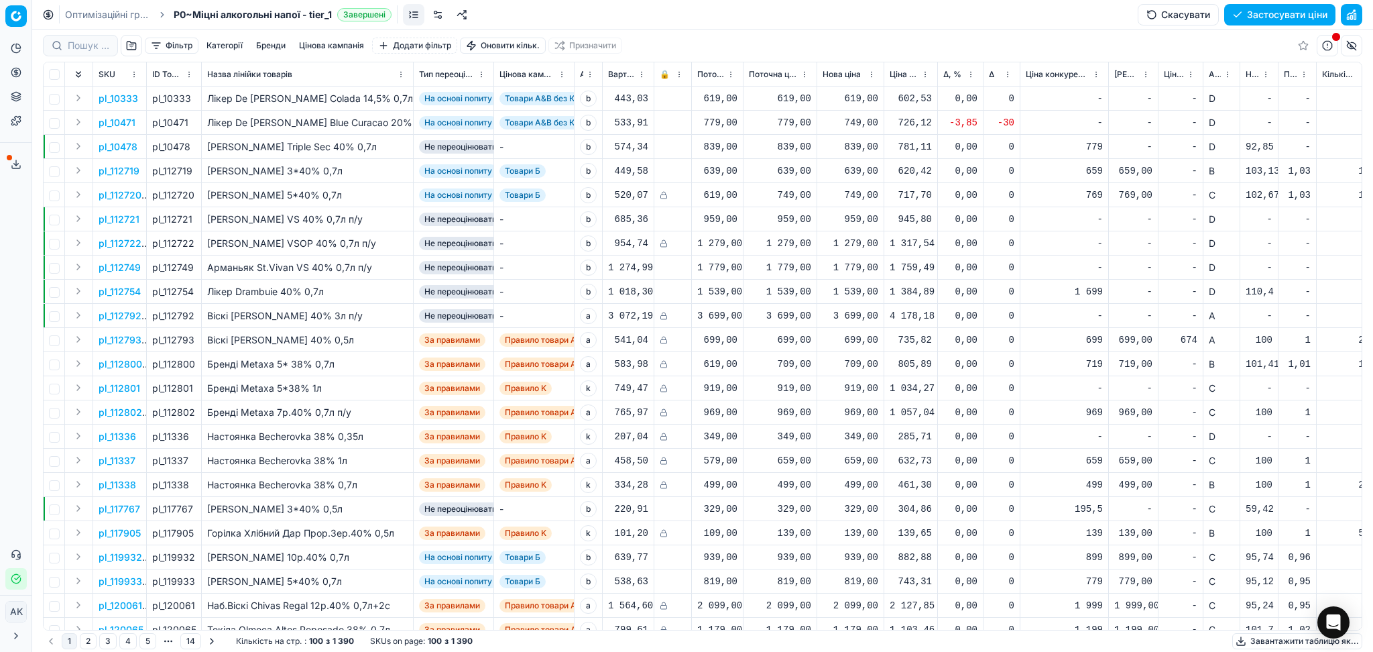
click at [322, 45] on button "Цінова кампанія" at bounding box center [332, 46] width 76 height 16
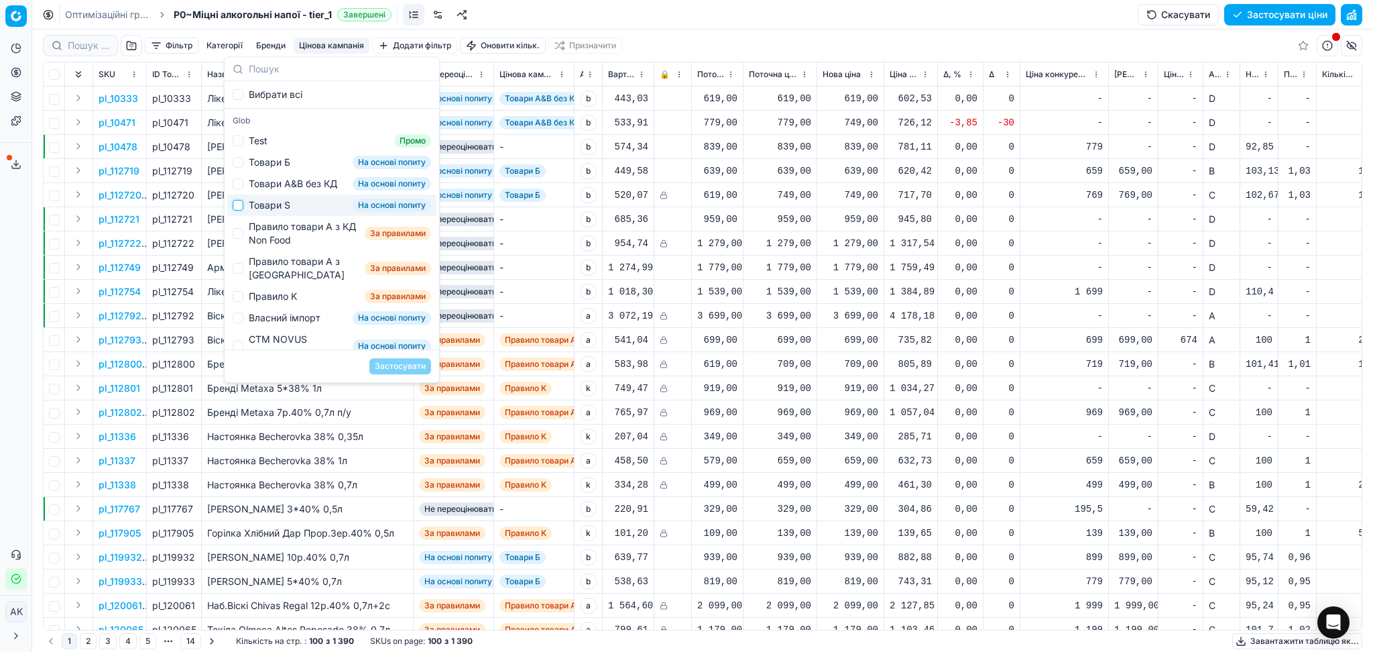
click at [236, 210] on input "Suggestions" at bounding box center [238, 205] width 11 height 11
checkbox input "true"
click at [387, 365] on button "Застосувати" at bounding box center [400, 366] width 62 height 16
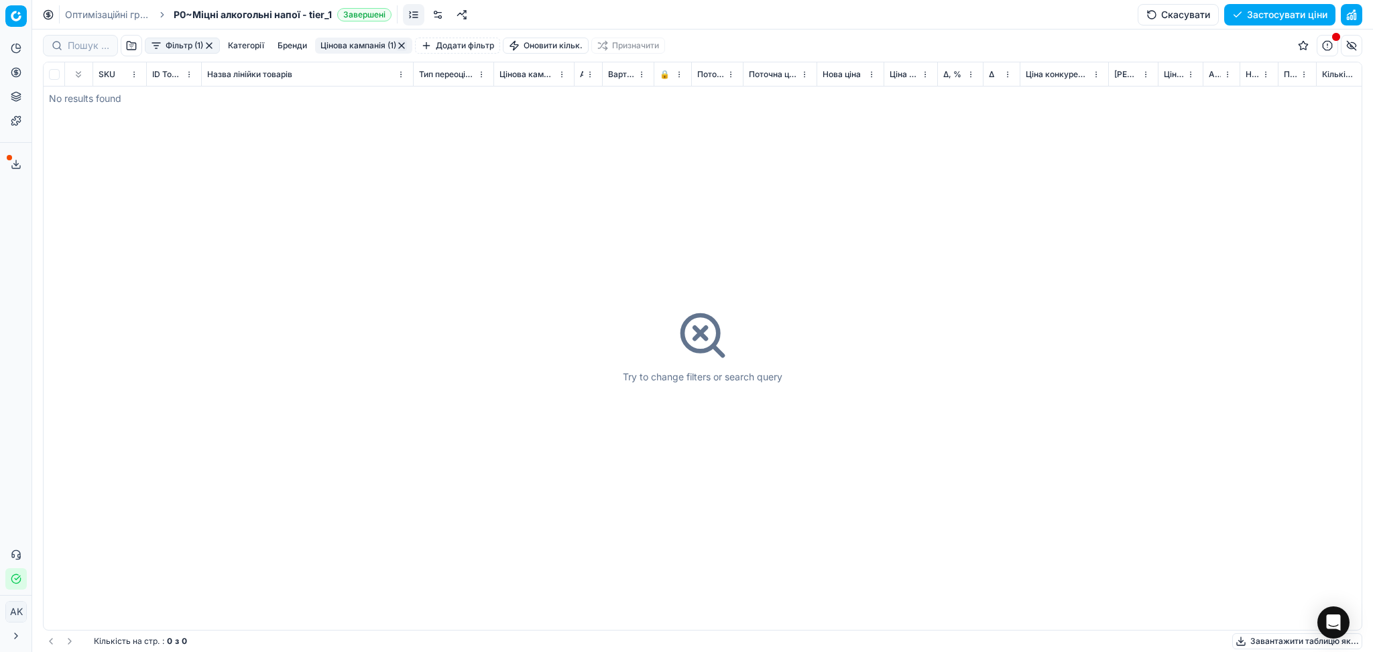
click at [354, 46] on button "Цінова кампанія (1)" at bounding box center [363, 46] width 97 height 16
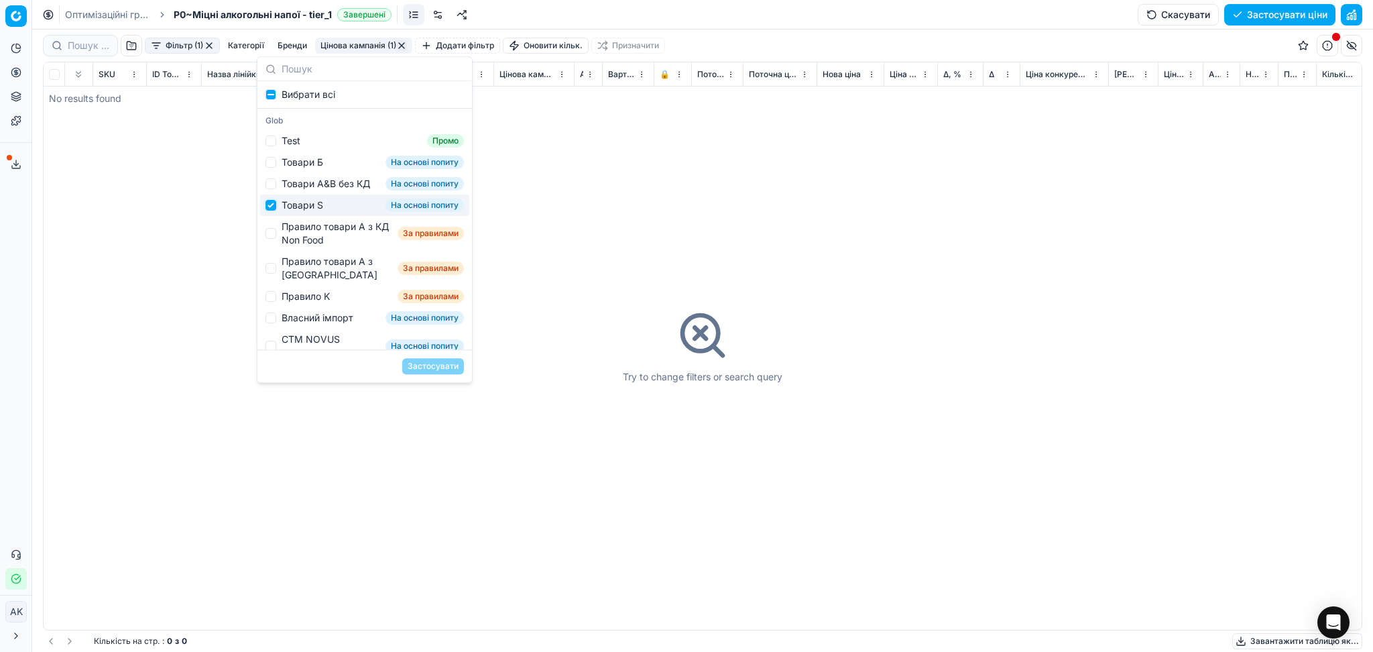
click at [271, 210] on input "Suggestions" at bounding box center [270, 205] width 11 height 11
checkbox input "false"
click at [274, 239] on input "Suggestions" at bounding box center [270, 233] width 11 height 11
checkbox input "false"
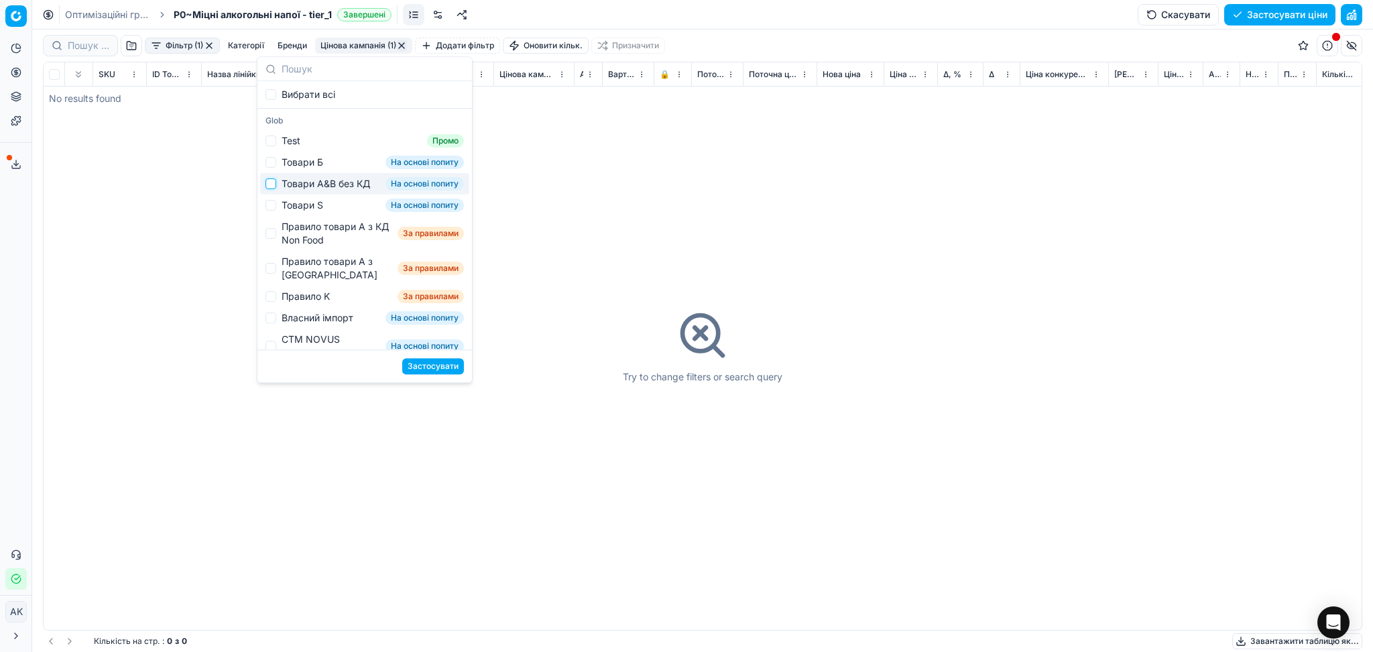
click at [269, 186] on input "Suggestions" at bounding box center [270, 183] width 11 height 11
checkbox input "true"
click at [436, 363] on button "Застосувати" at bounding box center [433, 366] width 62 height 16
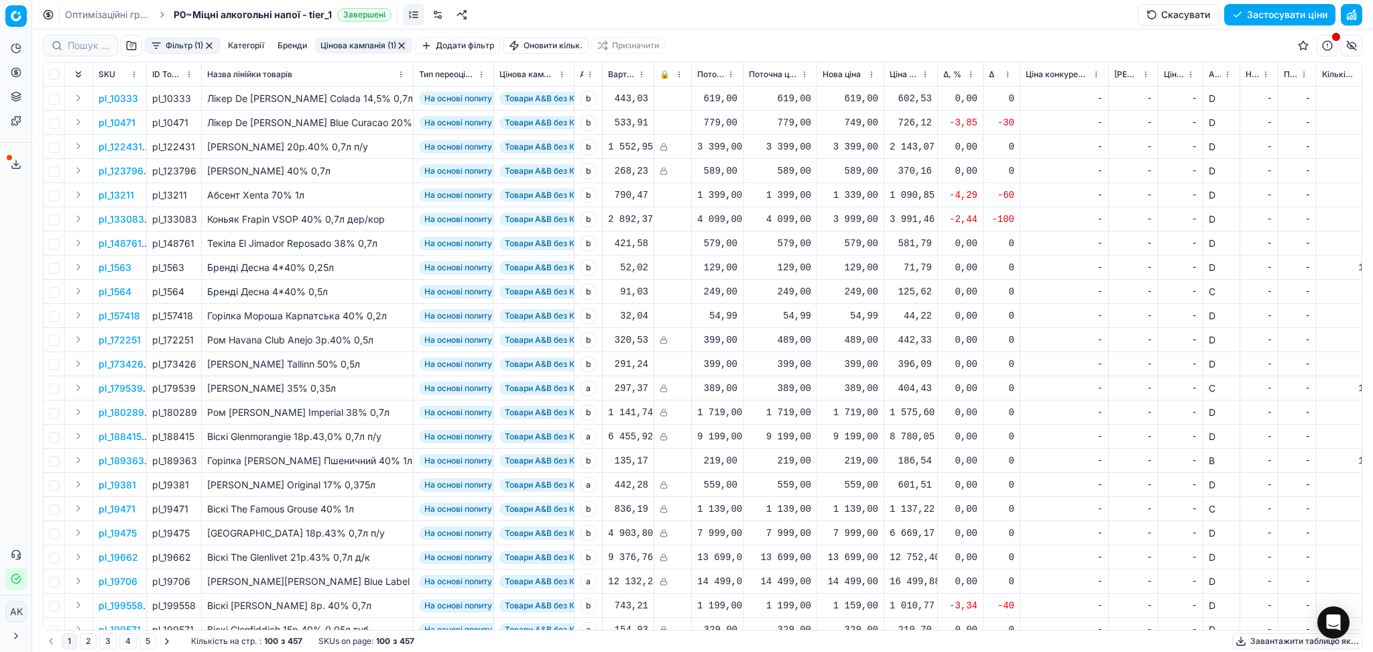
click at [955, 74] on span "Δ, %" at bounding box center [952, 74] width 18 height 11
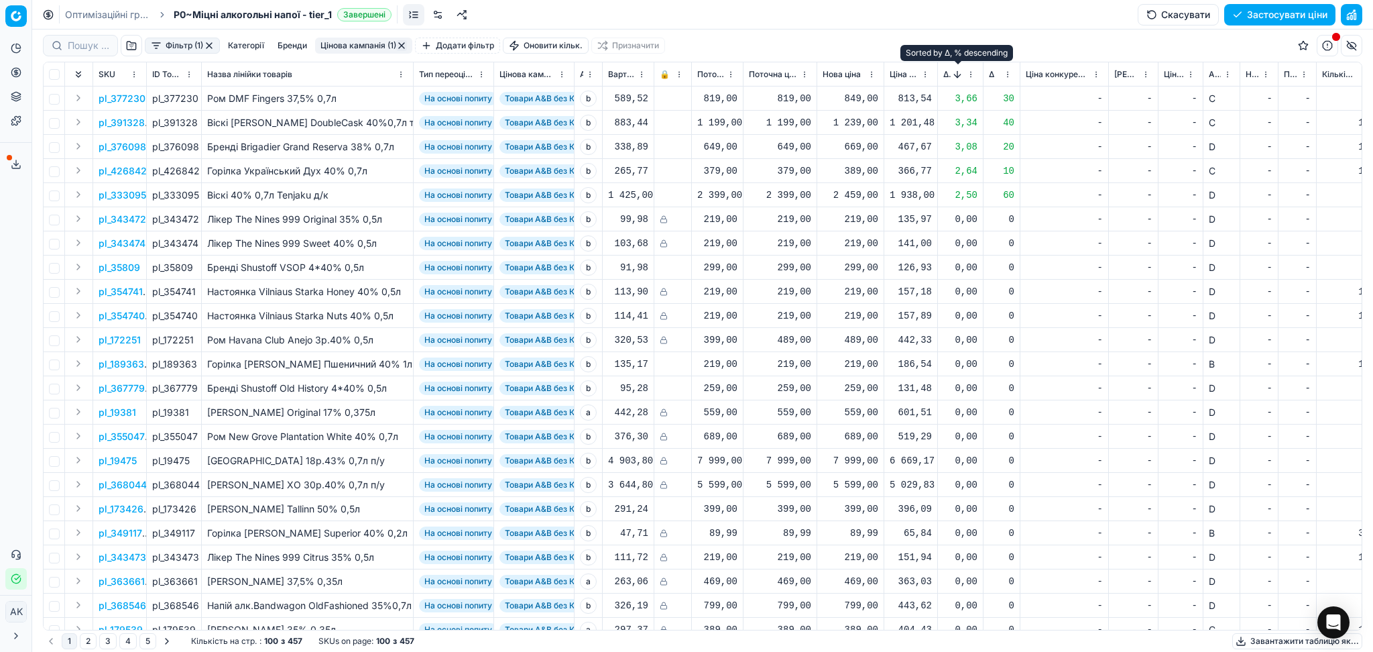
click at [951, 72] on button "Sorted by Δ, % descending" at bounding box center [957, 74] width 13 height 13
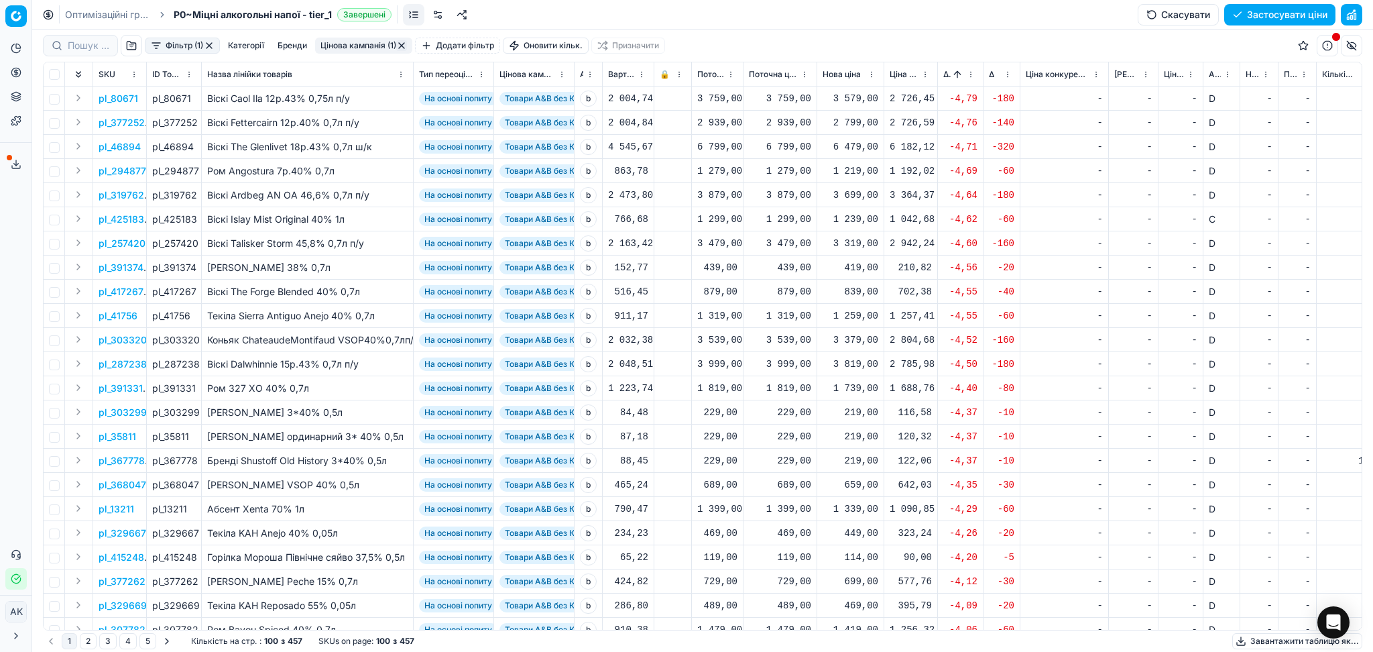
click at [996, 74] on div "Δ" at bounding box center [1001, 74] width 25 height 13
click at [989, 70] on span "Δ" at bounding box center [991, 74] width 5 height 11
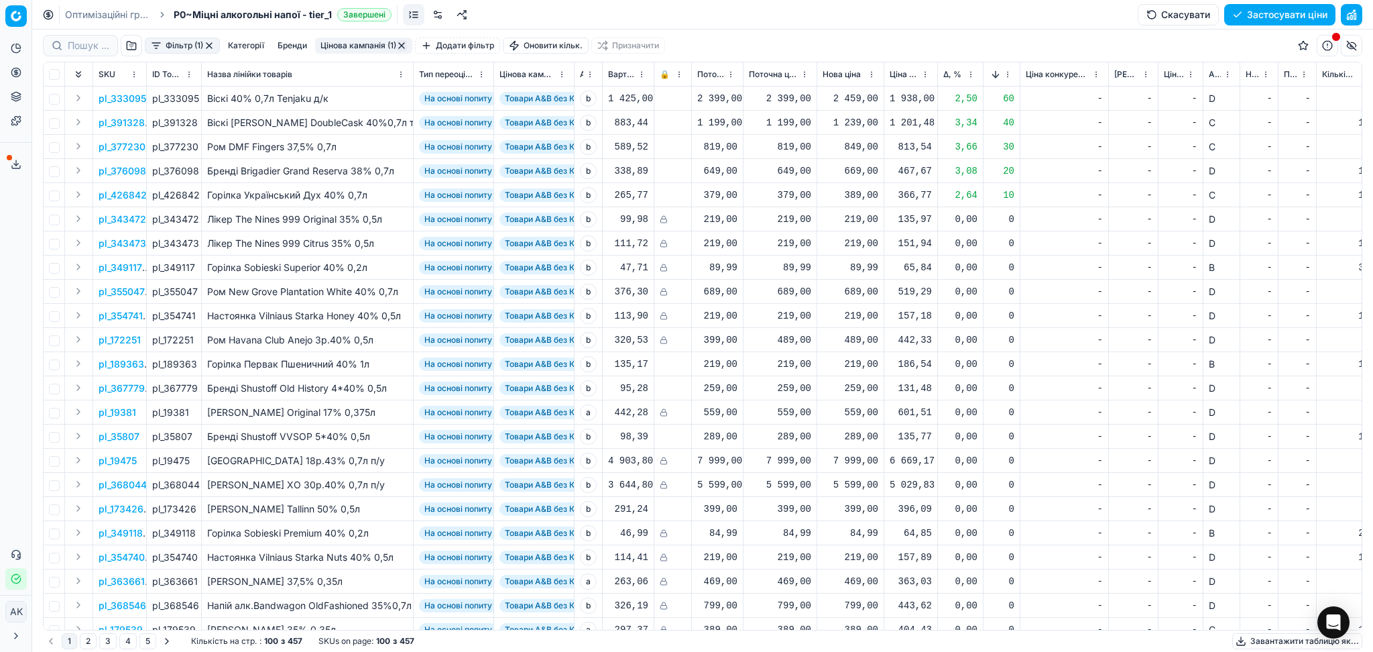
click at [995, 75] on button "Sorted by Δ descending" at bounding box center [995, 74] width 13 height 13
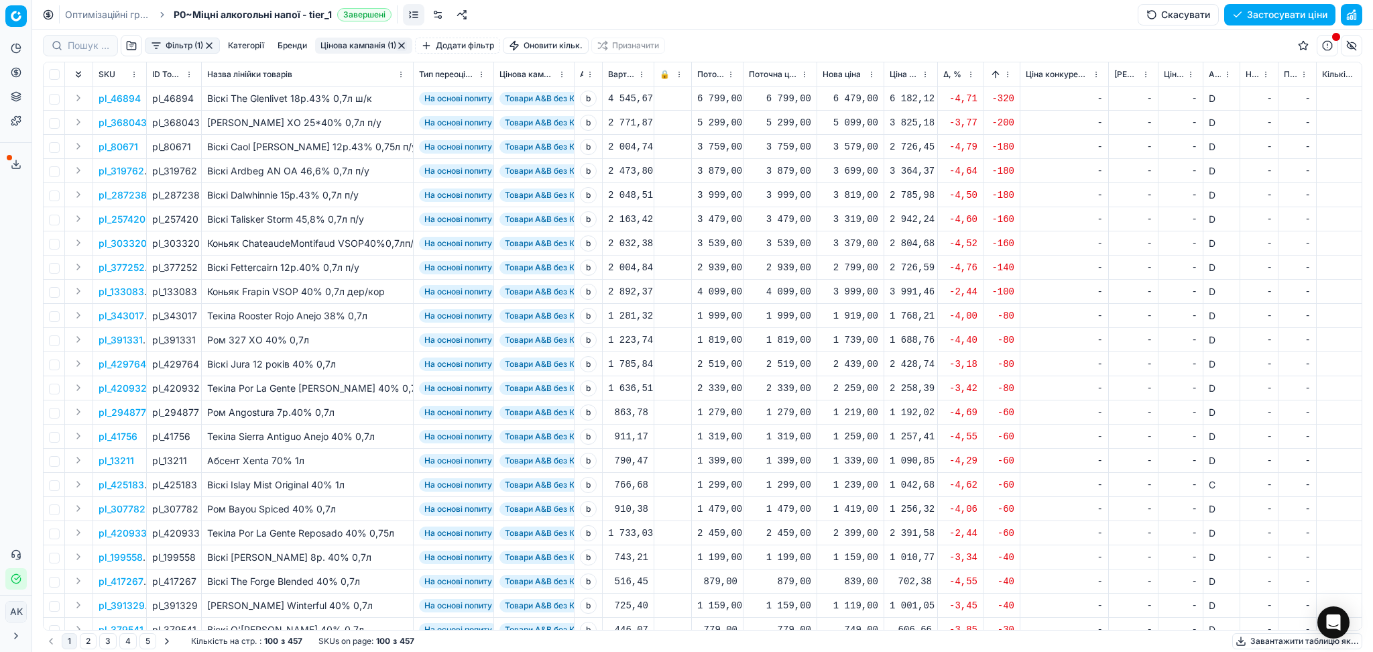
click at [853, 101] on div "6 479,00" at bounding box center [851, 98] width 56 height 13
drag, startPoint x: 902, startPoint y: 223, endPoint x: 762, endPoint y: 217, distance: 139.6
click at [766, 217] on dl "Поточна: 6 799,00 Оптимум: 6 479,00 Вручну: 6479.00" at bounding box center [849, 189] width 193 height 87
type input "6799.00"
click at [870, 130] on div "5 099,00" at bounding box center [851, 122] width 56 height 23
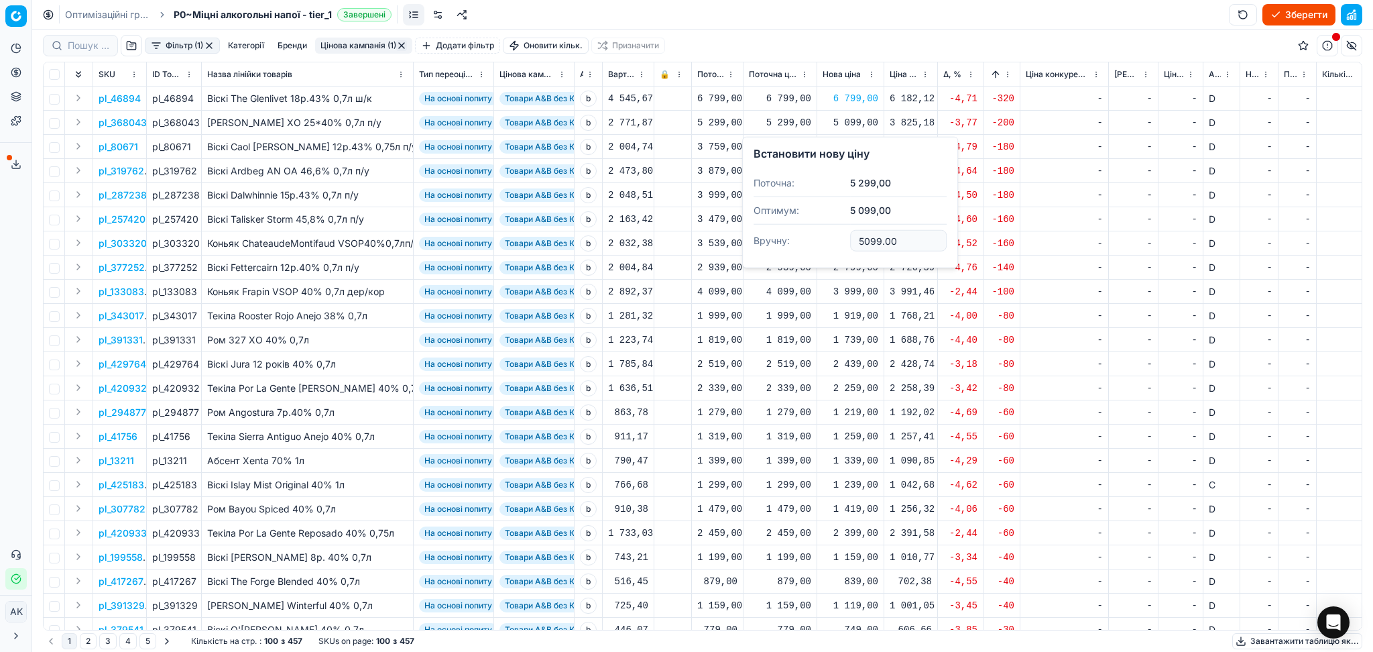
drag, startPoint x: 901, startPoint y: 242, endPoint x: 778, endPoint y: 249, distance: 123.5
click at [783, 249] on dl "Поточна: 5 299,00 Оптимум: 5 099,00 Вручну: 5099.00" at bounding box center [849, 213] width 193 height 87
type input "5299.00"
drag, startPoint x: 867, startPoint y: 141, endPoint x: 880, endPoint y: 157, distance: 20.0
click at [869, 141] on div "3 579,00" at bounding box center [851, 146] width 56 height 13
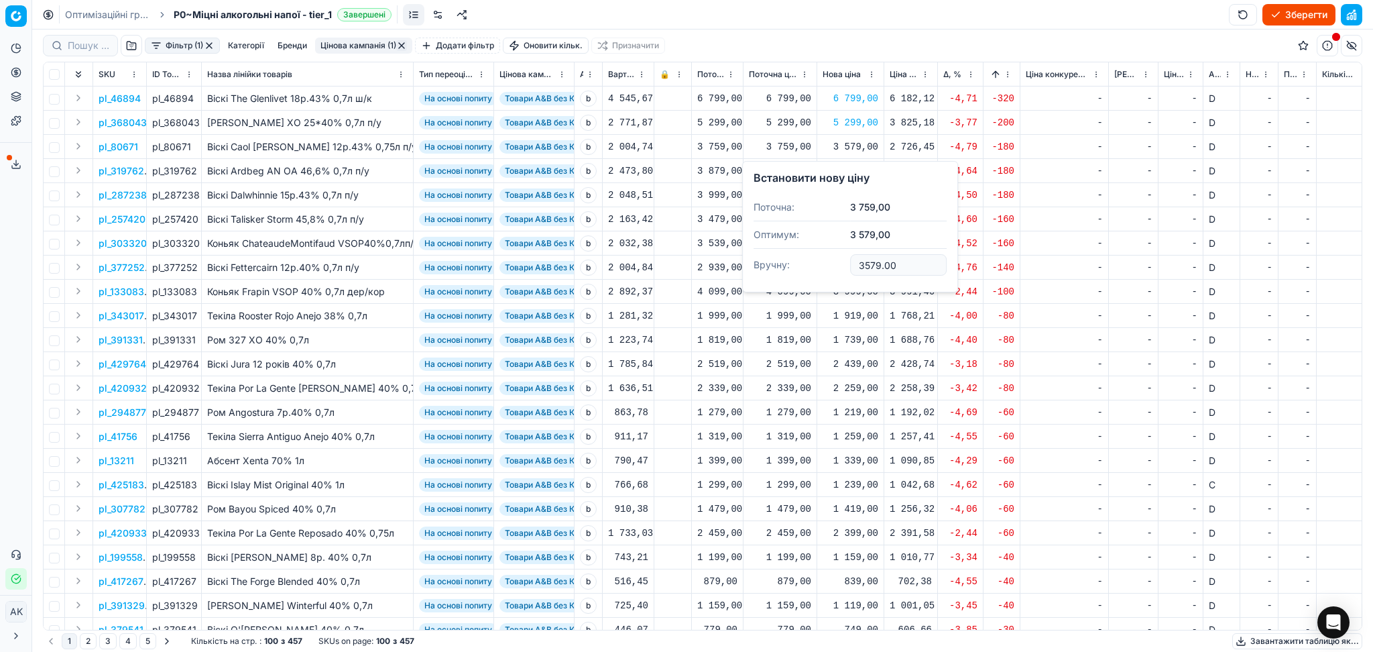
click at [701, 267] on body "Pricing platform Аналітика Цінова оптимізація Асортимент продукції Шаблони Серв…" at bounding box center [686, 326] width 1373 height 652
drag, startPoint x: 923, startPoint y: 268, endPoint x: 758, endPoint y: 261, distance: 165.7
click at [759, 260] on dl "Поточна: 3 759,00 Оптимум: 3 579,00 Вручну: 3579.00" at bounding box center [849, 237] width 193 height 87
type input "3759.00"
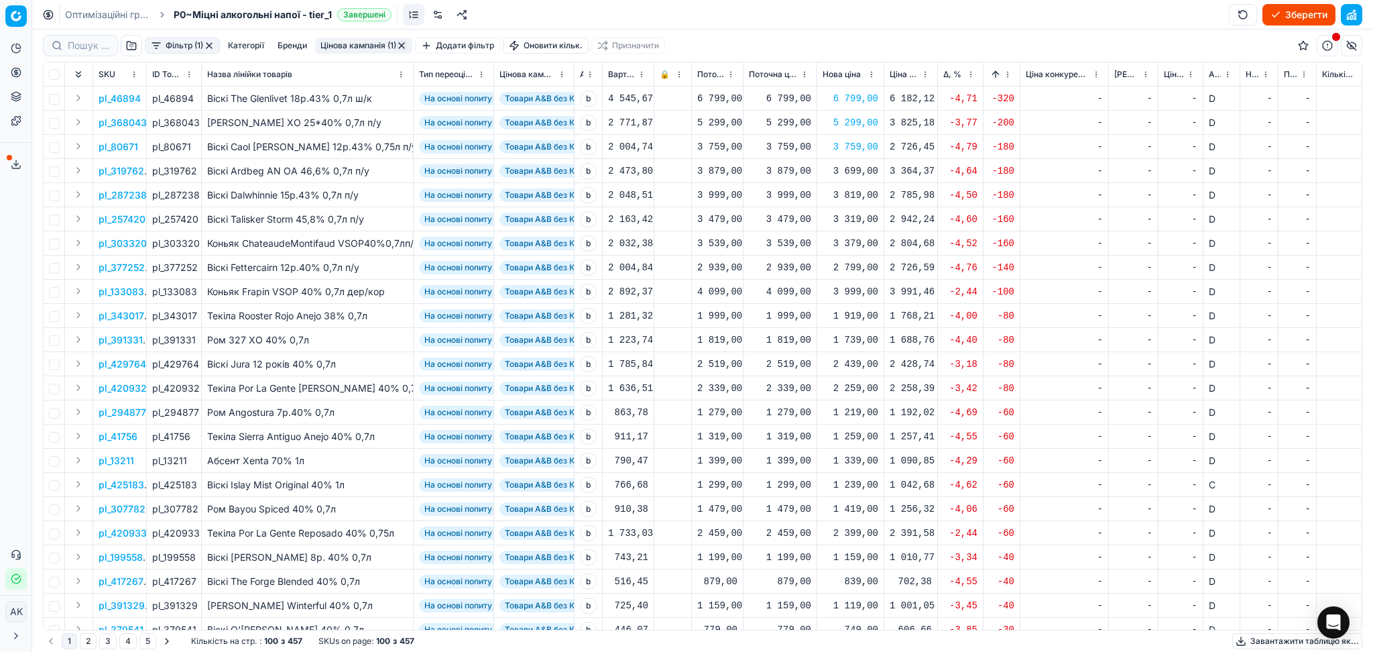
click at [860, 166] on div "3 699,00" at bounding box center [851, 170] width 56 height 13
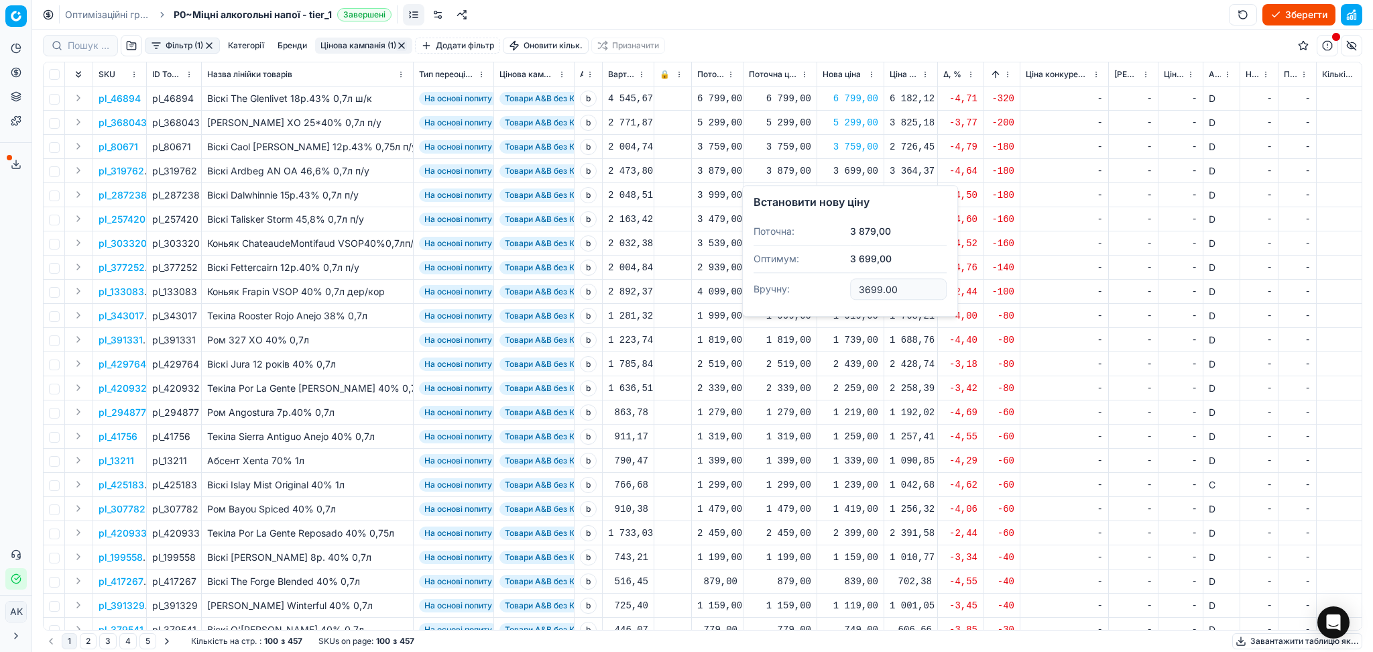
drag, startPoint x: 861, startPoint y: 288, endPoint x: 728, endPoint y: 289, distance: 132.7
click at [728, 289] on body "Pricing platform Аналітика Цінова оптимізація Асортимент продукції Шаблони Серв…" at bounding box center [686, 326] width 1373 height 652
type input "3"
type input "3879.00"
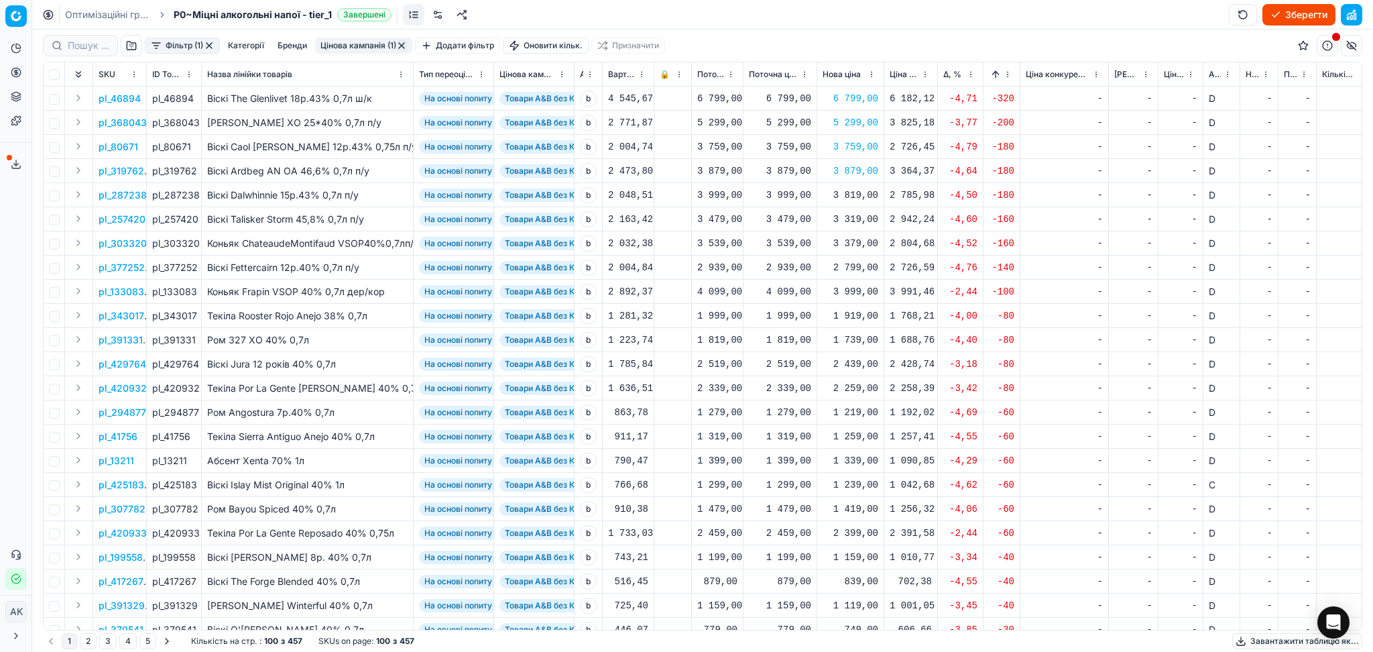
click at [853, 192] on div "3 819,00" at bounding box center [851, 194] width 56 height 13
drag, startPoint x: 894, startPoint y: 314, endPoint x: 858, endPoint y: 298, distance: 38.7
click at [835, 313] on dl "Поточна: 3 999,00 Оптимум: 3 819,00 Вручну: 3819.00" at bounding box center [849, 286] width 193 height 87
type input "3999.00"
click at [855, 219] on div "3 319,00" at bounding box center [851, 219] width 56 height 13
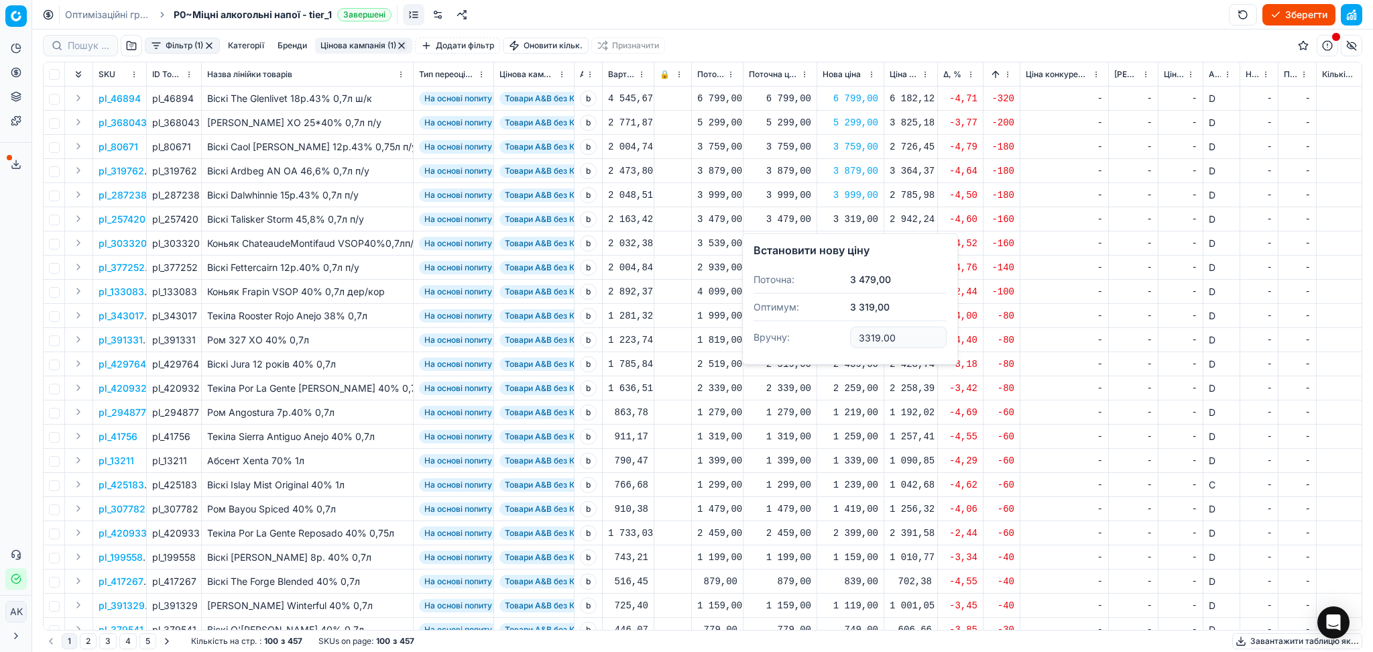
drag, startPoint x: 898, startPoint y: 343, endPoint x: 777, endPoint y: 345, distance: 121.3
click at [796, 345] on dl "Поточна: 3 479,00 Оптимум: 3 319,00 Вручну: 3319.00" at bounding box center [849, 309] width 193 height 87
type input "3479.00"
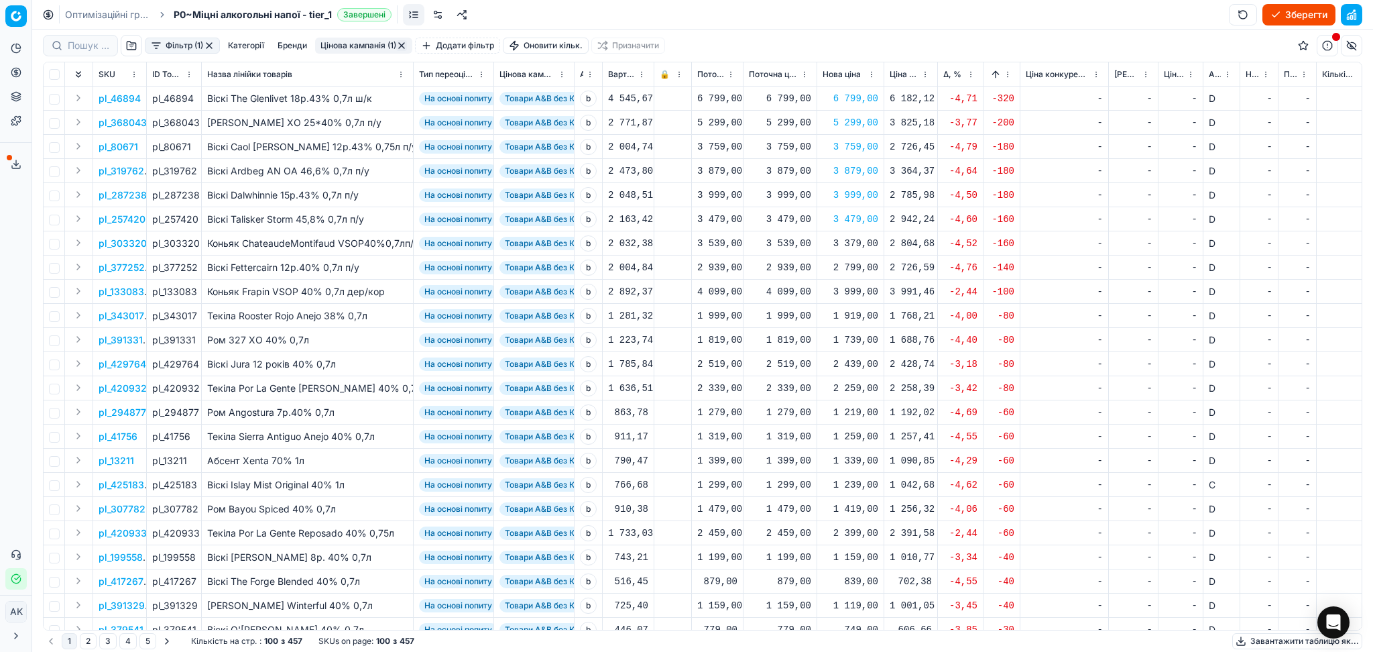
click at [851, 243] on div "3 379,00" at bounding box center [851, 243] width 56 height 13
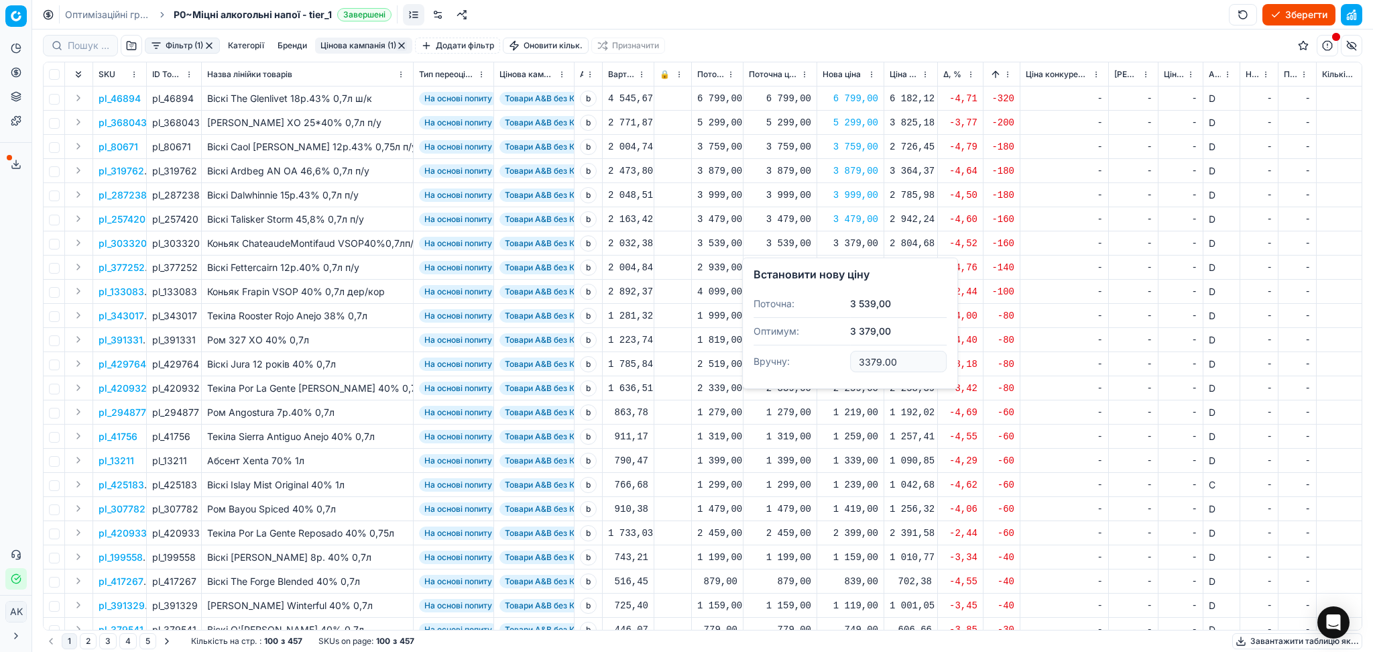
drag, startPoint x: 898, startPoint y: 355, endPoint x: 749, endPoint y: 373, distance: 150.0
click at [749, 373] on div "Встановити нову ціну Поточна: 3 539,00 Оптимум: 3 379,00 Вручну: 3379.00" at bounding box center [850, 322] width 216 height 131
type input "3539.00"
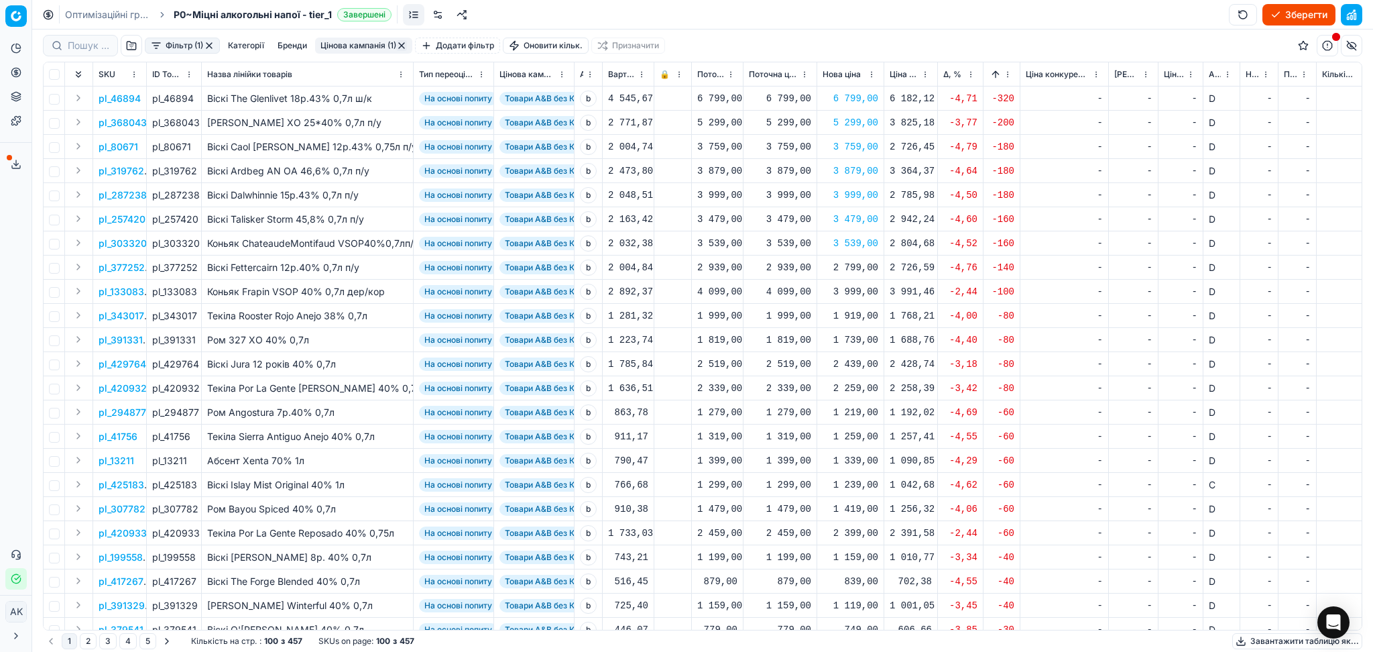
click at [844, 263] on div "2 799,00" at bounding box center [851, 267] width 56 height 13
drag, startPoint x: 888, startPoint y: 394, endPoint x: 831, endPoint y: 402, distance: 56.8
click at [835, 400] on dl "Поточна: 2 939,00 Оптимум: 2 799,00 Вручну: 2799.00" at bounding box center [849, 357] width 193 height 87
type input "2939.00"
click at [403, 45] on button "button" at bounding box center [401, 45] width 11 height 11
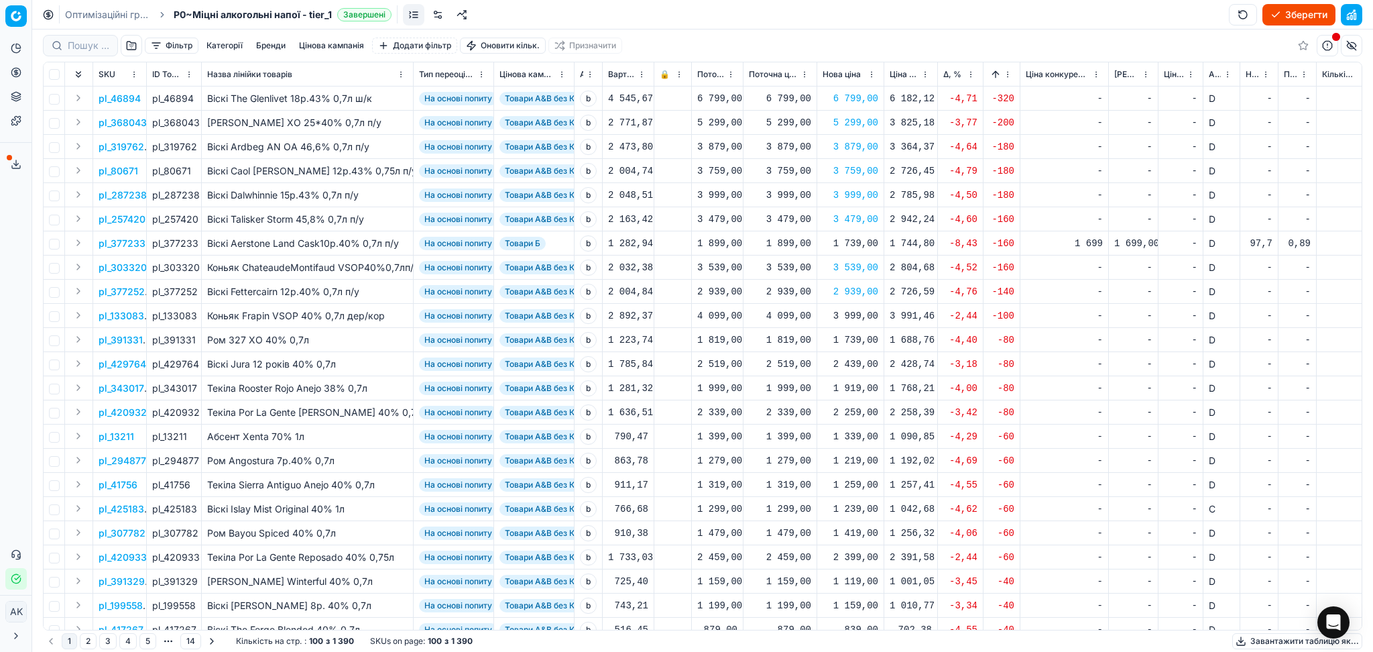
click at [341, 44] on button "Цінова кампанія" at bounding box center [332, 46] width 76 height 16
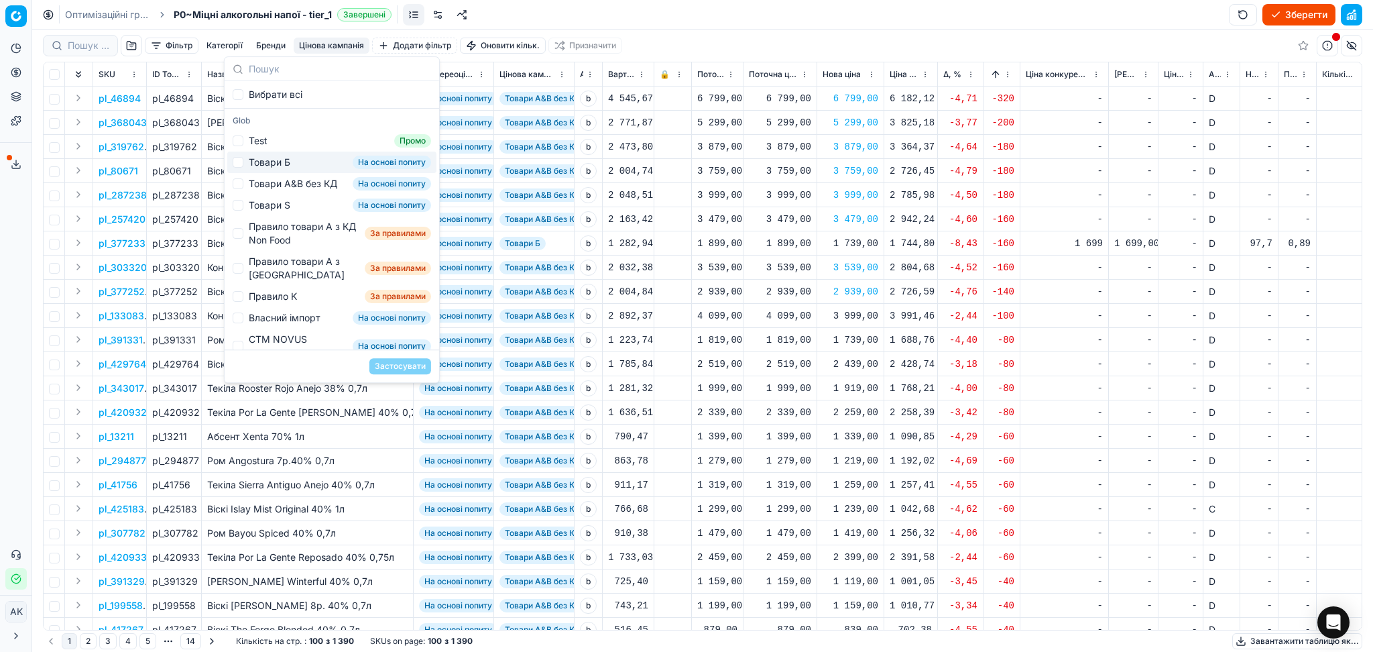
click at [265, 160] on div "Товари Б" at bounding box center [270, 162] width 42 height 13
checkbox input "true"
click at [393, 361] on button "Застосувати" at bounding box center [400, 366] width 62 height 16
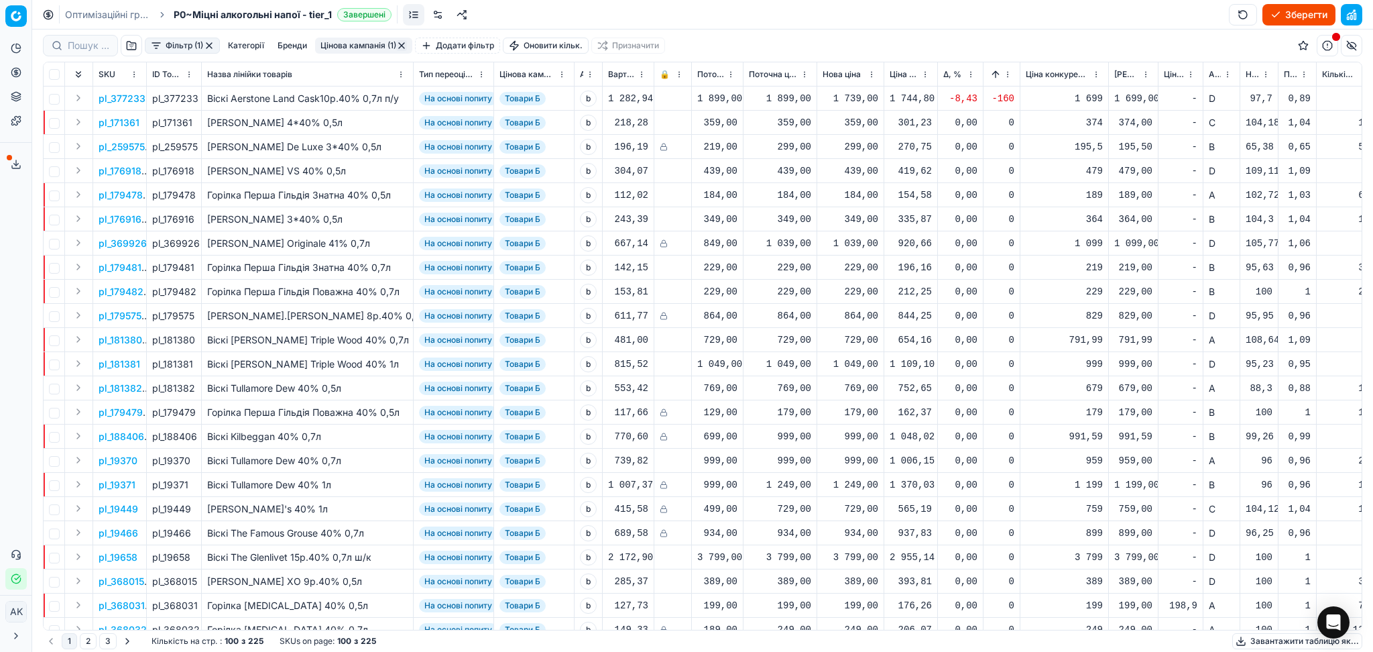
click at [949, 70] on span "Δ, %" at bounding box center [952, 74] width 18 height 11
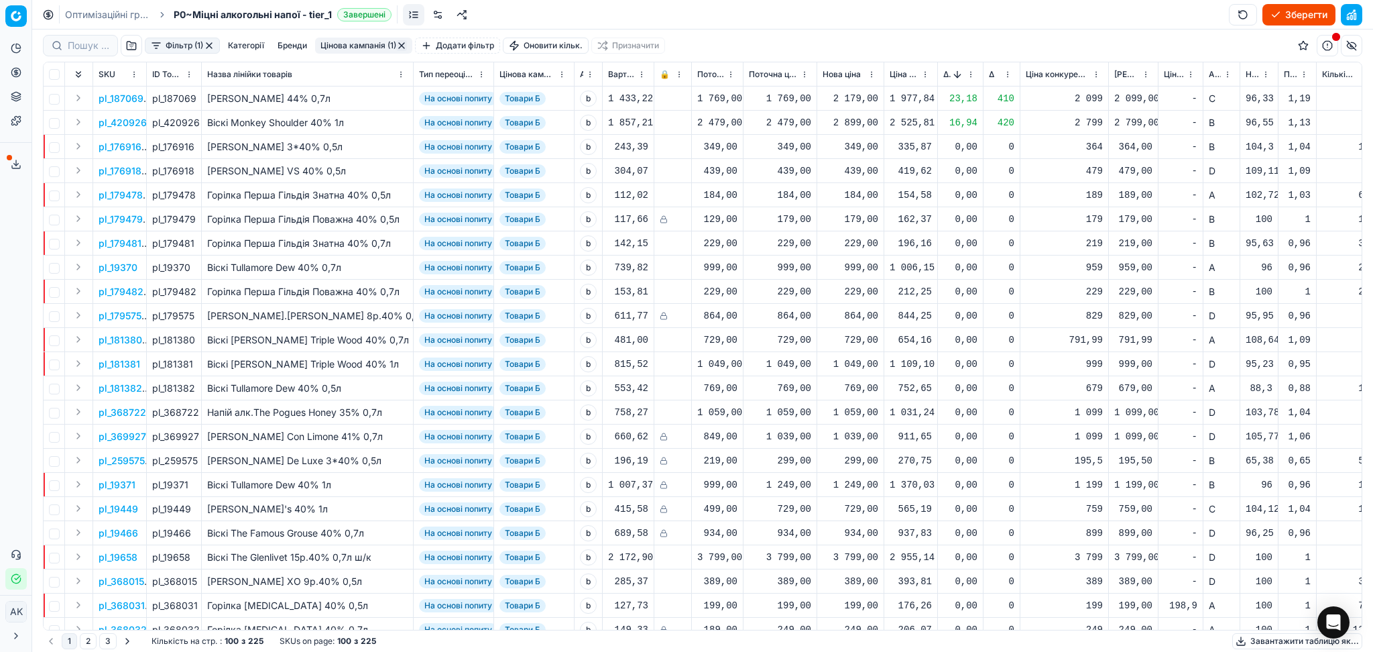
click at [855, 97] on div "2 179,00" at bounding box center [851, 98] width 56 height 13
drag, startPoint x: 899, startPoint y: 218, endPoint x: 748, endPoint y: 217, distance: 150.8
click at [770, 218] on dl "Поточна: 1 769,00 Оптимум: 2 179,00 Вручну: 2179.00" at bounding box center [849, 189] width 193 height 87
type input "2099.00"
click at [853, 125] on div "2 899,00" at bounding box center [851, 122] width 56 height 13
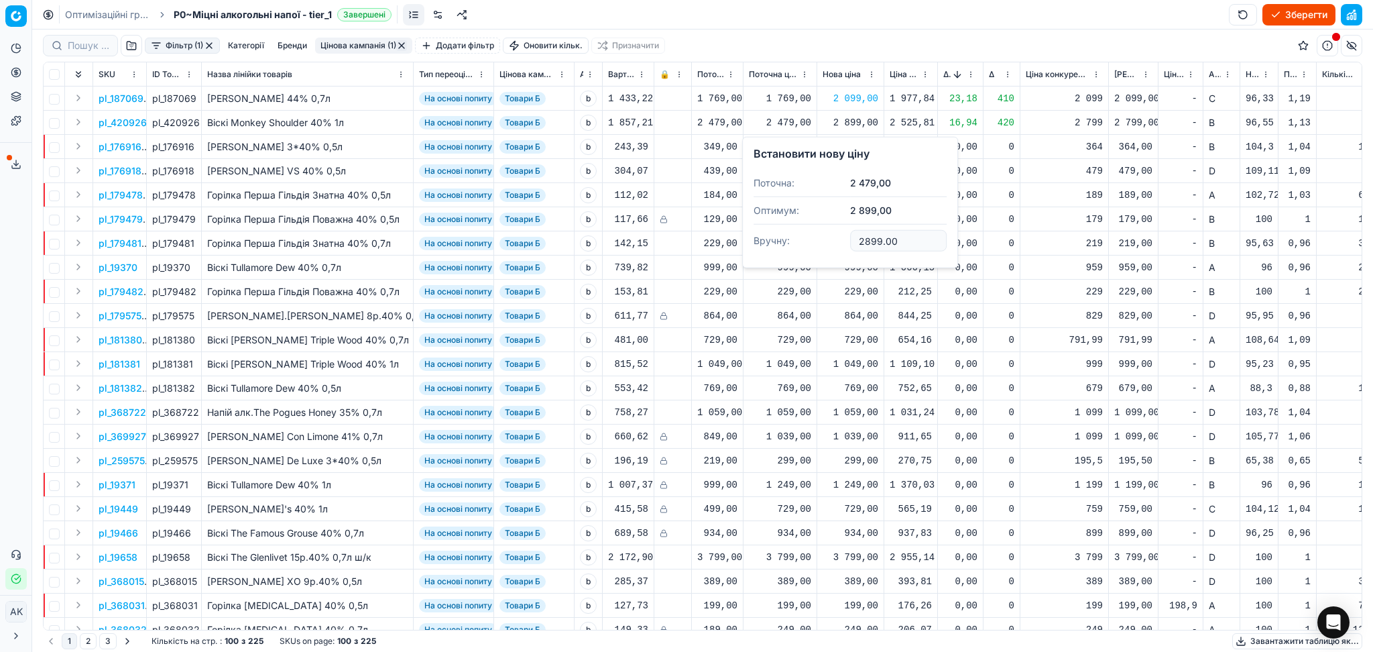
drag, startPoint x: 895, startPoint y: 239, endPoint x: 829, endPoint y: 239, distance: 66.4
click at [841, 239] on dl "Поточна: 2 479,00 Оптимум: 2 899,00 Вручну: 2899.00" at bounding box center [849, 213] width 193 height 87
type input "2799.00"
click at [952, 75] on button "Sorted by Δ, % descending" at bounding box center [957, 74] width 13 height 13
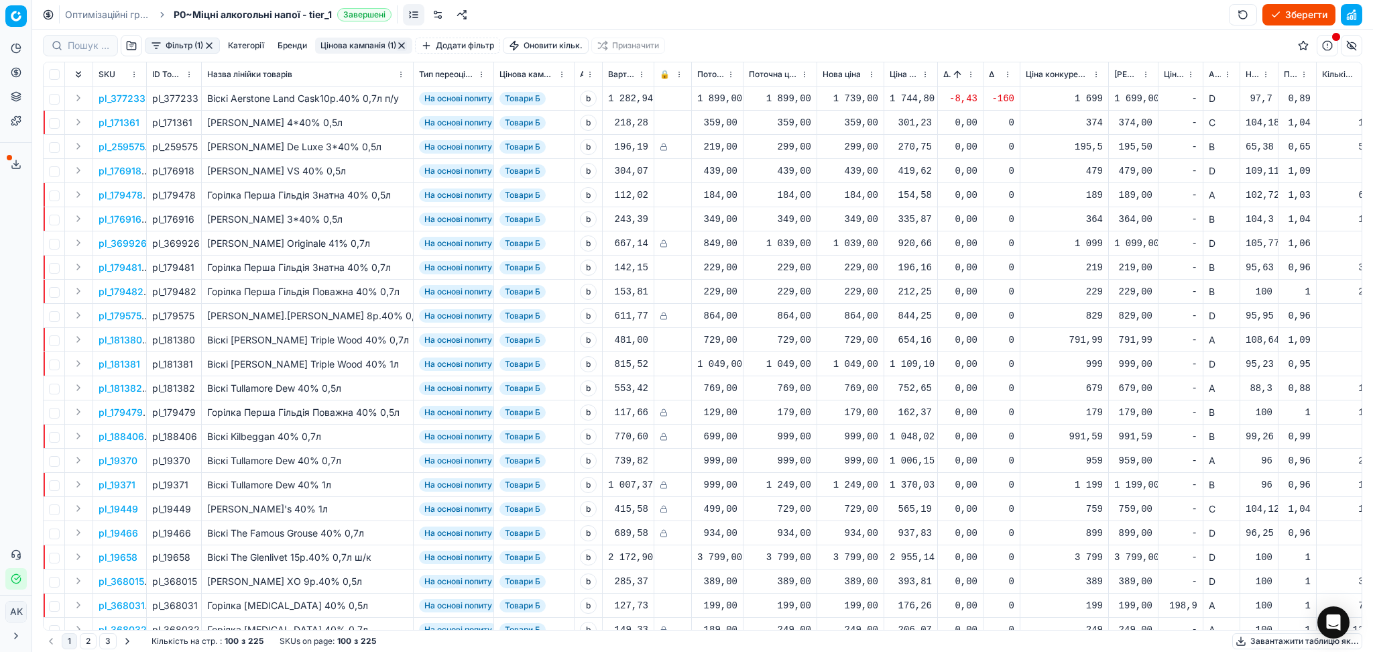
click at [404, 45] on button "button" at bounding box center [401, 45] width 11 height 11
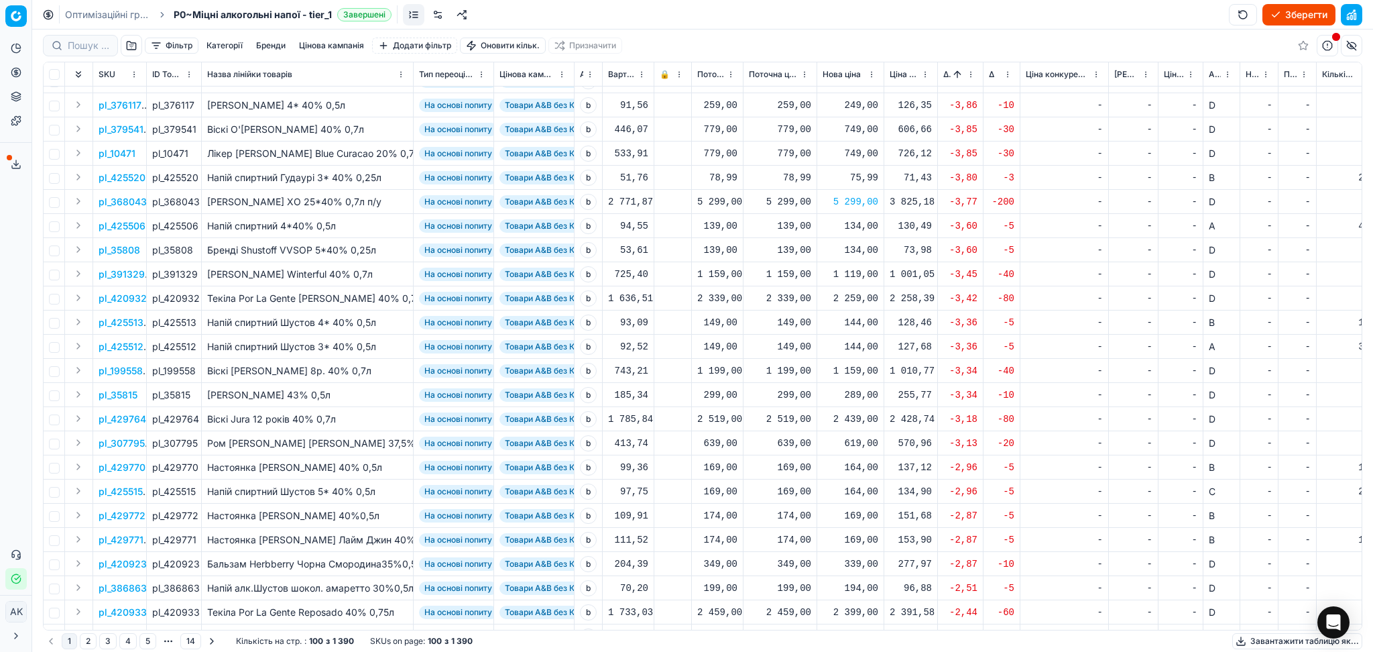
scroll to position [983, 0]
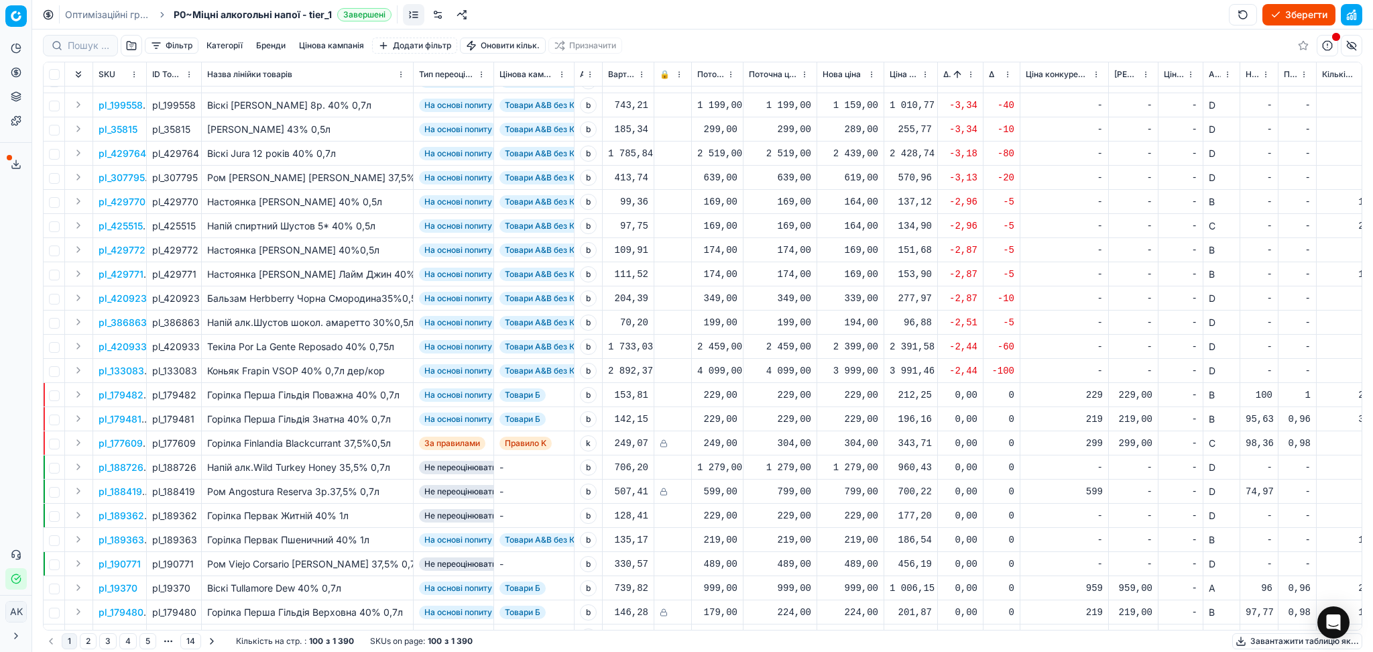
click at [952, 69] on button "Sorted by Δ, % ascending" at bounding box center [957, 74] width 13 height 13
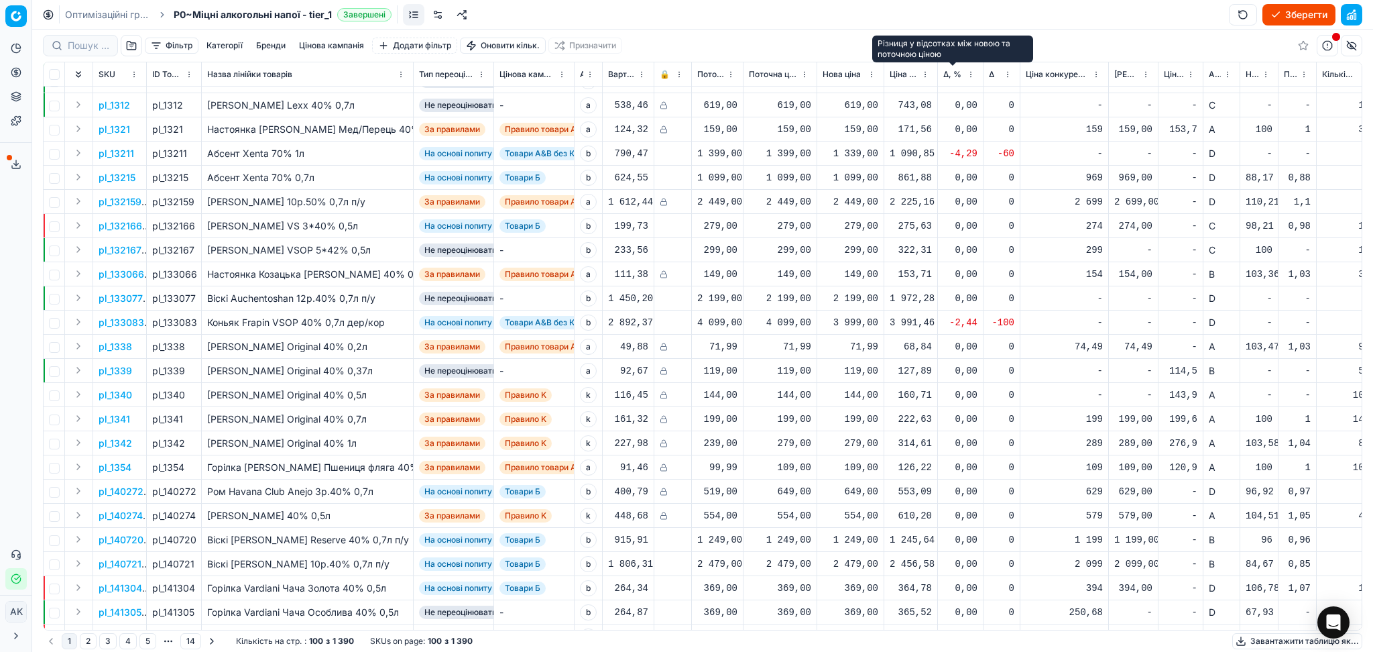
click at [952, 69] on span "Δ, %" at bounding box center [952, 74] width 18 height 11
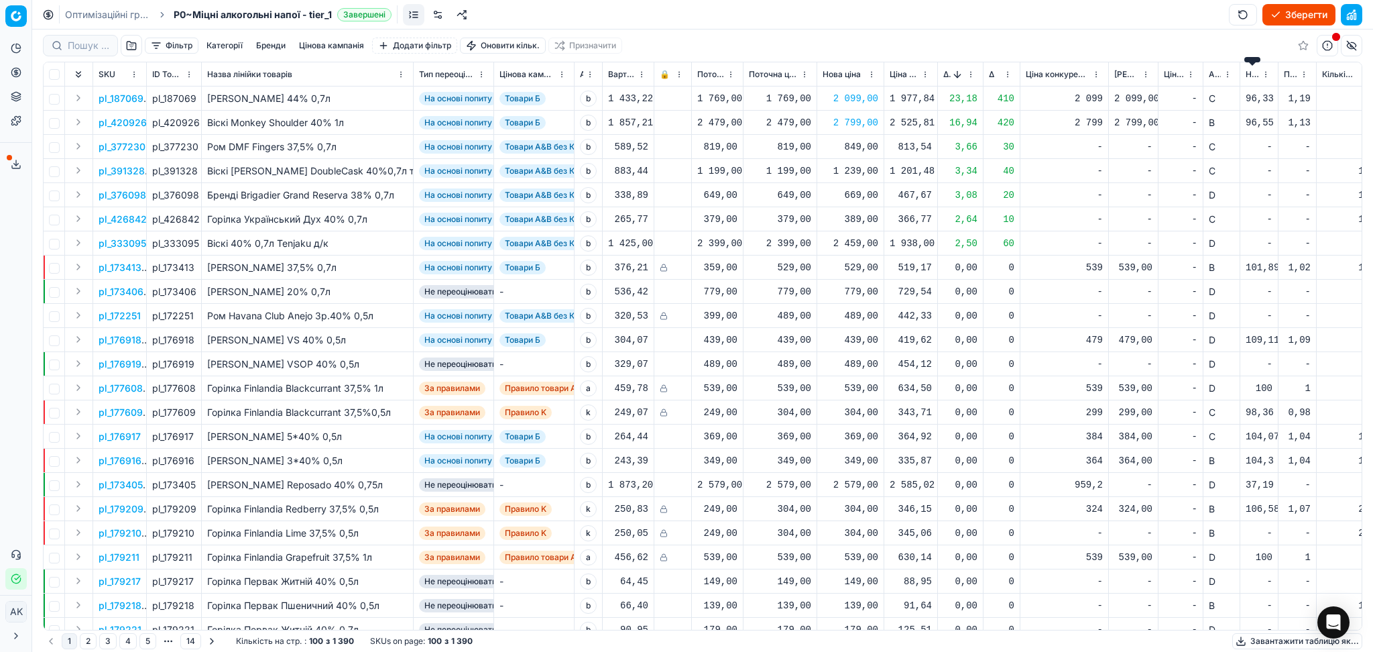
click at [1250, 71] on span "Новий ціновий індекс (Сільпо)" at bounding box center [1252, 74] width 13 height 11
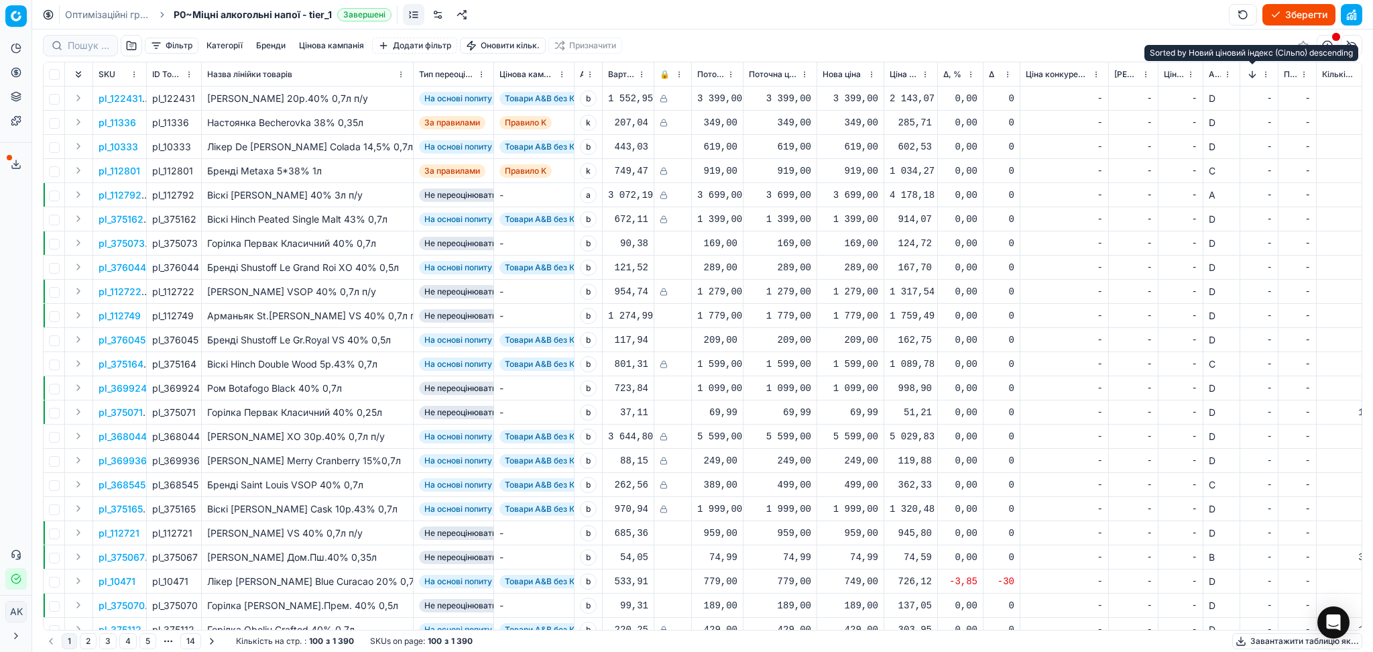
click at [1250, 71] on button "Sorted by Новий ціновий індекс (Сільпо) descending" at bounding box center [1252, 74] width 13 height 13
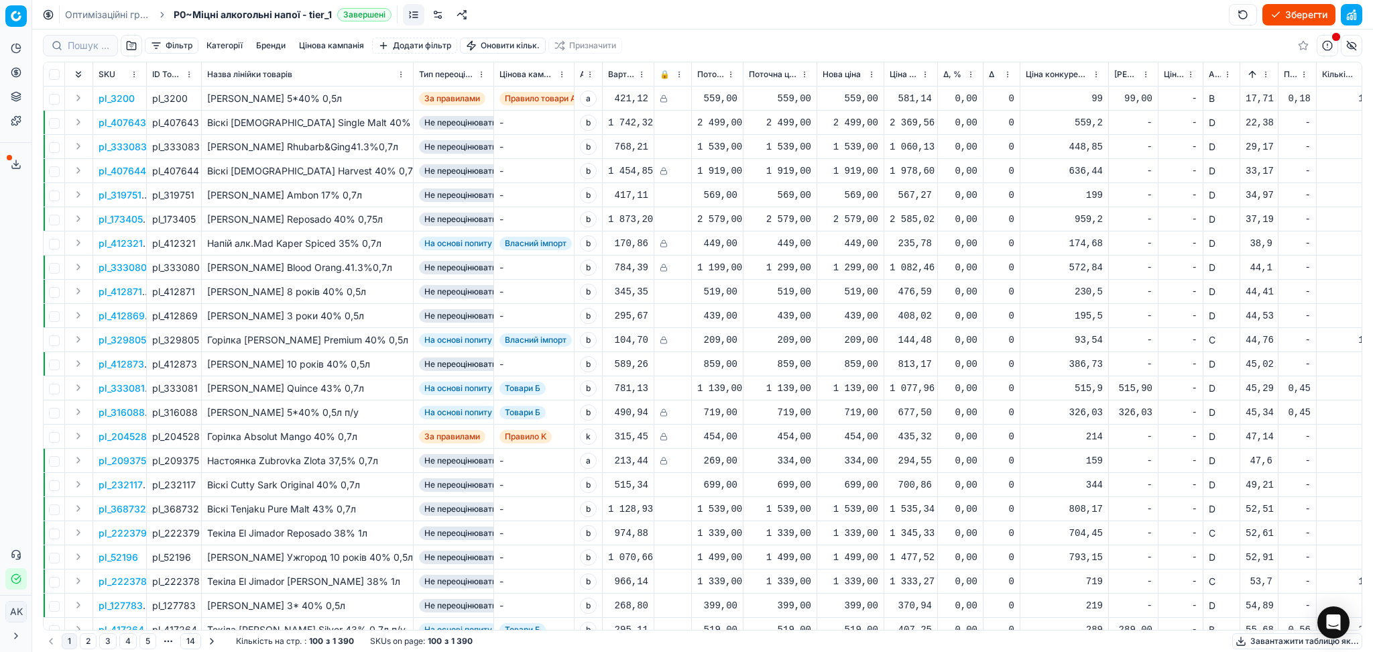
click at [138, 389] on p "pl_333081" at bounding box center [122, 387] width 46 height 13
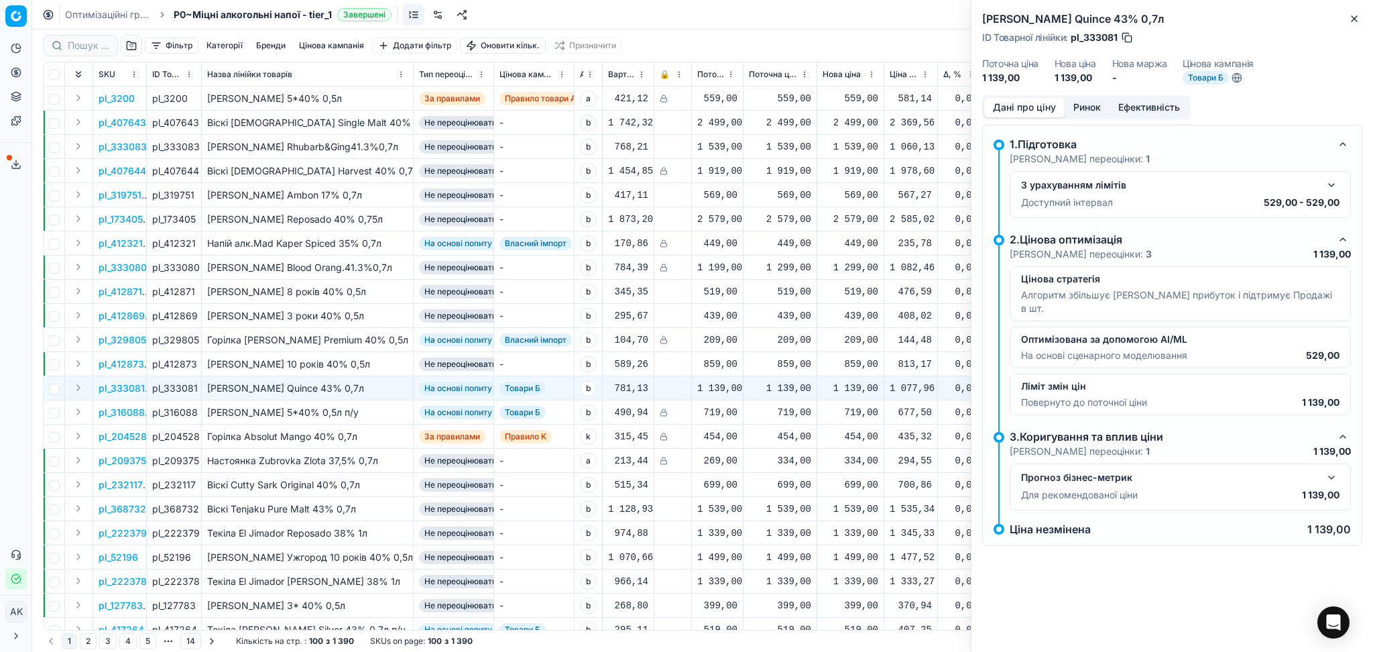
click at [1085, 105] on button "Ринок" at bounding box center [1087, 107] width 45 height 19
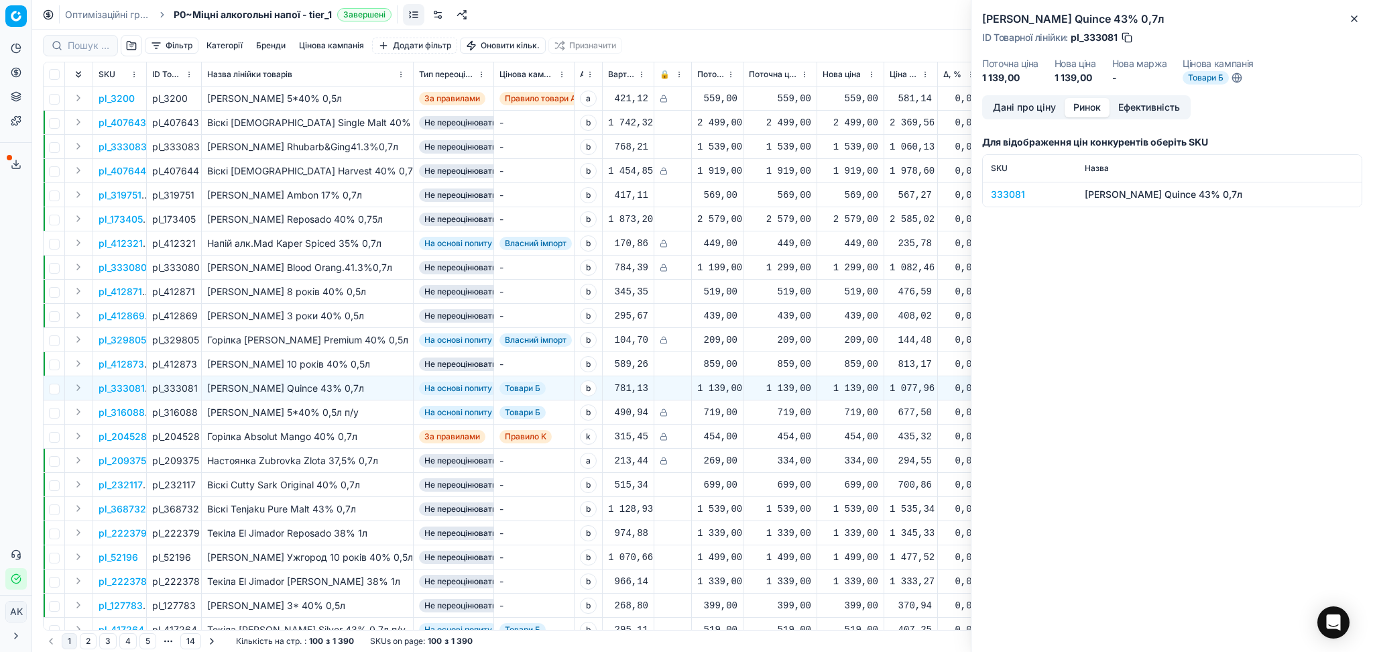
click at [1011, 192] on div "333081" at bounding box center [1030, 194] width 78 height 13
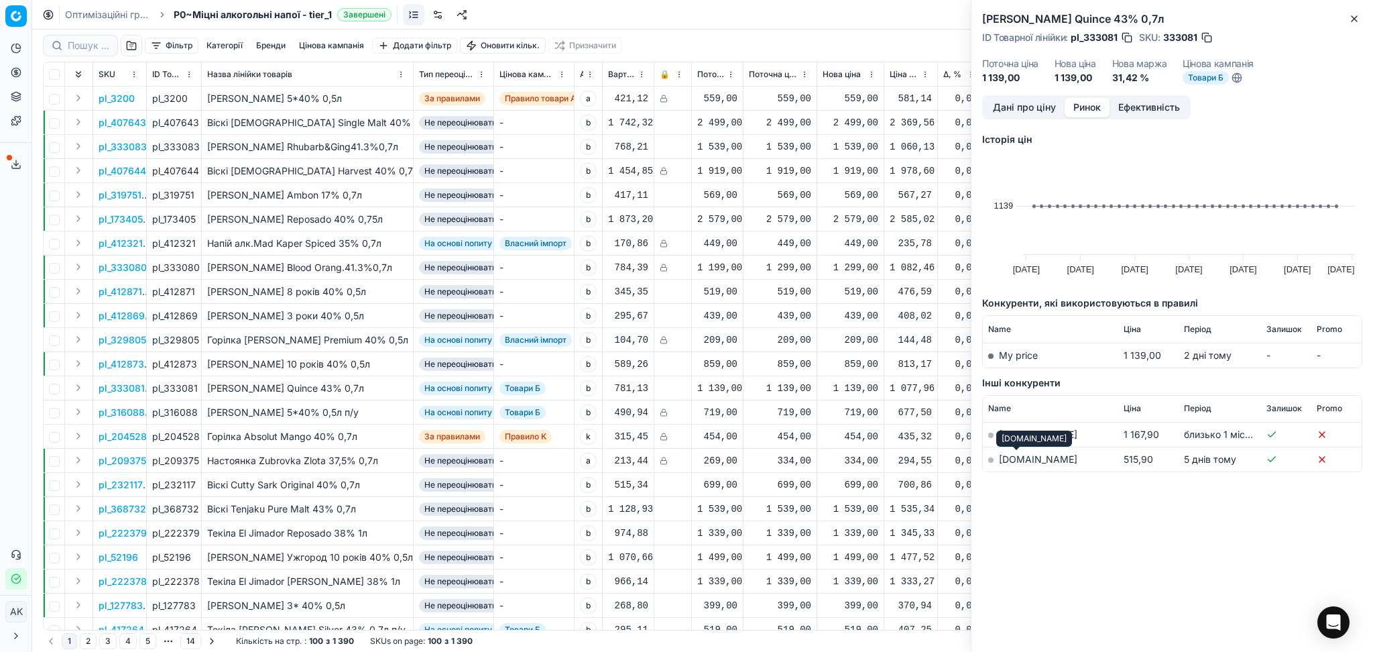
click at [1021, 463] on link "silpo.ua" at bounding box center [1038, 458] width 78 height 11
click at [1346, 16] on button "Close" at bounding box center [1354, 19] width 16 height 16
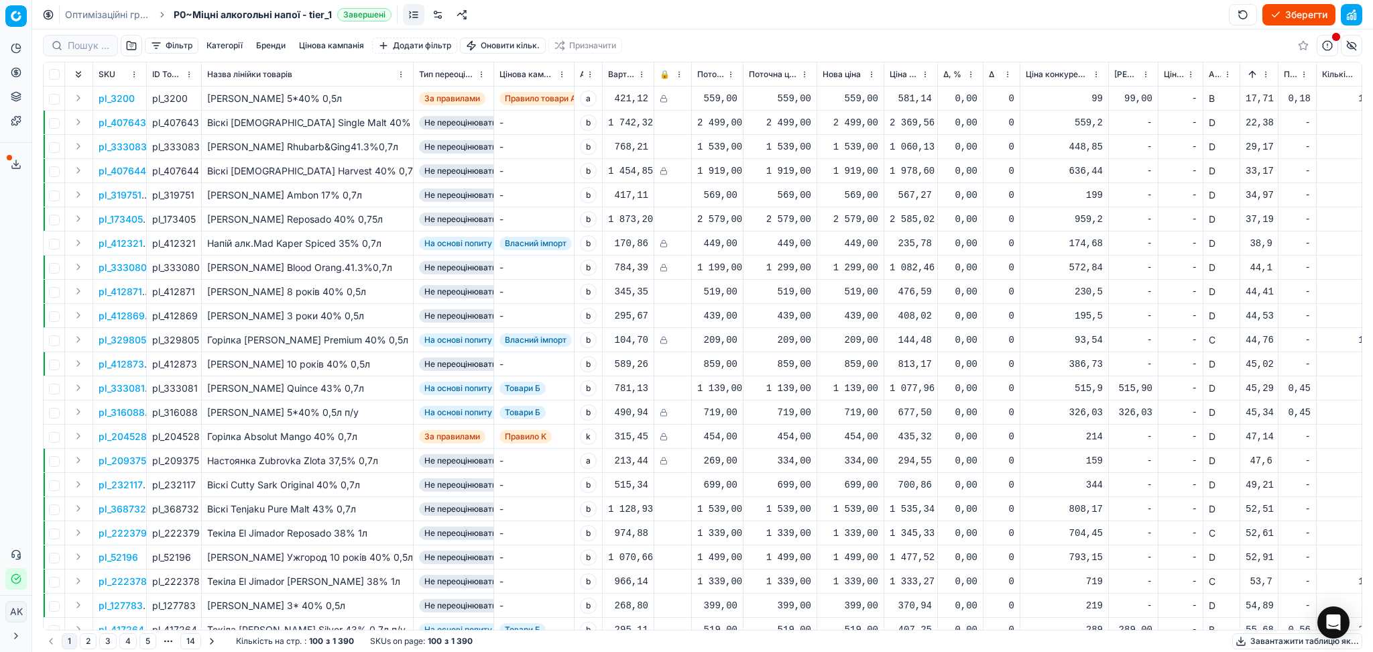
scroll to position [268, 0]
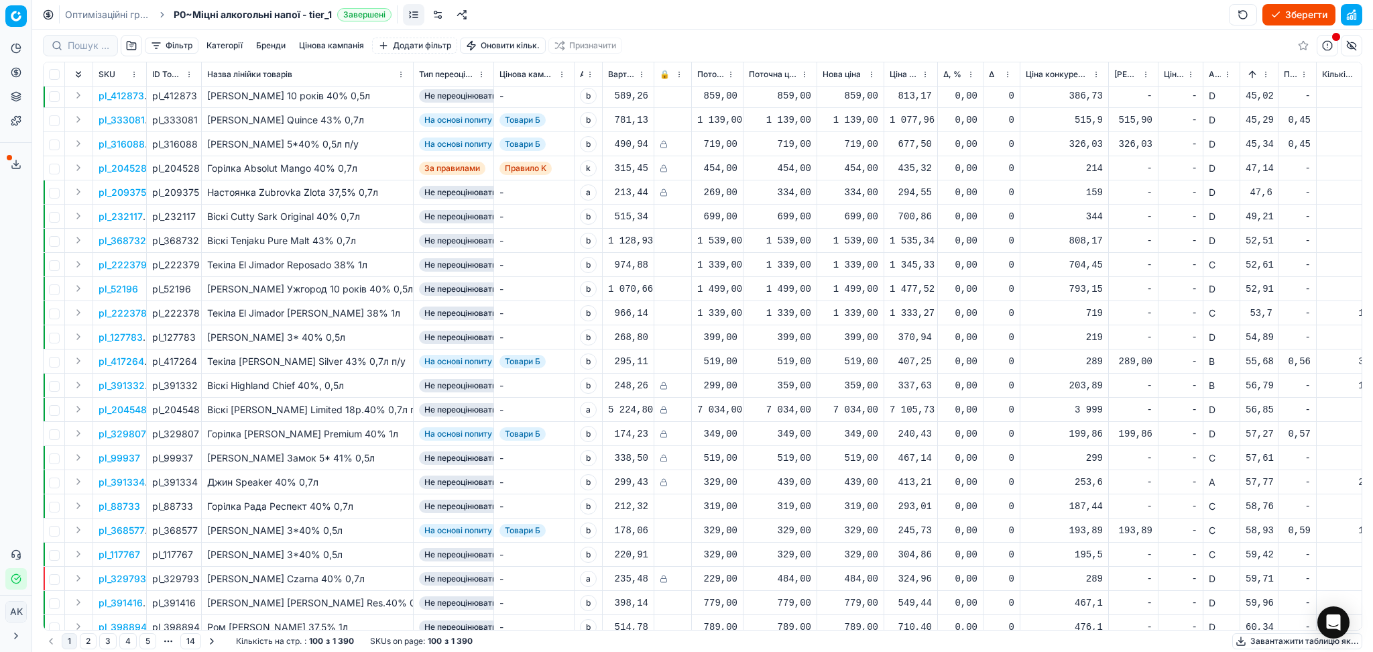
click at [843, 360] on div "519,00" at bounding box center [851, 361] width 56 height 13
drag, startPoint x: 876, startPoint y: 481, endPoint x: 729, endPoint y: 463, distance: 148.0
click at [753, 473] on dl "Поточна: 519,00 Оптимум: 519,00 Вручну: 519.00" at bounding box center [849, 451] width 193 height 87
type input "449.00"
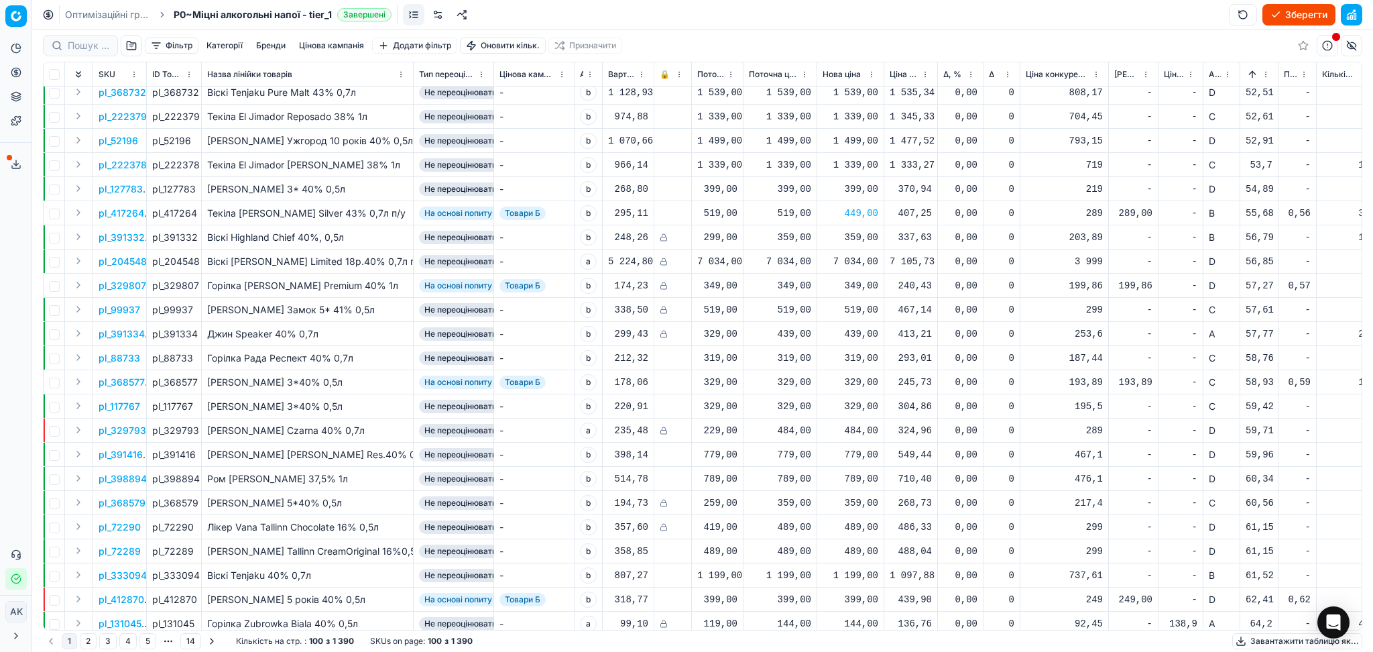
scroll to position [446, 0]
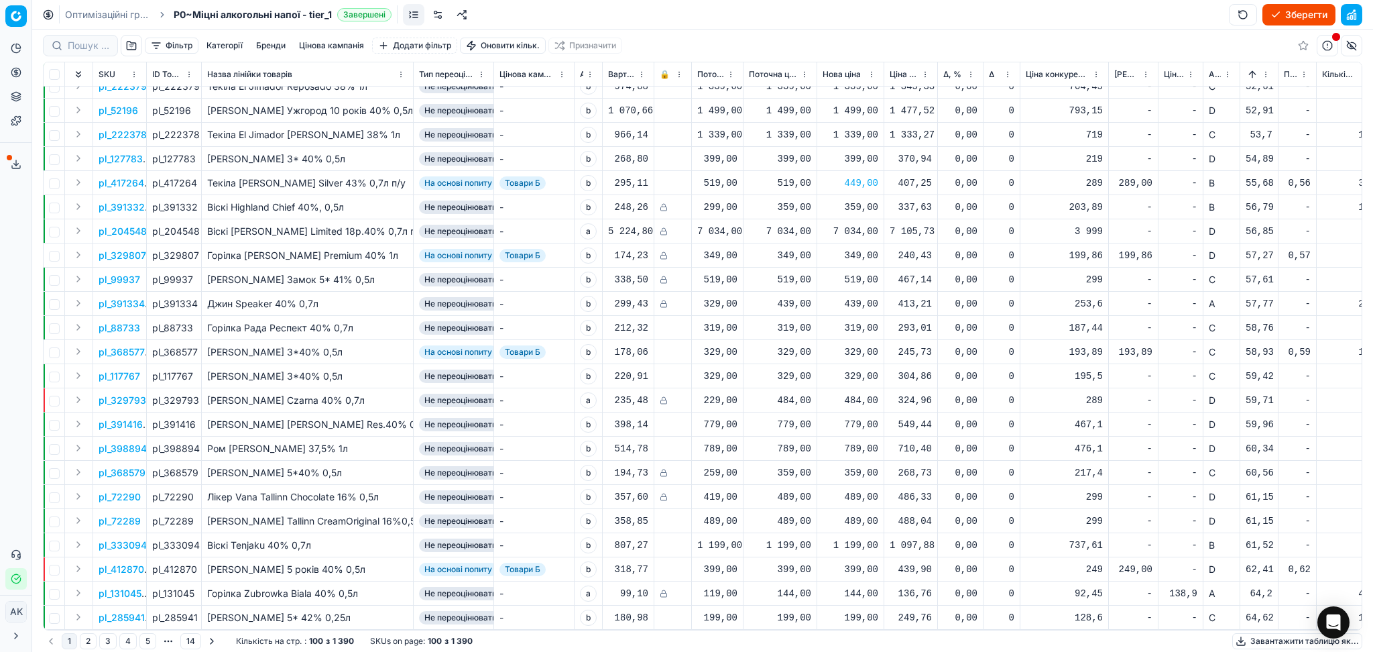
click at [123, 567] on p "pl_412870" at bounding box center [122, 568] width 46 height 13
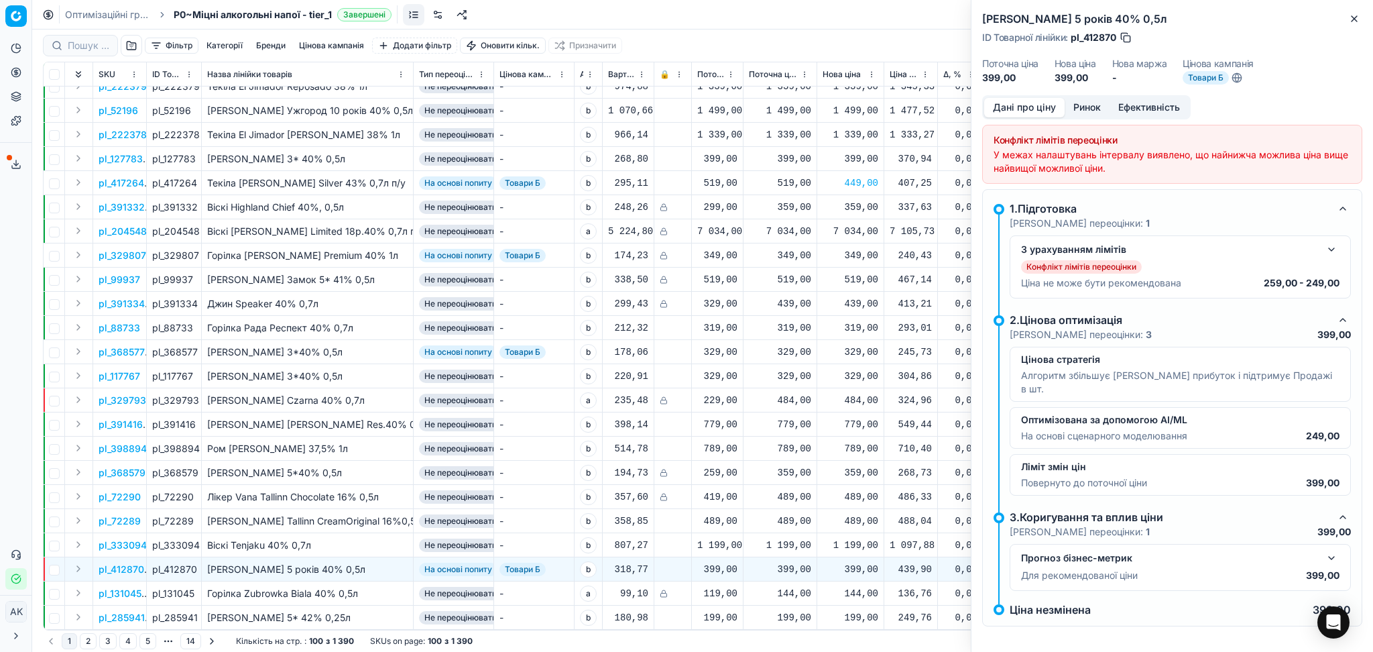
click at [1109, 68] on dl "Поточна ціна 399,00 Нова ціна 399,00 Нова маржа - Цінова кампанія Товари Б" at bounding box center [1172, 71] width 380 height 25
click at [1091, 107] on button "Ринок" at bounding box center [1087, 107] width 45 height 19
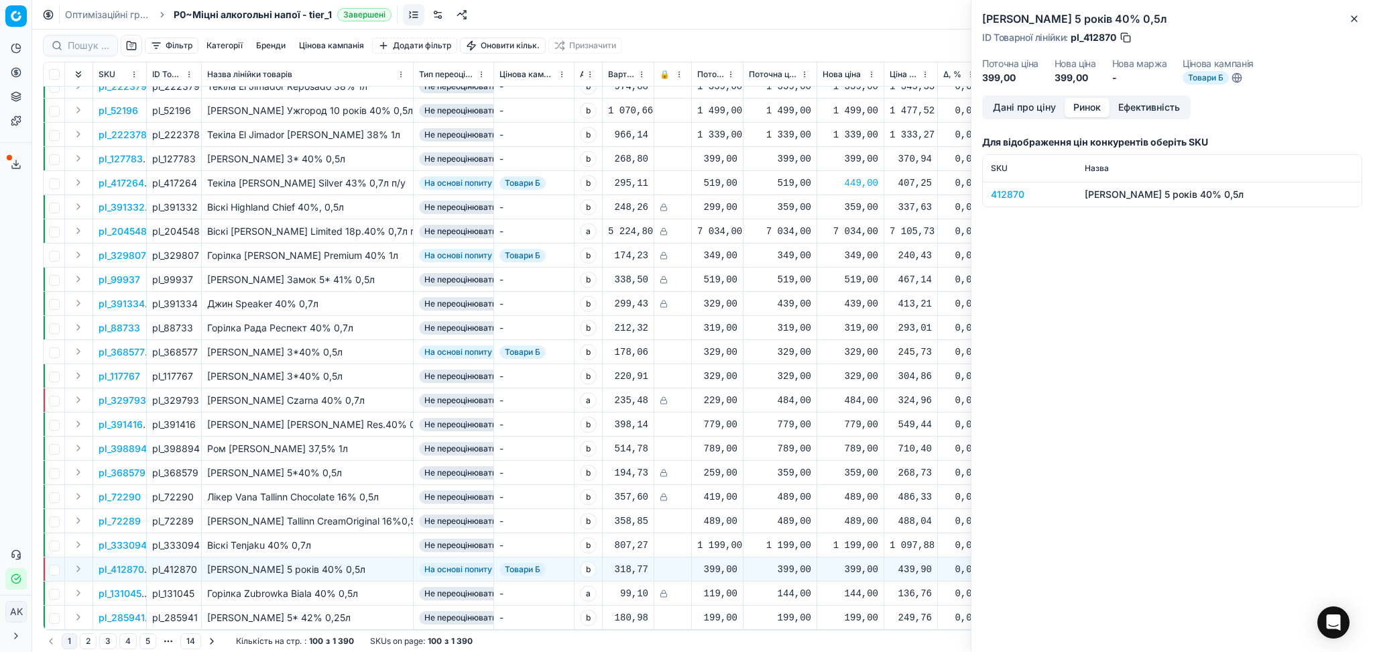
click at [996, 198] on div "412870" at bounding box center [1030, 194] width 78 height 13
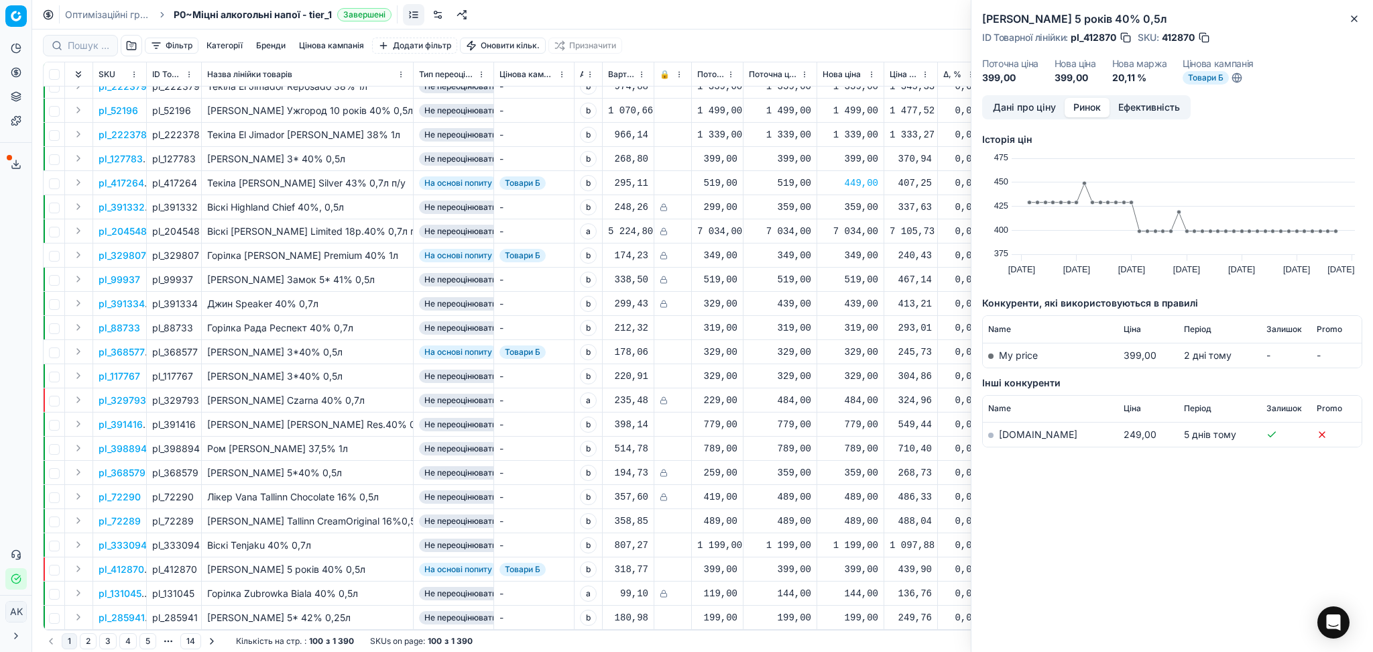
click at [1011, 435] on link "silpo.ua" at bounding box center [1038, 433] width 78 height 11
click at [1358, 19] on icon "button" at bounding box center [1354, 18] width 11 height 11
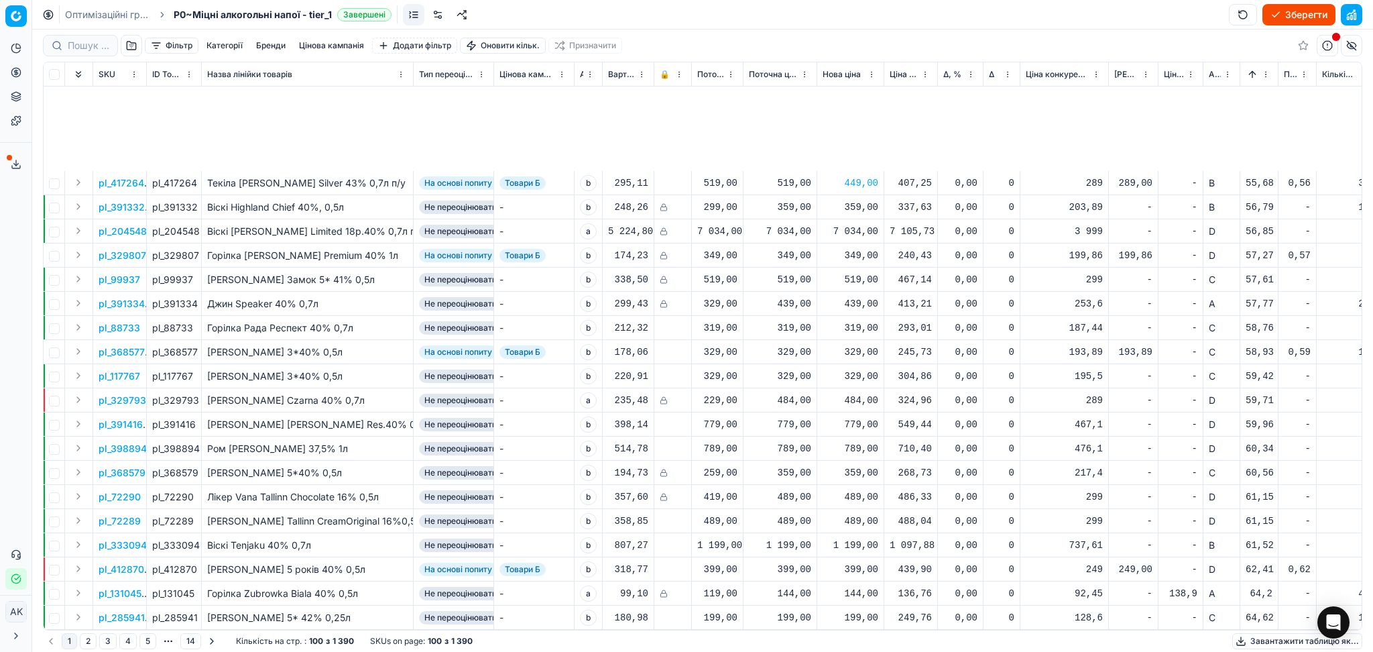
scroll to position [804, 0]
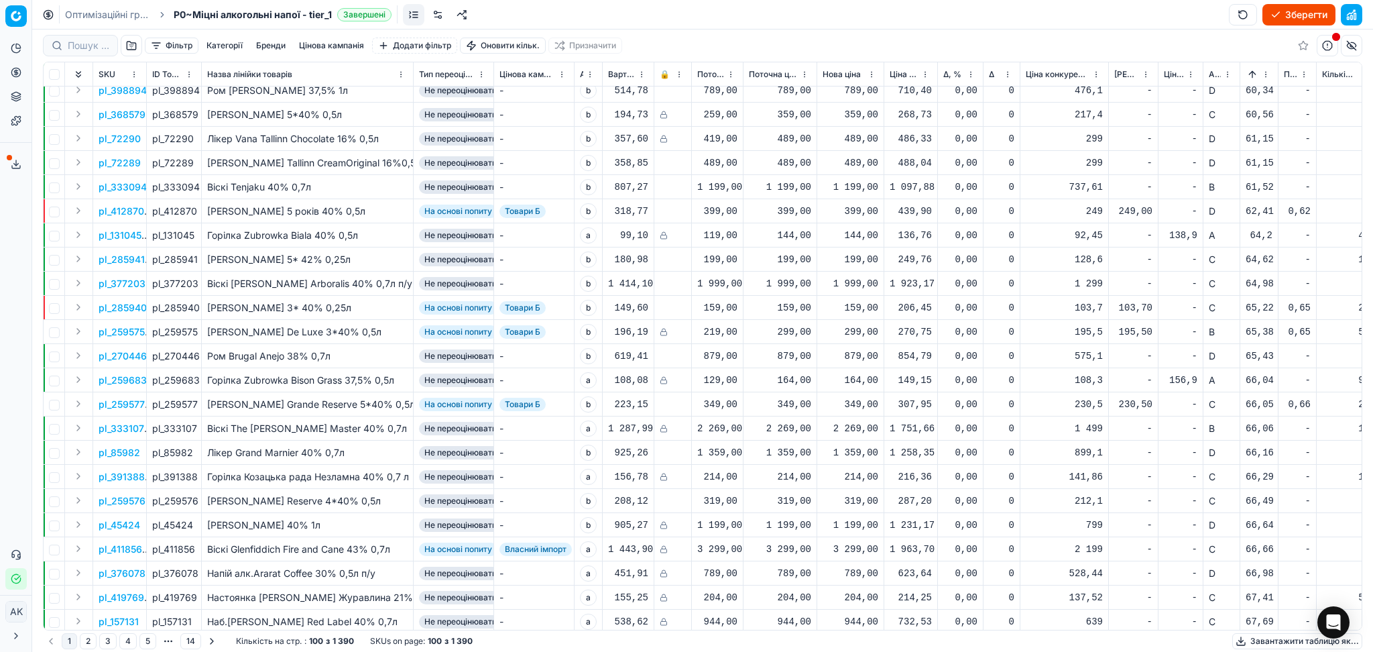
click at [115, 303] on p "pl_285940" at bounding box center [123, 307] width 48 height 13
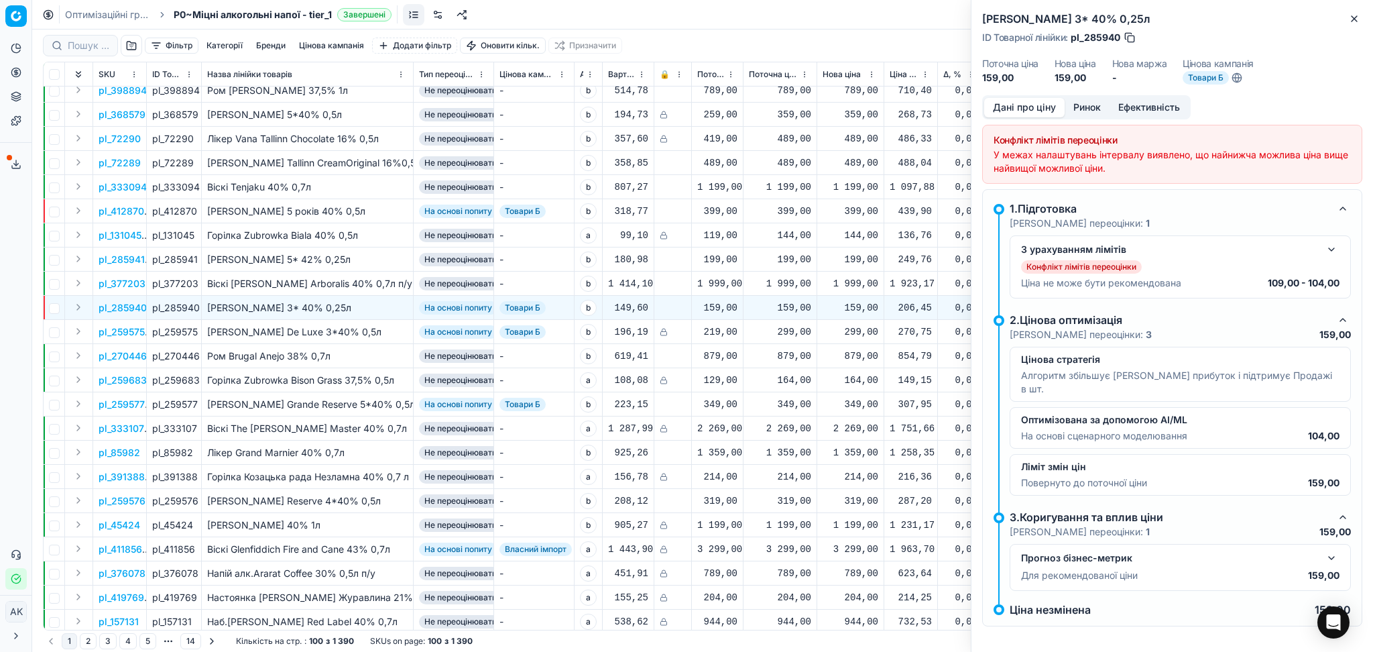
click at [1090, 105] on button "Ринок" at bounding box center [1087, 107] width 45 height 19
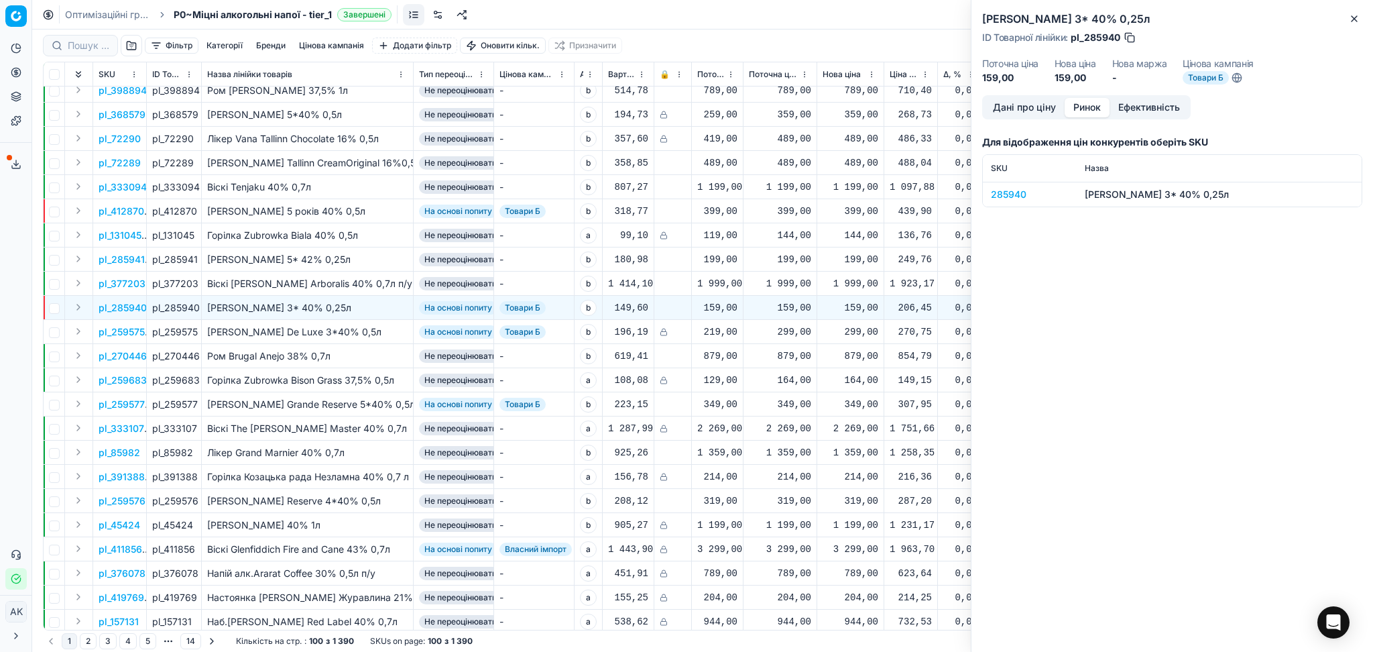
click at [1007, 196] on div "285940" at bounding box center [1030, 194] width 78 height 13
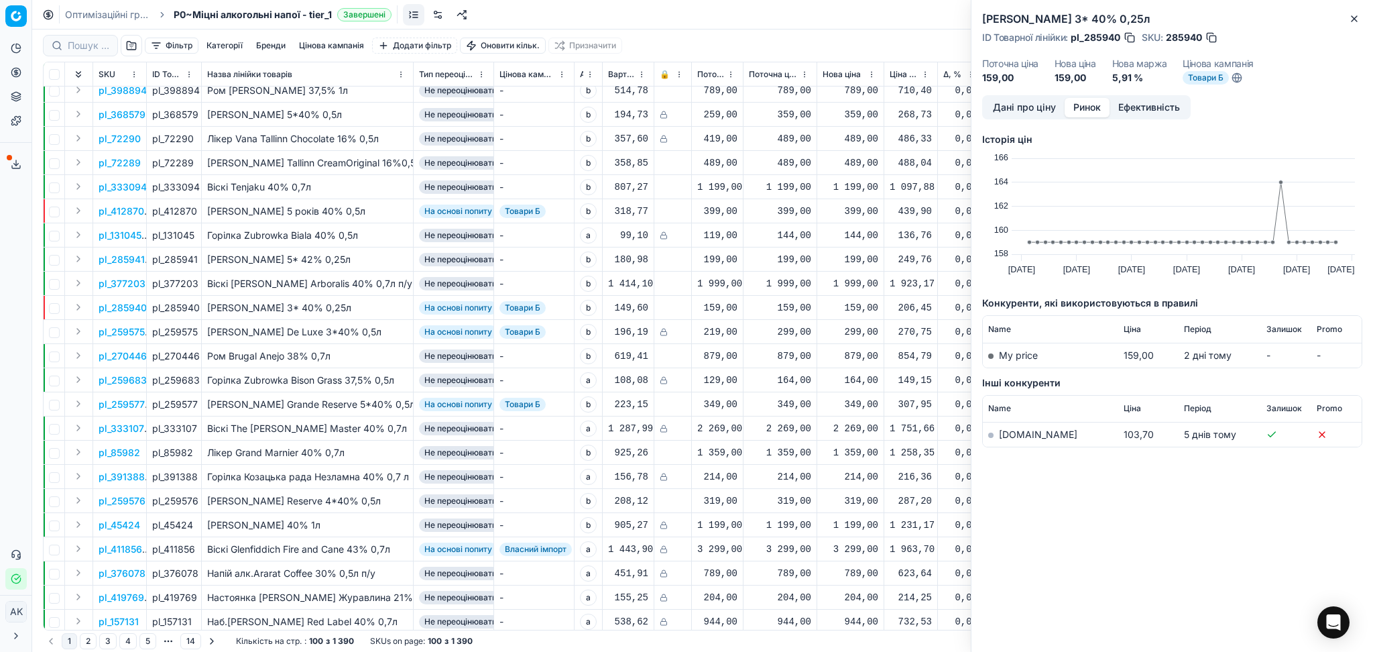
click at [1021, 433] on link "silpo.ua" at bounding box center [1038, 433] width 78 height 11
click at [1349, 15] on icon "button" at bounding box center [1354, 18] width 11 height 11
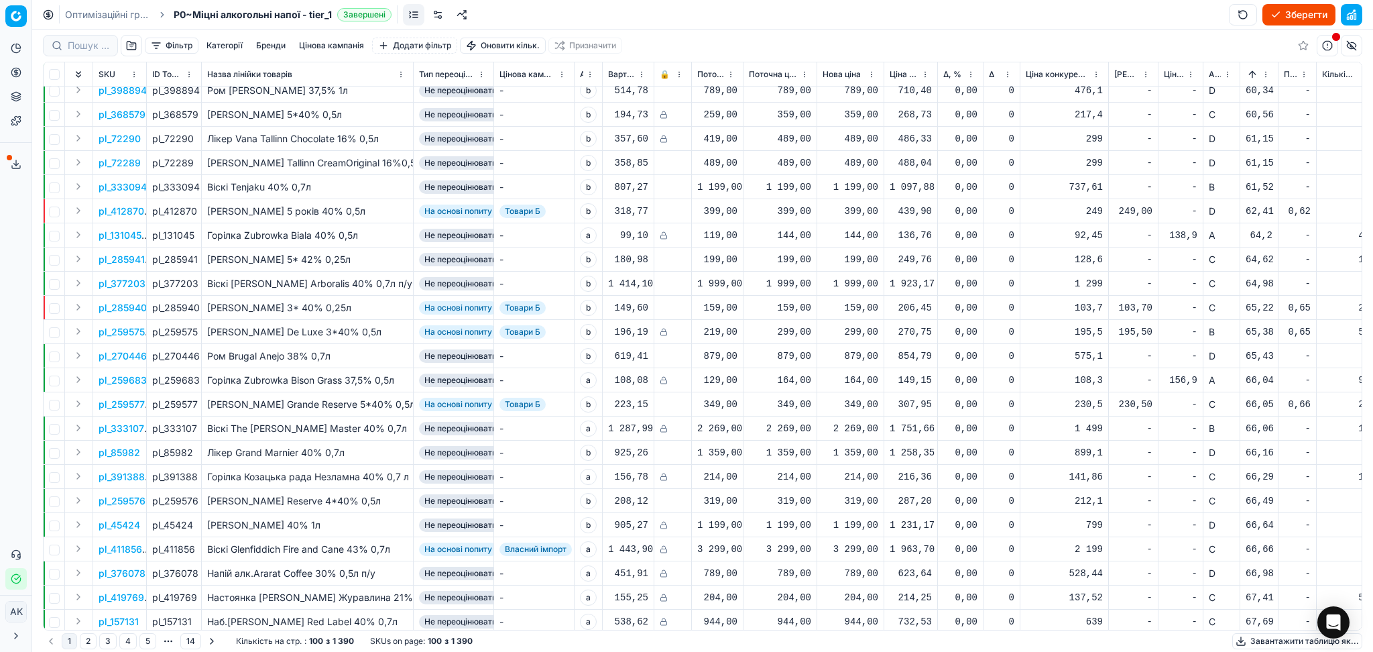
click at [129, 402] on p "pl_259577" at bounding box center [122, 404] width 46 height 13
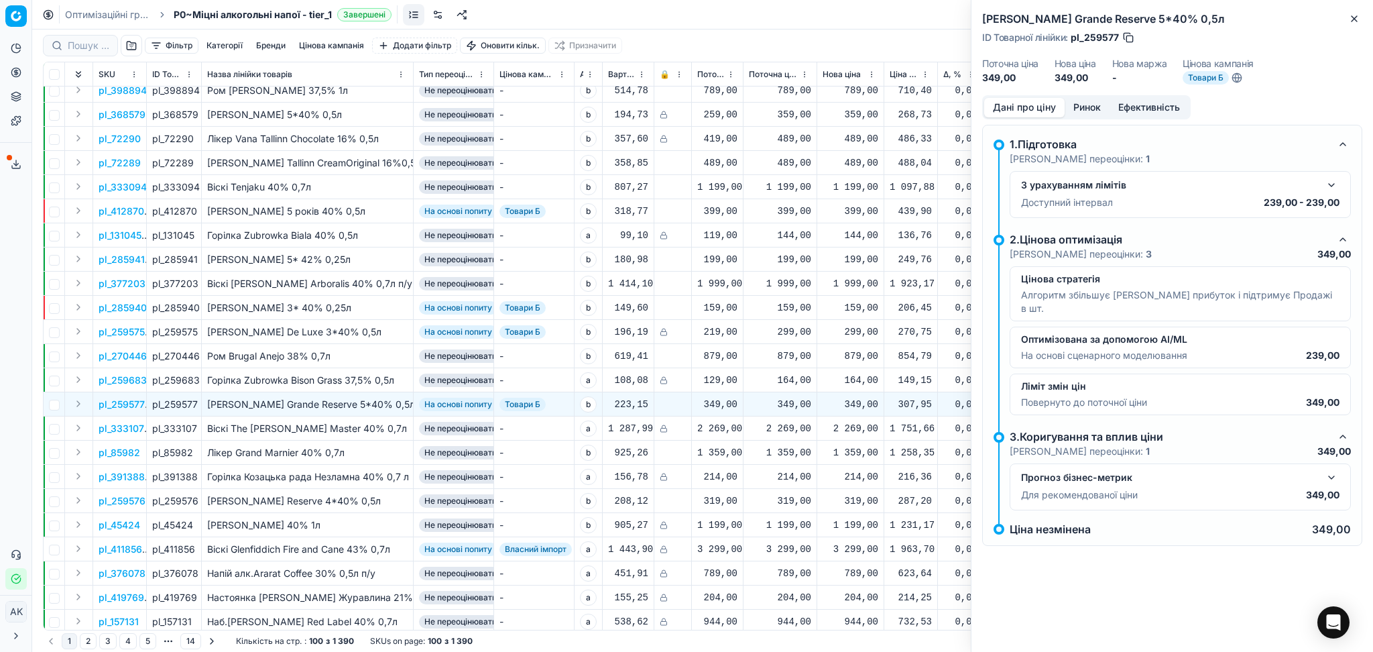
click at [1097, 107] on button "Ринок" at bounding box center [1087, 107] width 45 height 19
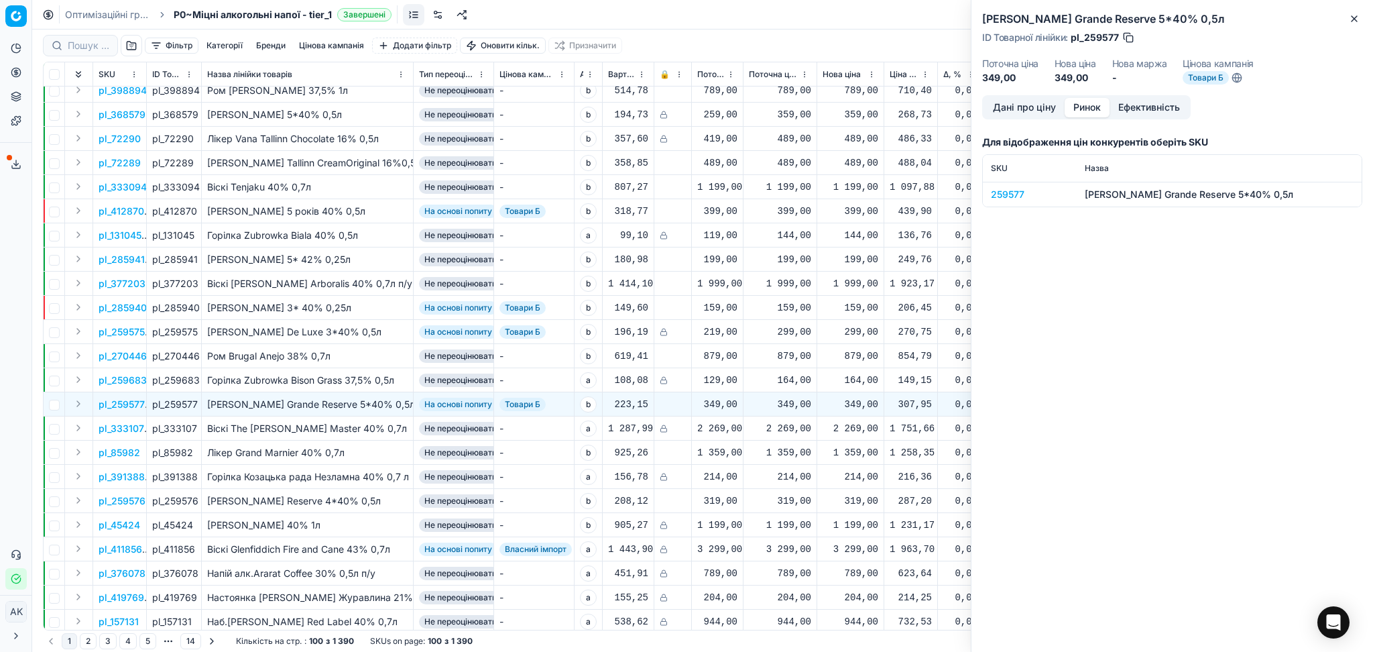
click at [1005, 195] on div "259577" at bounding box center [1030, 194] width 78 height 13
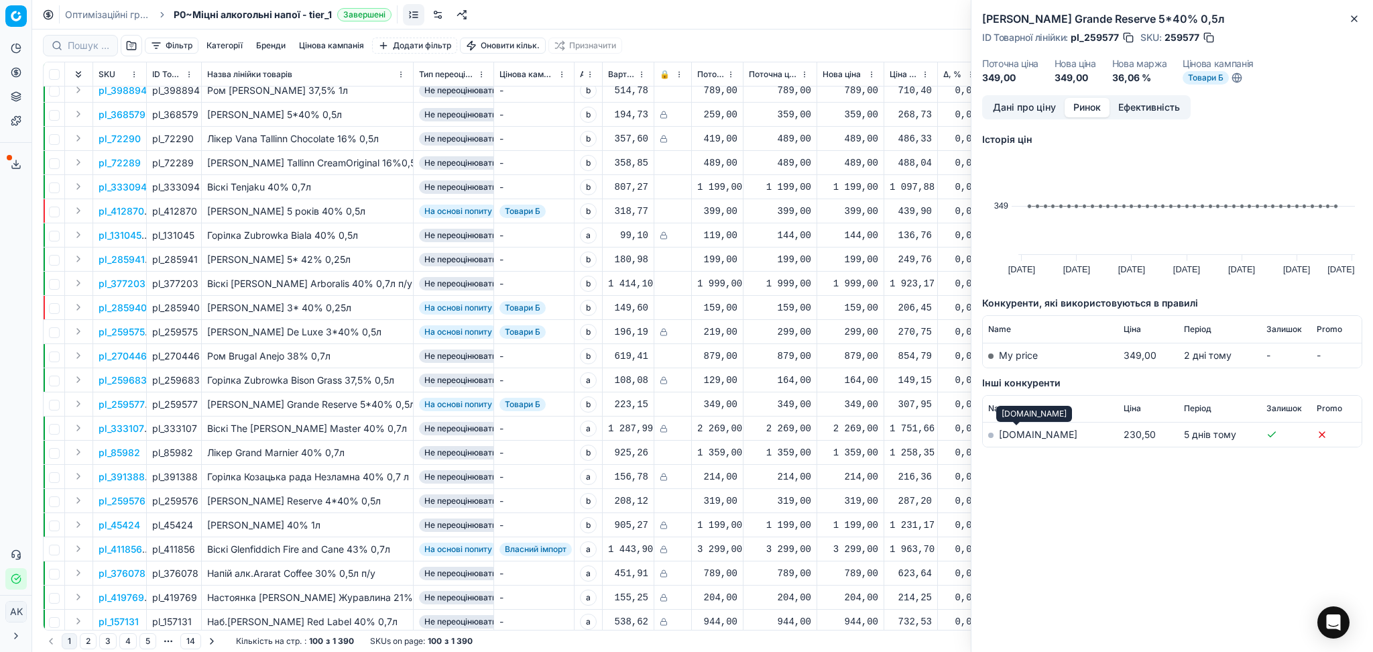
click at [1004, 435] on link "silpo.ua" at bounding box center [1038, 433] width 78 height 11
click at [1353, 17] on icon "button" at bounding box center [1353, 18] width 5 height 5
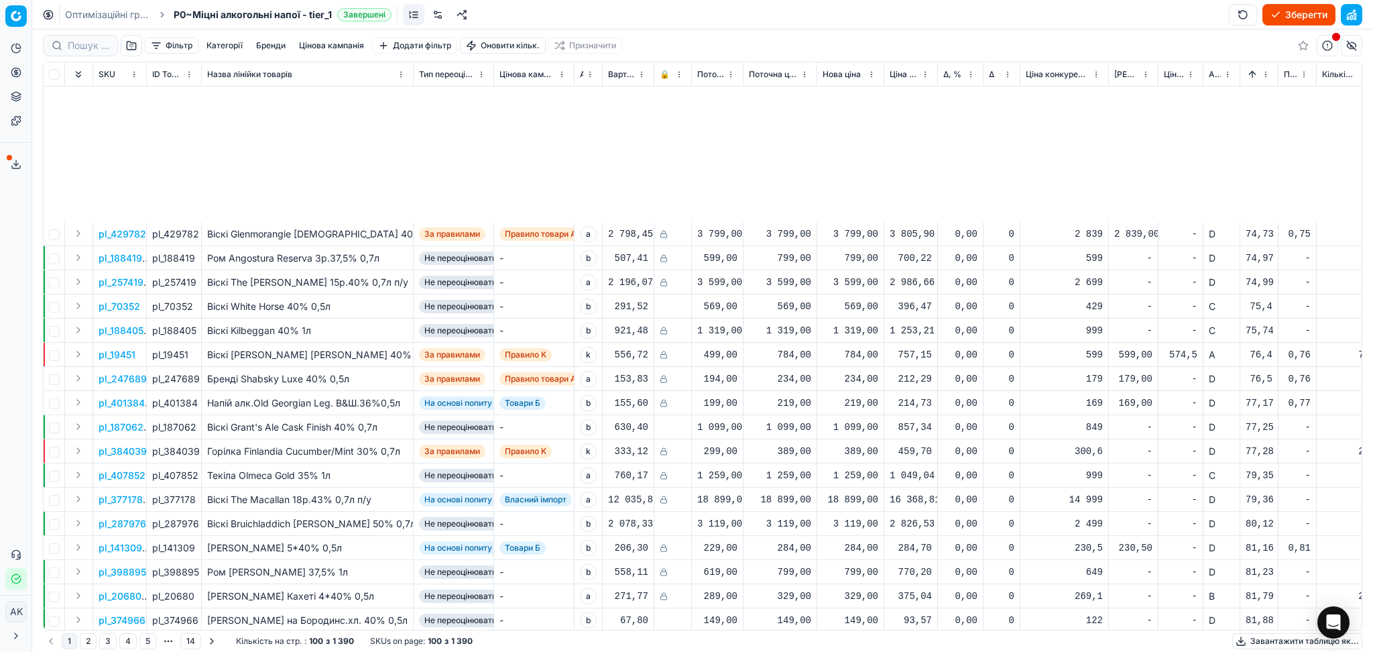
scroll to position [1698, 0]
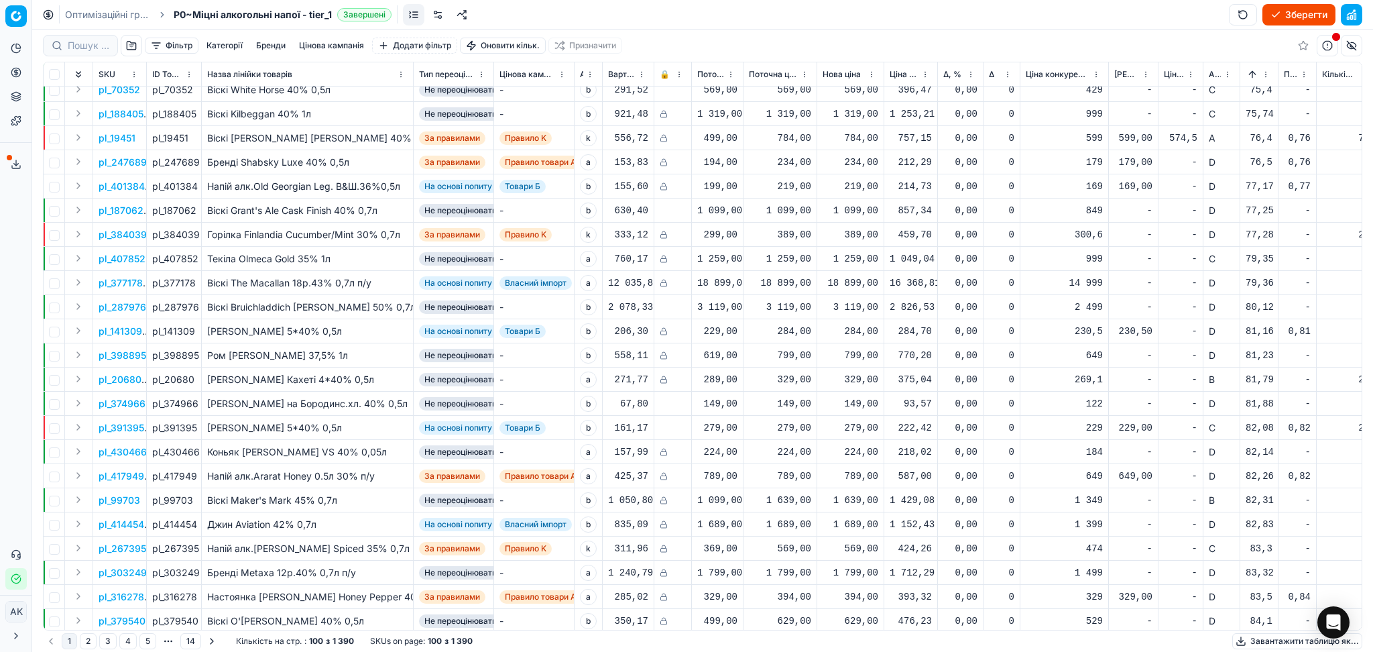
click at [132, 424] on p "pl_391395" at bounding box center [122, 427] width 46 height 13
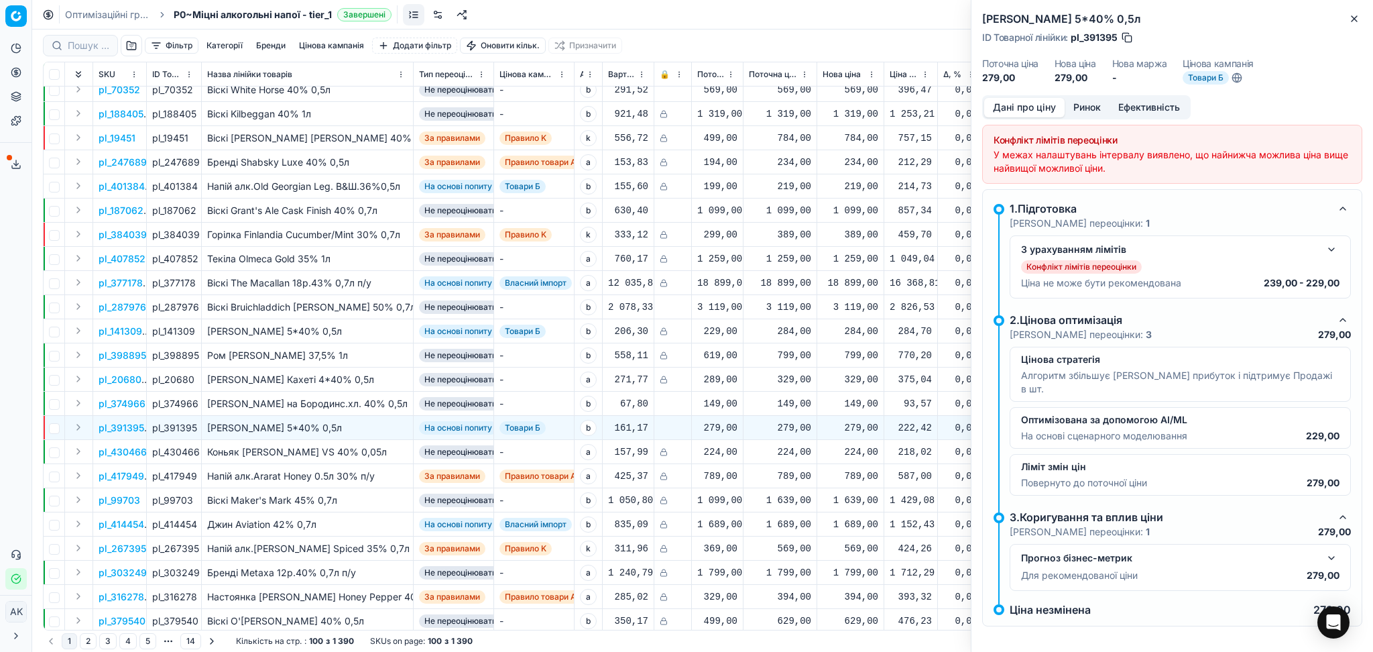
click at [1087, 123] on div "Дані про ціну Ринок Ефективність Конфлікт лімітів переоцінки У межах налаштуван…" at bounding box center [1172, 373] width 402 height 556
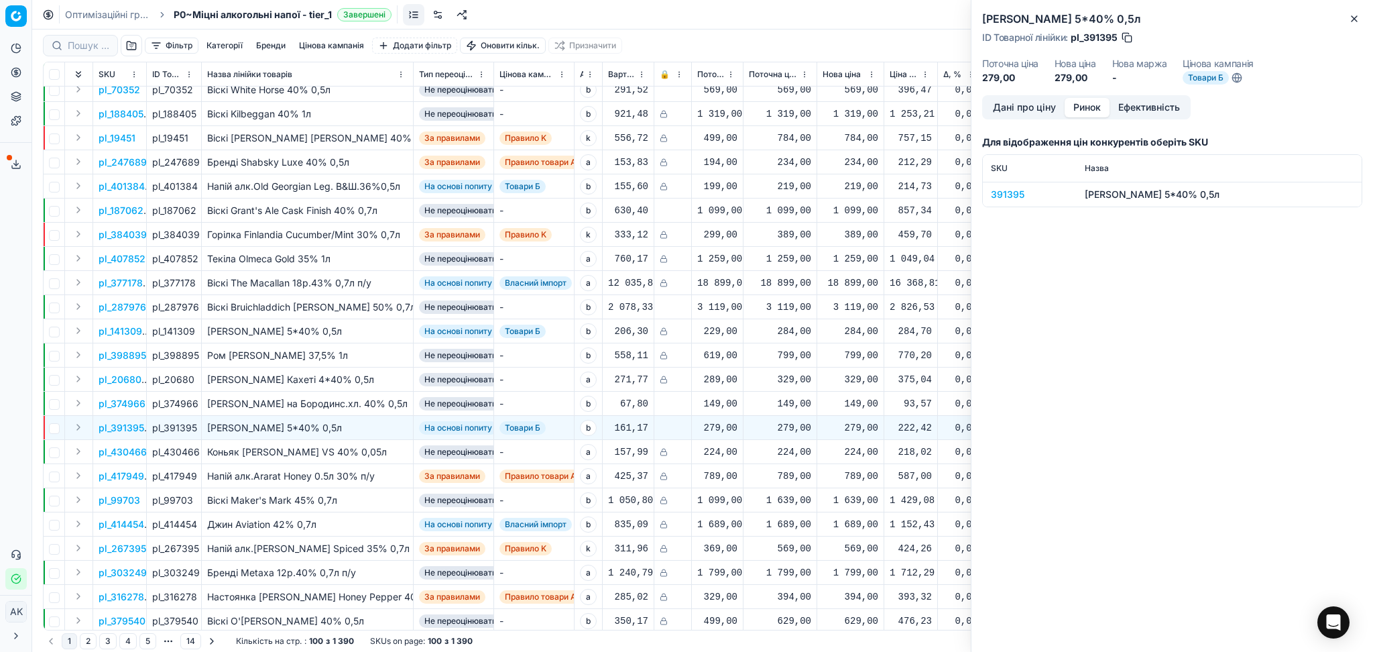
click at [1086, 108] on button "Ринок" at bounding box center [1087, 107] width 45 height 19
click at [1017, 191] on div "391395" at bounding box center [1030, 194] width 78 height 13
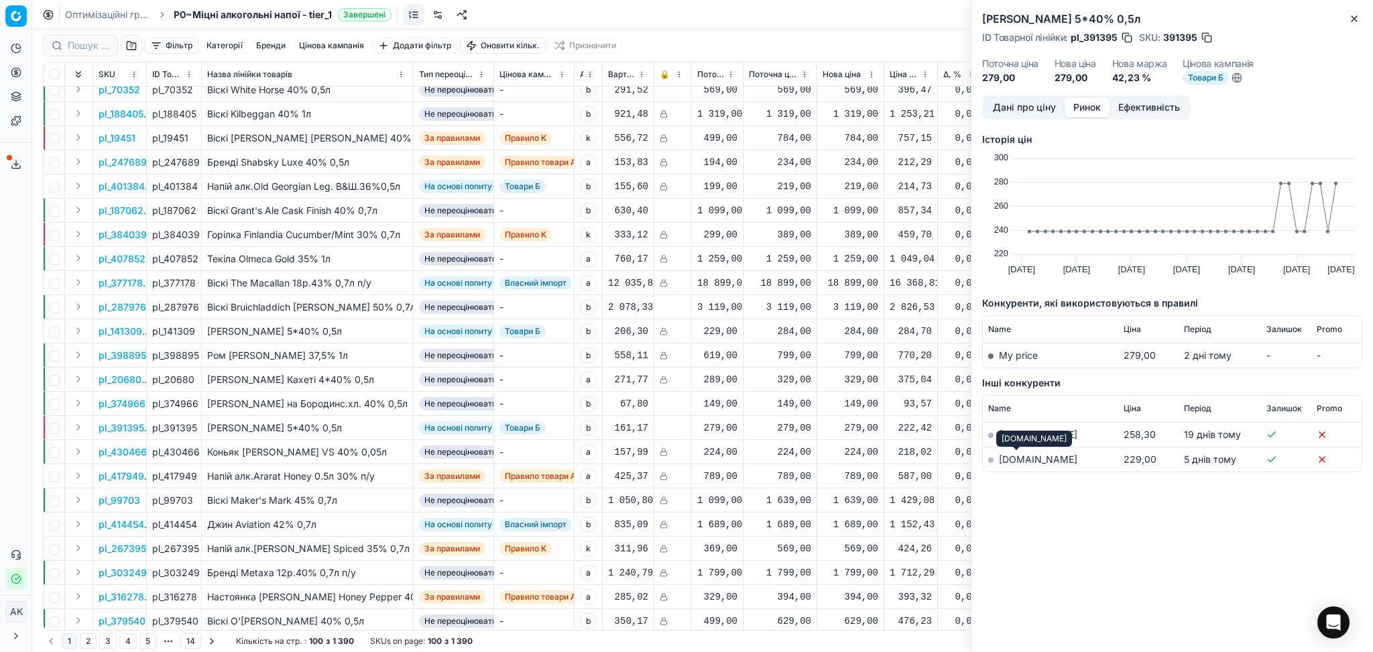
click at [1017, 457] on link "silpo.ua" at bounding box center [1038, 458] width 78 height 11
click at [1357, 16] on icon "button" at bounding box center [1353, 18] width 5 height 5
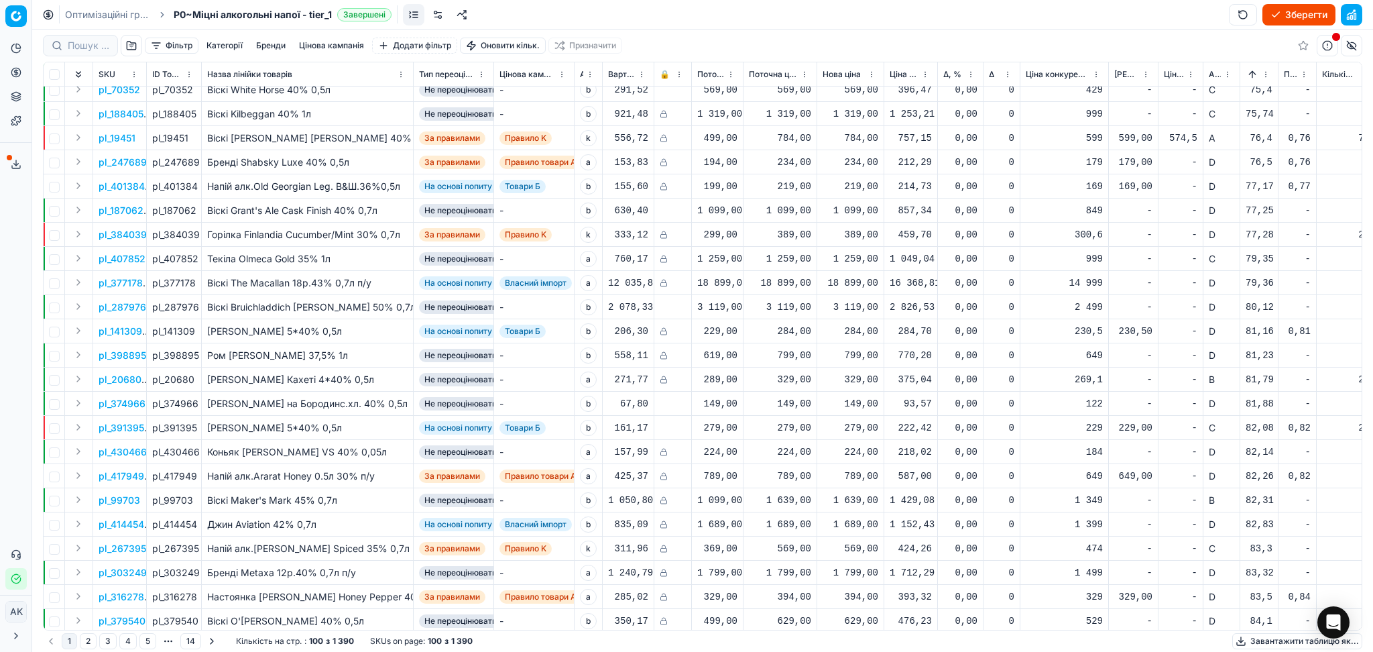
click at [845, 428] on div "279,00" at bounding box center [851, 427] width 56 height 13
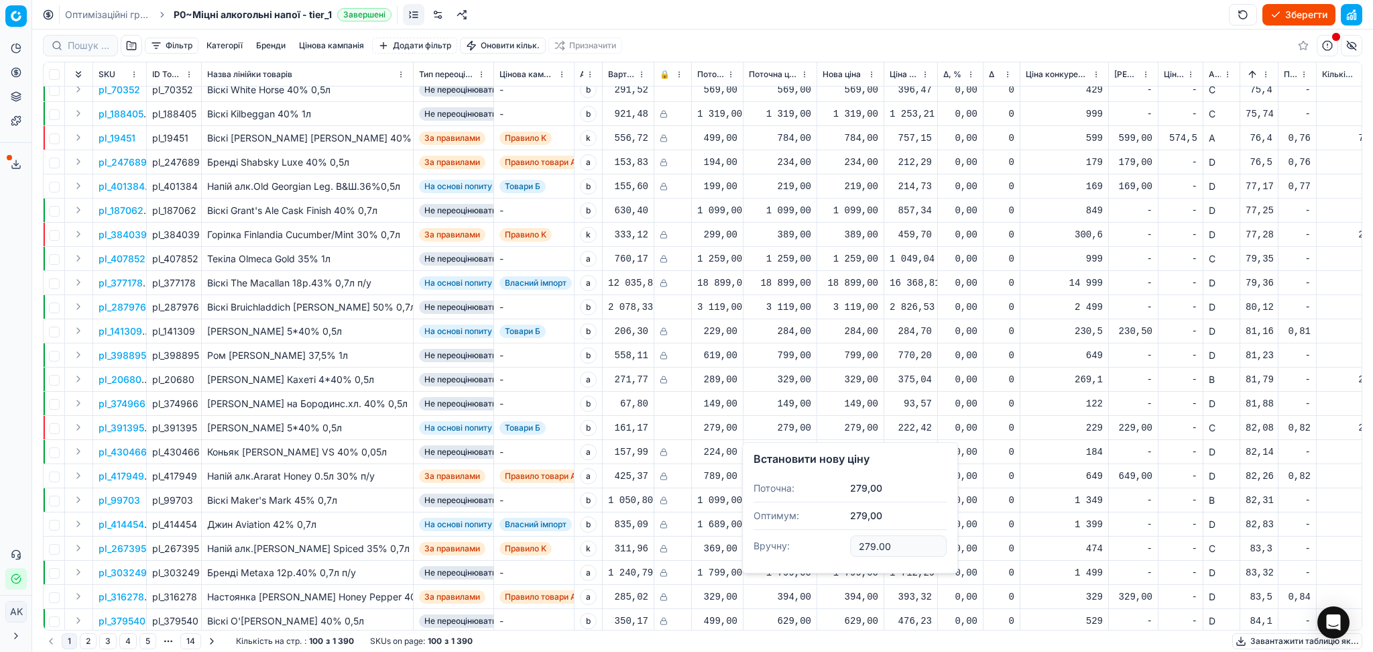
drag, startPoint x: 835, startPoint y: 548, endPoint x: 734, endPoint y: 553, distance: 101.4
click at [740, 552] on body "Pricing platform Аналітика Цінова оптимізація Асортимент продукції Шаблони Серв…" at bounding box center [686, 326] width 1373 height 652
drag, startPoint x: 892, startPoint y: 552, endPoint x: 839, endPoint y: 553, distance: 52.3
click at [839, 553] on dl "Поточна: 279,00 Оптимум: 279,00 Вручну: 279.00" at bounding box center [849, 518] width 193 height 87
type input "239.00"
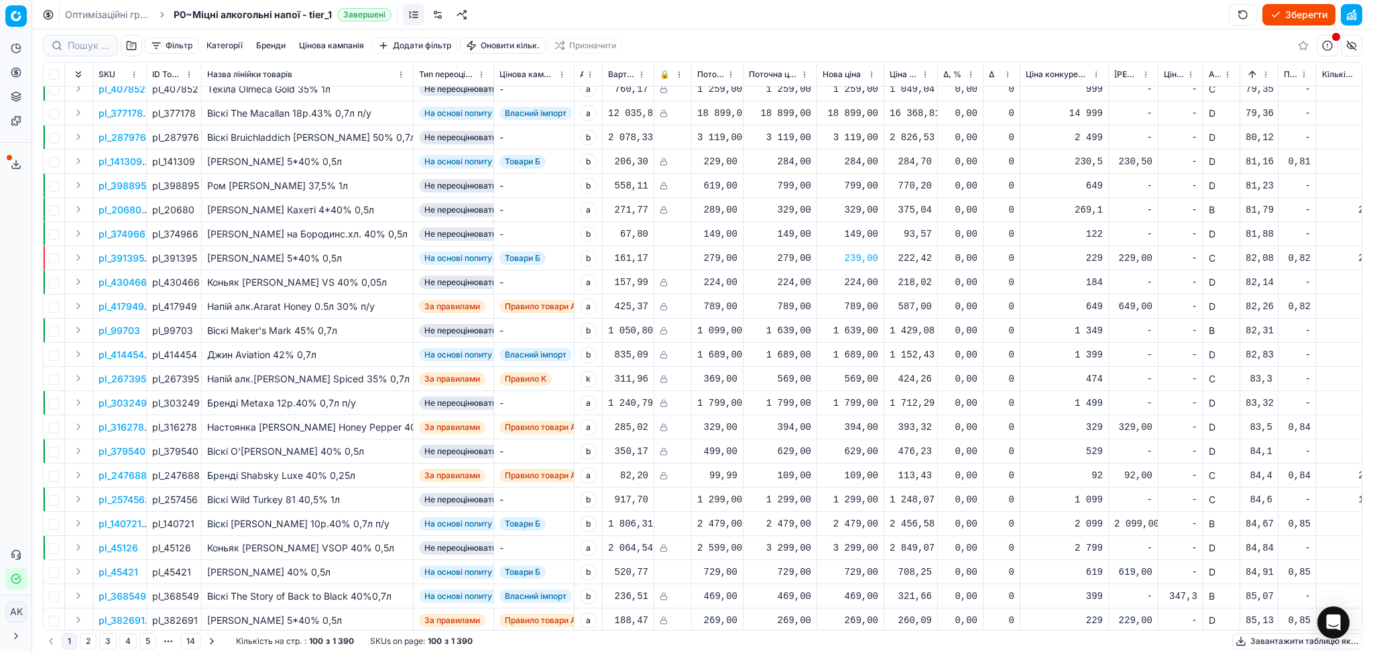
scroll to position [1877, 0]
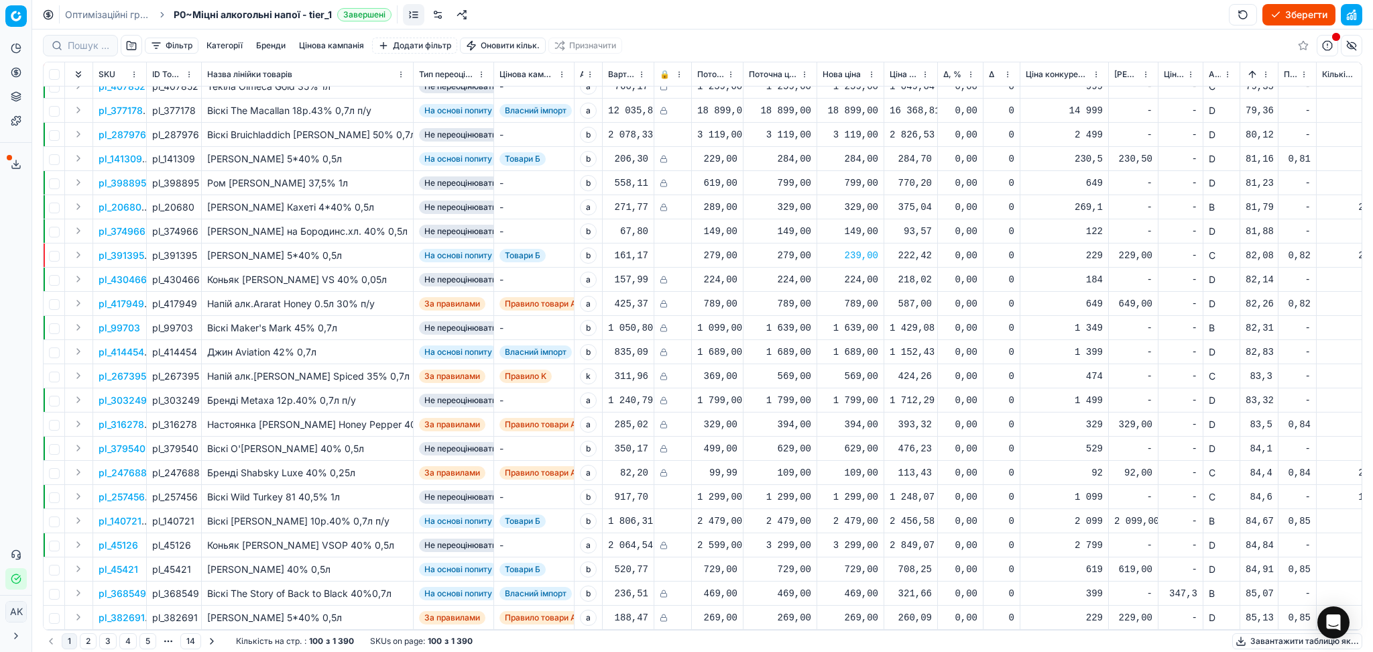
click at [126, 514] on p "pl_140721" at bounding box center [120, 520] width 43 height 13
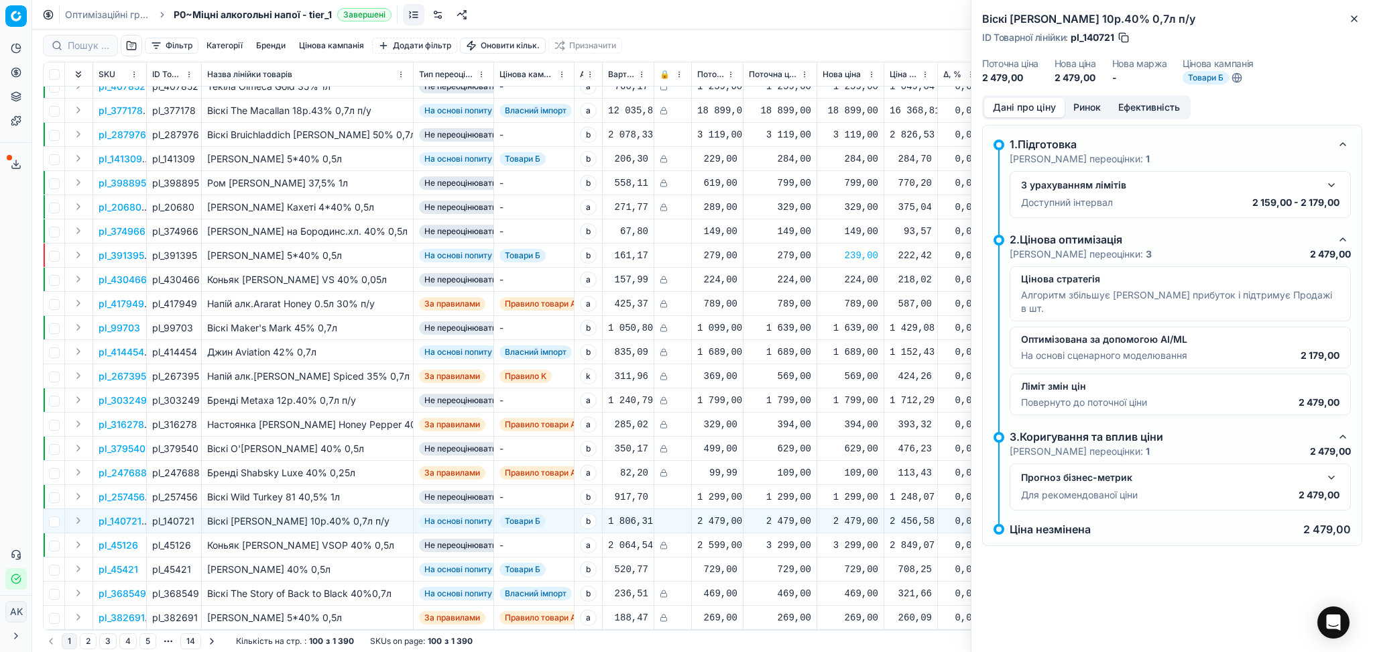
click at [1060, 103] on button "Дані про ціну" at bounding box center [1024, 107] width 80 height 19
click at [1069, 105] on button "Ринок" at bounding box center [1087, 107] width 45 height 19
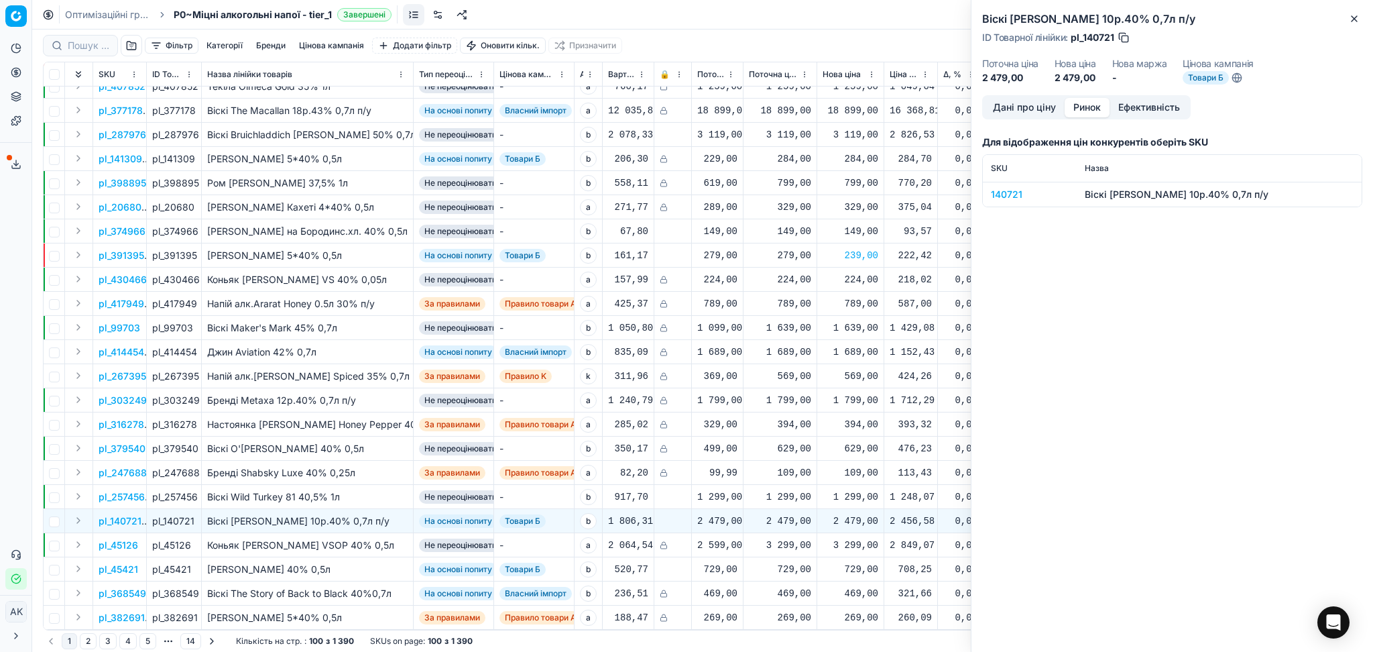
click at [1017, 193] on div "140721" at bounding box center [1030, 194] width 78 height 13
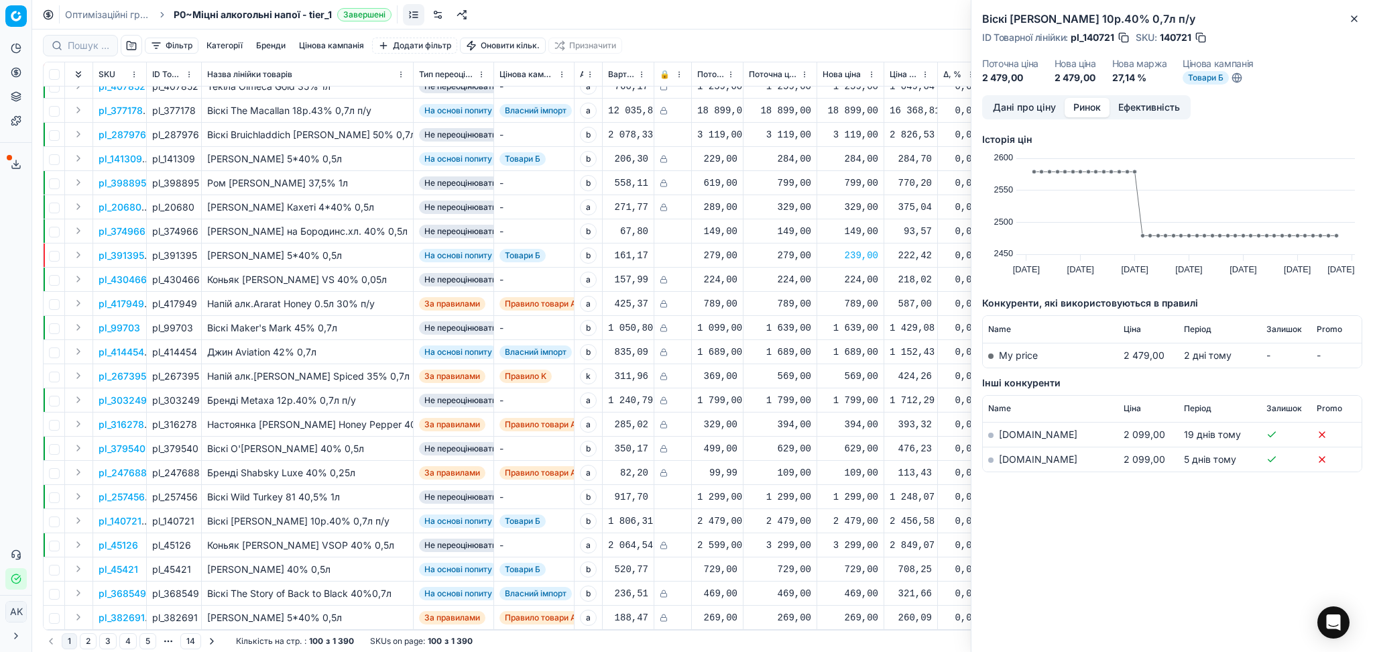
click at [1020, 460] on link "silpo.ua" at bounding box center [1038, 458] width 78 height 11
click at [1352, 15] on icon "button" at bounding box center [1354, 18] width 11 height 11
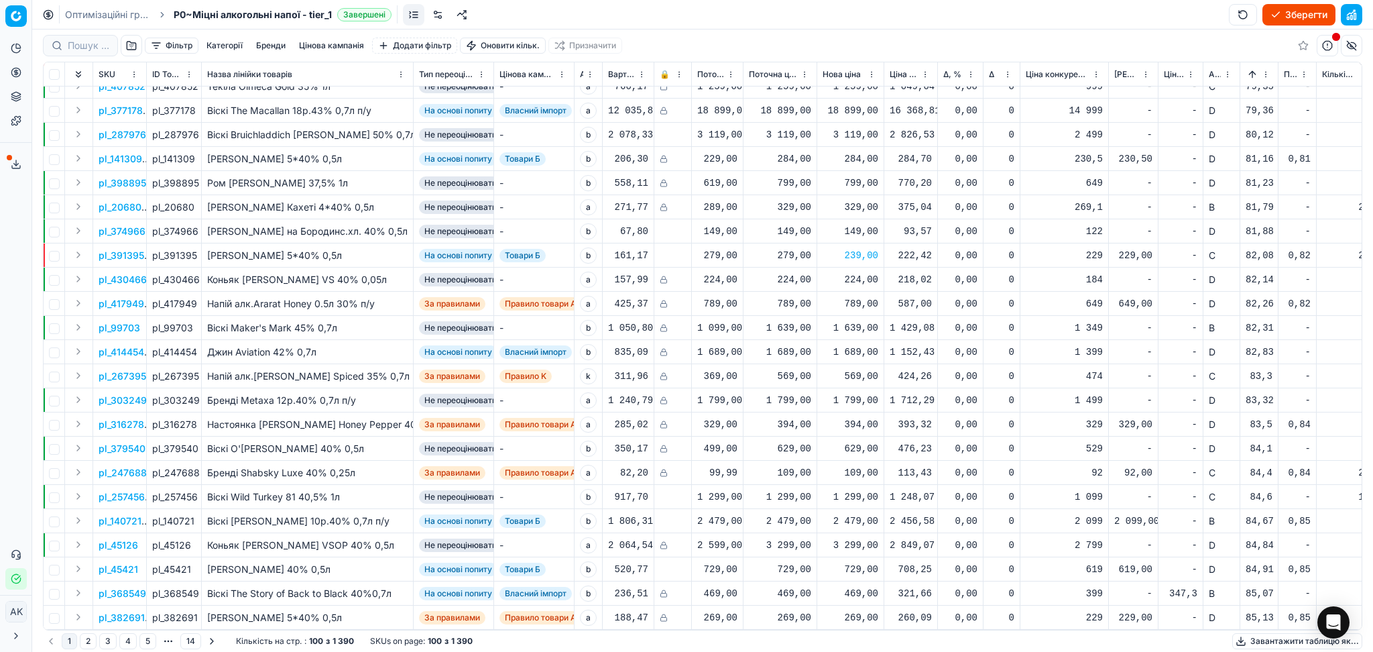
click at [839, 514] on div "2 479,00" at bounding box center [851, 520] width 56 height 13
click at [882, 477] on input "2479.00" at bounding box center [898, 471] width 97 height 21
drag, startPoint x: 906, startPoint y: 472, endPoint x: 808, endPoint y: 472, distance: 97.9
click at [810, 472] on dl "Поточна: 2 479,00 Оптимум: 2 479,00 Вручну: 2479.00" at bounding box center [849, 443] width 193 height 87
type input "2199.00"
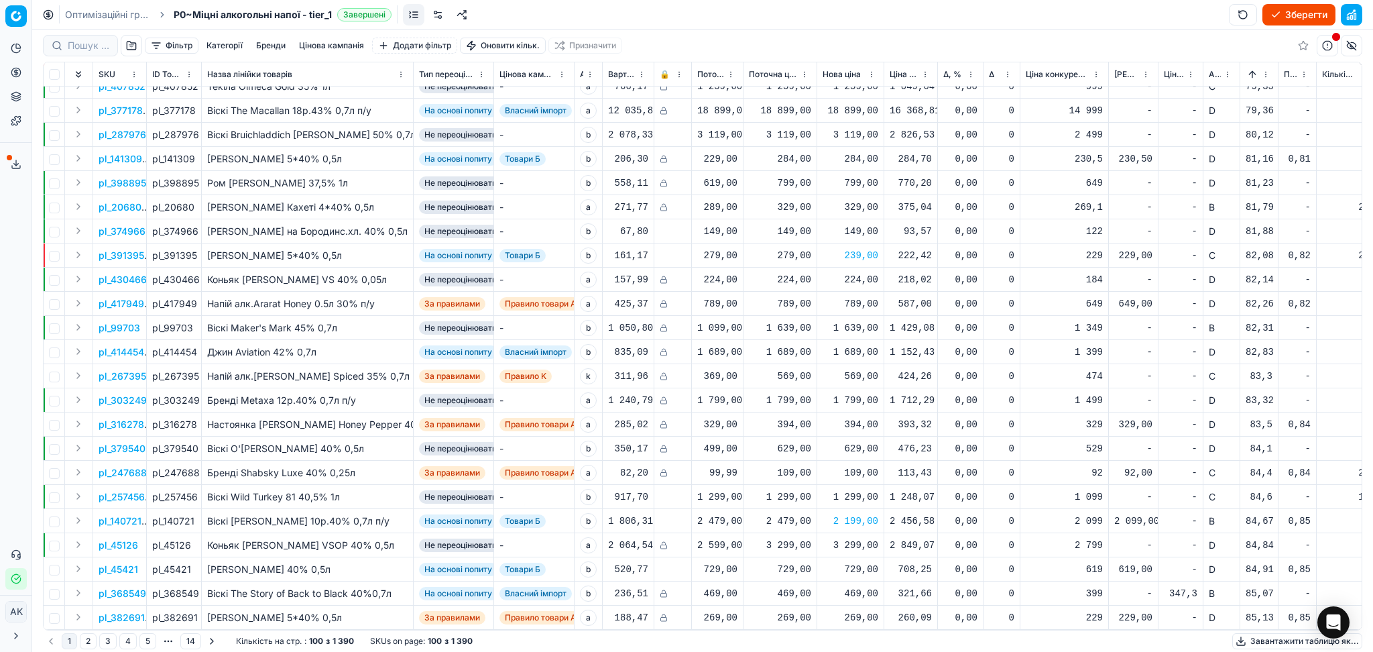
click at [112, 562] on p "pl_45421" at bounding box center [119, 568] width 40 height 13
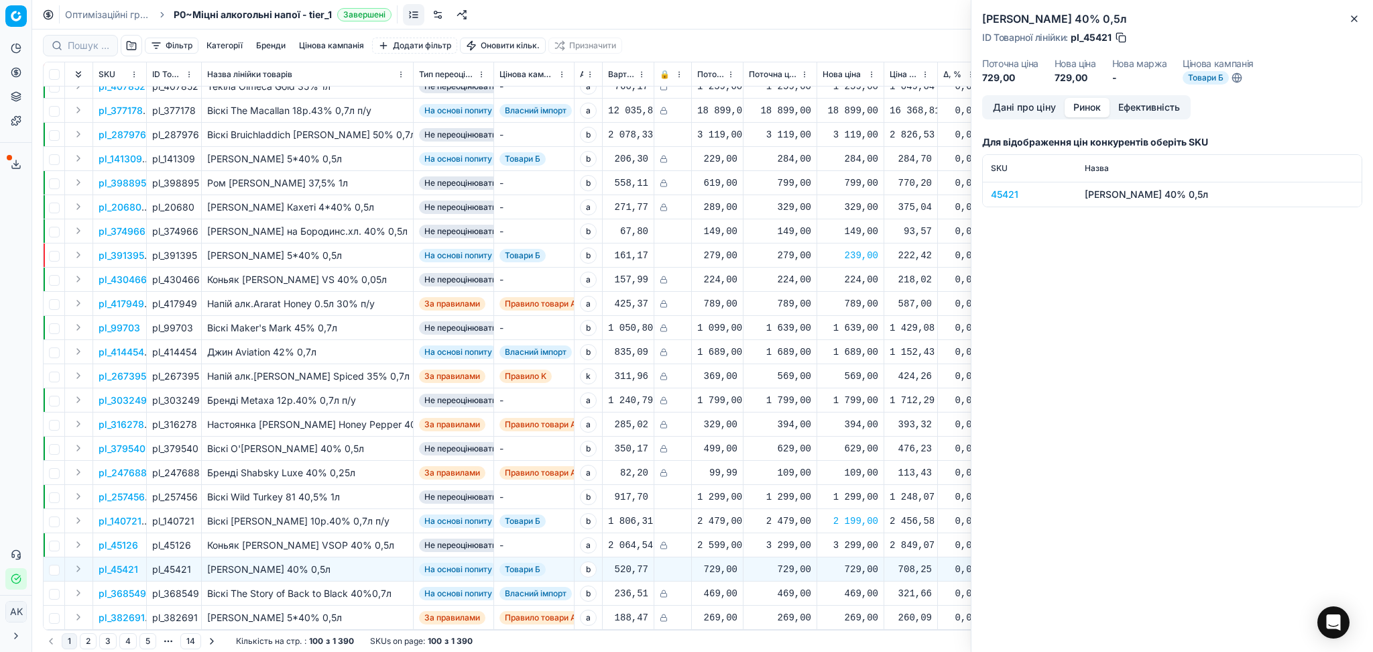
click at [1086, 106] on button "Ринок" at bounding box center [1087, 107] width 45 height 19
click at [1001, 194] on div "45421" at bounding box center [1030, 194] width 78 height 13
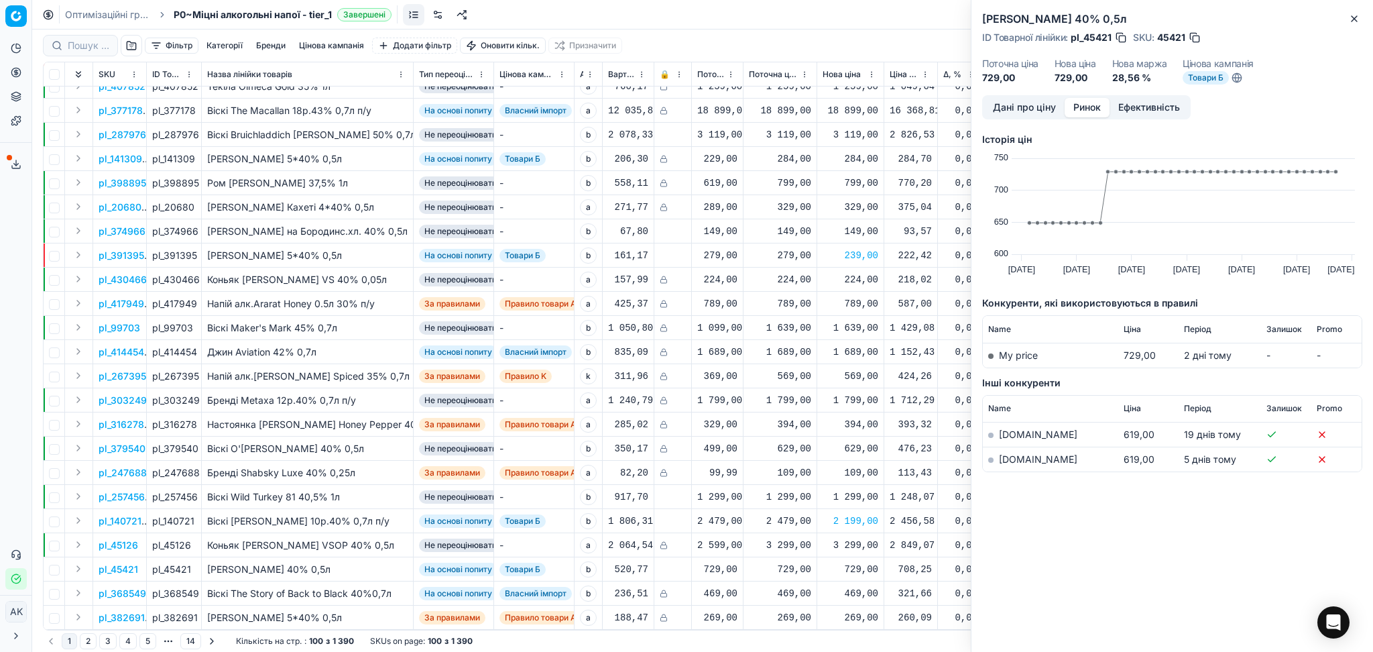
click at [1009, 459] on link "silpo.ua" at bounding box center [1038, 458] width 78 height 11
click at [1347, 17] on button "Close" at bounding box center [1354, 19] width 16 height 16
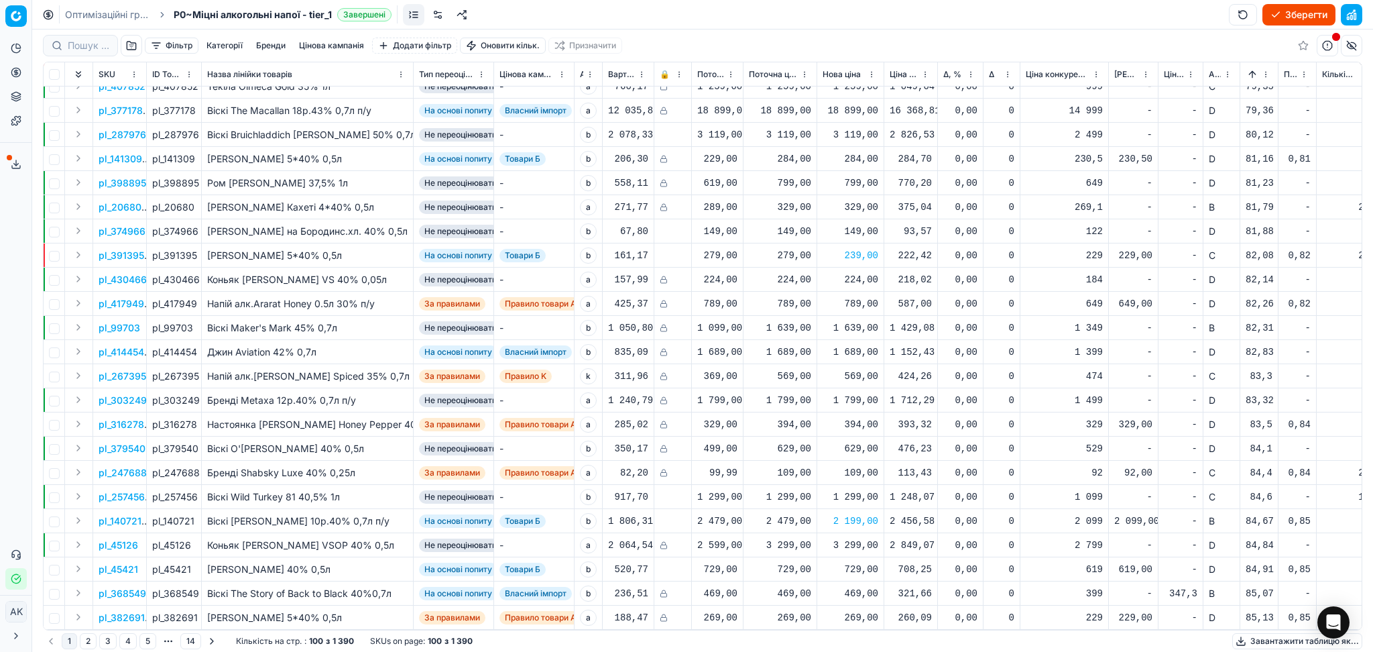
click at [857, 564] on div "729,00" at bounding box center [851, 568] width 56 height 13
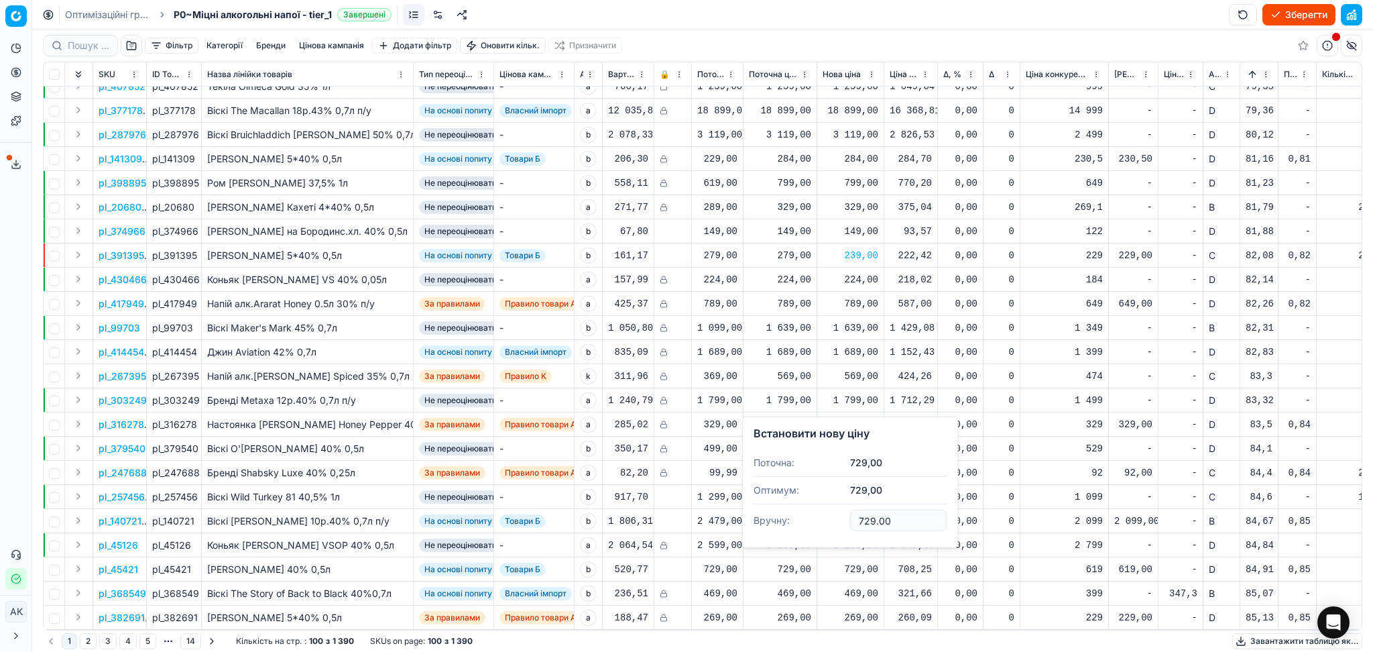
drag, startPoint x: 903, startPoint y: 521, endPoint x: 746, endPoint y: 523, distance: 156.9
click at [756, 521] on dl "Поточна: 729,00 Оптимум: 729,00 Вручну: 729.00" at bounding box center [849, 492] width 193 height 87
type input "649.00"
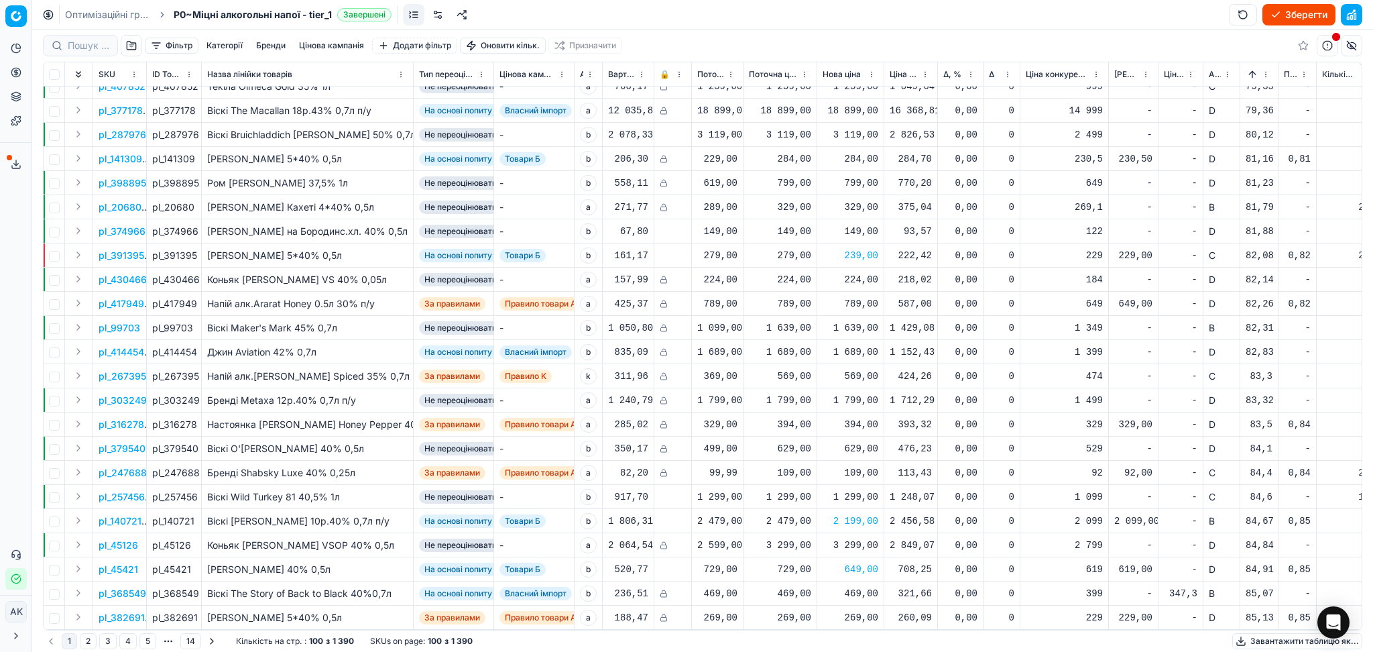
scroll to position [1883, 0]
click at [81, 643] on button "2" at bounding box center [88, 641] width 17 height 16
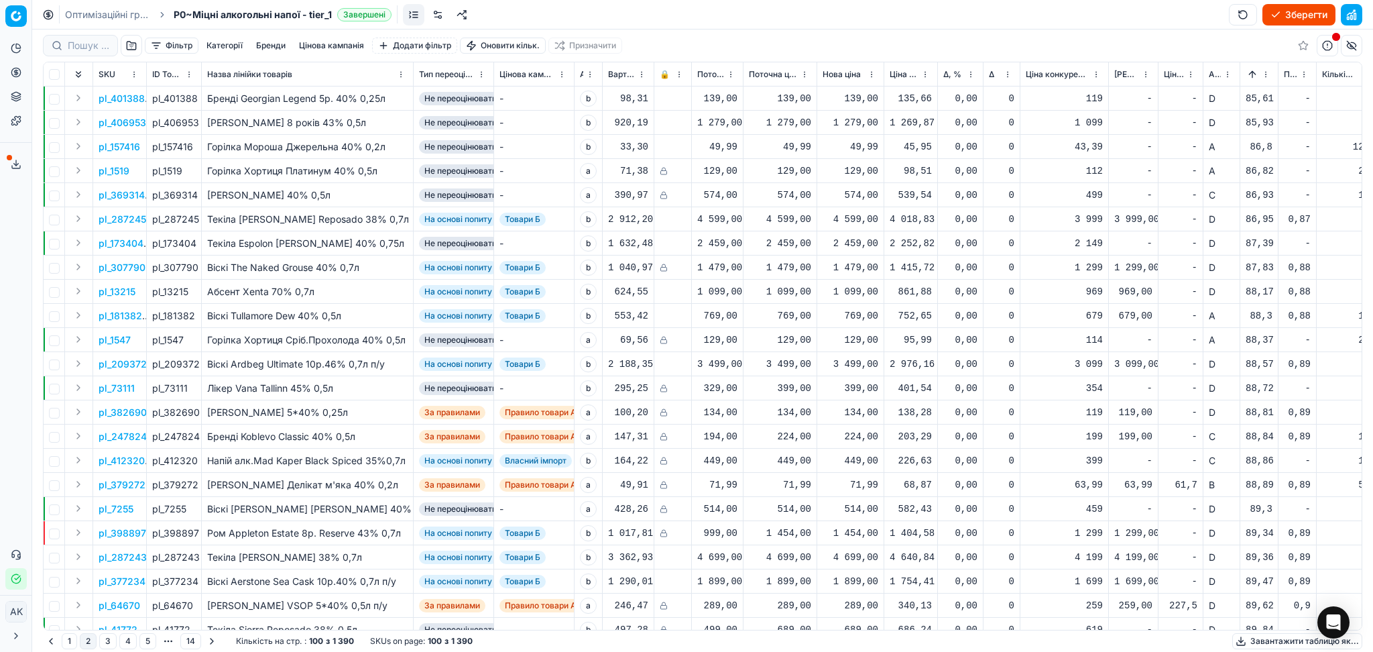
click at [849, 214] on div "4 599,00" at bounding box center [851, 219] width 56 height 13
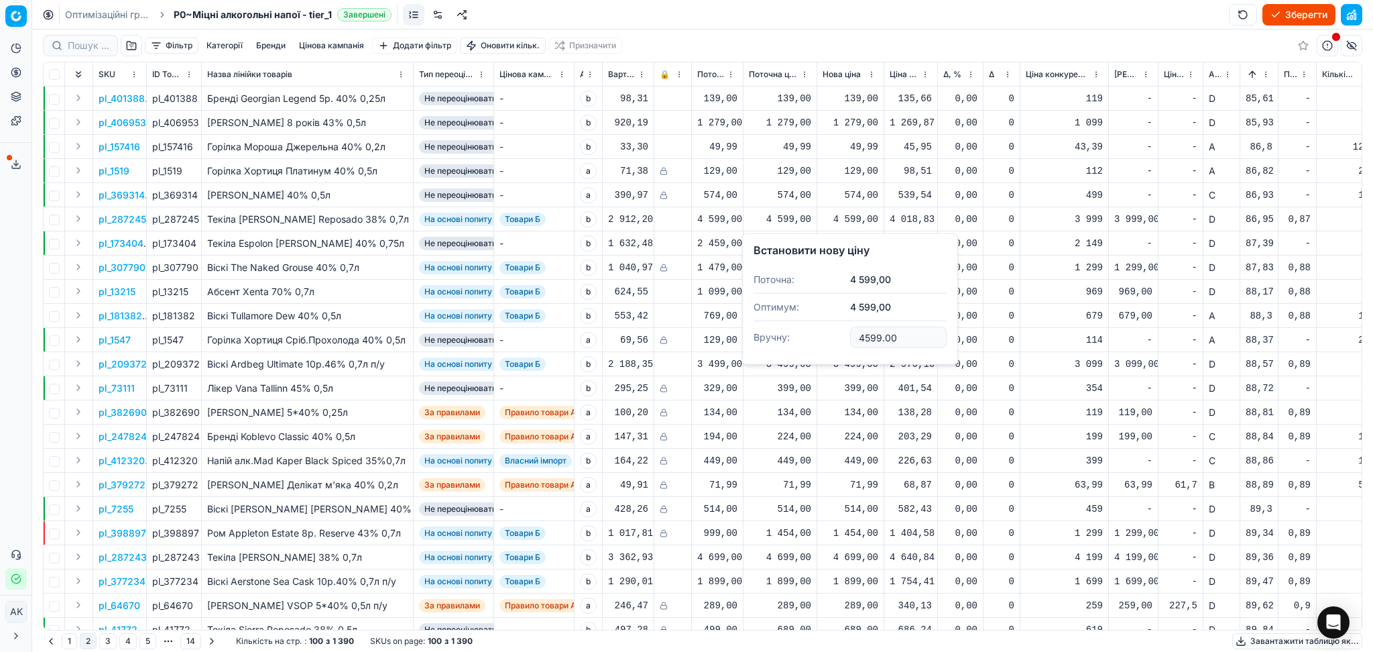
drag, startPoint x: 905, startPoint y: 335, endPoint x: 796, endPoint y: 343, distance: 109.6
click at [839, 341] on dl "Поточна: 4 599,00 Оптимум: 4 599,00 Вручну: 4599.00" at bounding box center [849, 309] width 193 height 87
type input "4149.00"
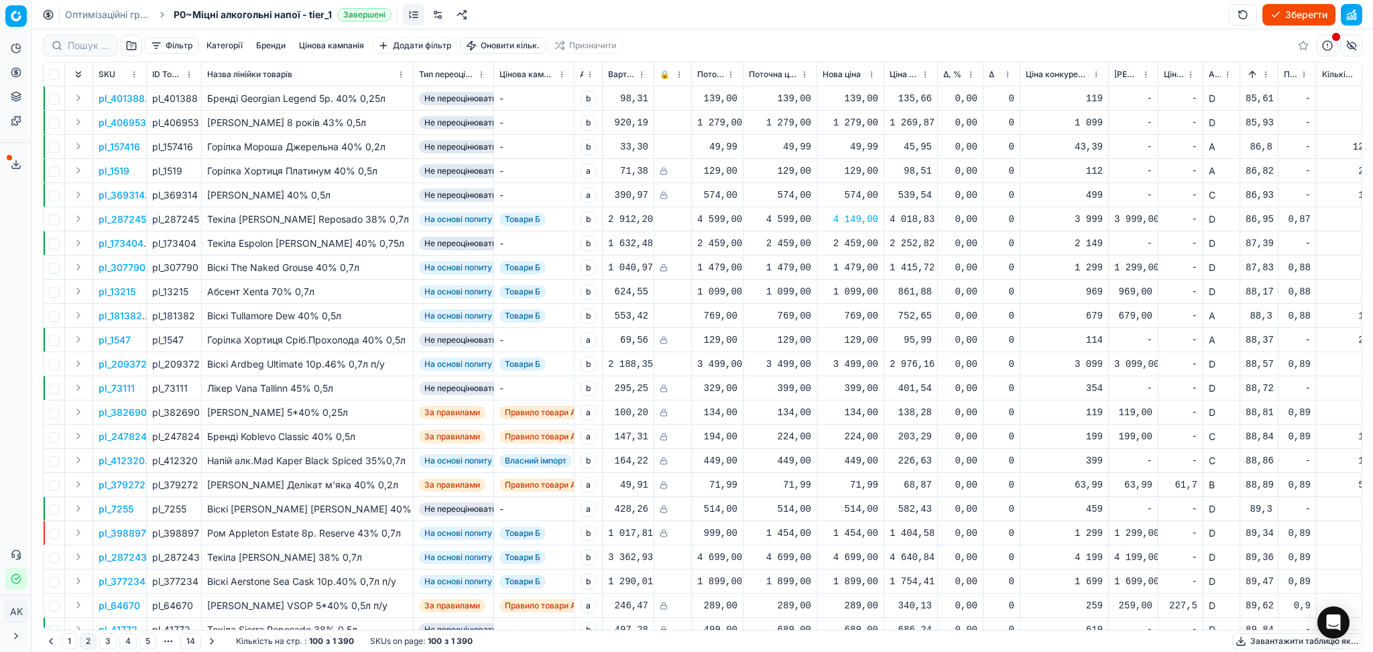
drag, startPoint x: 837, startPoint y: 285, endPoint x: 861, endPoint y: 302, distance: 30.3
click at [837, 285] on div "1 099,00" at bounding box center [851, 291] width 56 height 13
drag, startPoint x: 898, startPoint y: 408, endPoint x: 780, endPoint y: 418, distance: 119.1
click at [830, 419] on dl "Поточна: 1 099,00 Оптимум: 1 099,00 Вручну: 1099.00" at bounding box center [849, 382] width 193 height 87
type input "999.00"
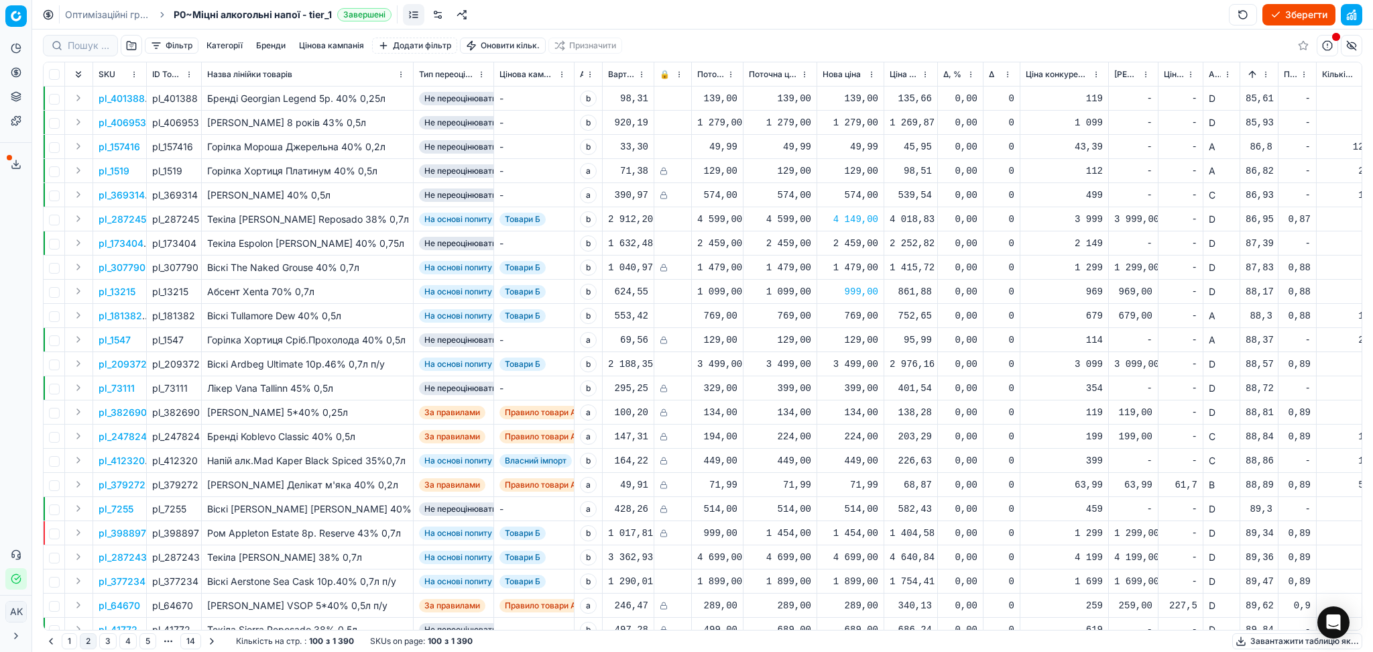
click at [849, 315] on div "769,00" at bounding box center [851, 315] width 56 height 13
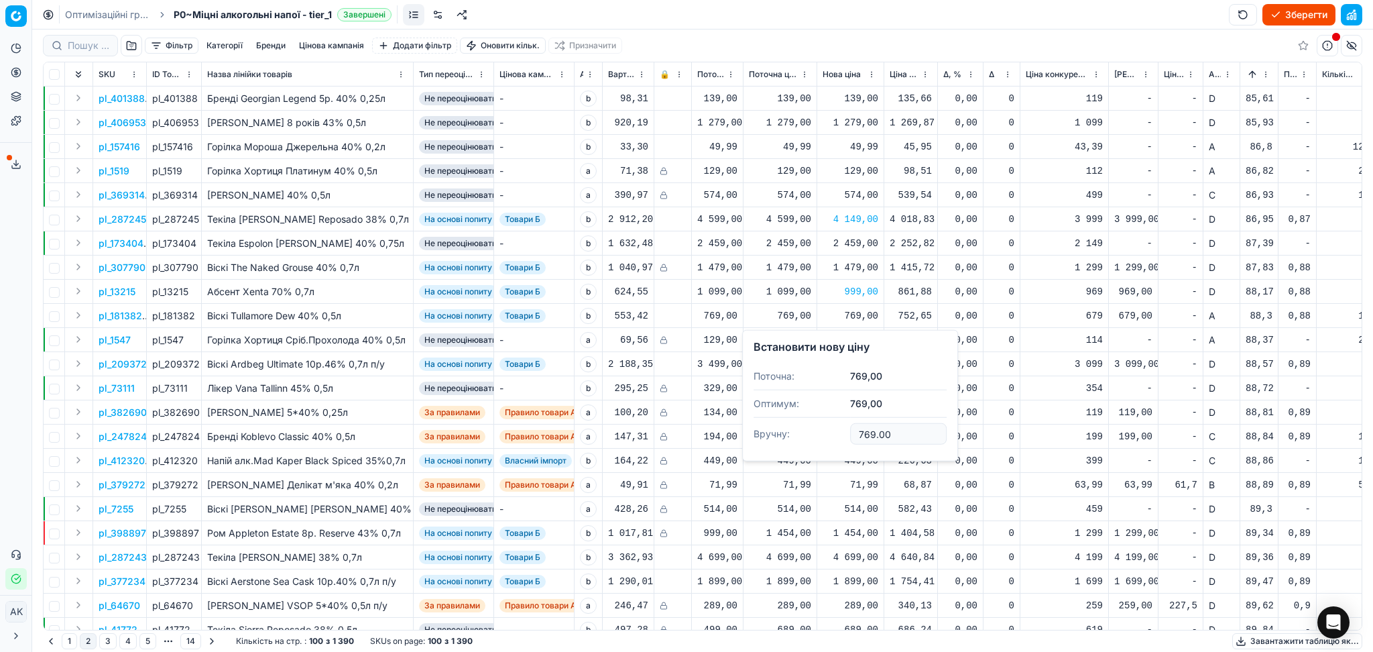
drag, startPoint x: 896, startPoint y: 434, endPoint x: 760, endPoint y: 413, distance: 137.7
click at [800, 425] on dl "Поточна: 769,00 Оптимум: 769,00 Вручну: 769.00" at bounding box center [849, 406] width 193 height 87
type input "709.00"
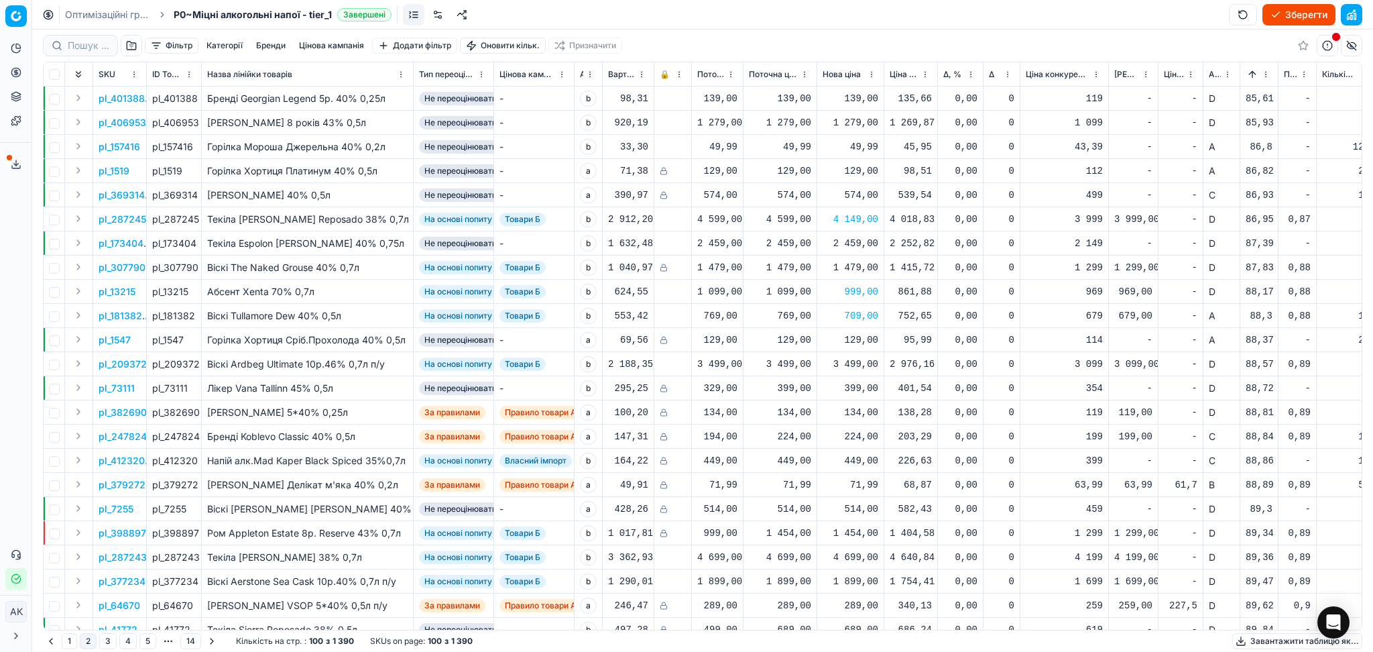
click at [849, 357] on div "3 499,00" at bounding box center [851, 363] width 56 height 13
drag, startPoint x: 907, startPoint y: 484, endPoint x: 800, endPoint y: 484, distance: 106.6
click at [800, 484] on dl "Поточна: 3 499,00 Оптимум: 3 499,00 Вручну: 3499.00" at bounding box center [849, 454] width 193 height 87
type input "3219.00"
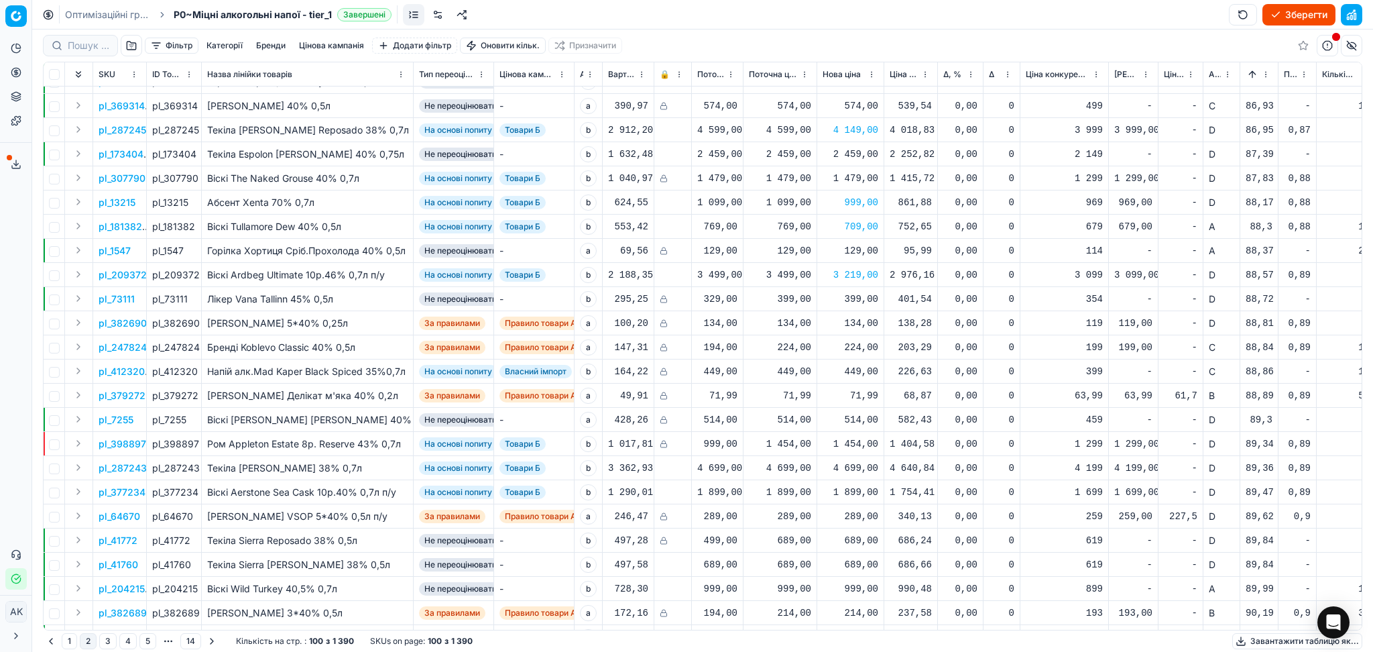
click at [833, 467] on div "4 699,00" at bounding box center [851, 467] width 56 height 13
drag, startPoint x: 889, startPoint y: 586, endPoint x: 812, endPoint y: 590, distance: 76.5
click at [827, 589] on dl "Поточна: 4 699,00 Оптимум: 4 699,00 Вручну: 4699.00" at bounding box center [849, 558] width 193 height 87
type input "4369.00"
click at [854, 491] on div "1 899,00" at bounding box center [851, 491] width 56 height 13
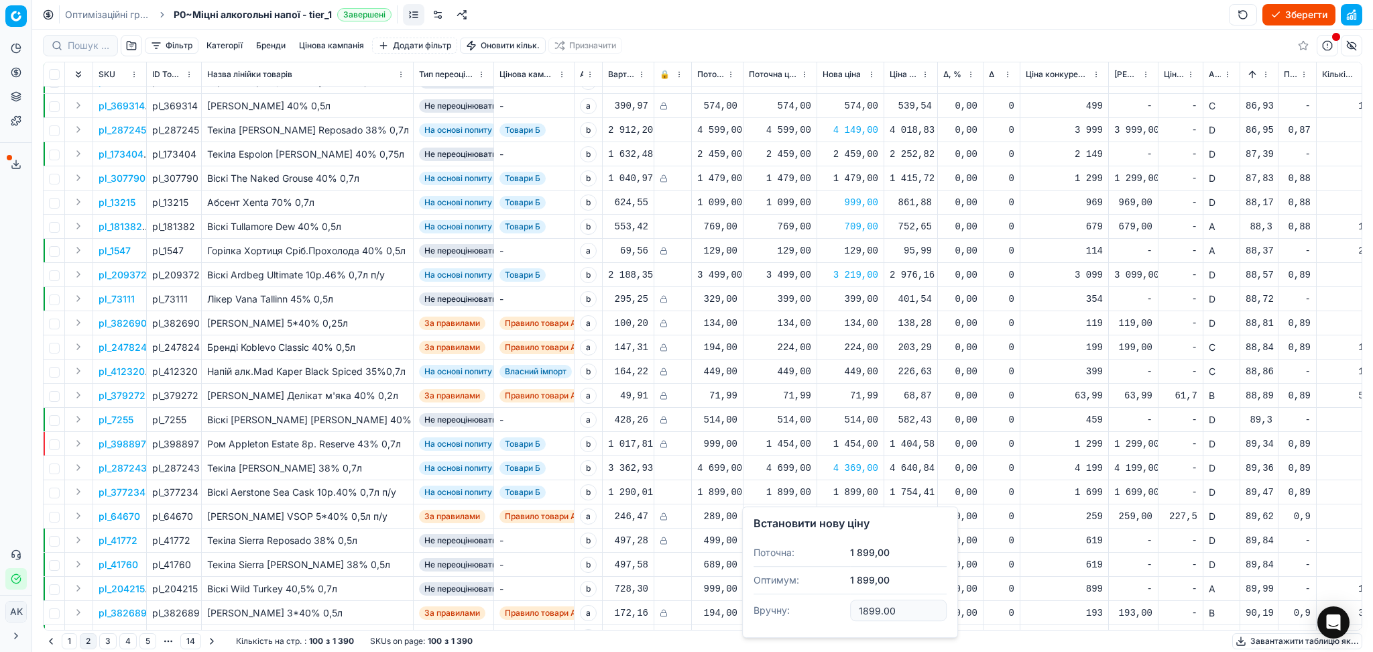
drag, startPoint x: 908, startPoint y: 612, endPoint x: 746, endPoint y: 637, distance: 164.1
click at [767, 634] on div "Встановити нову ціну Поточна: 1 899,00 Оптимум: 1 899,00 Вручну: 1899.00" at bounding box center [850, 571] width 216 height 131
type input "1769.00"
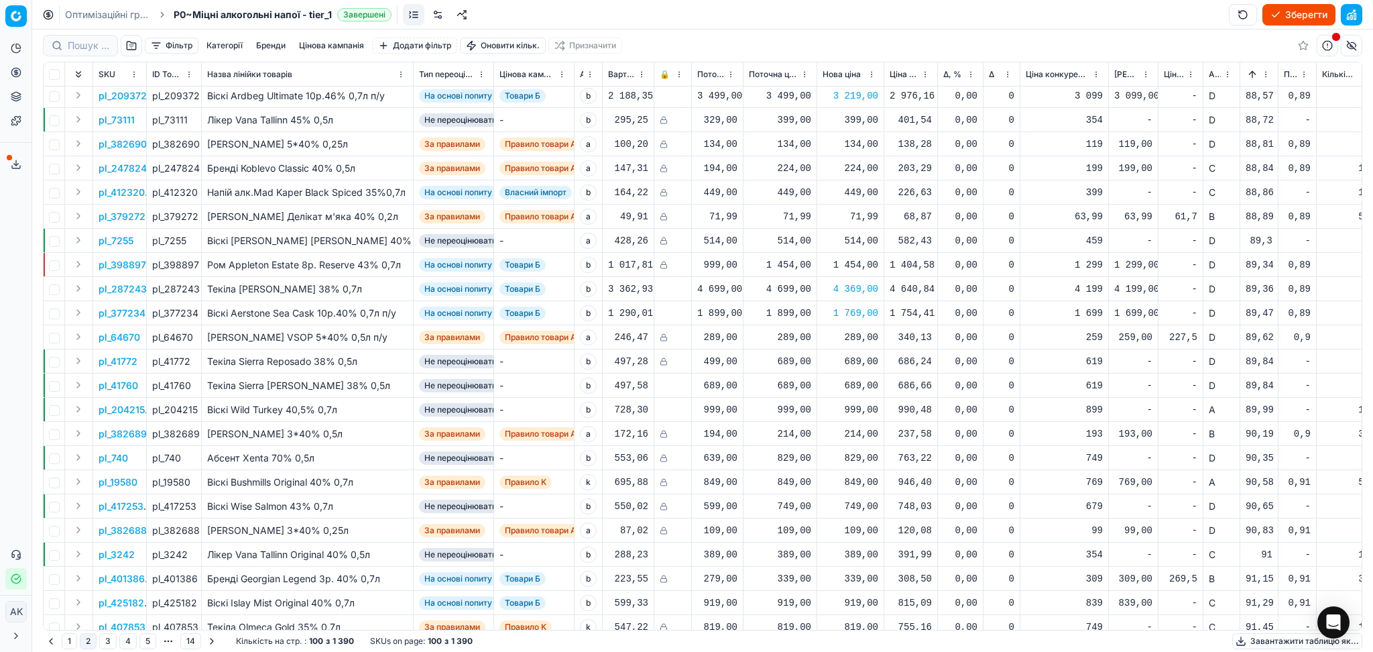
scroll to position [357, 0]
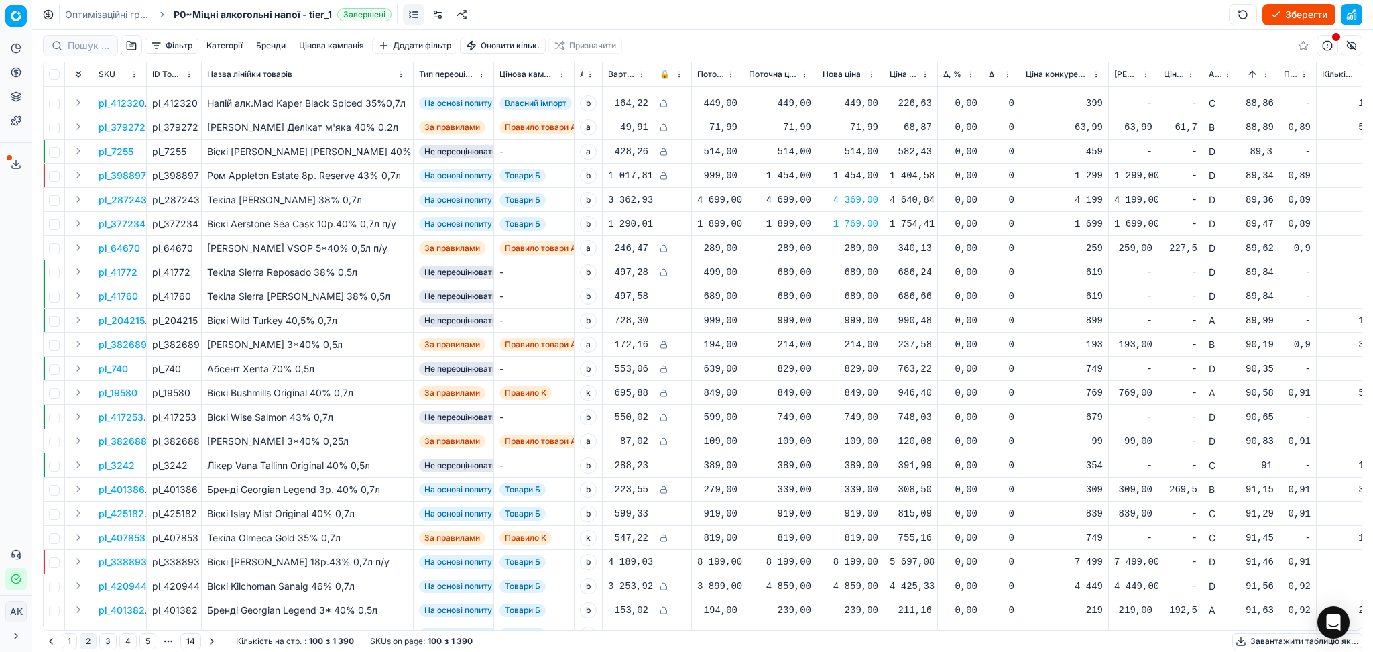
click at [854, 518] on div "919,00" at bounding box center [851, 513] width 56 height 13
drag, startPoint x: 902, startPoint y: 472, endPoint x: 762, endPoint y: 469, distance: 140.1
click at [783, 469] on dl "Поточна: 919,00 Оптимум: 919,00 Вручну: 919.00" at bounding box center [849, 443] width 193 height 87
type input "869.00"
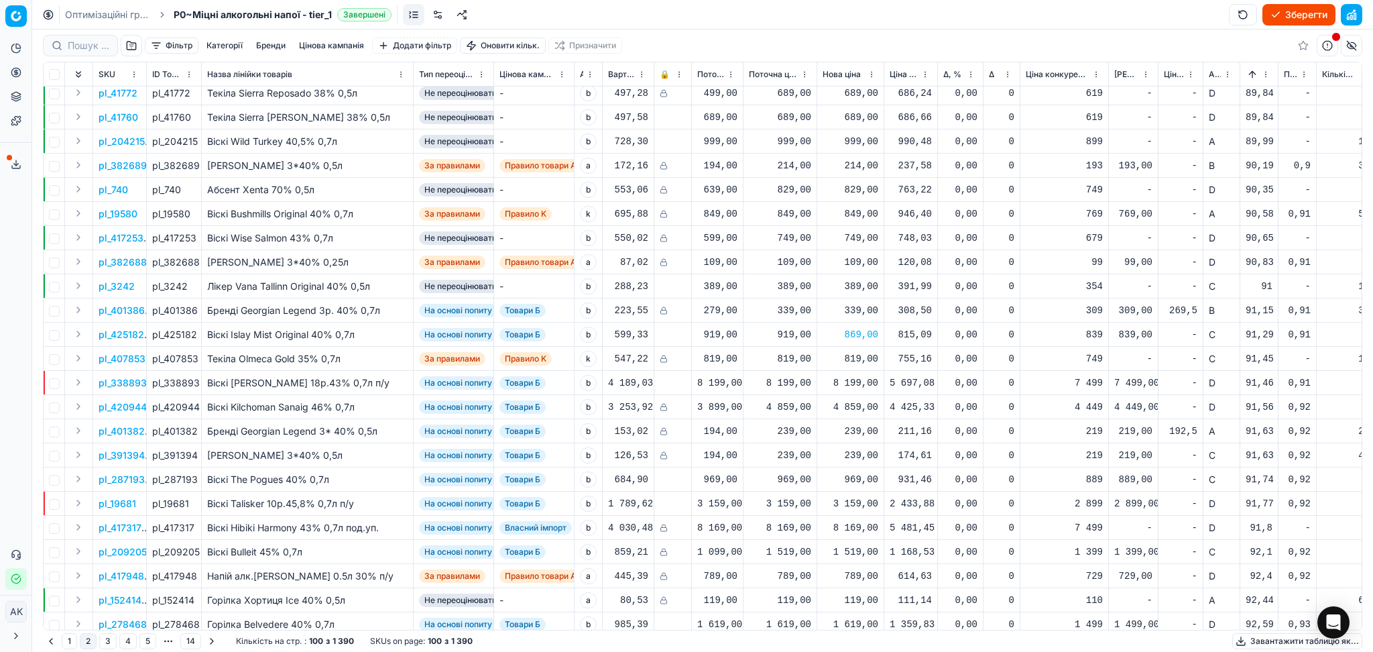
drag, startPoint x: 848, startPoint y: 381, endPoint x: 855, endPoint y: 393, distance: 14.1
click at [848, 380] on div "8 199,00" at bounding box center [851, 382] width 56 height 13
drag, startPoint x: 912, startPoint y: 495, endPoint x: 810, endPoint y: 508, distance: 102.7
click at [830, 505] on dl "Поточна: 8 199,00 Оптимум: 8 199,00 Вручну: 8199.00" at bounding box center [849, 473] width 193 height 87
type input "7799.00"
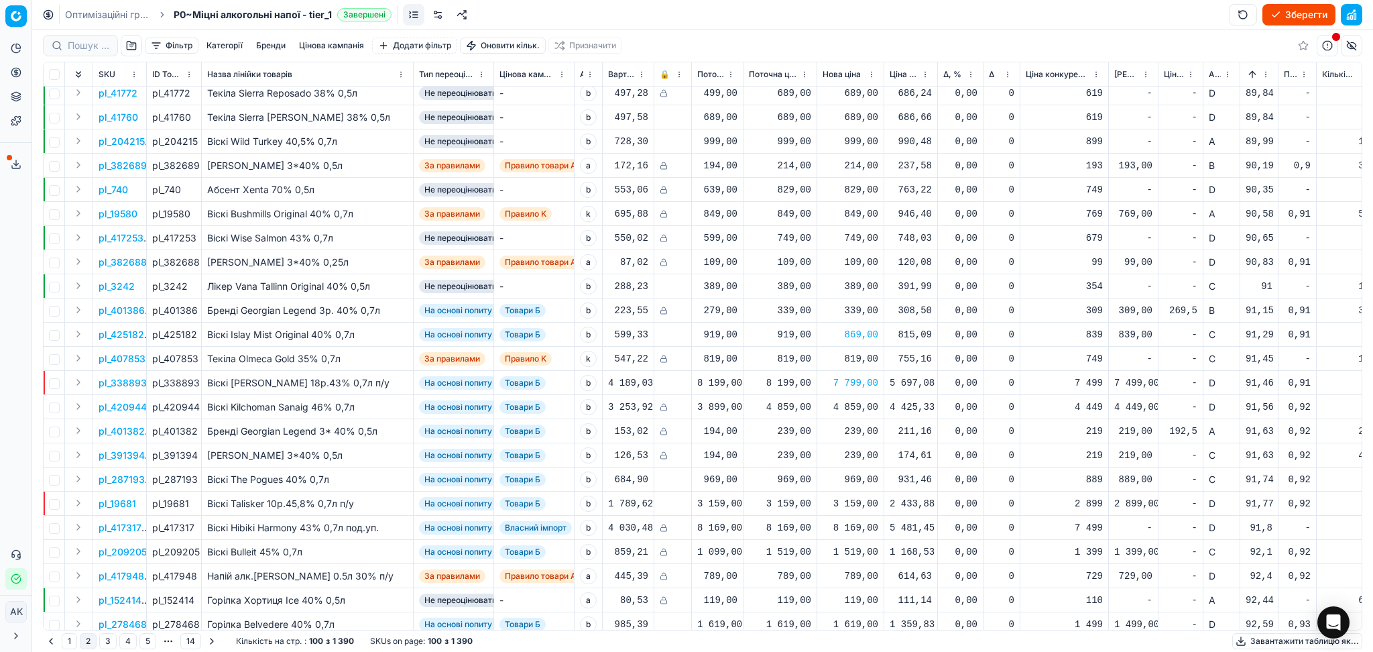
click at [863, 483] on div "969,00" at bounding box center [851, 479] width 56 height 13
drag, startPoint x: 890, startPoint y: 599, endPoint x: 804, endPoint y: 606, distance: 86.1
click at [841, 604] on dl "Поточна: 969,00 Оптимум: 969,00 Вручну: 969.00" at bounding box center [849, 569] width 193 height 87
type input "924.00"
click at [849, 505] on div "3 159,00" at bounding box center [851, 503] width 56 height 13
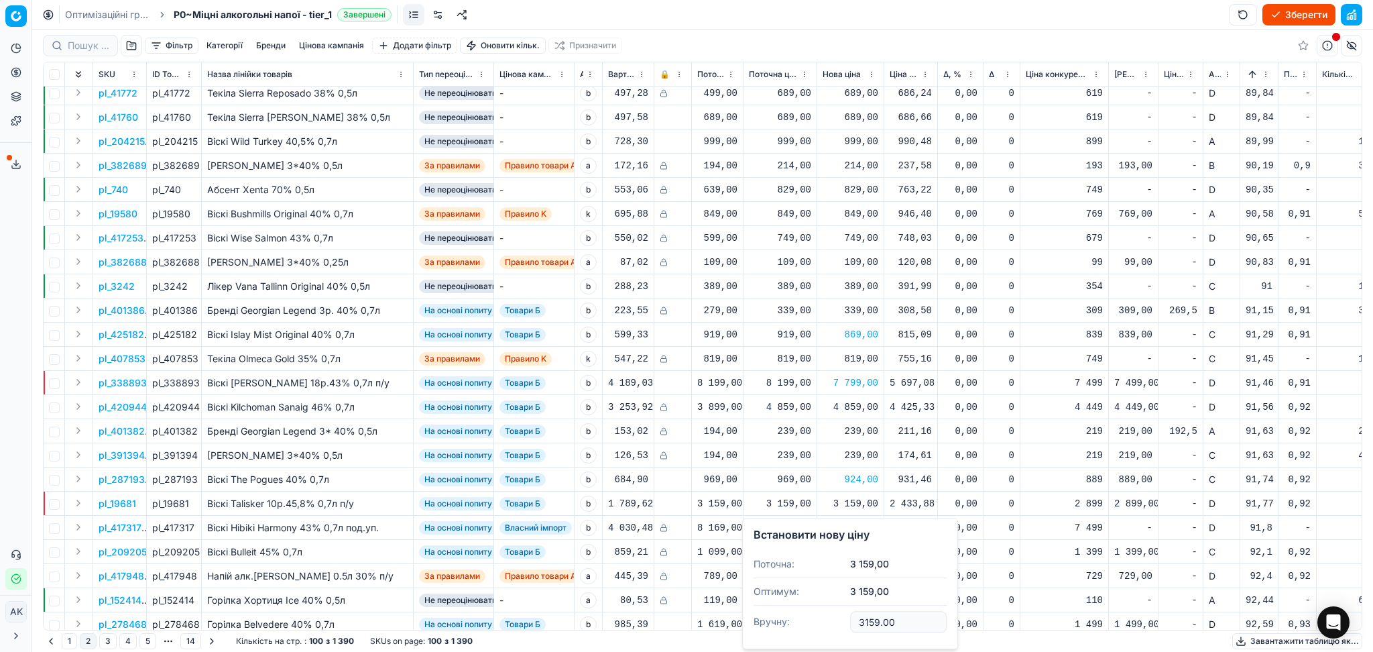
drag, startPoint x: 878, startPoint y: 629, endPoint x: 667, endPoint y: 613, distance: 211.1
click at [678, 613] on body "Pricing platform Аналітика Цінова оптимізація Асортимент продукції Шаблони Серв…" at bounding box center [686, 326] width 1373 height 652
type input "3"
type input "3019.00"
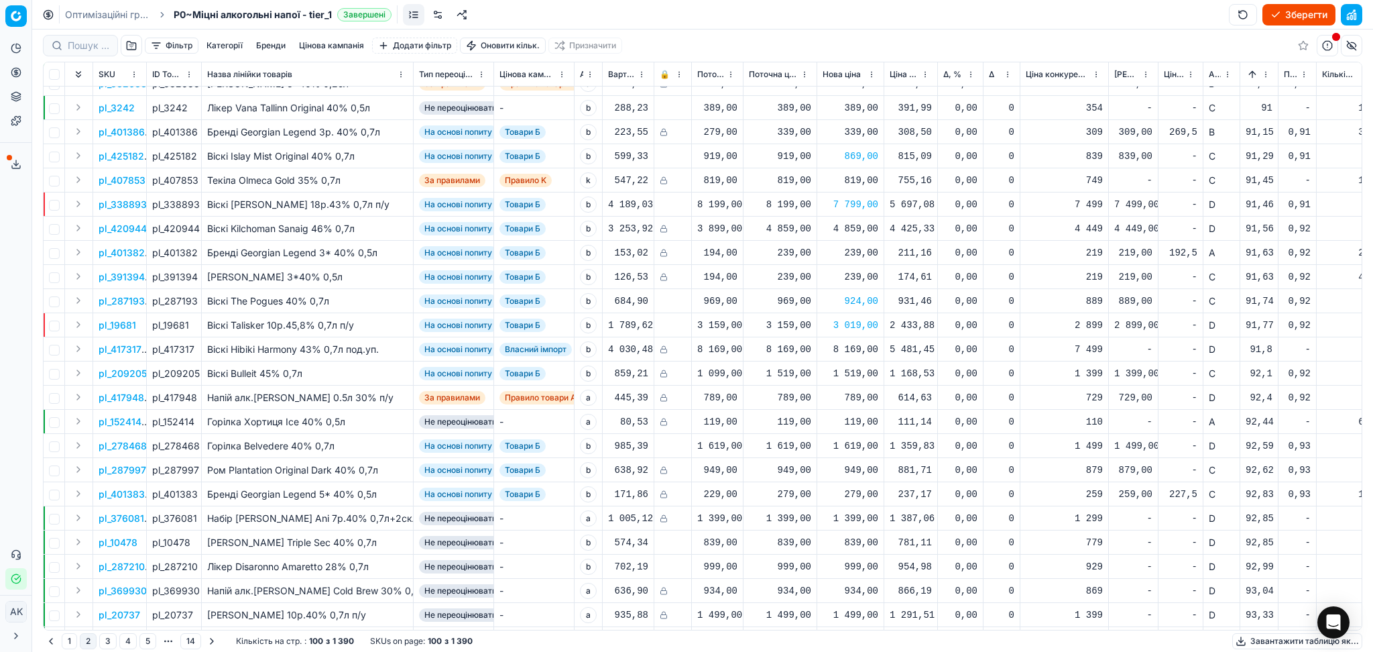
scroll to position [804, 0]
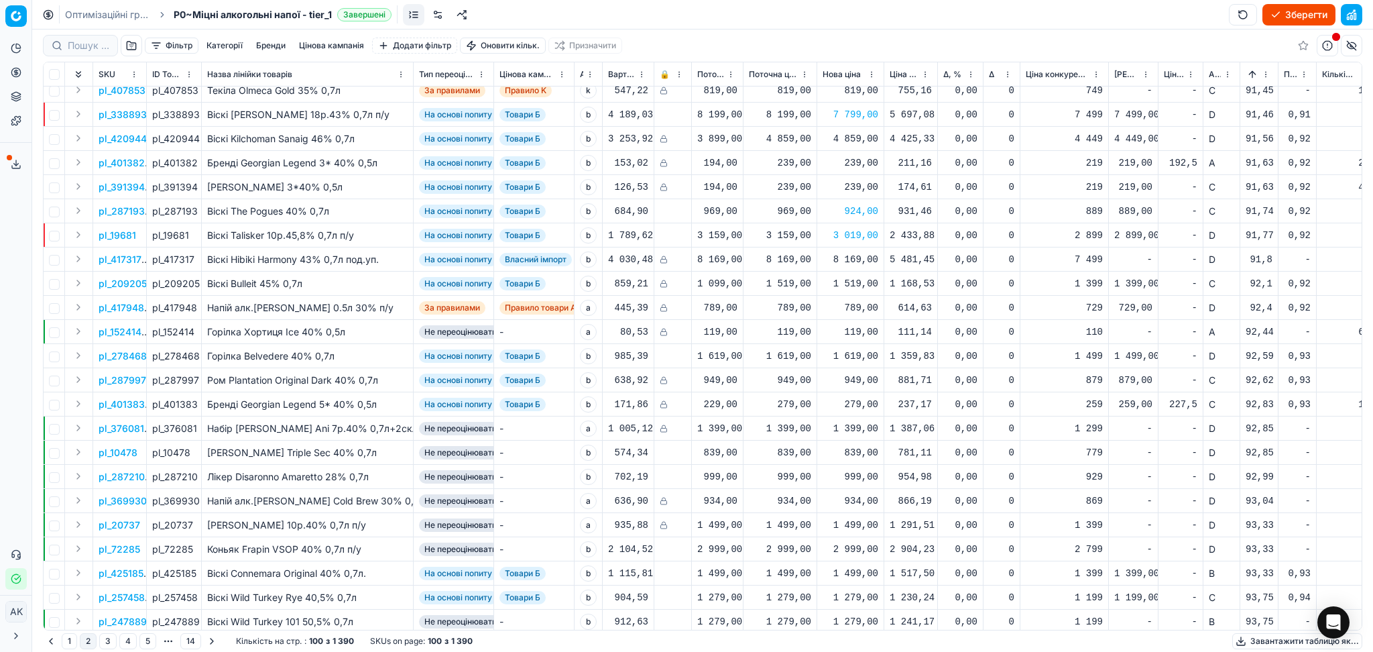
click at [846, 354] on div "1 619,00" at bounding box center [851, 355] width 56 height 13
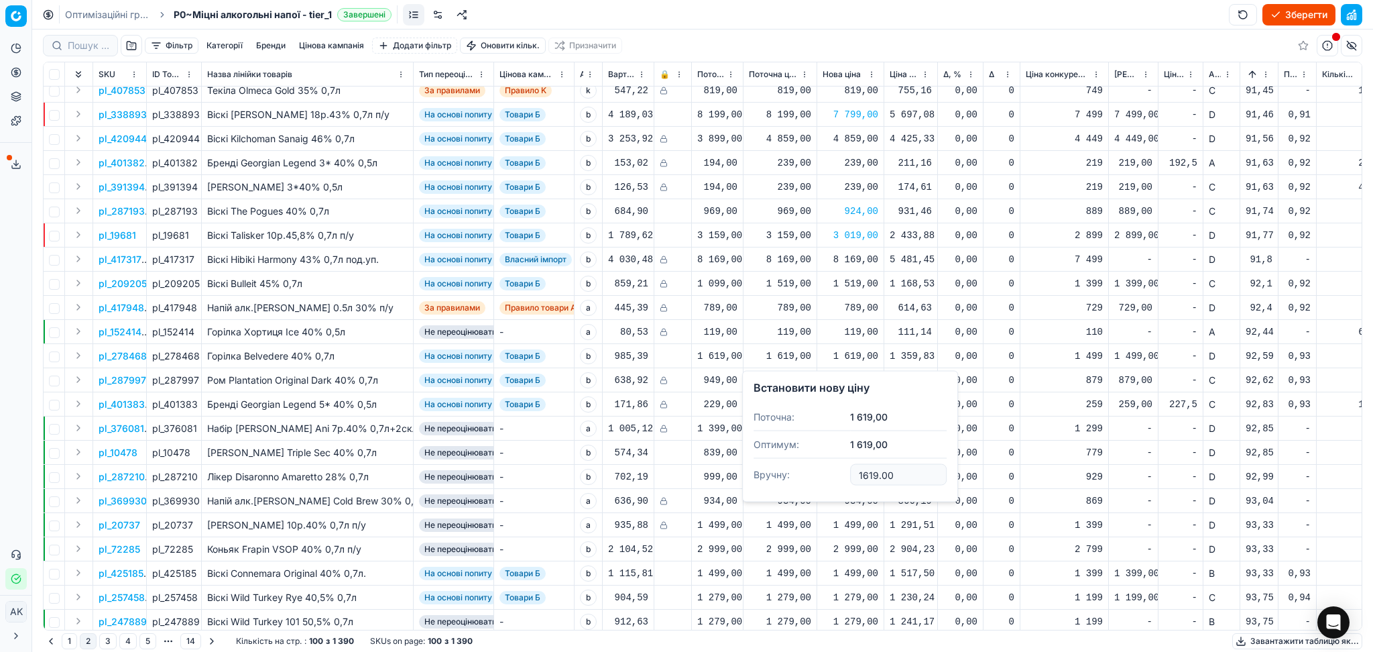
drag, startPoint x: 796, startPoint y: 477, endPoint x: 784, endPoint y: 478, distance: 11.5
click at [785, 477] on dl "Поточна: 1 619,00 Оптимум: 1 619,00 Вручну: 1619.00" at bounding box center [849, 447] width 193 height 87
type input "1559.00"
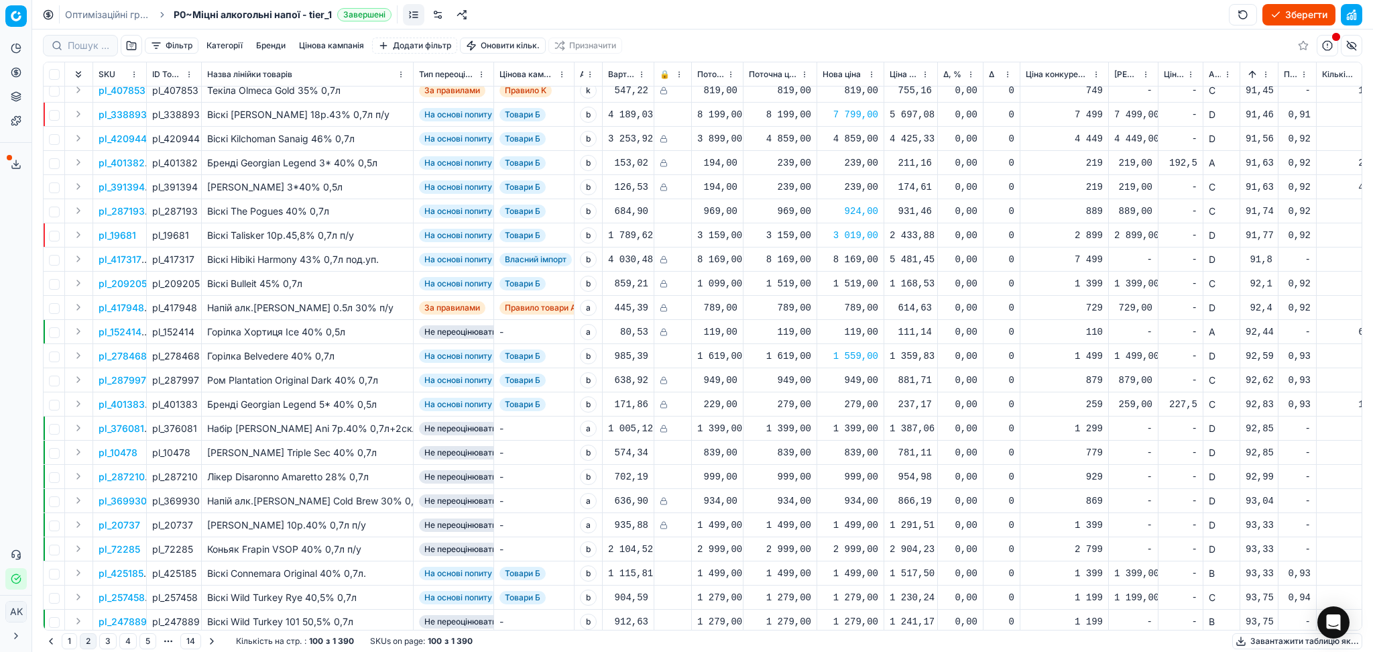
scroll to position [894, 0]
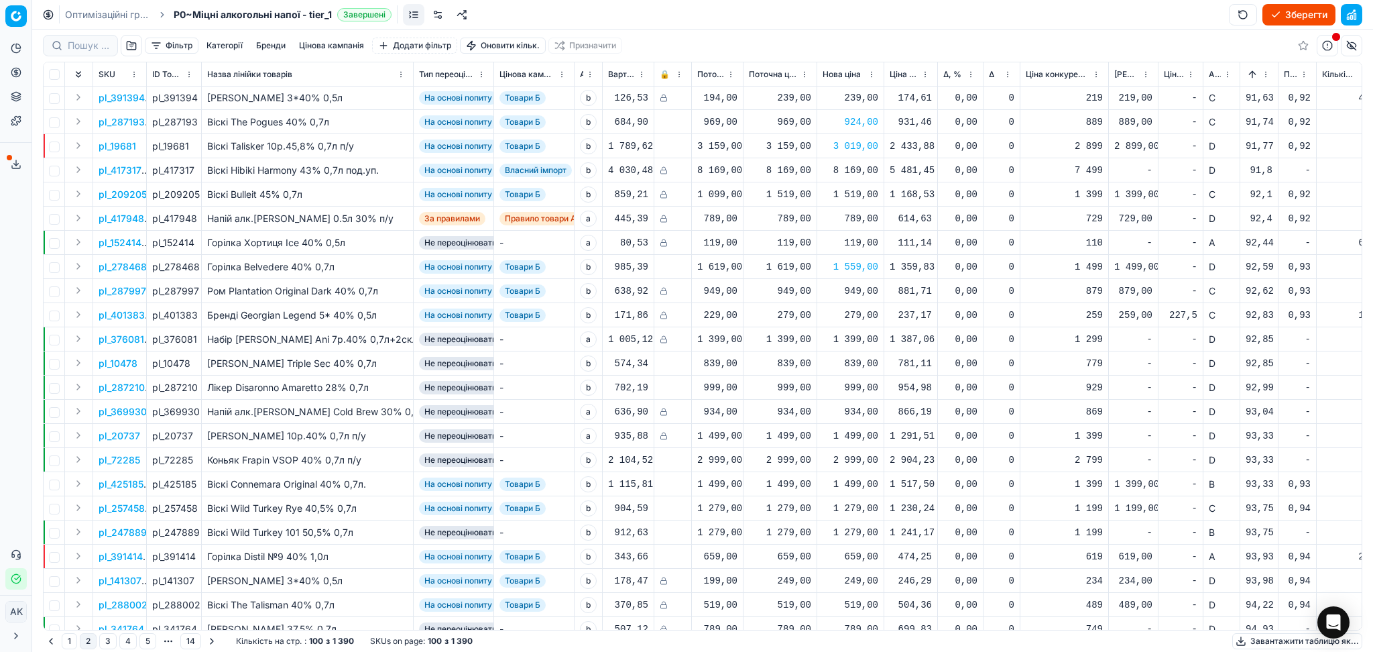
click at [878, 478] on div "1 499,00" at bounding box center [851, 483] width 56 height 13
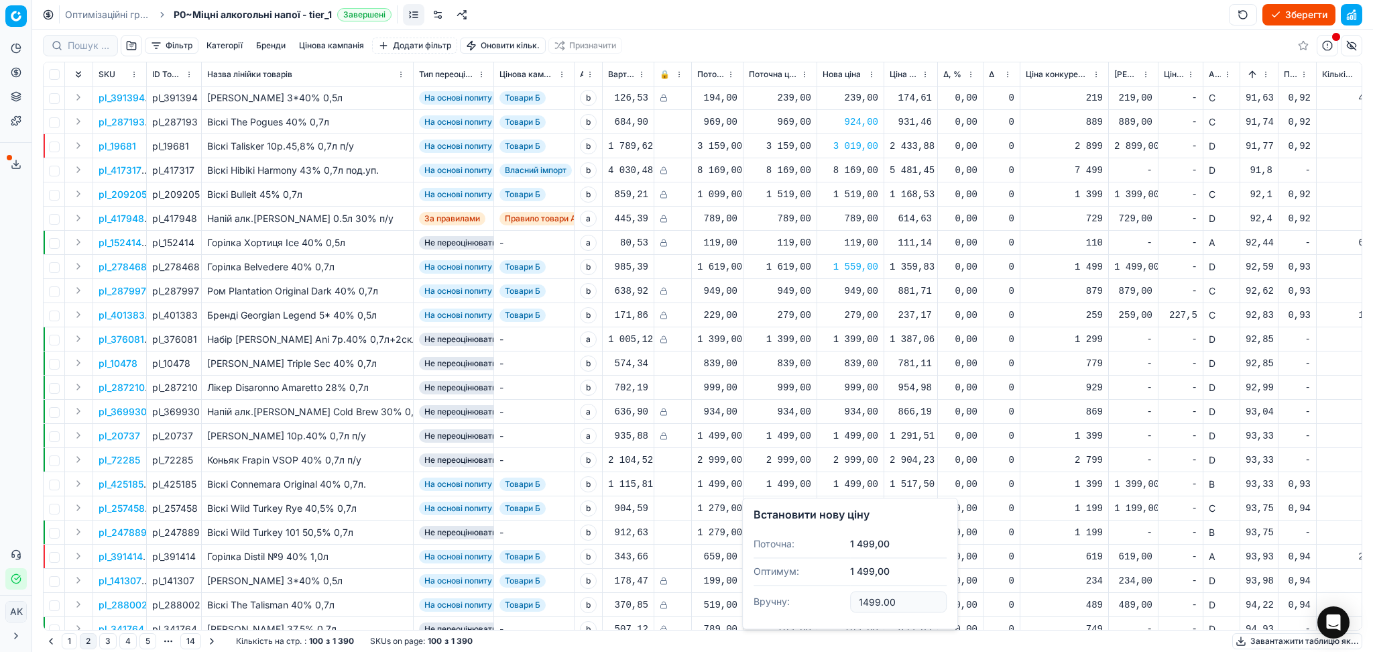
click at [874, 605] on input "1499.00" at bounding box center [898, 601] width 97 height 21
type input "1449.00"
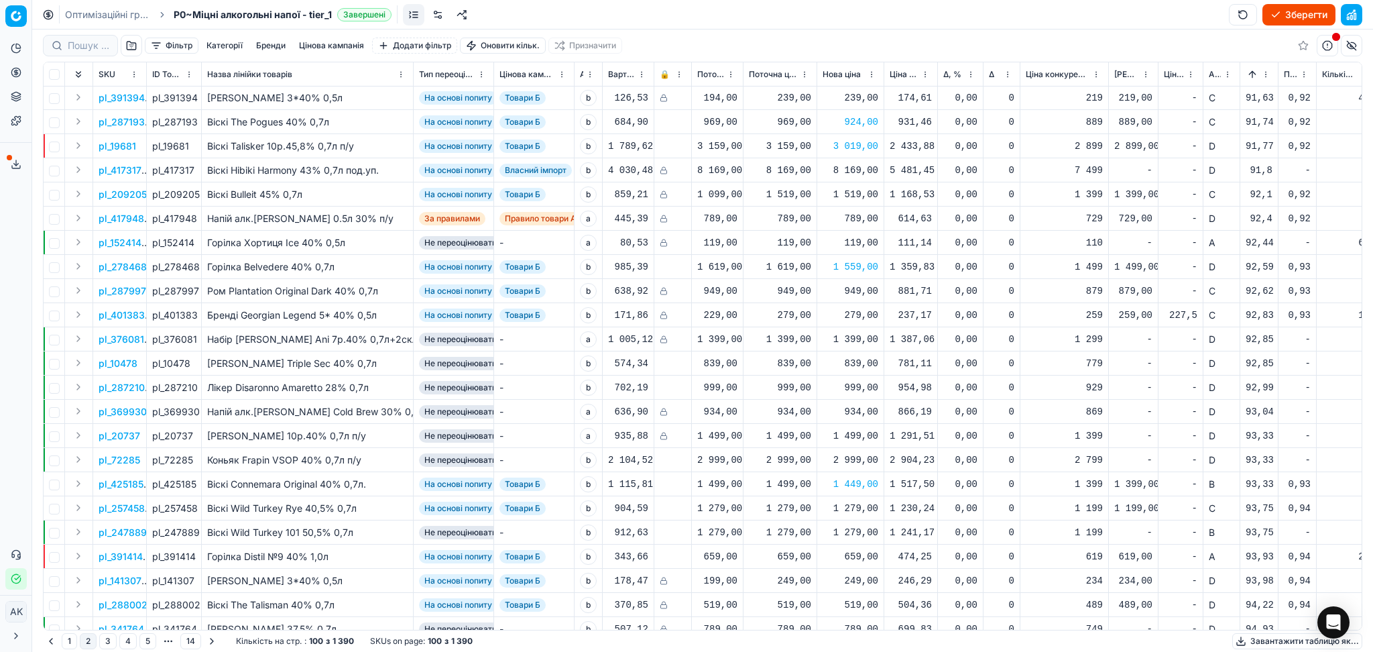
click at [861, 499] on div "1 279,00" at bounding box center [851, 507] width 56 height 23
drag, startPoint x: 876, startPoint y: 470, endPoint x: 869, endPoint y: 467, distance: 6.9
click at [869, 467] on input "1279.00" at bounding box center [898, 465] width 97 height 21
type input "1249.00"
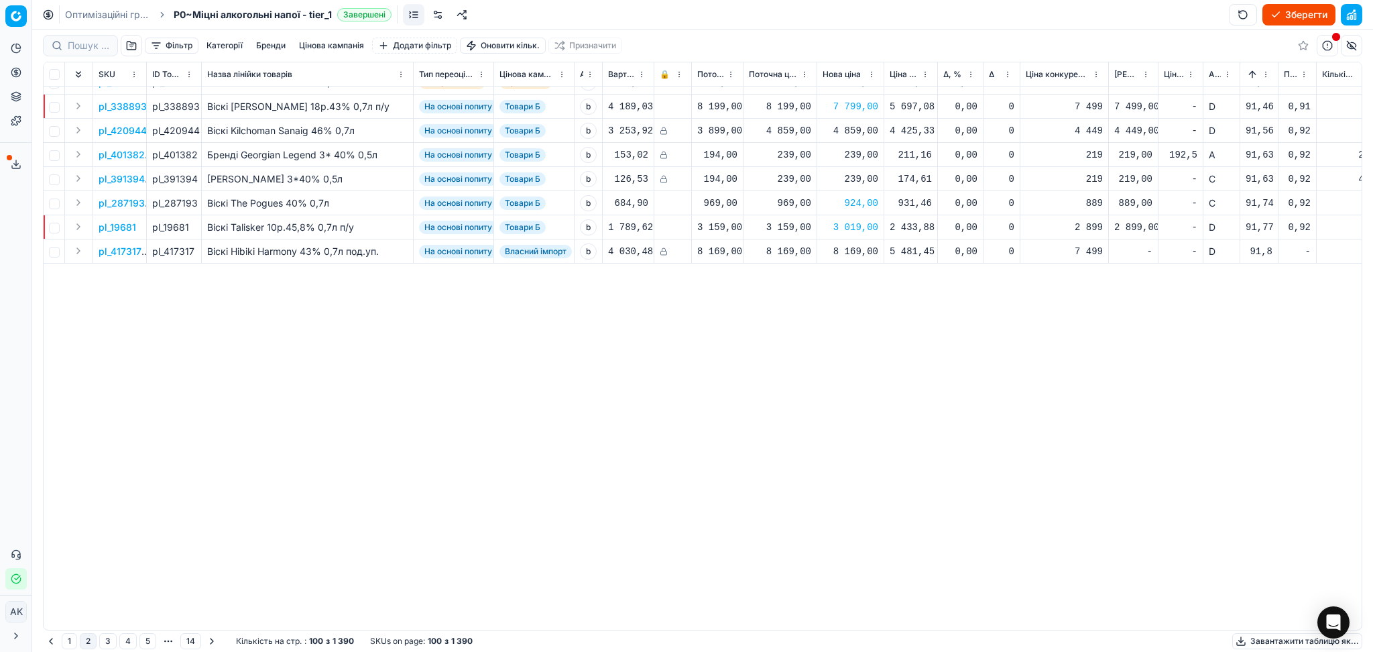
scroll to position [0, 0]
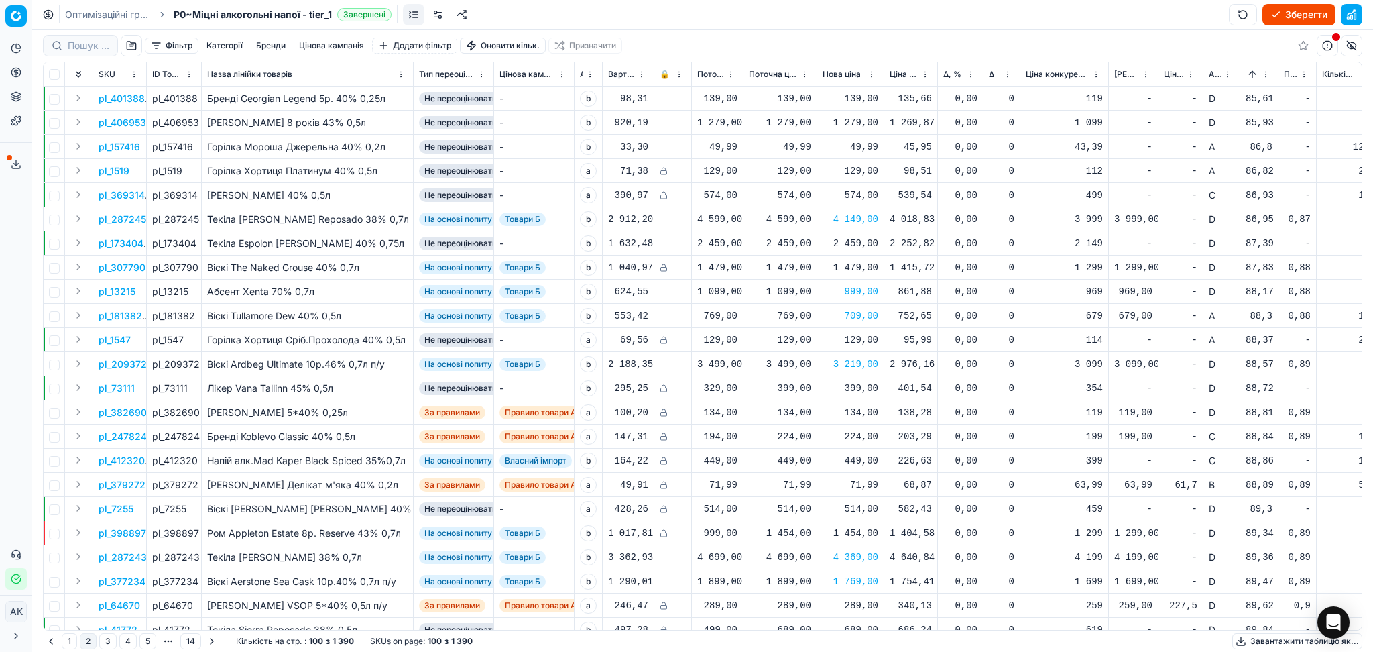
click at [17, 164] on polyline at bounding box center [16, 165] width 5 height 2
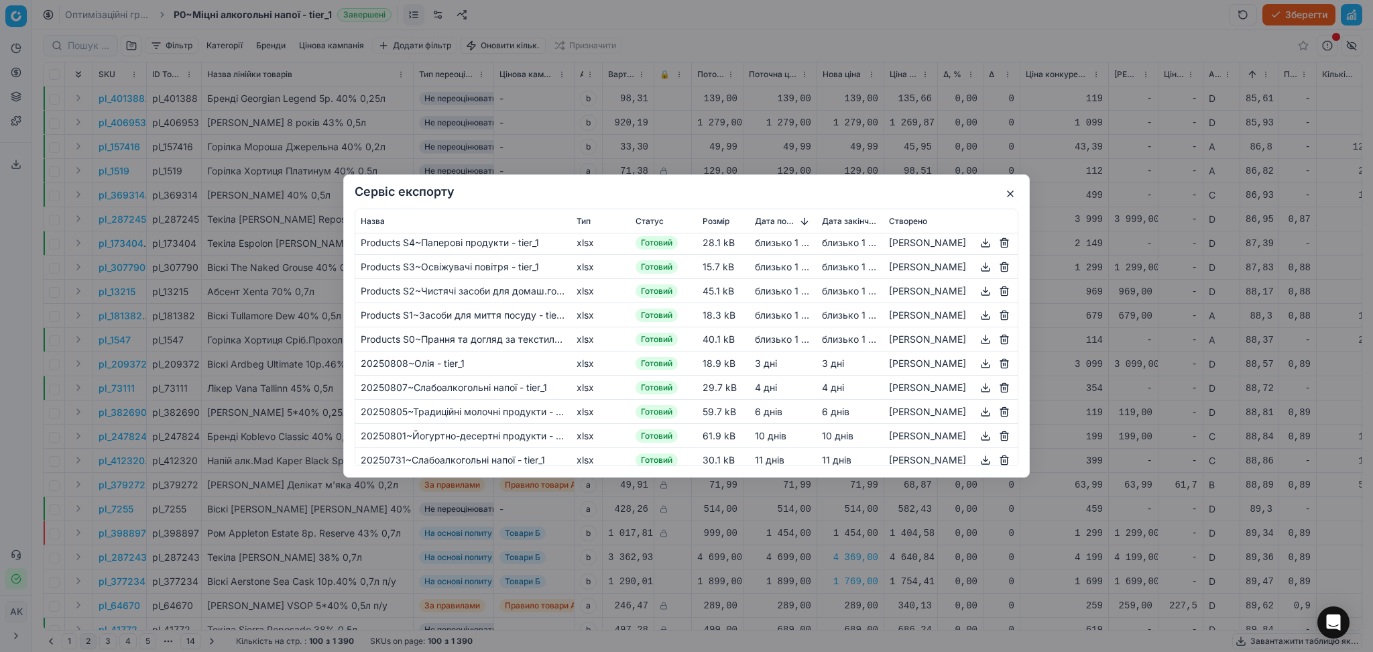
scroll to position [178, 0]
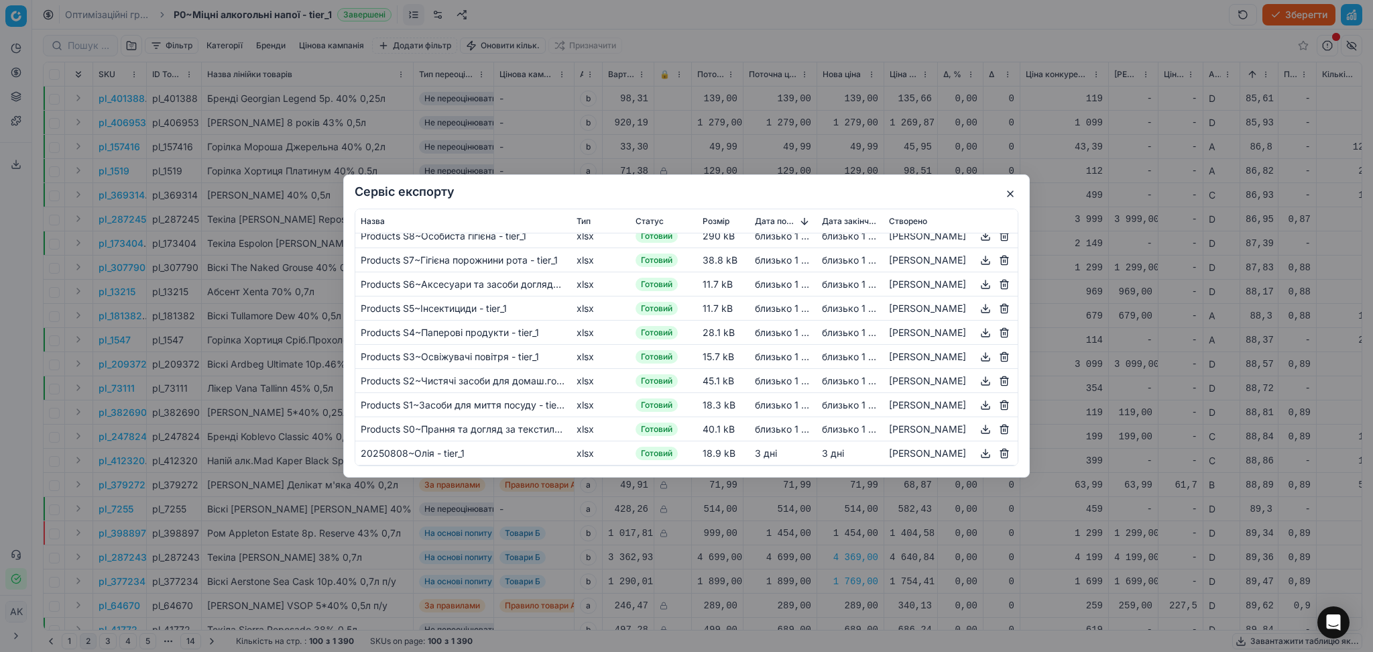
click at [977, 428] on button "button" at bounding box center [985, 429] width 16 height 16
click at [977, 402] on button "button" at bounding box center [985, 405] width 16 height 16
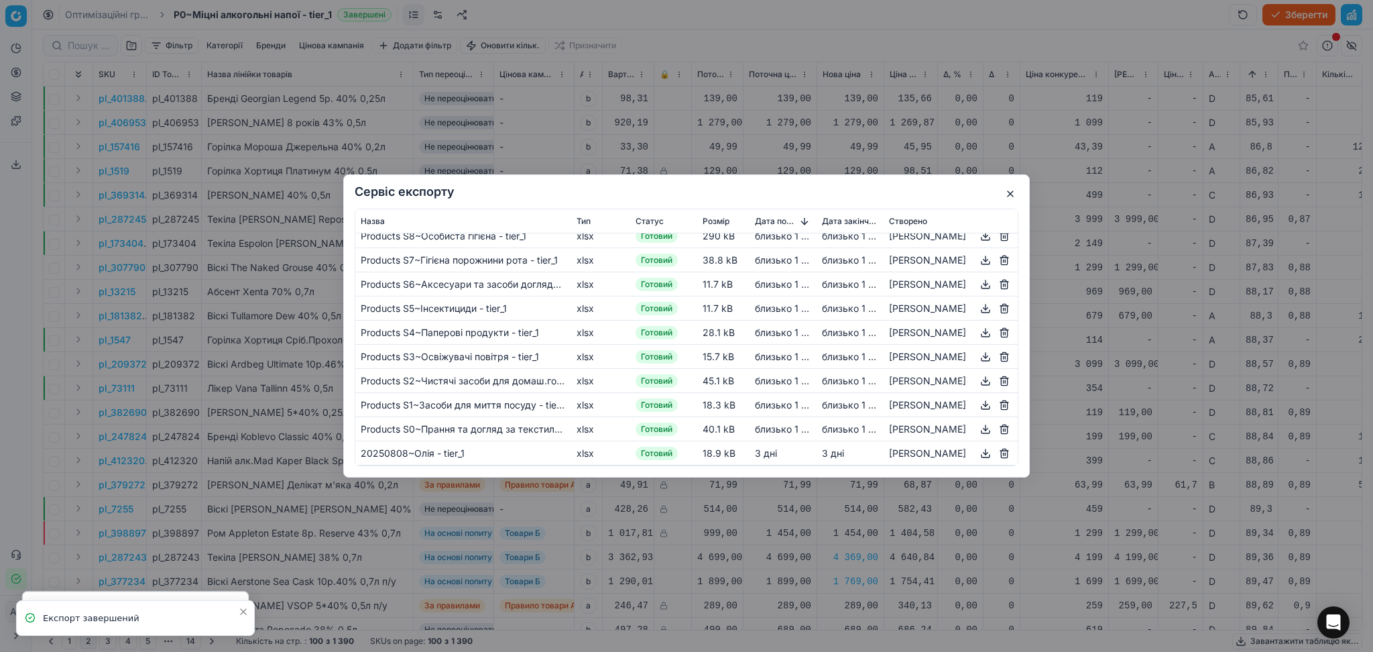
click at [977, 379] on button "button" at bounding box center [985, 381] width 16 height 16
drag, startPoint x: 969, startPoint y: 355, endPoint x: 973, endPoint y: 347, distance: 9.6
click at [977, 355] on button "button" at bounding box center [985, 357] width 16 height 16
drag, startPoint x: 974, startPoint y: 334, endPoint x: 974, endPoint y: 322, distance: 12.1
click at [977, 334] on button "button" at bounding box center [985, 332] width 16 height 16
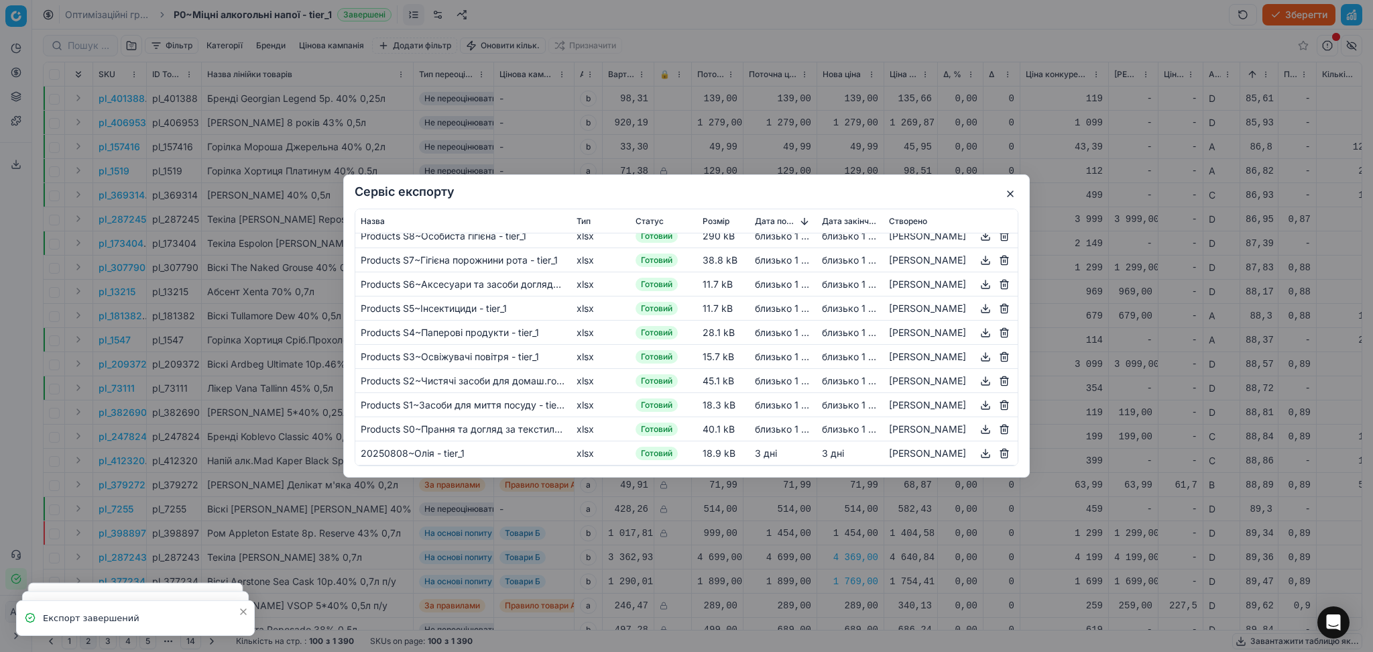
click at [977, 306] on button "button" at bounding box center [985, 308] width 16 height 16
drag, startPoint x: 973, startPoint y: 282, endPoint x: 973, endPoint y: 295, distance: 13.4
click at [977, 282] on button "button" at bounding box center [985, 284] width 16 height 16
click at [977, 260] on button "button" at bounding box center [985, 260] width 16 height 16
click at [977, 239] on button "button" at bounding box center [985, 236] width 16 height 16
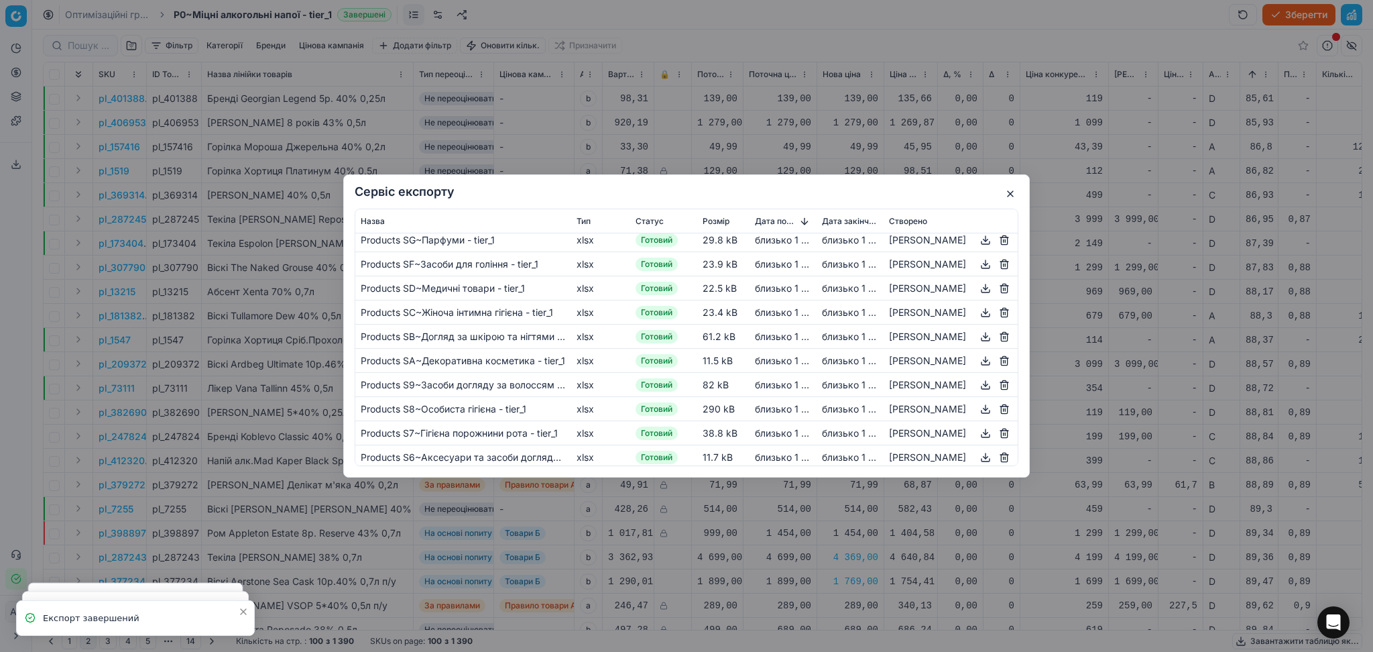
scroll to position [0, 0]
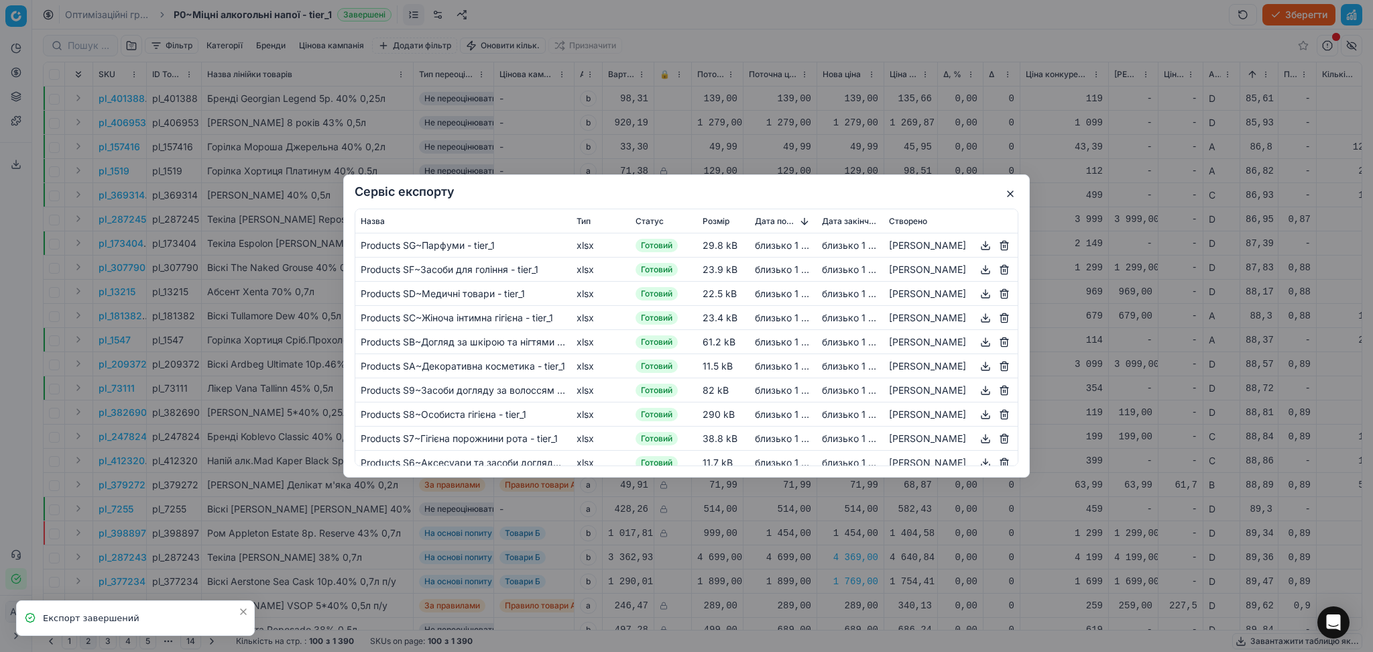
click at [977, 391] on button "button" at bounding box center [985, 390] width 16 height 16
drag, startPoint x: 969, startPoint y: 365, endPoint x: 969, endPoint y: 355, distance: 10.1
click at [977, 365] on button "button" at bounding box center [985, 366] width 16 height 16
drag, startPoint x: 969, startPoint y: 343, endPoint x: 969, endPoint y: 330, distance: 12.7
click at [977, 343] on button "button" at bounding box center [985, 342] width 16 height 16
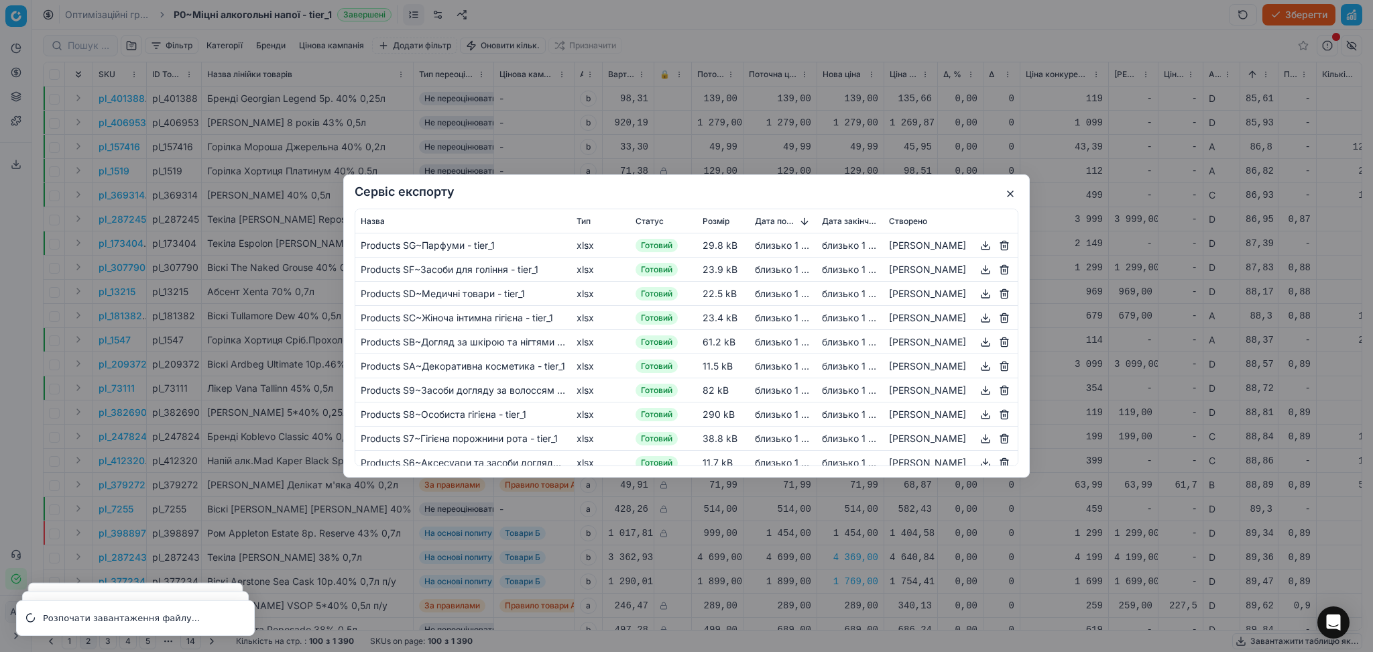
click at [977, 319] on button "button" at bounding box center [985, 318] width 16 height 16
click at [977, 290] on button "button" at bounding box center [985, 294] width 16 height 16
click at [977, 270] on button "button" at bounding box center [985, 269] width 16 height 16
click at [977, 244] on button "button" at bounding box center [985, 245] width 16 height 16
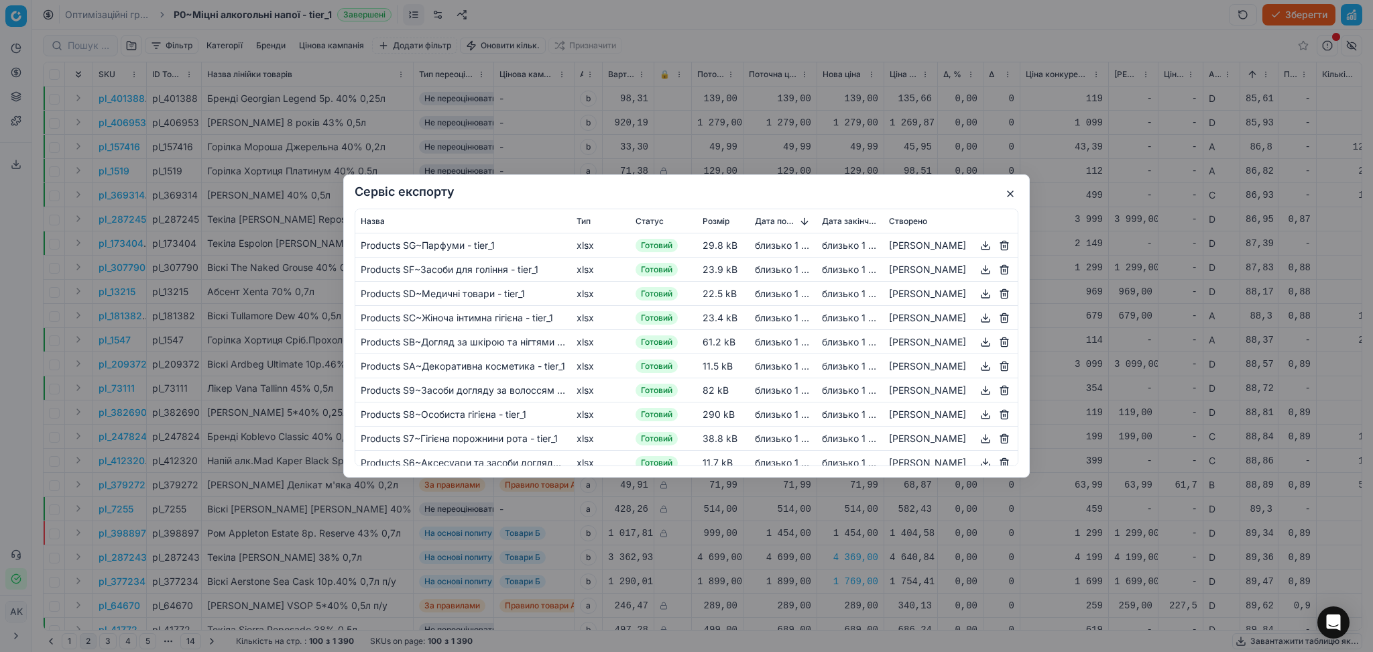
click at [1006, 192] on button "button" at bounding box center [1010, 194] width 16 height 16
click at [1011, 193] on button "button" at bounding box center [1010, 194] width 16 height 16
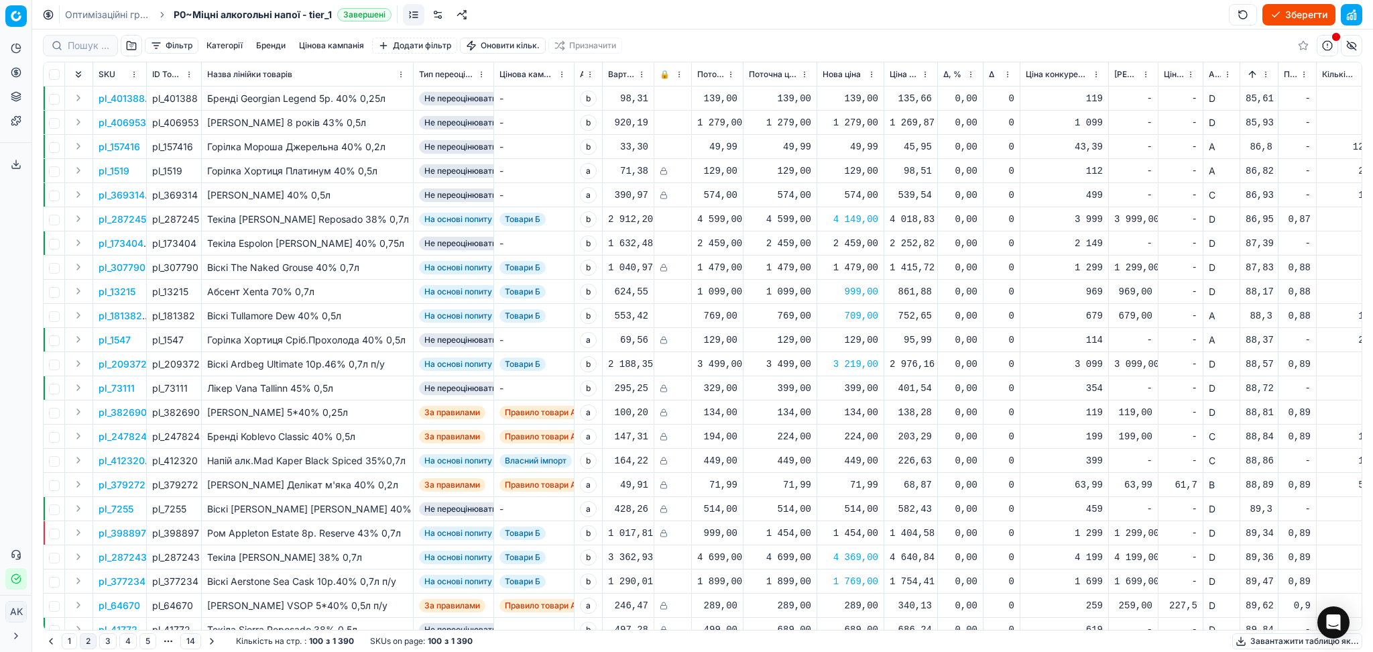
click at [119, 13] on link "Оптимізаційні групи" at bounding box center [108, 14] width 86 height 13
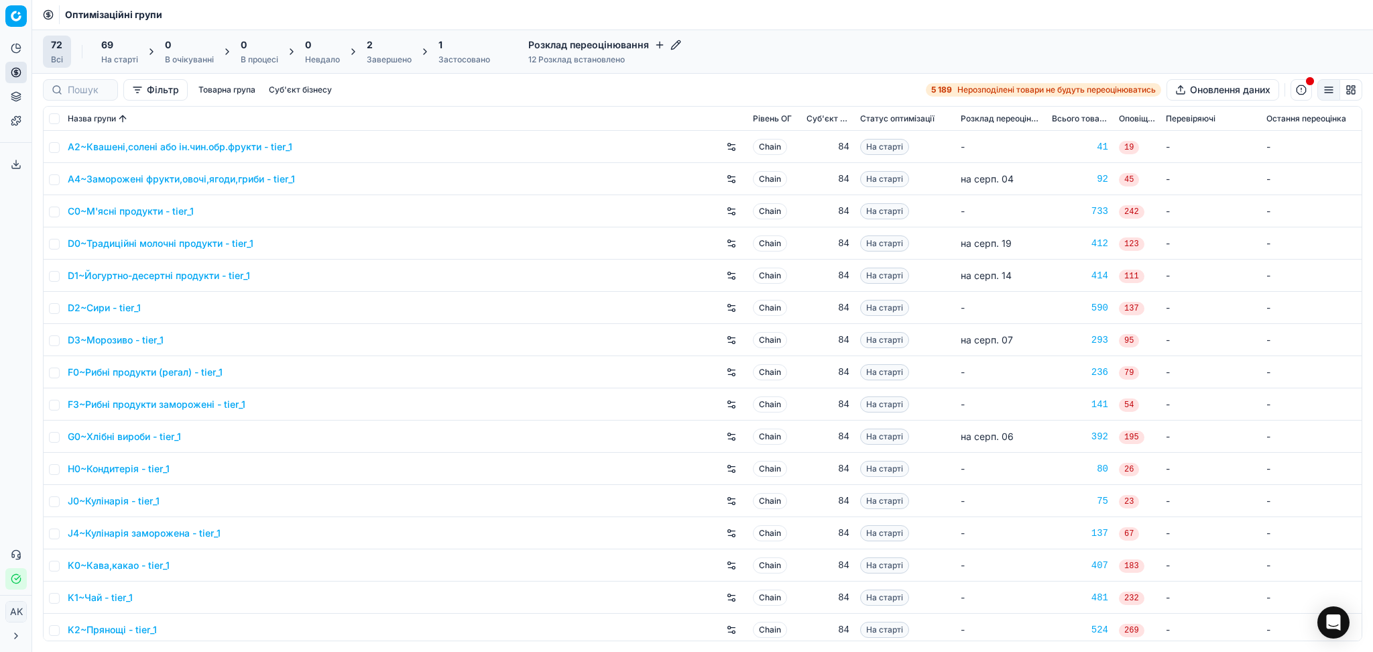
click at [365, 51] on div "2 Завершено" at bounding box center [389, 52] width 61 height 32
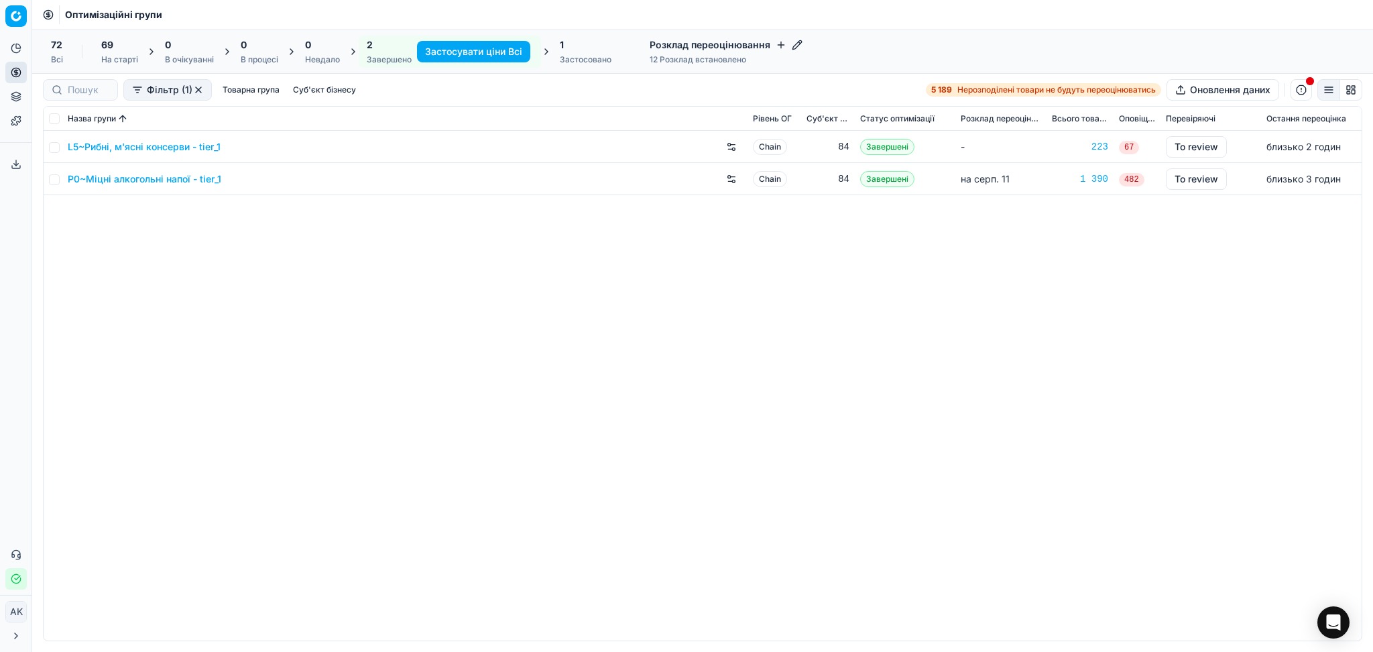
click at [136, 180] on link "P0~Міцні алкогольні напої - tier_1" at bounding box center [145, 178] width 154 height 13
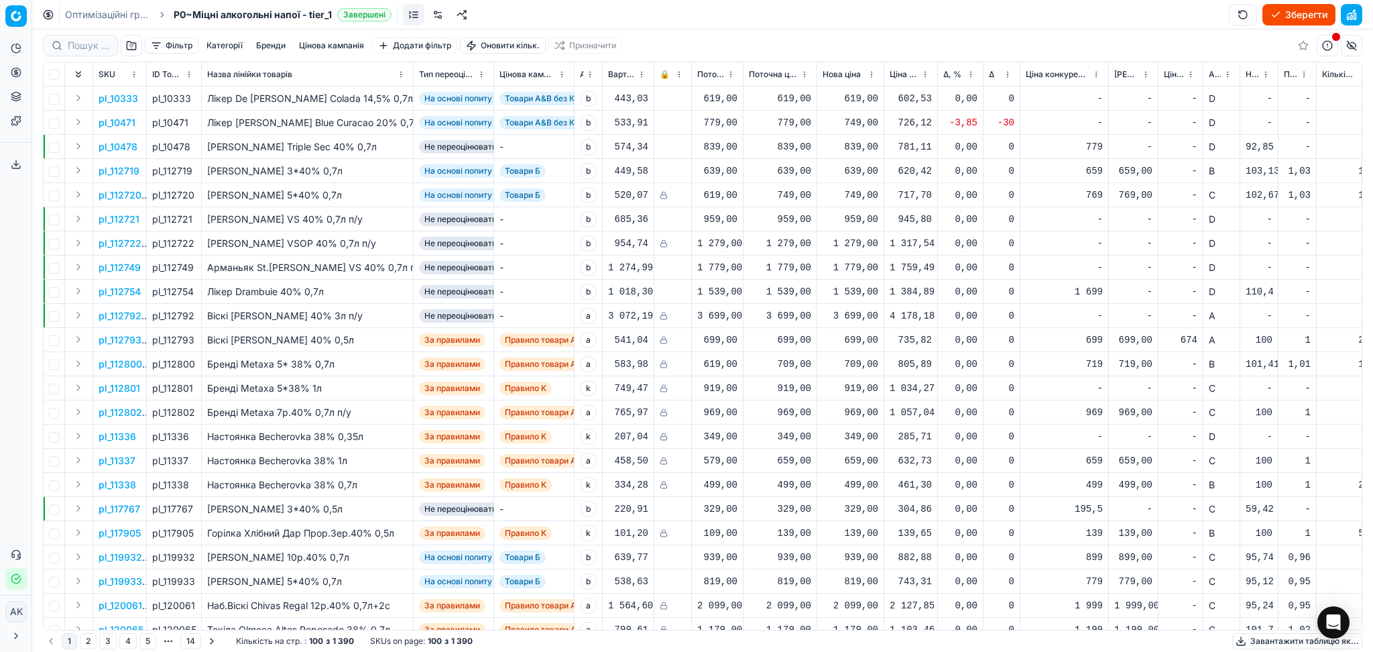
click at [951, 71] on span "Δ, %" at bounding box center [952, 74] width 18 height 11
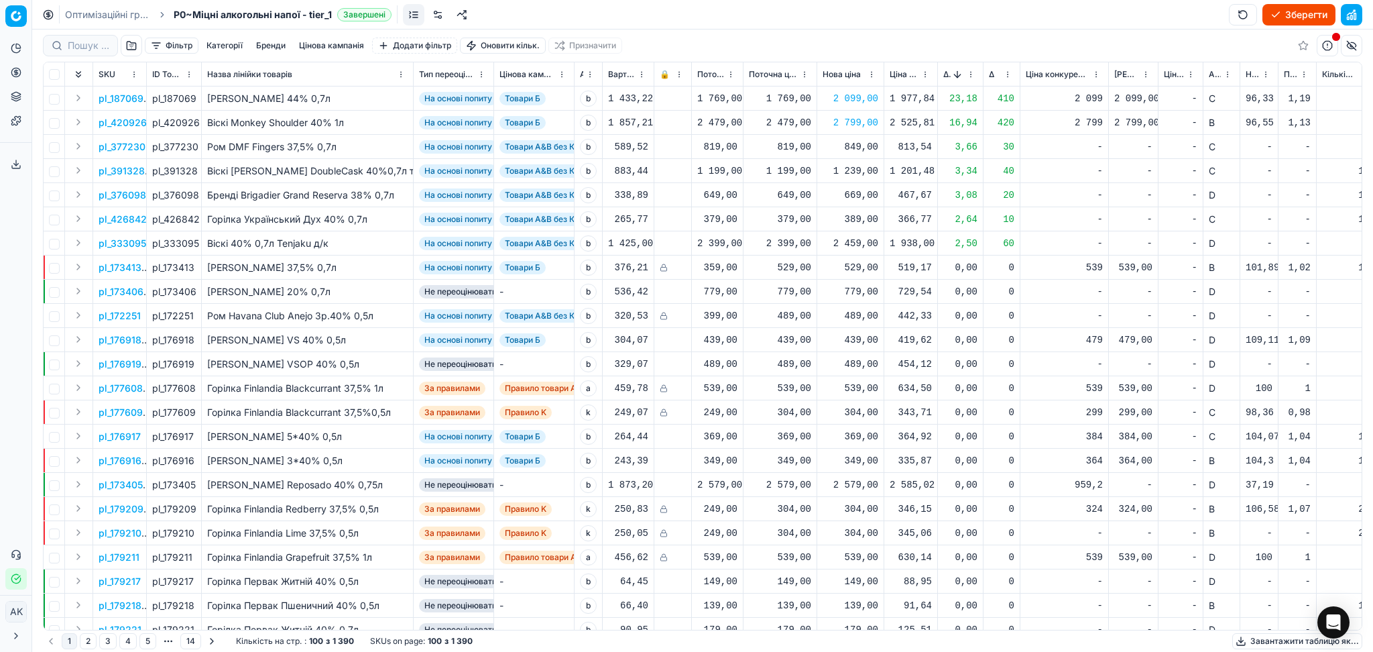
click at [1288, 19] on button "Зберегти" at bounding box center [1298, 14] width 73 height 21
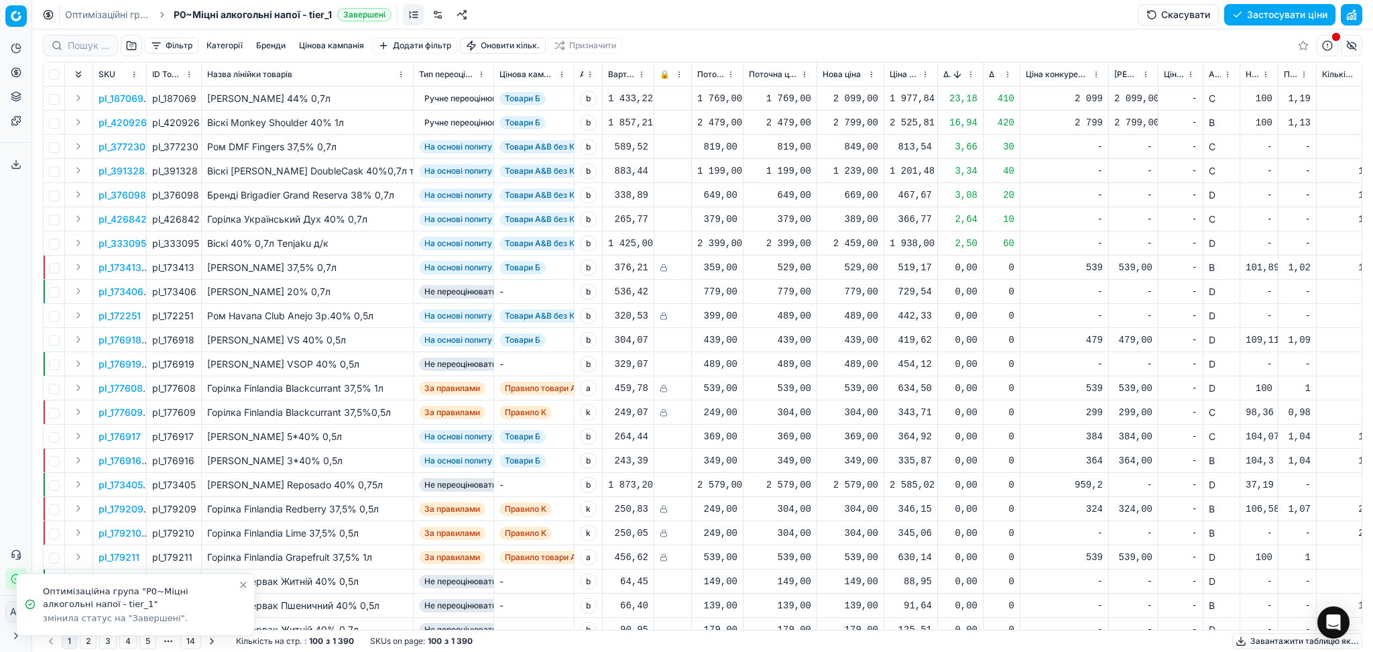
click at [1288, 20] on button "Застосувати ціни" at bounding box center [1279, 14] width 111 height 21
